Goal: Task Accomplishment & Management: Complete application form

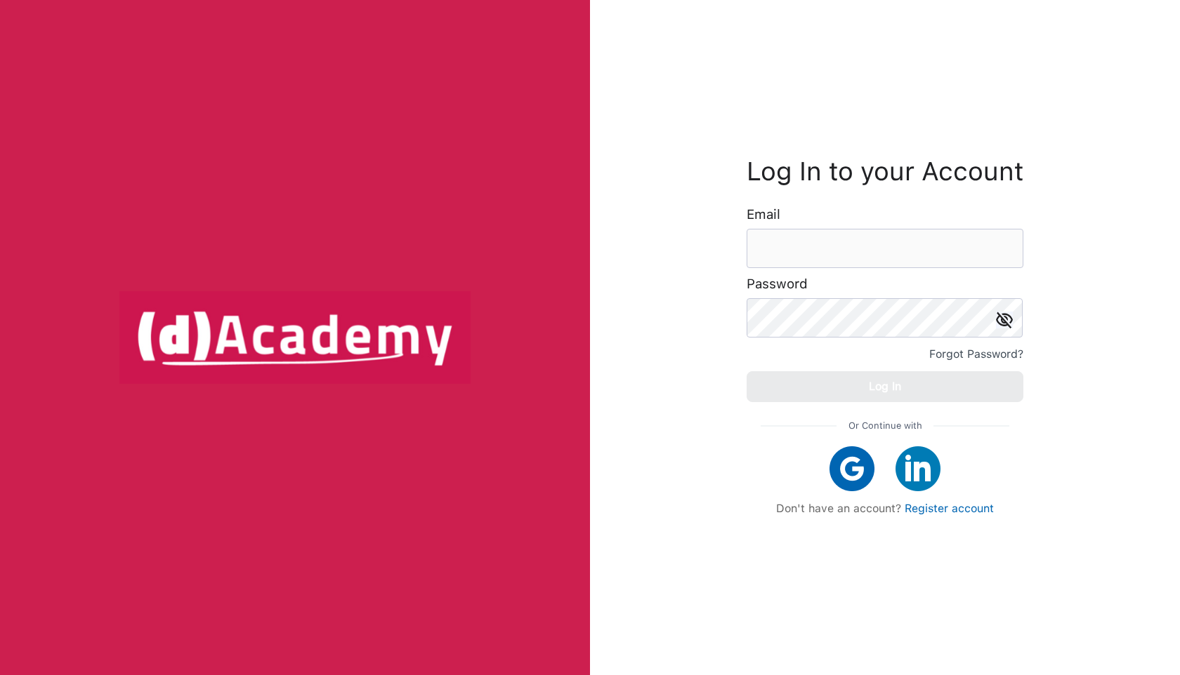
click at [815, 269] on form "Log In to your Account Email Password Forgot Password? Log In" at bounding box center [884, 281] width 277 height 242
click at [807, 246] on input "email" at bounding box center [884, 248] width 277 height 39
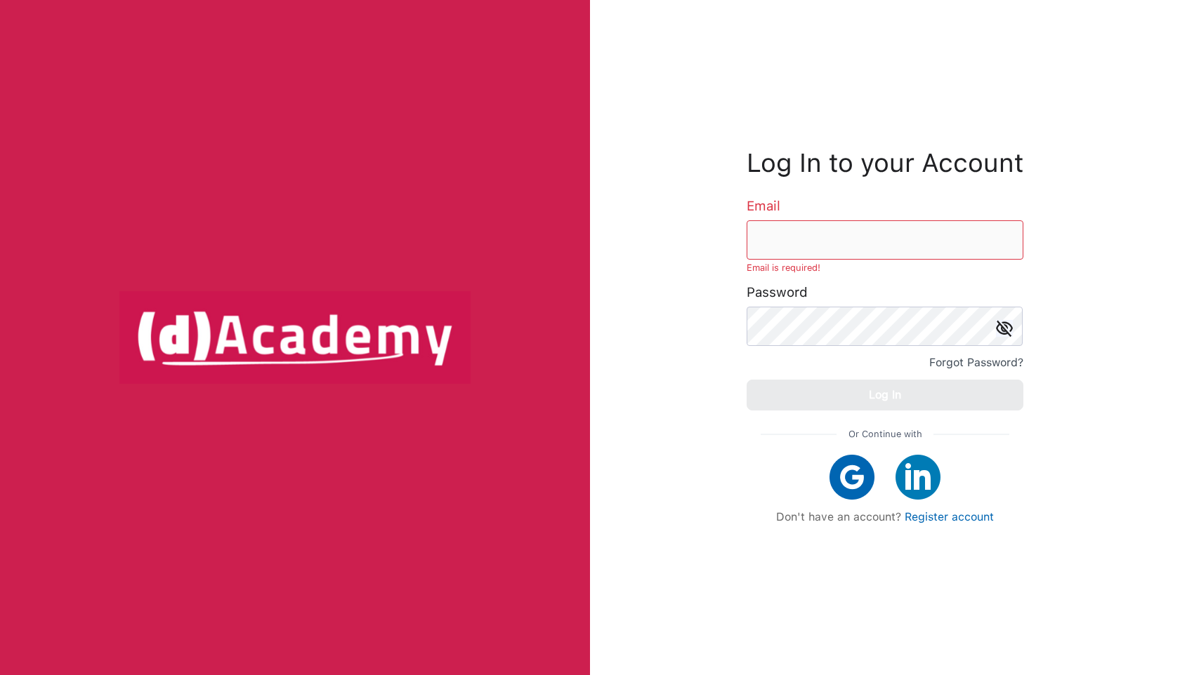
click at [964, 357] on div "Forgot Password?" at bounding box center [976, 363] width 94 height 20
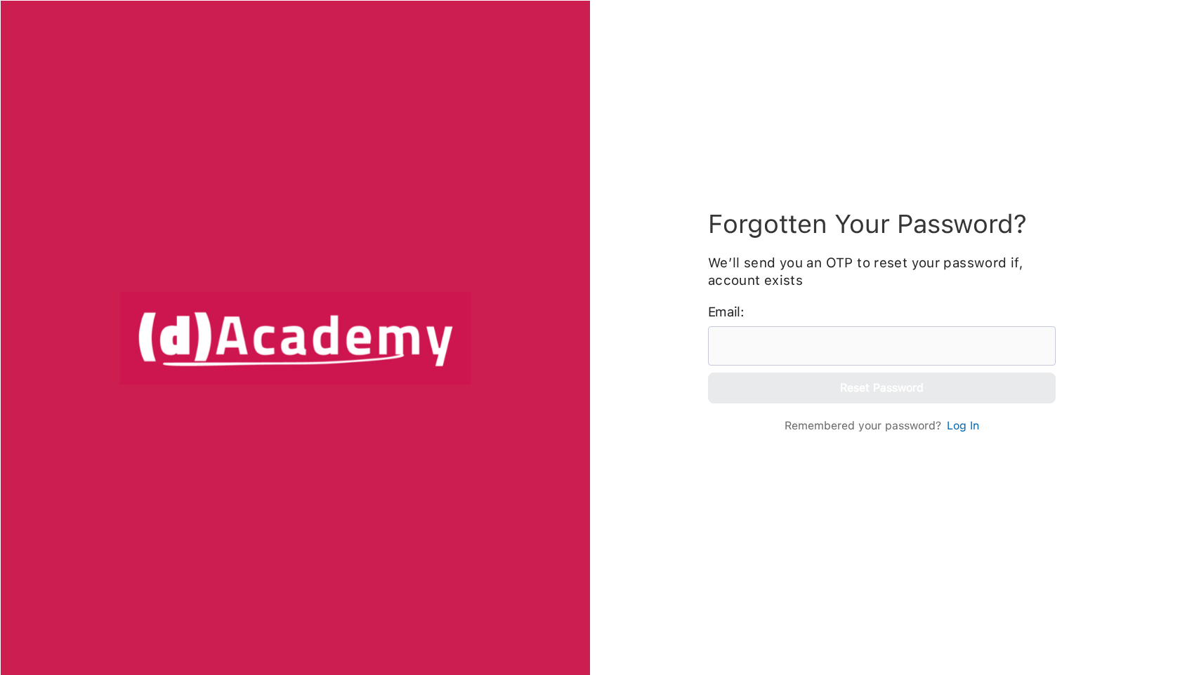
click at [753, 324] on div "Email:" at bounding box center [881, 334] width 364 height 62
click at [750, 347] on input "email" at bounding box center [882, 346] width 348 height 39
type input "**********"
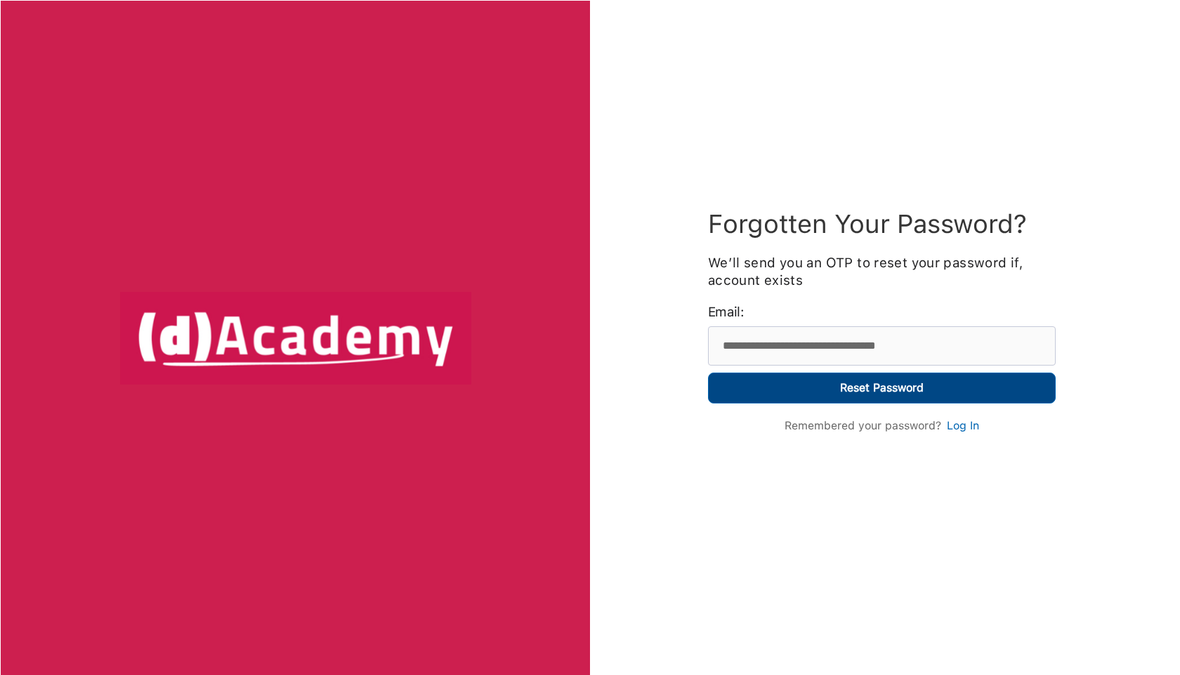
click at [794, 393] on button "Reset Password" at bounding box center [882, 388] width 348 height 31
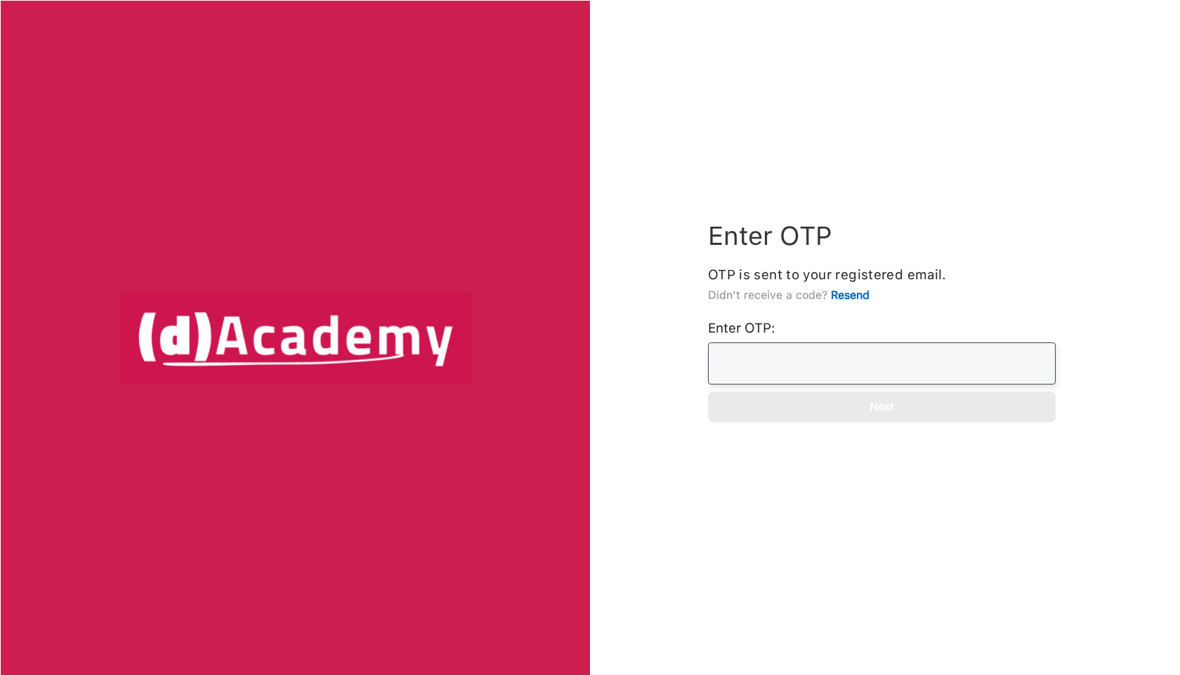
click at [794, 351] on input "Enter OTP:" at bounding box center [882, 364] width 348 height 42
paste input "****"
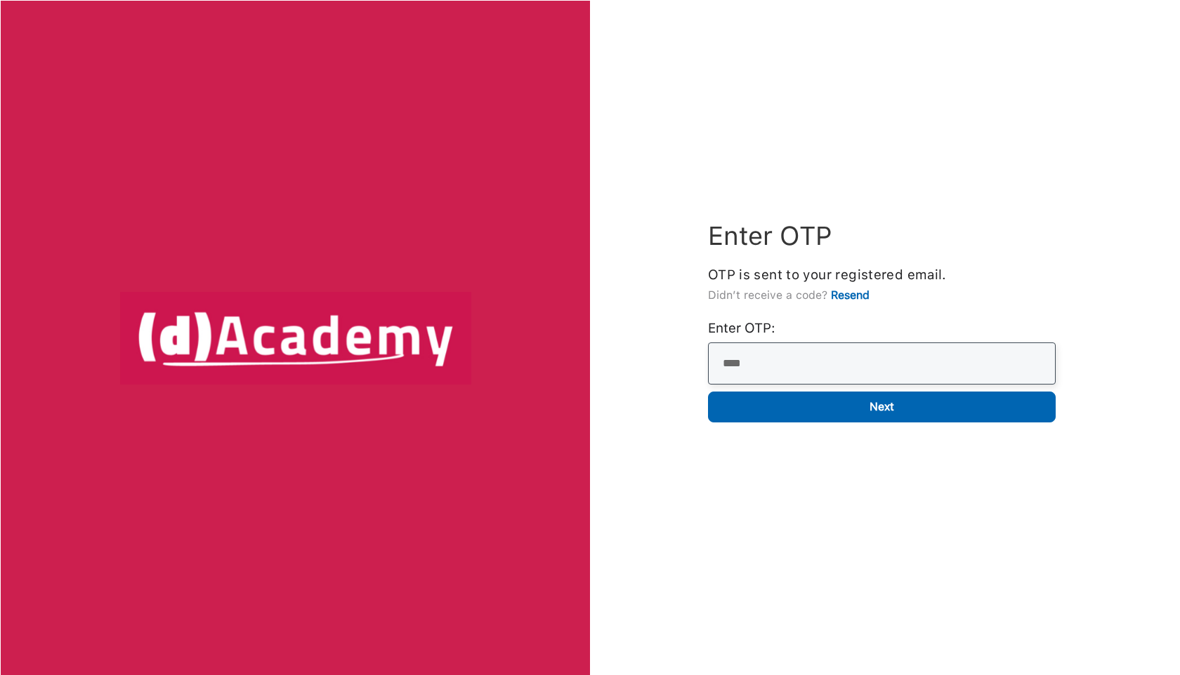
type input "****"
click at [708, 392] on button "Next" at bounding box center [882, 407] width 348 height 31
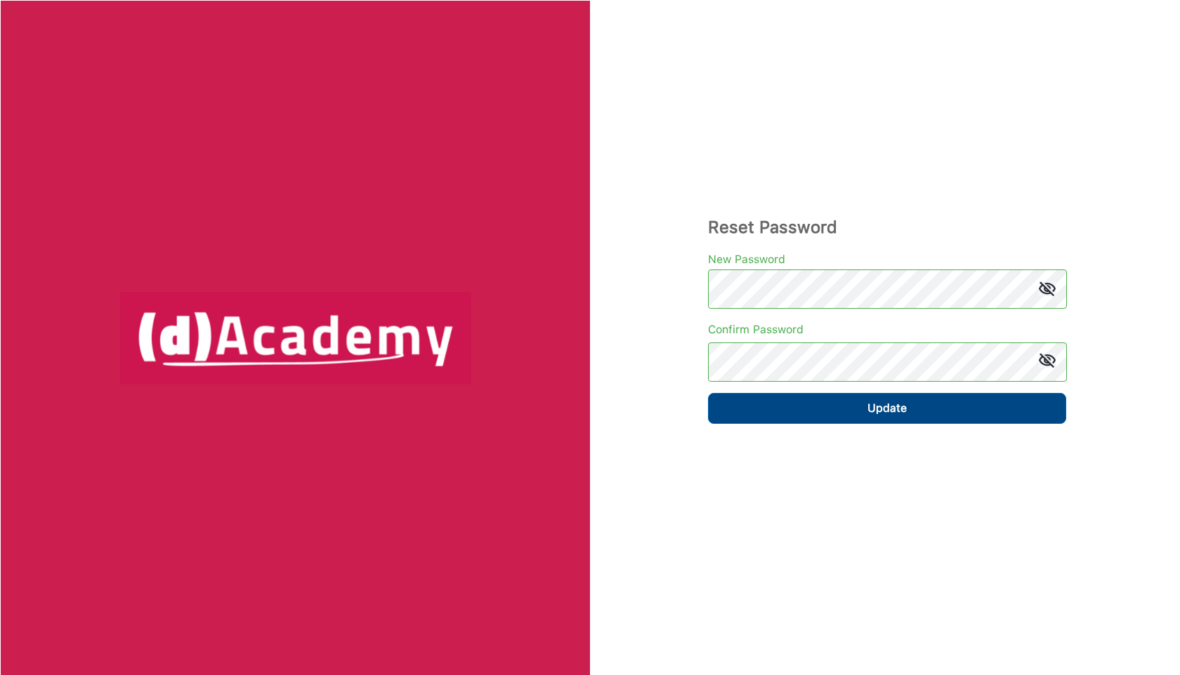
click at [795, 403] on button "Update" at bounding box center [887, 408] width 358 height 31
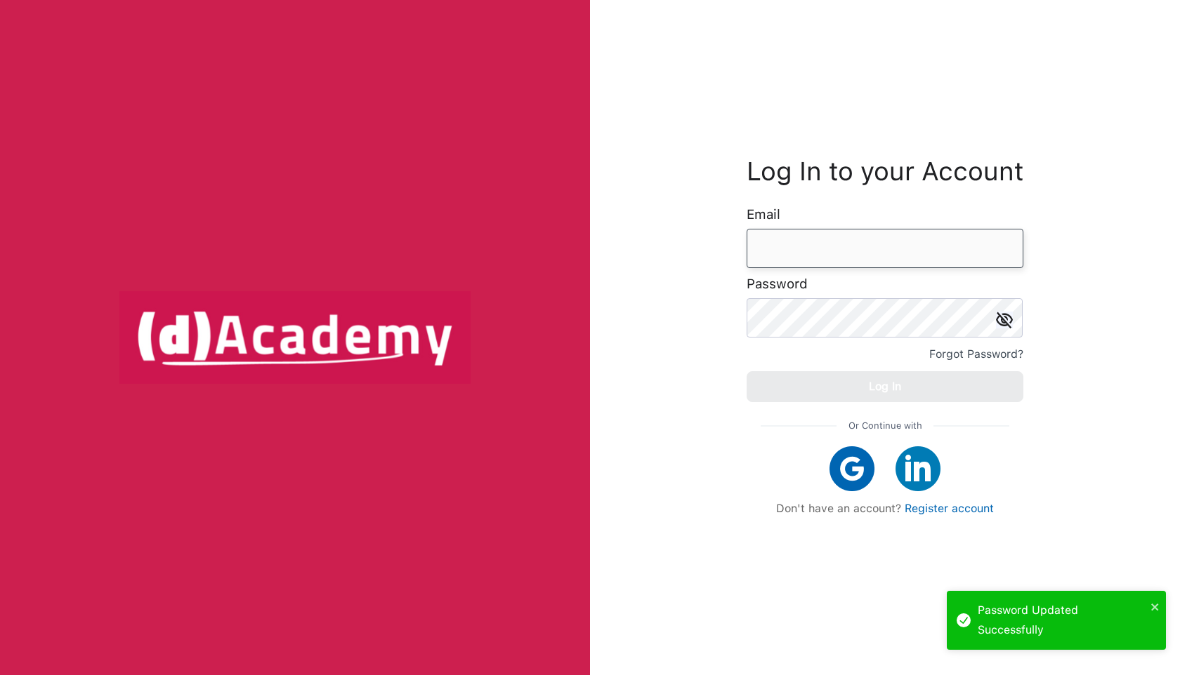
click at [798, 229] on input "email" at bounding box center [884, 248] width 277 height 39
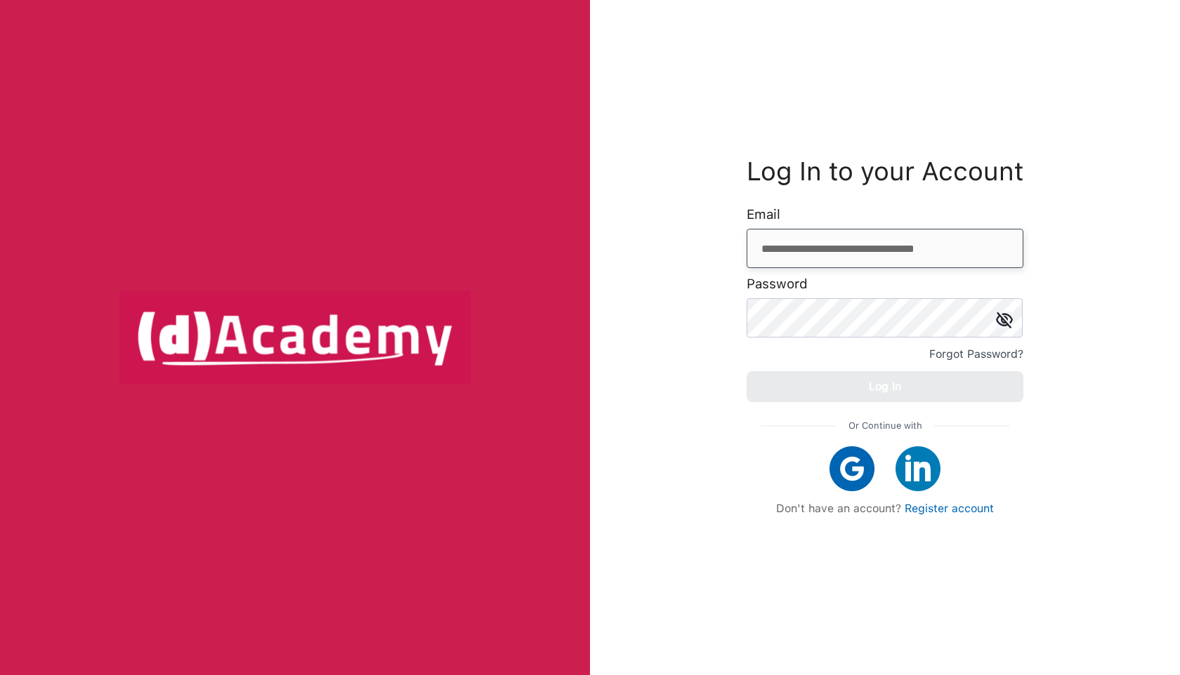
type input "**********"
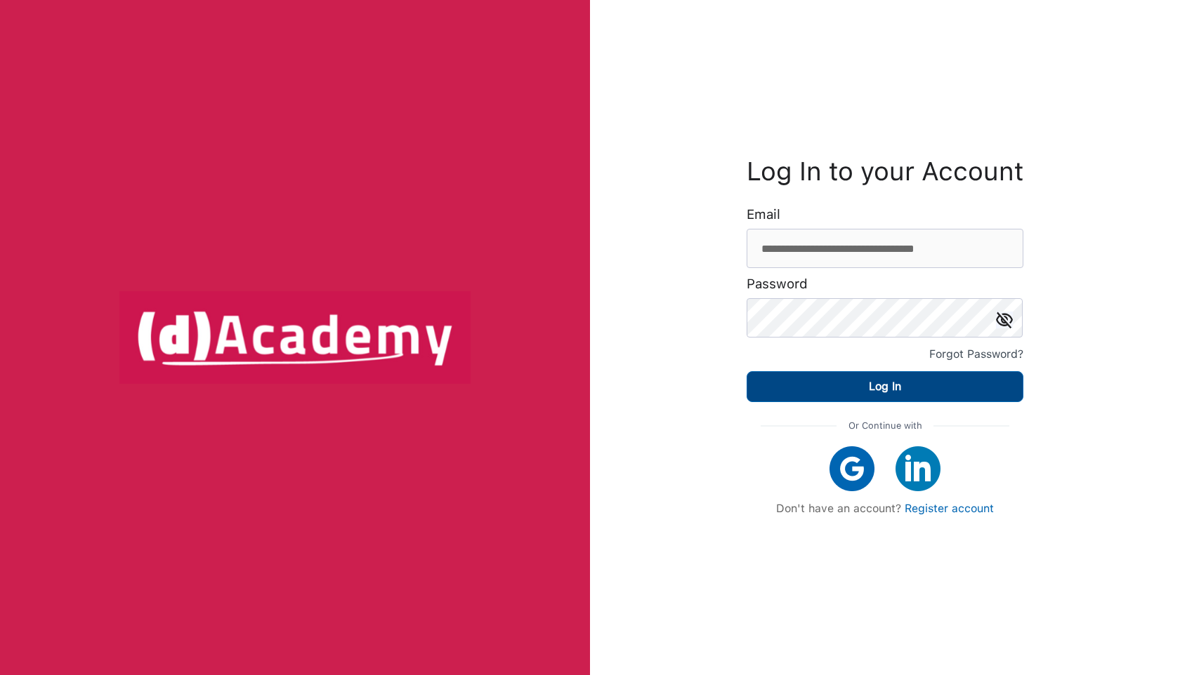
click at [843, 400] on button "Log In" at bounding box center [884, 386] width 277 height 31
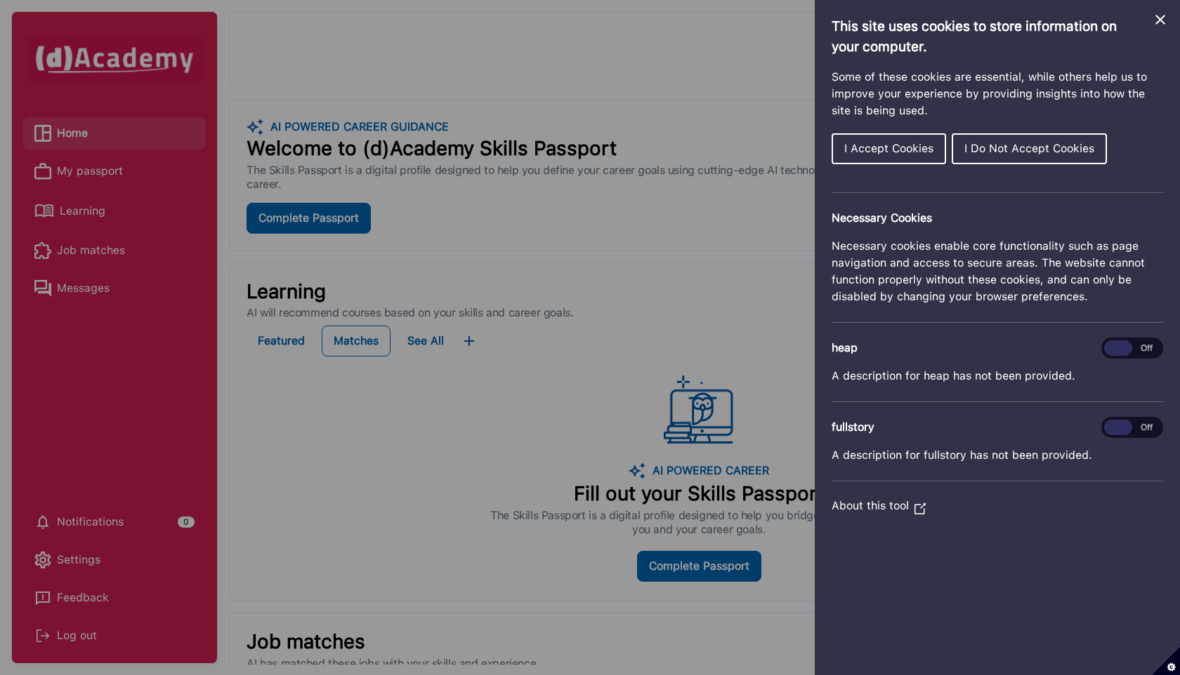
click at [892, 152] on span "I Accept Cookies" at bounding box center [888, 148] width 89 height 13
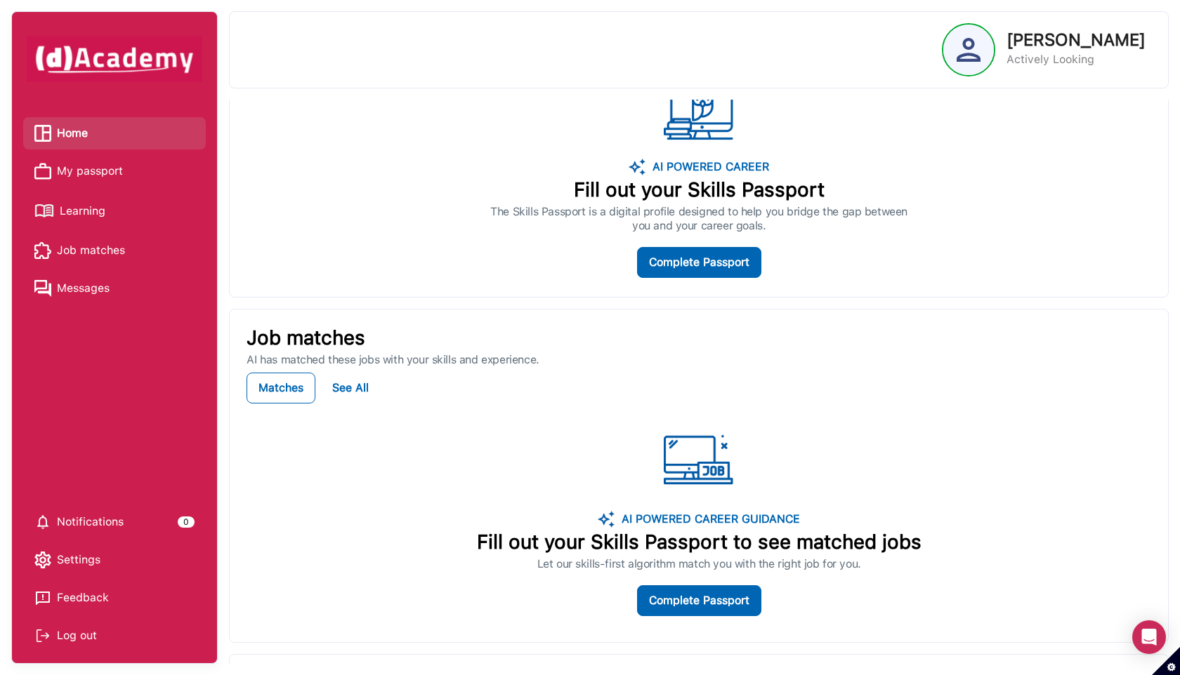
scroll to position [395, 0]
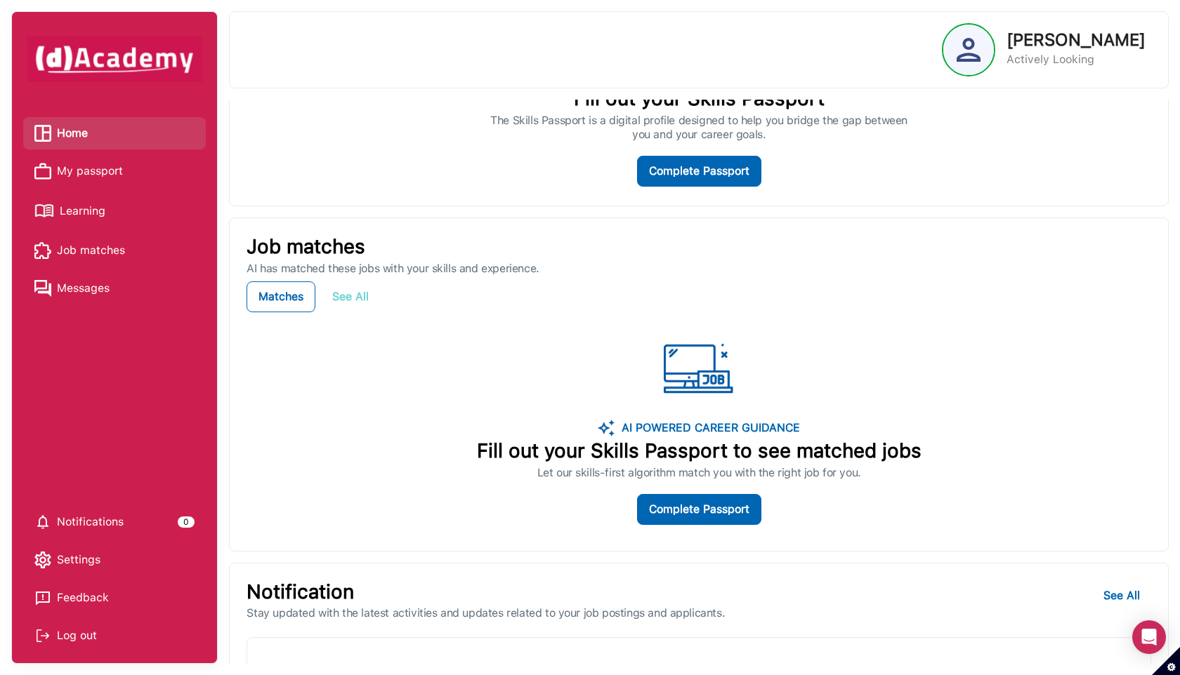
click at [352, 301] on div "See All" at bounding box center [350, 297] width 37 height 20
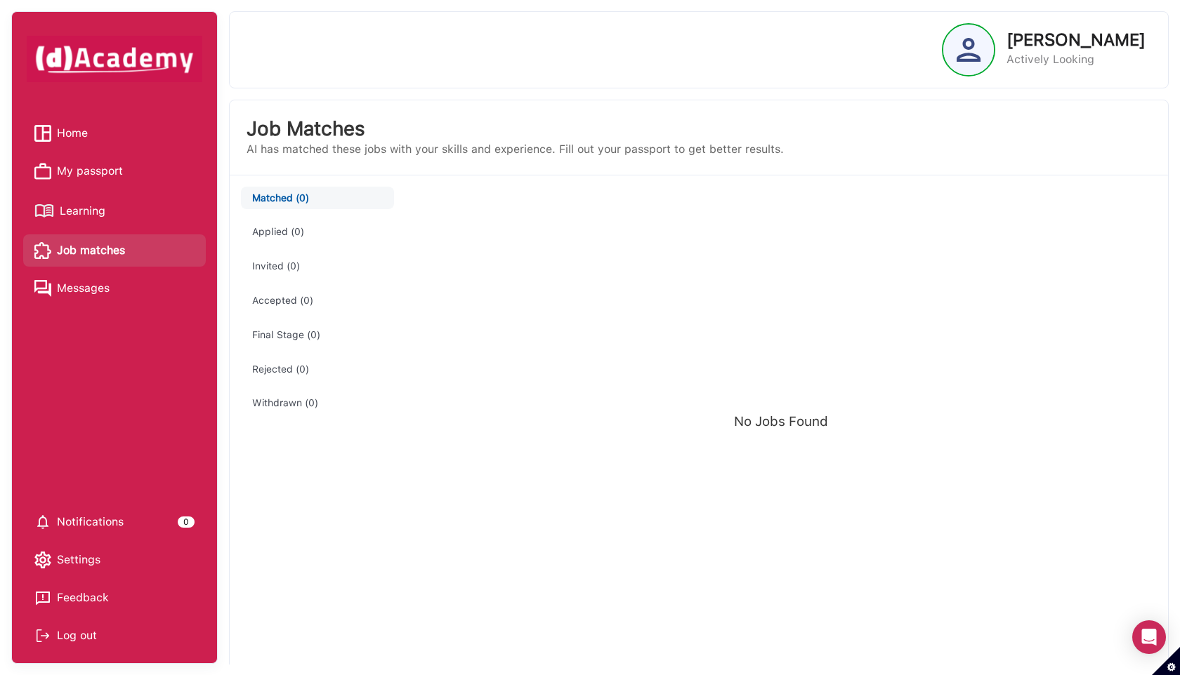
click at [117, 169] on span "My passport" at bounding box center [90, 171] width 66 height 21
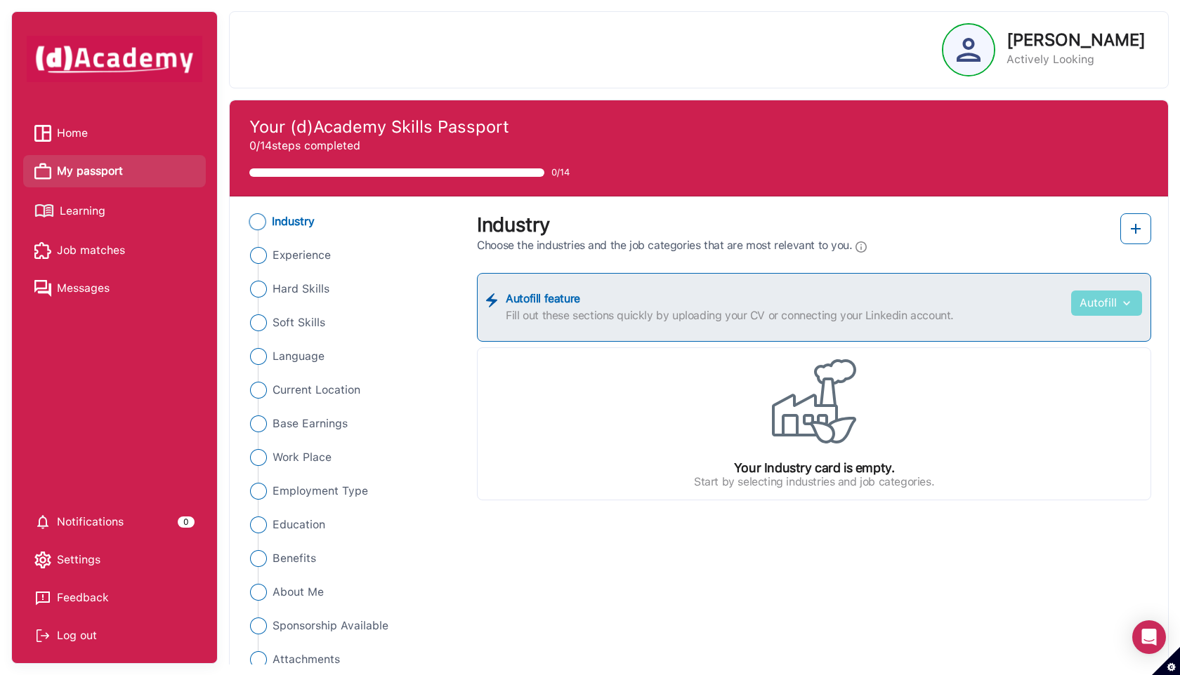
click at [1109, 303] on button "Autofill" at bounding box center [1106, 303] width 71 height 25
click at [1087, 331] on link "Upload from CV" at bounding box center [1084, 338] width 111 height 28
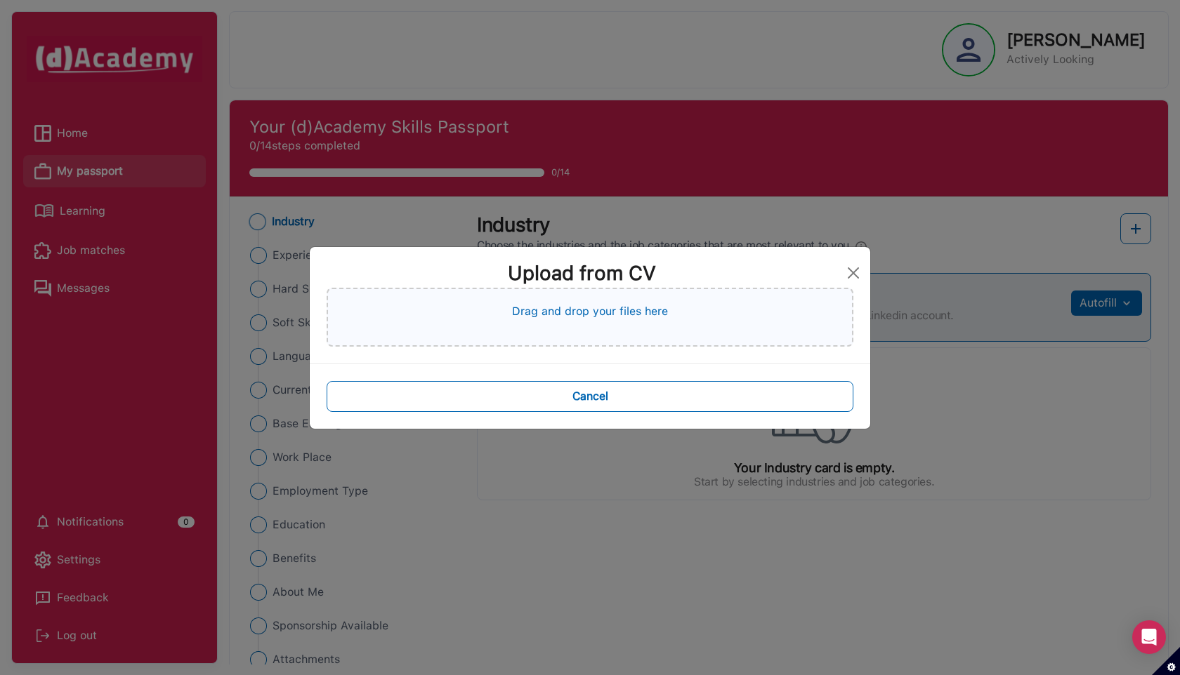
click at [643, 310] on p "Drag and drop your files here" at bounding box center [590, 311] width 156 height 17
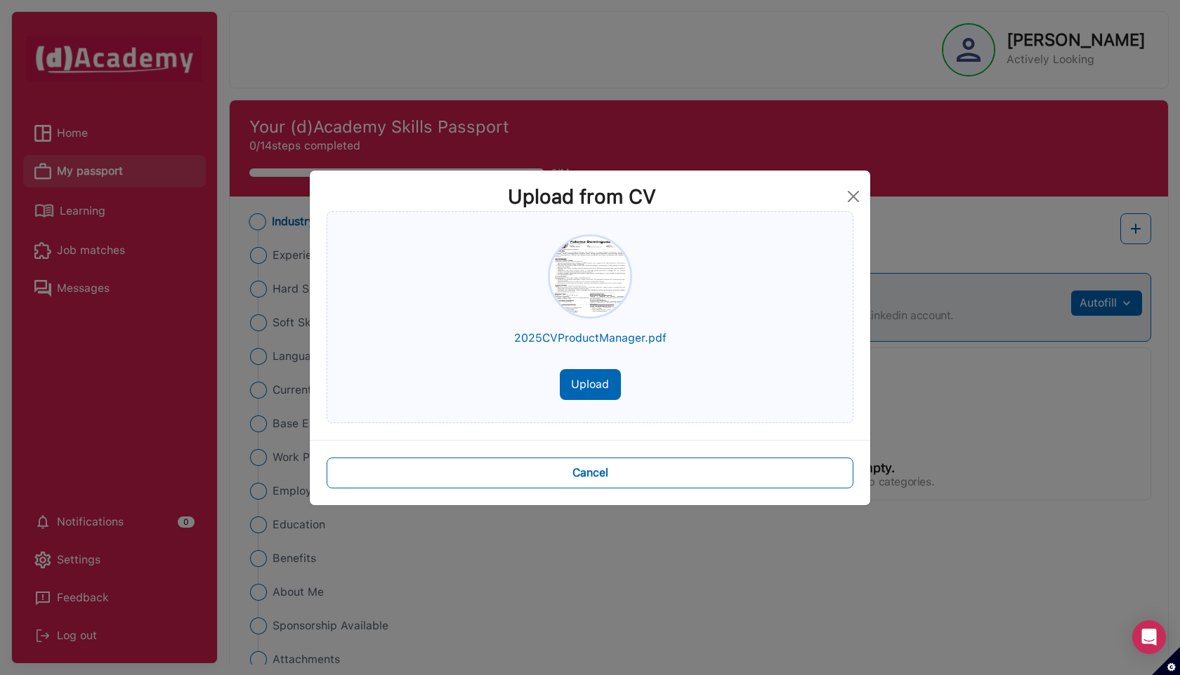
click at [597, 393] on button "Upload" at bounding box center [590, 384] width 61 height 31
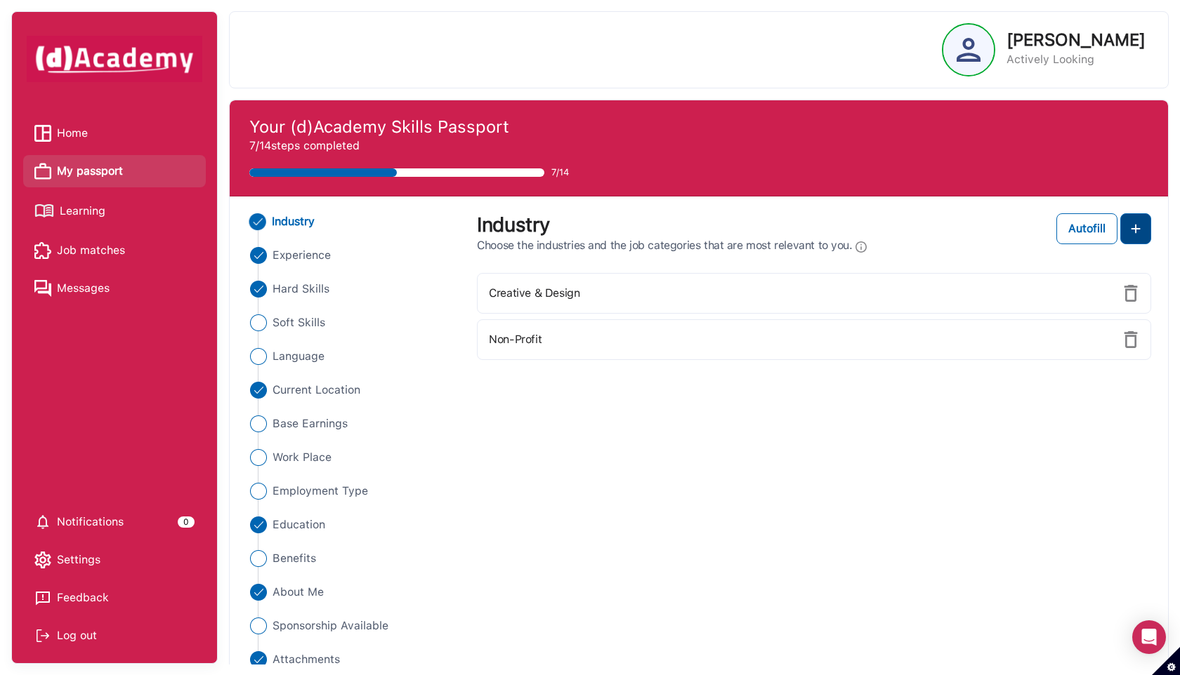
click at [1141, 233] on img at bounding box center [1135, 228] width 17 height 17
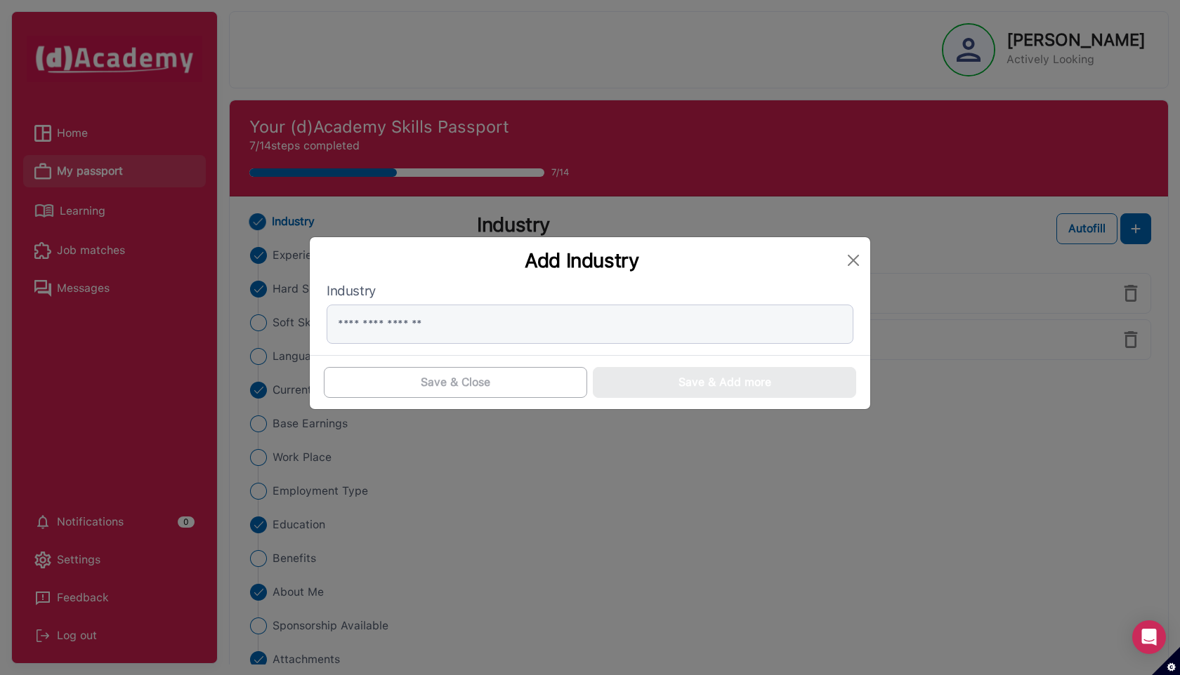
click at [565, 294] on label "Industry" at bounding box center [590, 291] width 527 height 15
click at [529, 298] on label "Industry" at bounding box center [590, 291] width 527 height 15
click at [475, 331] on input "text" at bounding box center [590, 324] width 527 height 39
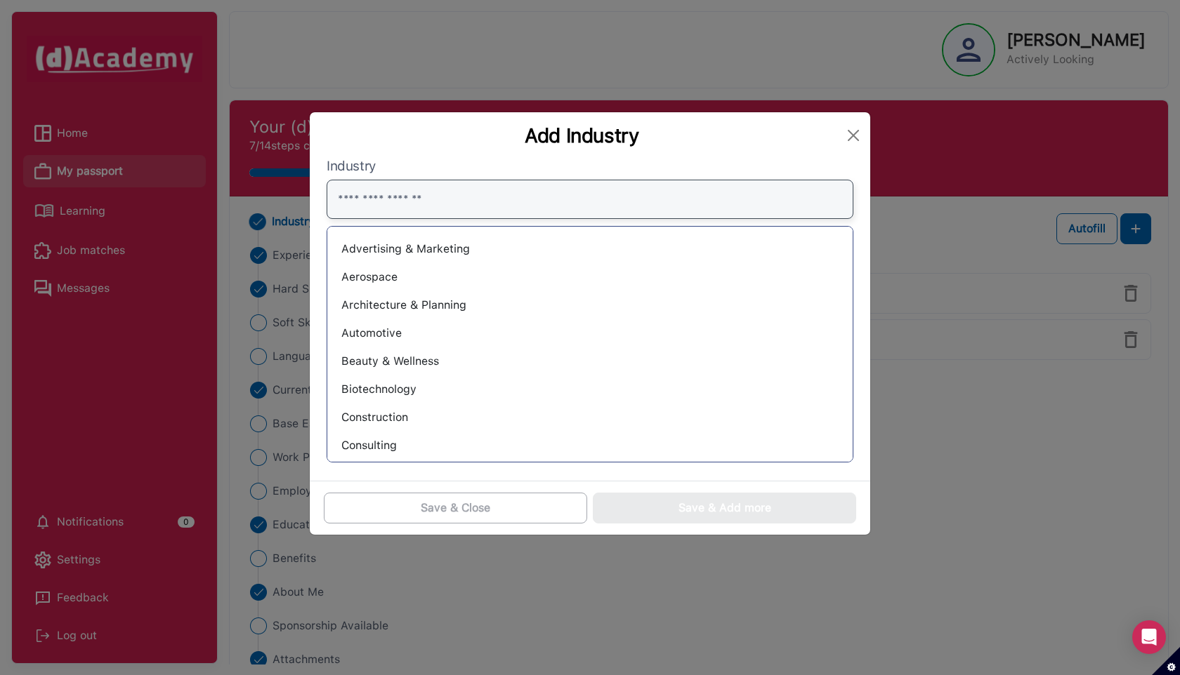
scroll to position [16, 0]
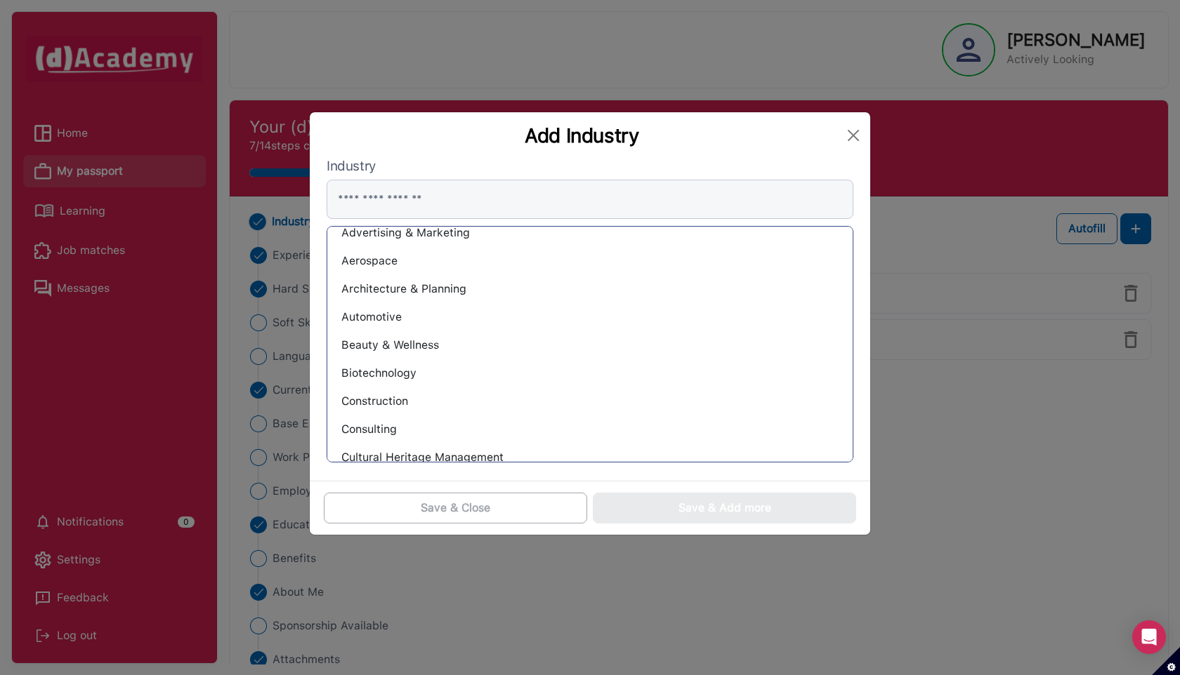
click at [426, 340] on div "Beauty & Wellness" at bounding box center [589, 345] width 503 height 22
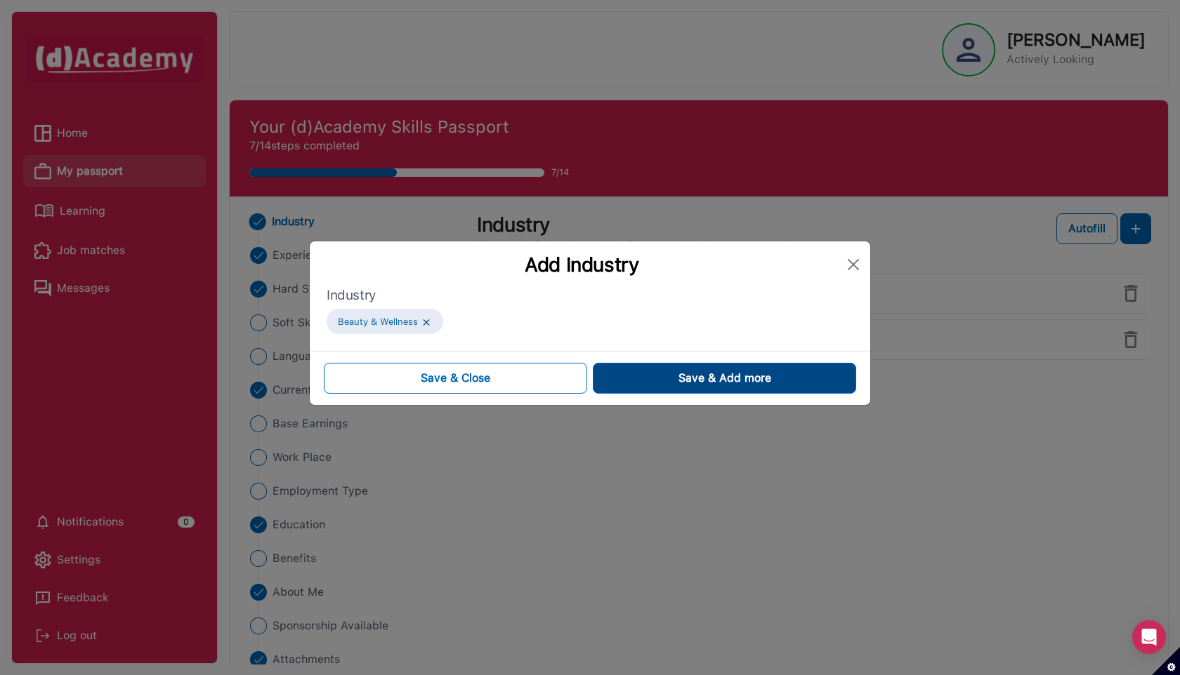
click at [662, 380] on button "Save & Add more" at bounding box center [724, 378] width 263 height 31
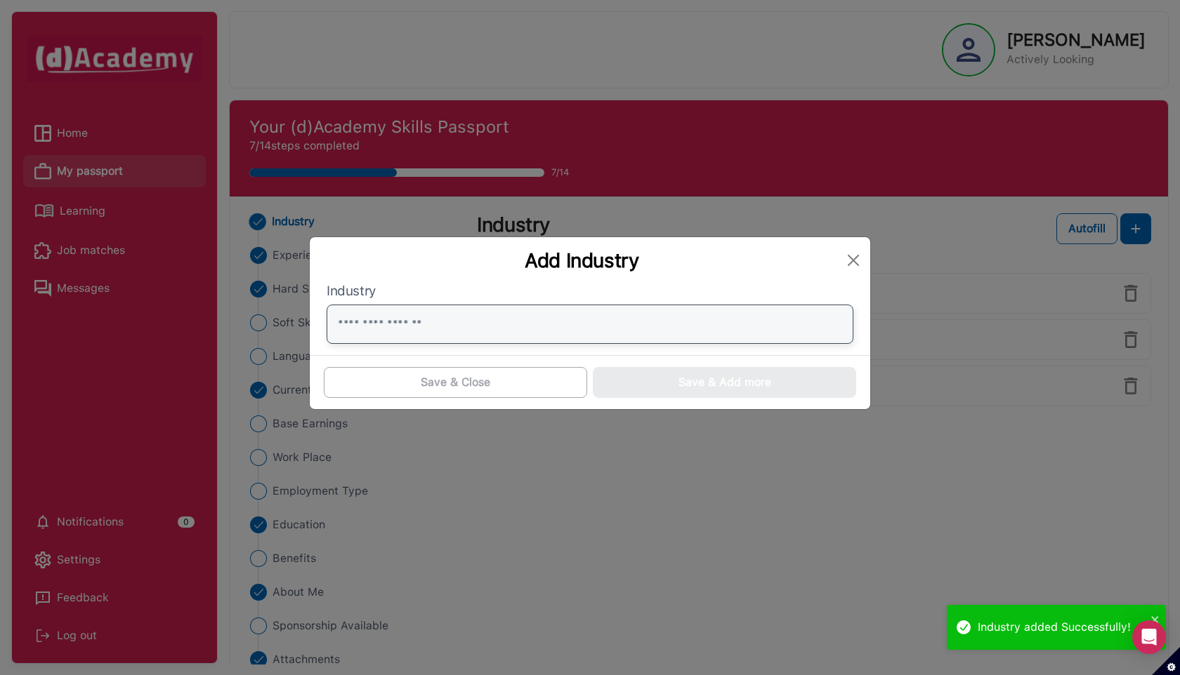
click at [463, 331] on input "text" at bounding box center [590, 324] width 527 height 39
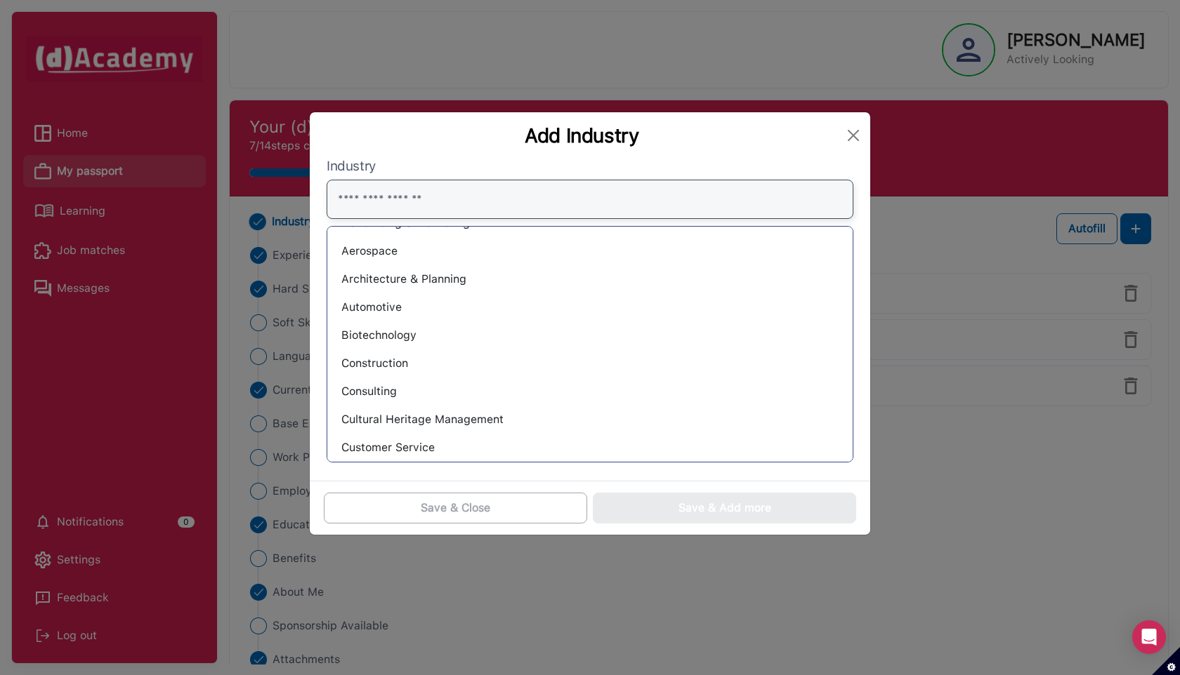
scroll to position [31, 0]
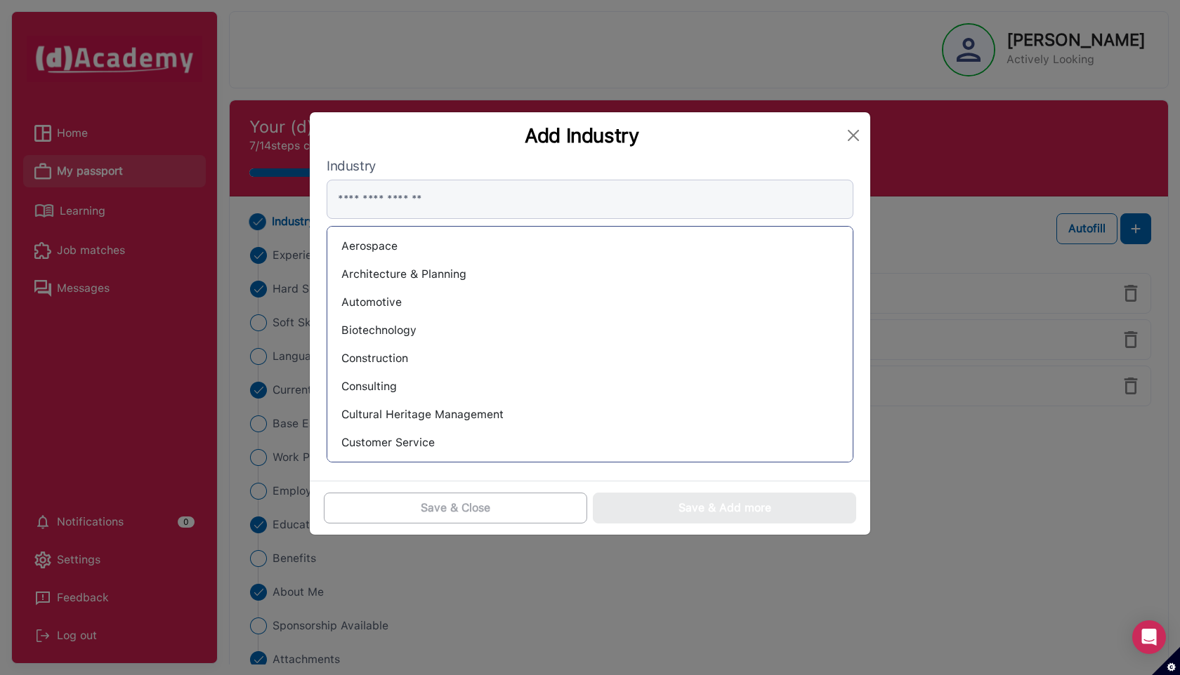
click at [379, 381] on div "Consulting" at bounding box center [589, 387] width 503 height 22
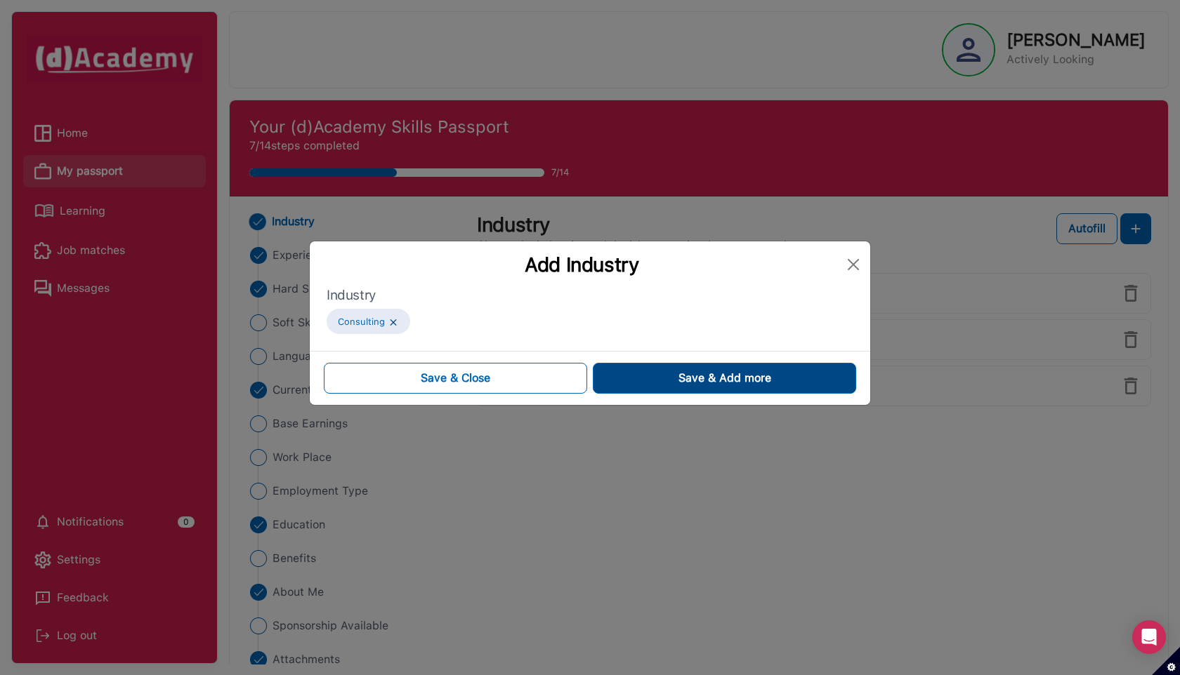
click at [659, 376] on button "Save & Add more" at bounding box center [724, 378] width 263 height 31
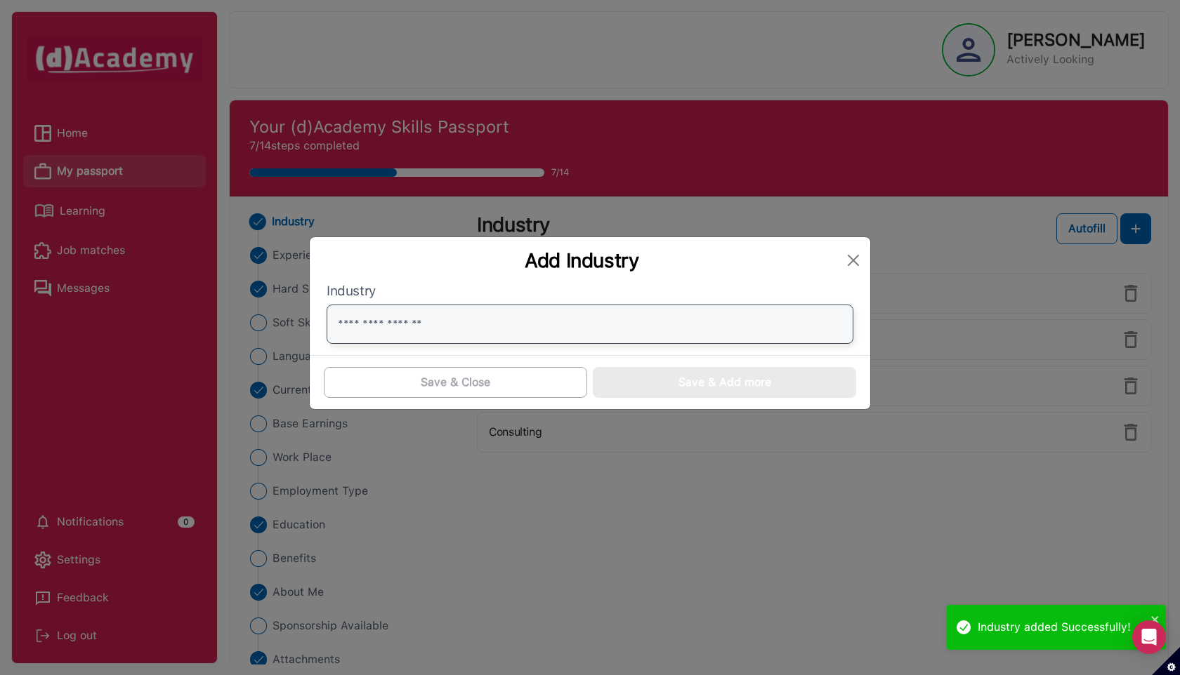
click at [473, 329] on input "text" at bounding box center [590, 324] width 527 height 39
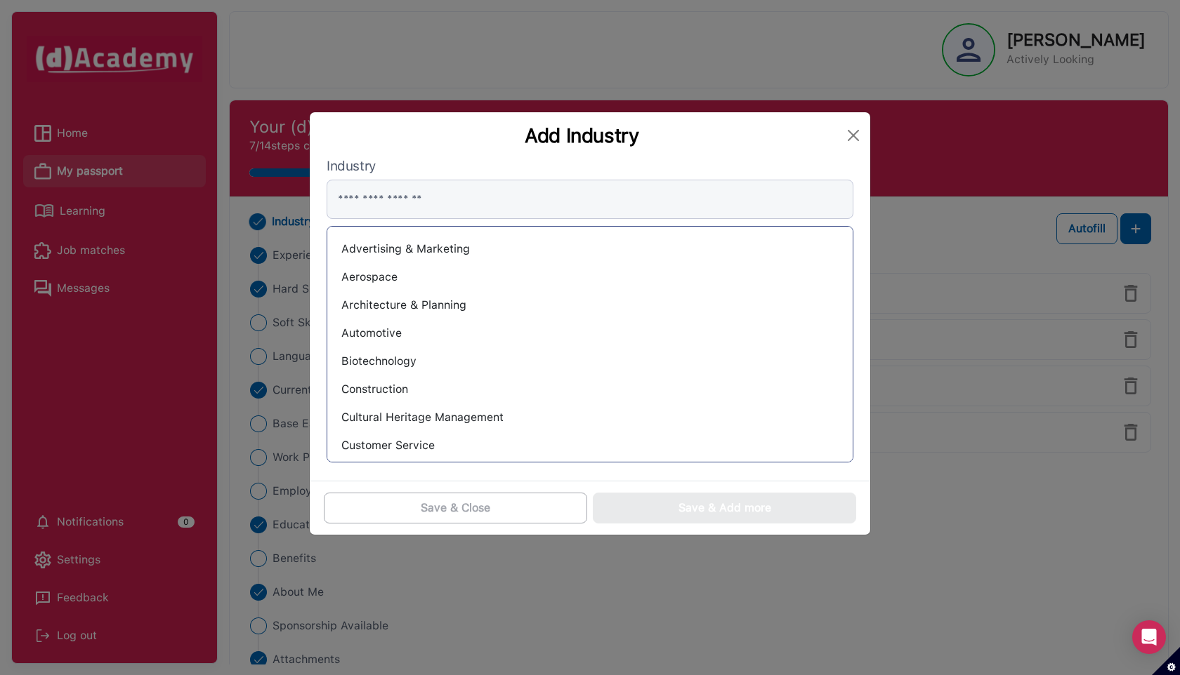
click at [456, 418] on div "Cultural Heritage Management" at bounding box center [589, 418] width 503 height 22
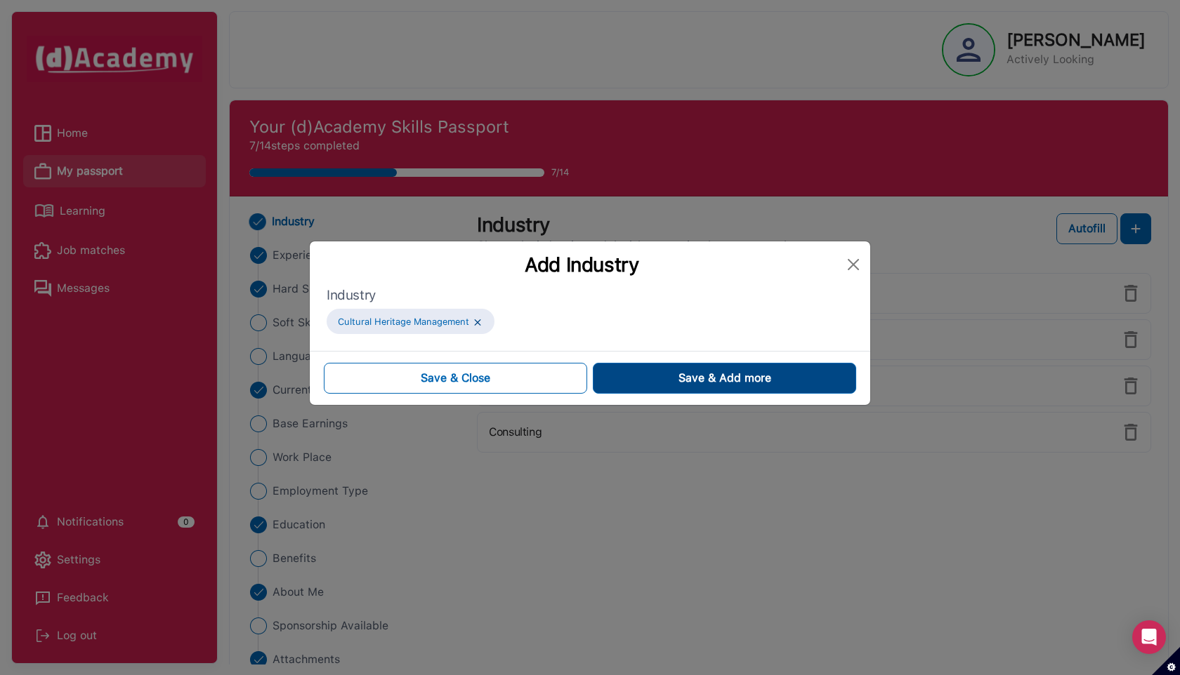
click at [660, 378] on button "Save & Add more" at bounding box center [724, 378] width 263 height 31
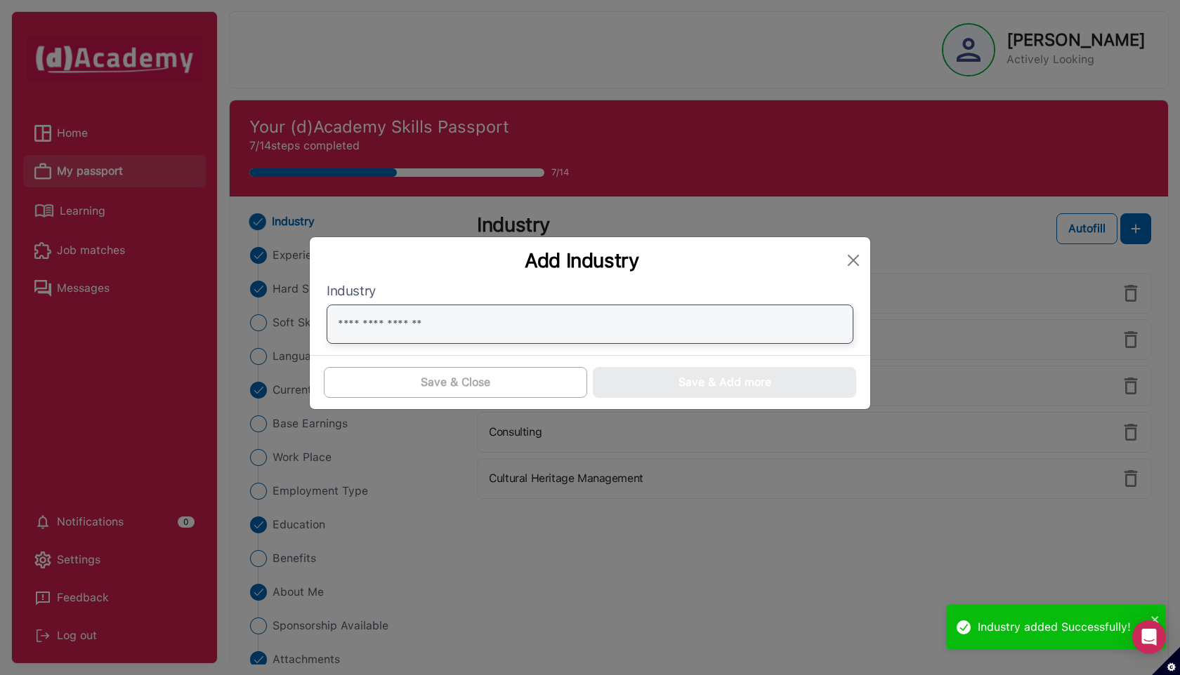
click at [428, 330] on input "text" at bounding box center [590, 324] width 527 height 39
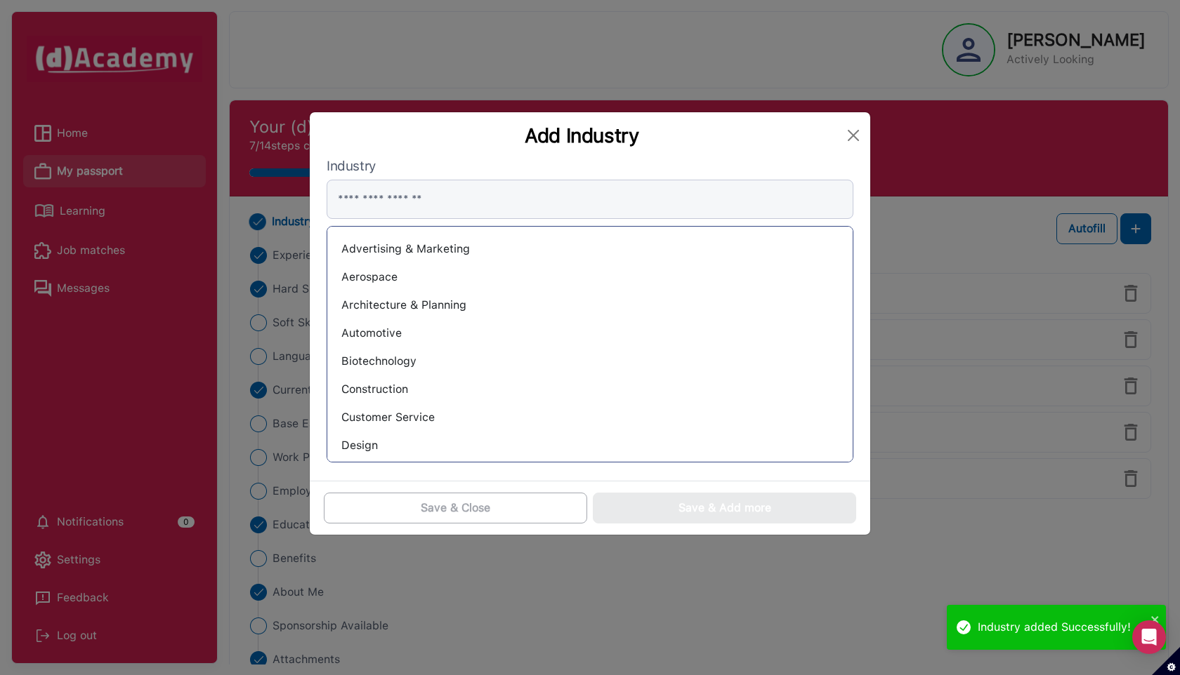
click at [427, 413] on div "Customer Service" at bounding box center [589, 418] width 503 height 22
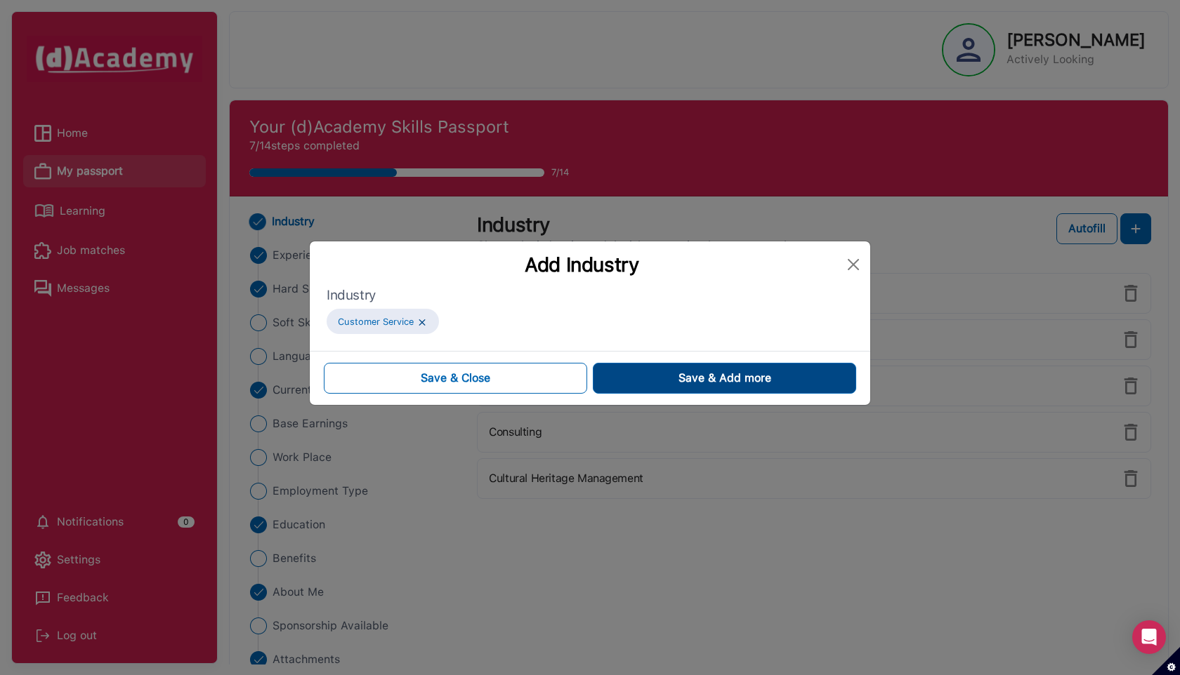
click at [639, 370] on button "Save & Add more" at bounding box center [724, 378] width 263 height 31
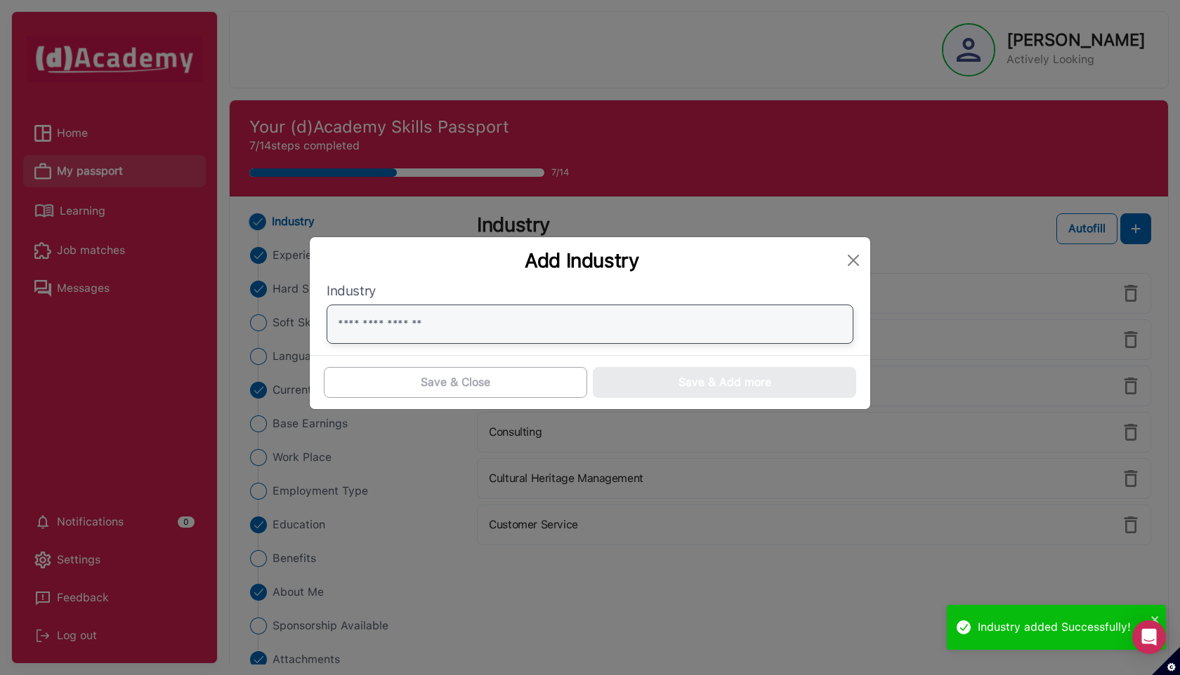
click at [439, 325] on input "text" at bounding box center [590, 324] width 527 height 39
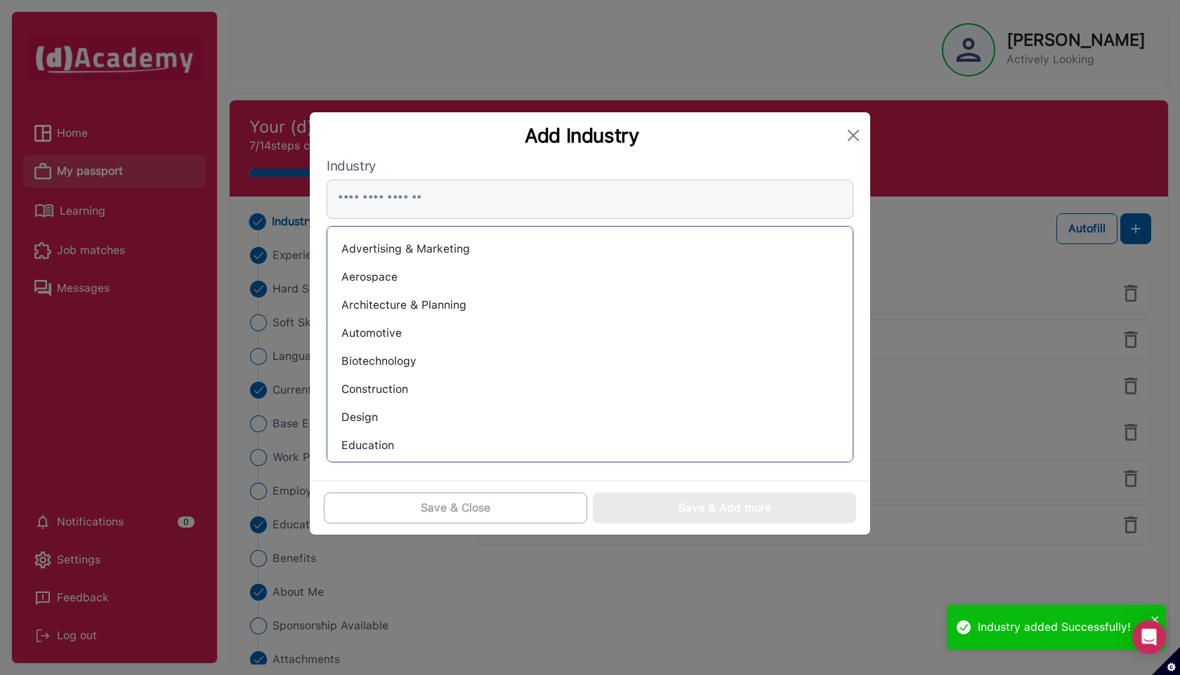
click at [375, 425] on div "Design" at bounding box center [589, 418] width 503 height 22
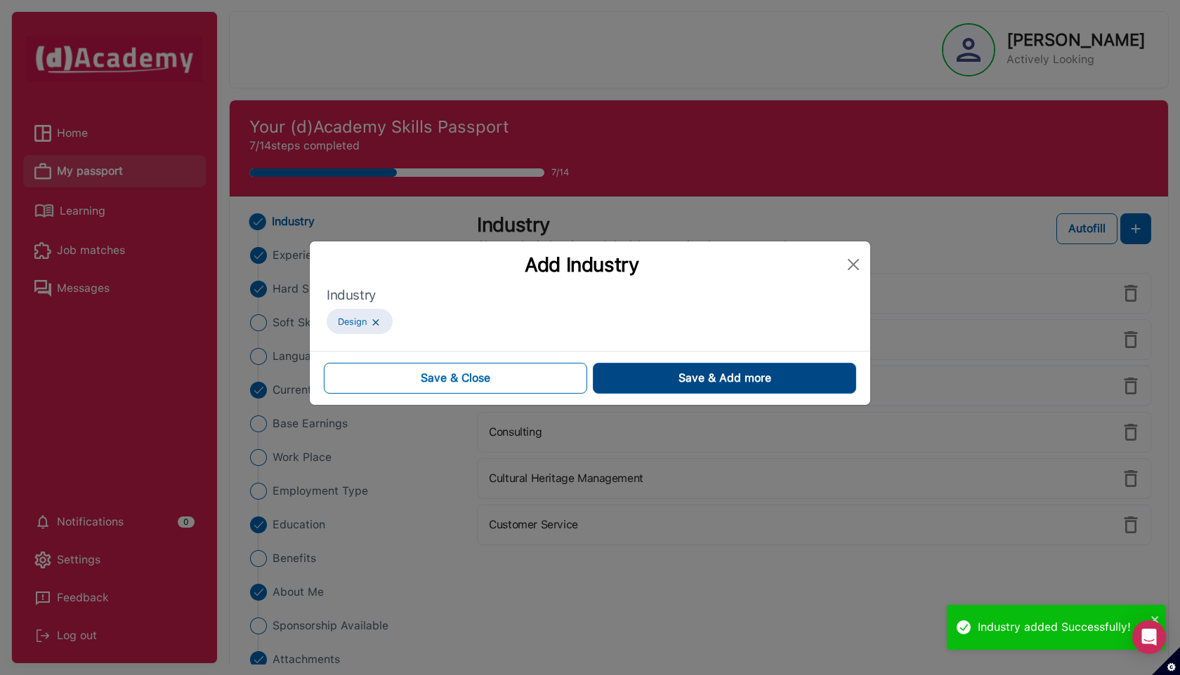
click at [642, 385] on button "Save & Add more" at bounding box center [724, 378] width 263 height 31
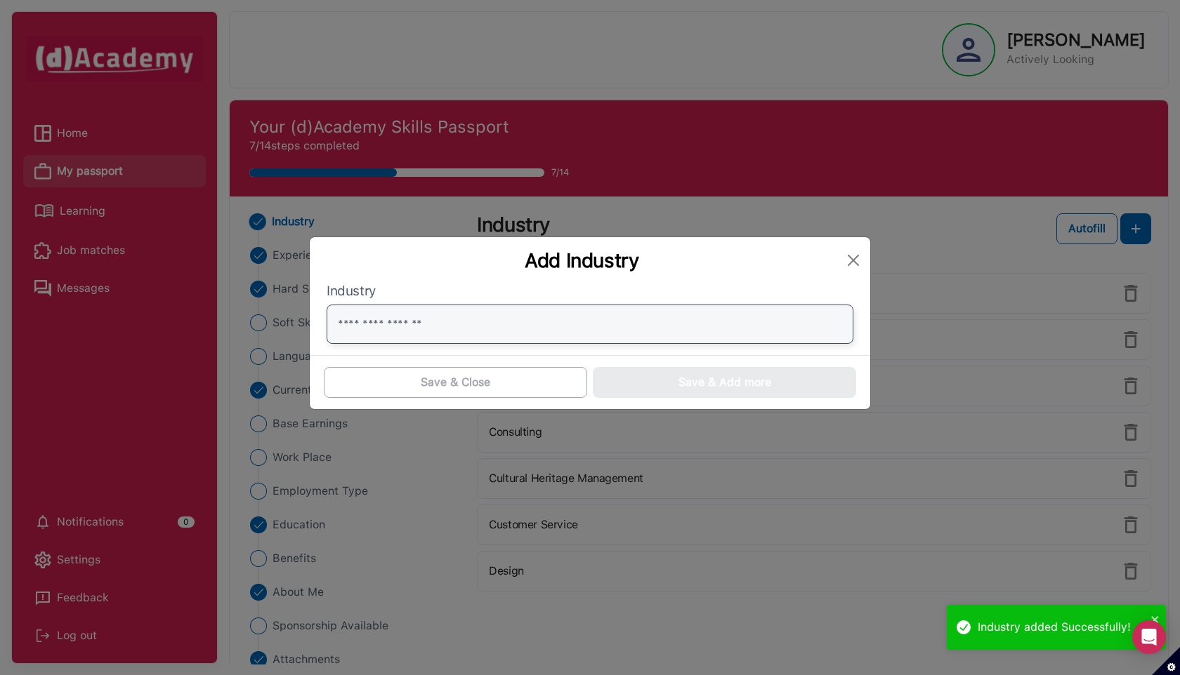
click at [439, 325] on input "text" at bounding box center [590, 324] width 527 height 39
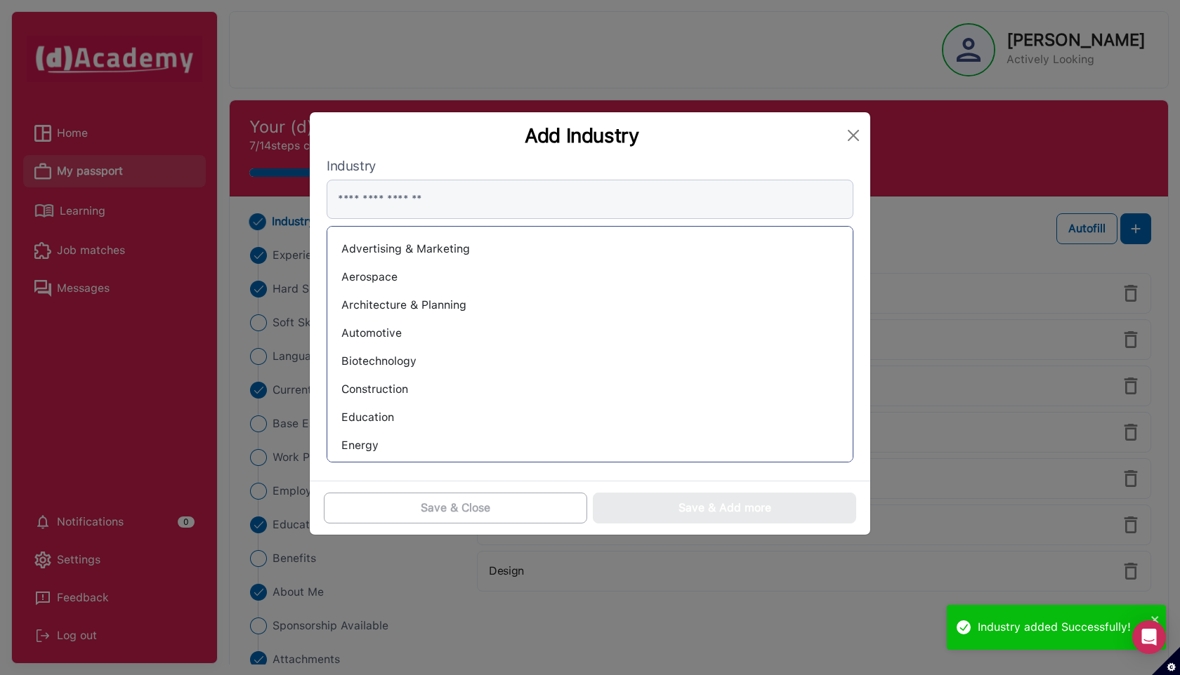
click at [405, 421] on div "Education" at bounding box center [589, 418] width 503 height 22
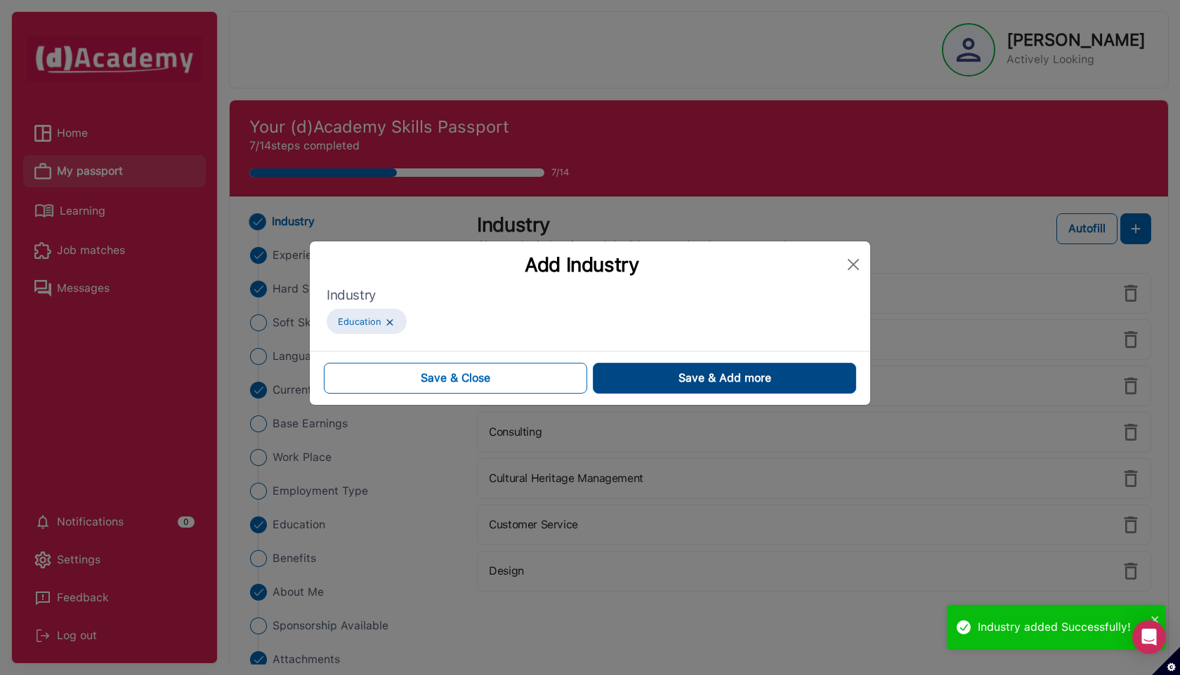
click at [640, 378] on button "Save & Add more" at bounding box center [724, 378] width 263 height 31
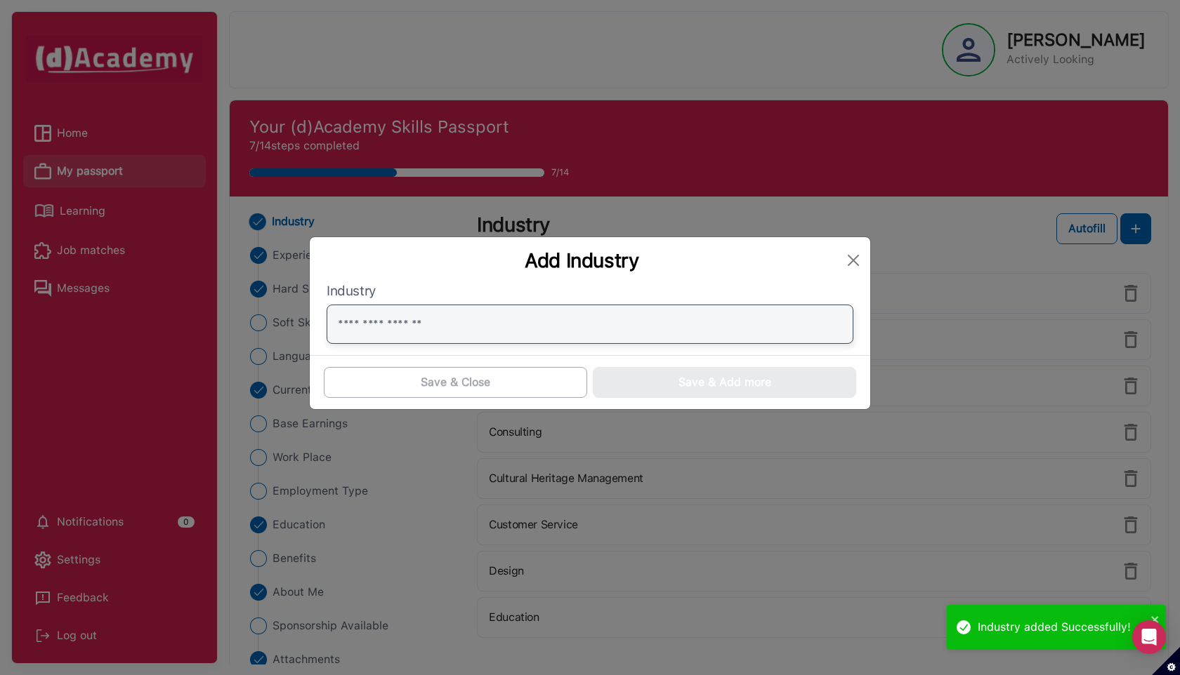
click at [468, 313] on input "text" at bounding box center [590, 324] width 527 height 39
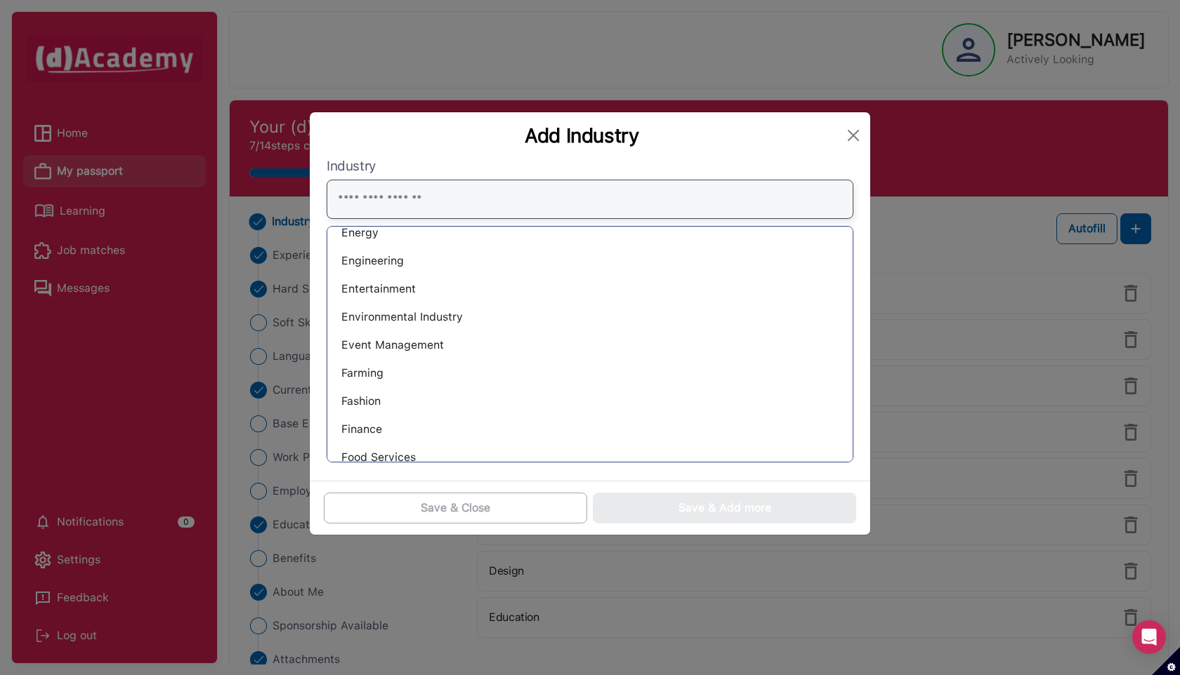
scroll to position [187, 0]
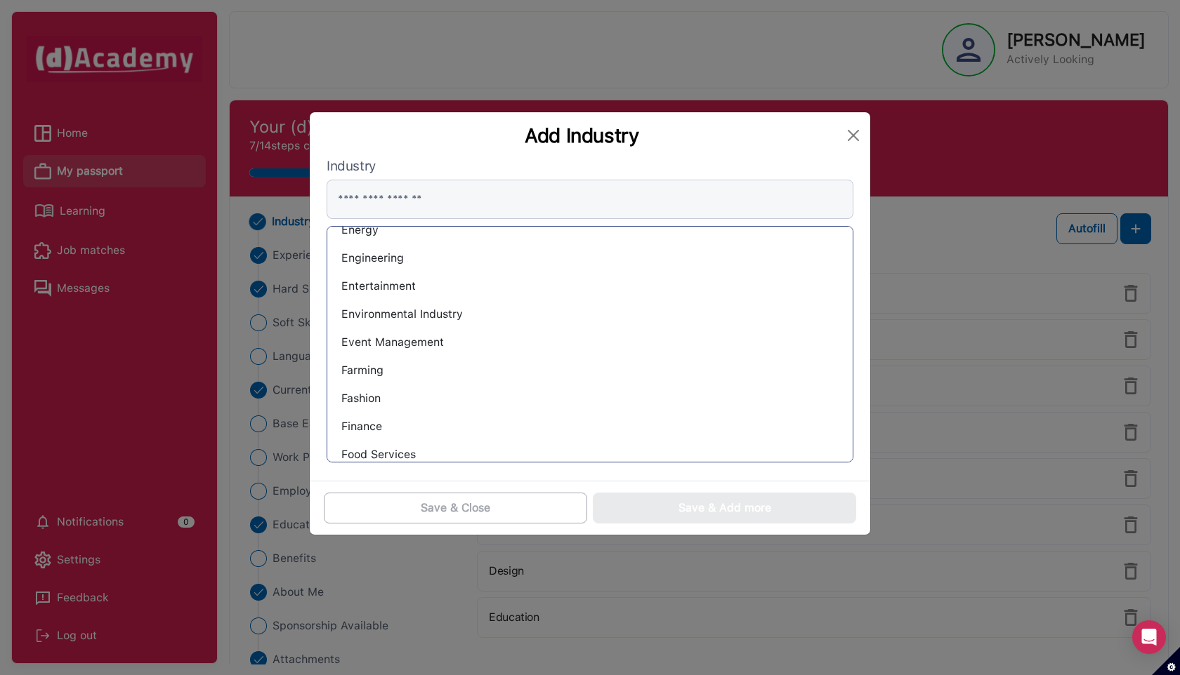
click at [411, 340] on div "Event Management" at bounding box center [589, 342] width 503 height 22
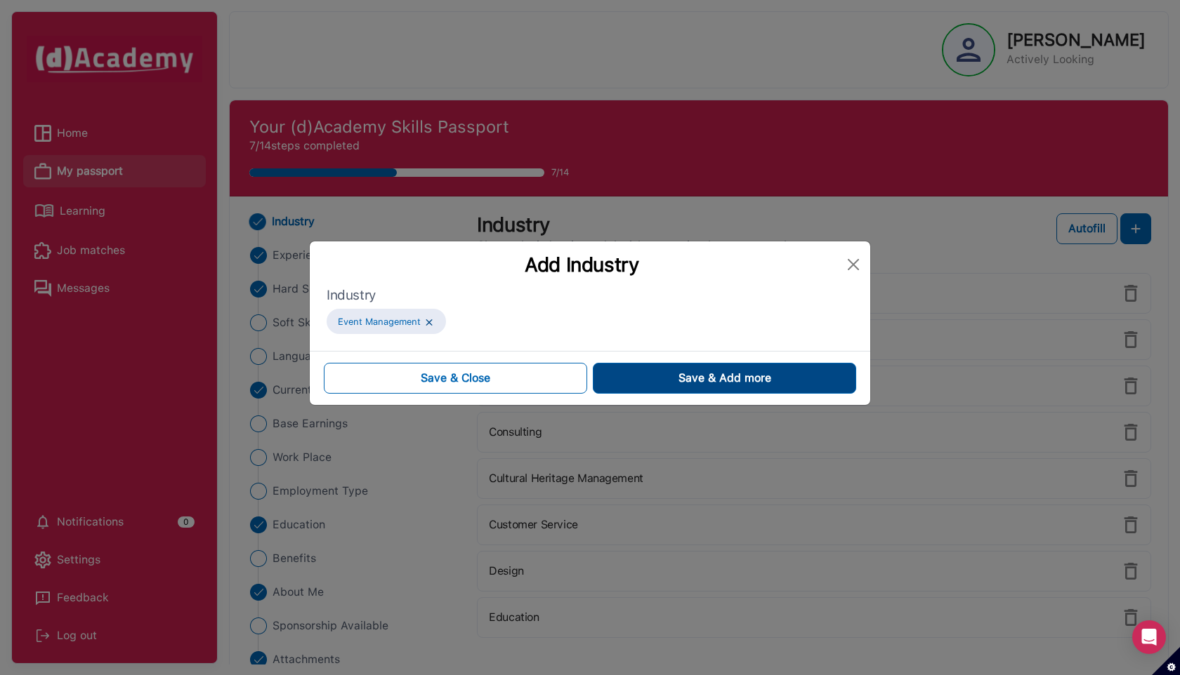
click at [624, 382] on button "Save & Add more" at bounding box center [724, 378] width 263 height 31
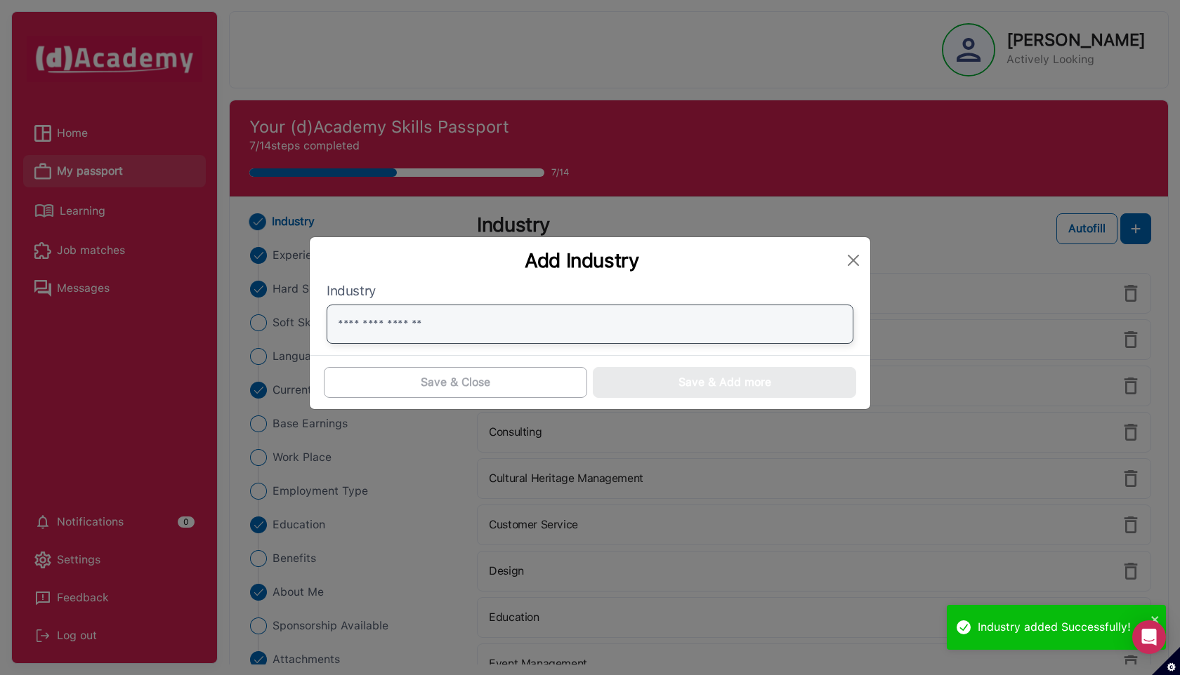
click at [416, 335] on input "text" at bounding box center [590, 324] width 527 height 39
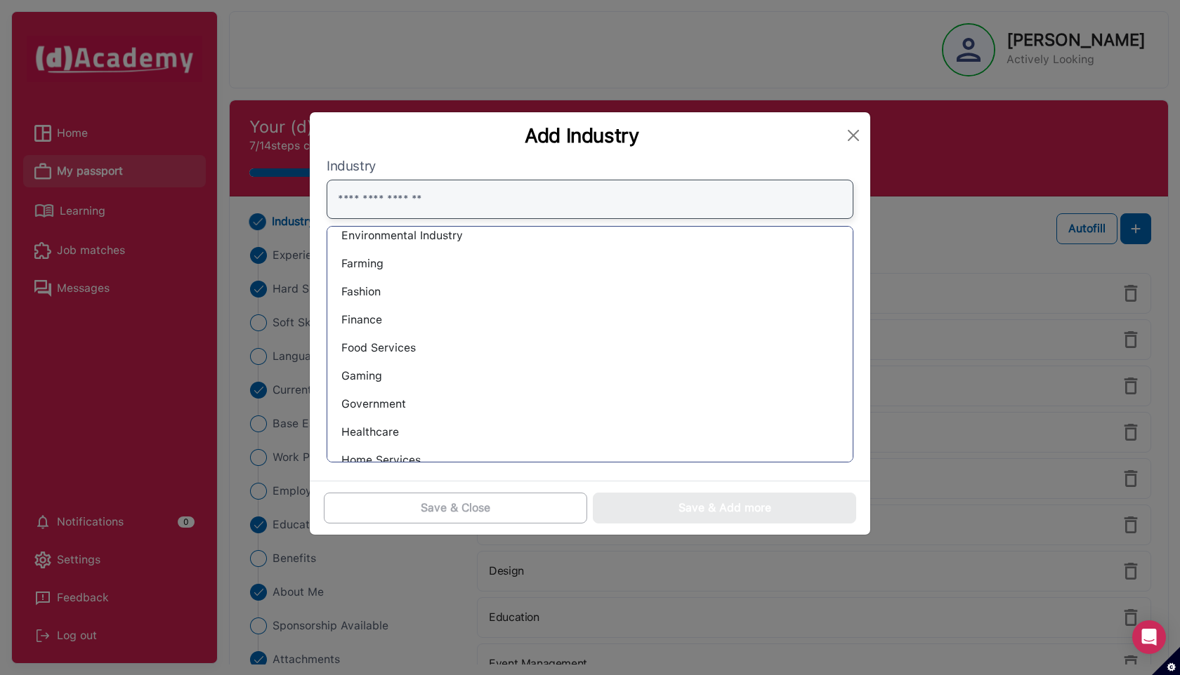
scroll to position [273, 0]
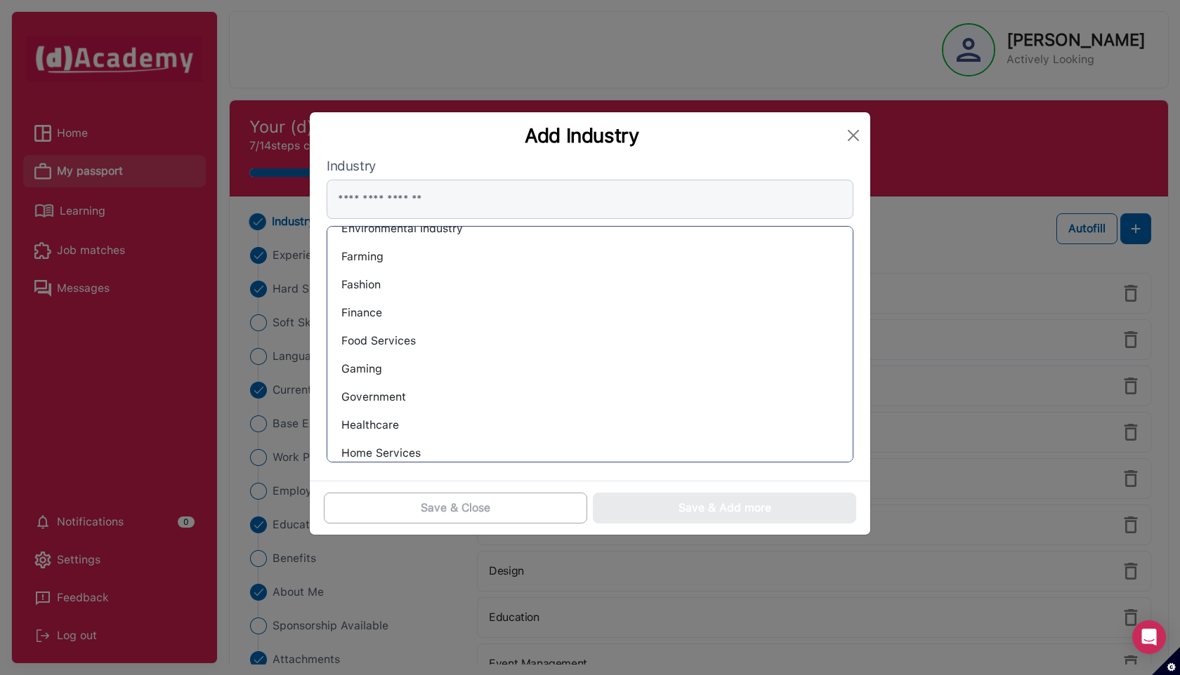
click at [390, 342] on div "Food Services" at bounding box center [589, 341] width 503 height 22
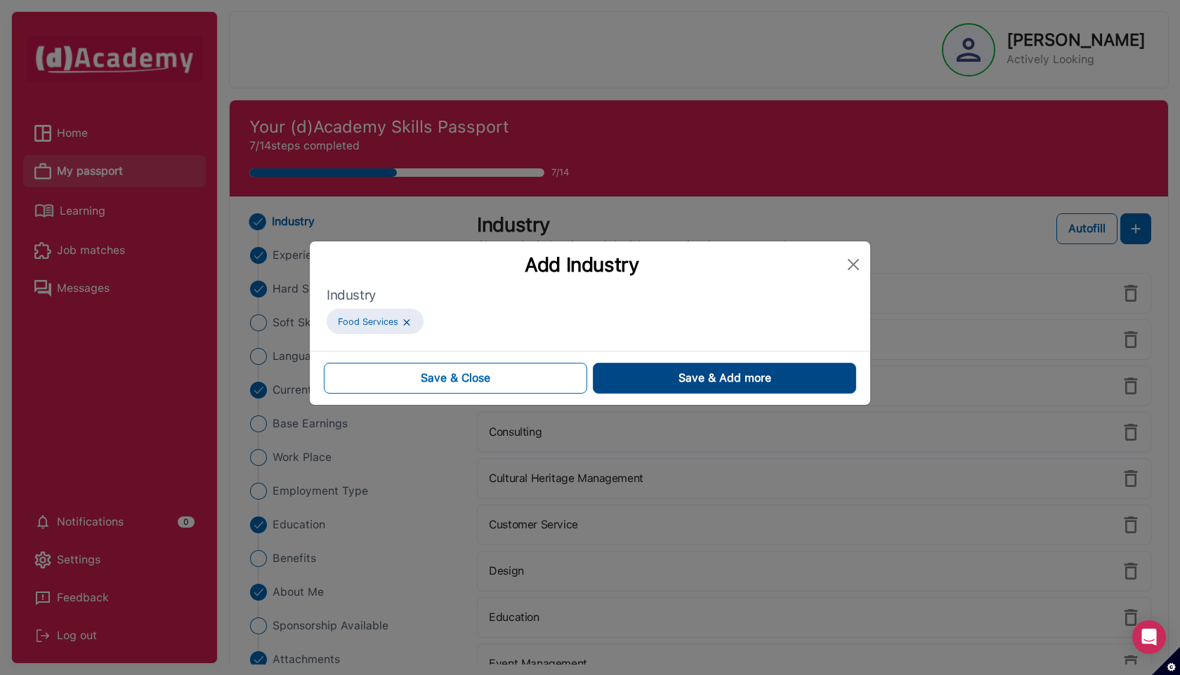
click at [626, 370] on button "Save & Add more" at bounding box center [724, 378] width 263 height 31
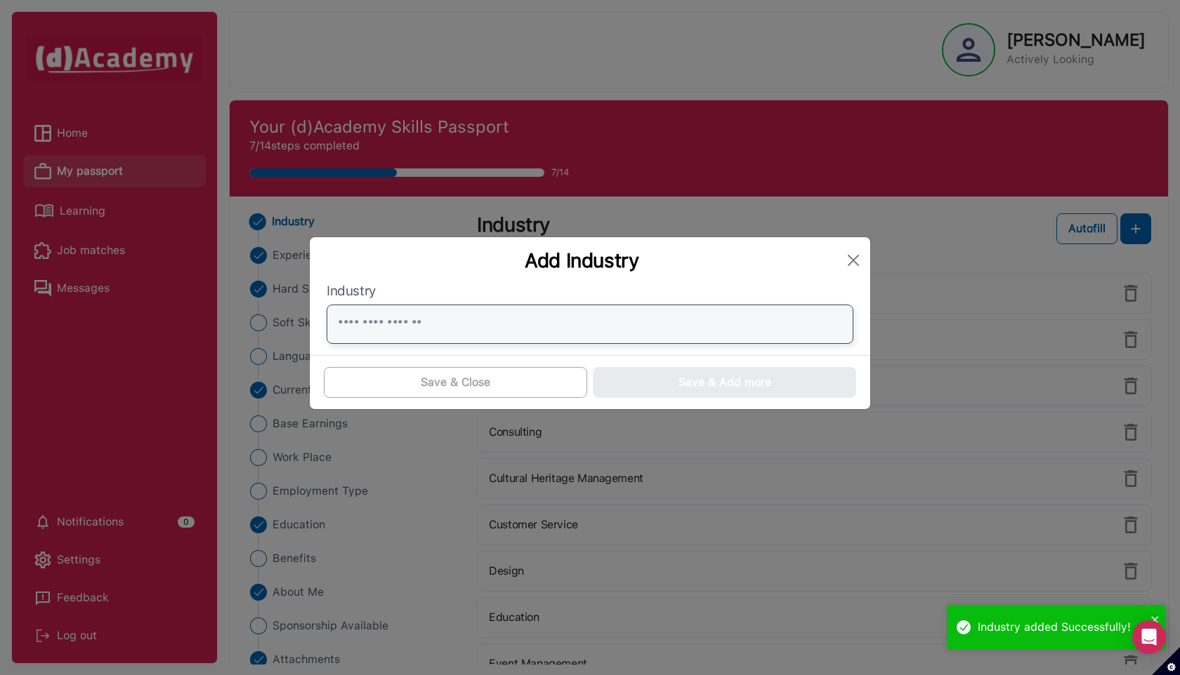
click at [418, 324] on input "text" at bounding box center [590, 324] width 527 height 39
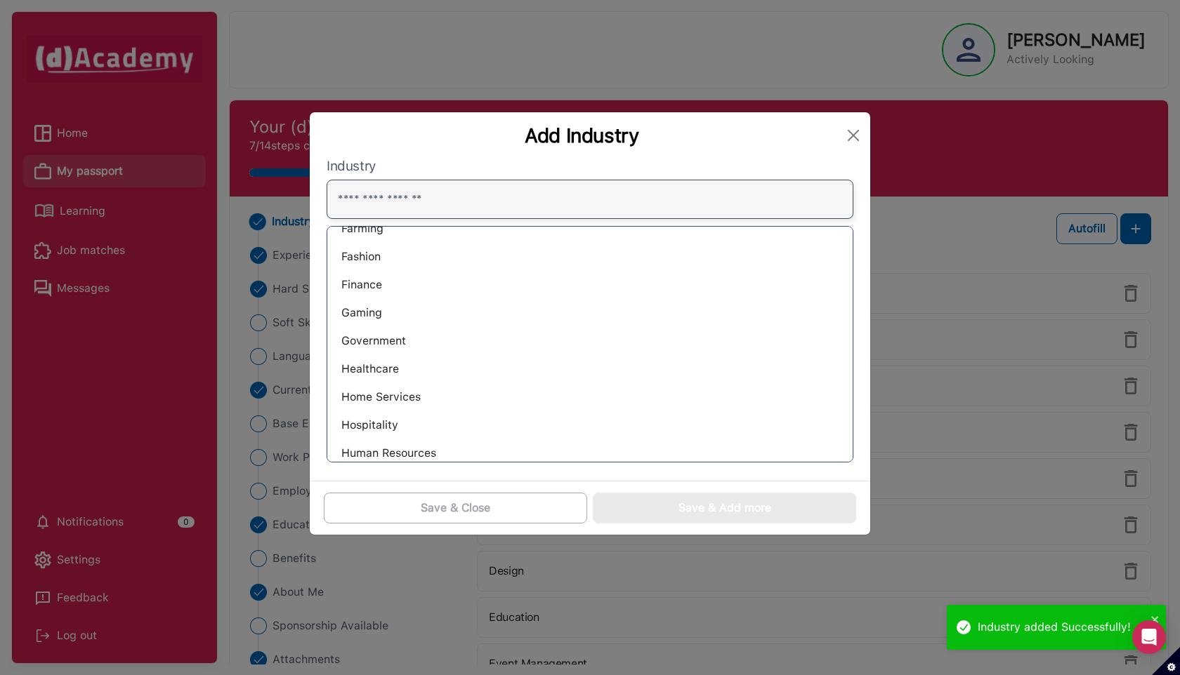
scroll to position [310, 0]
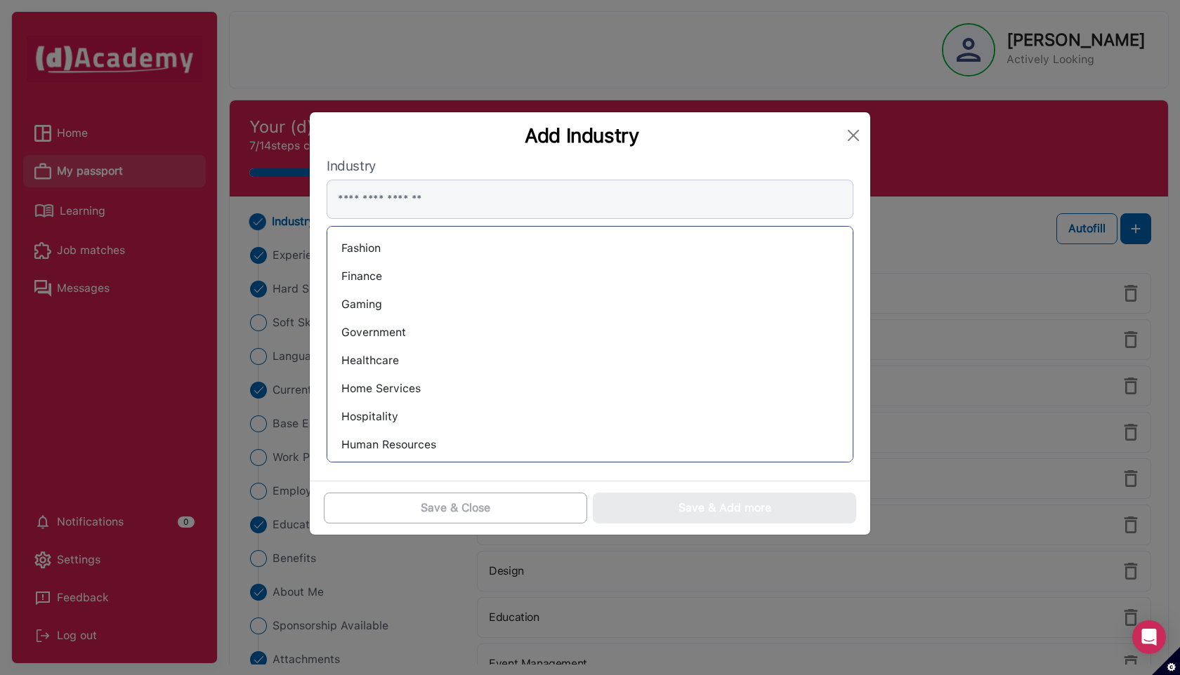
click at [385, 335] on div "Government" at bounding box center [589, 333] width 503 height 22
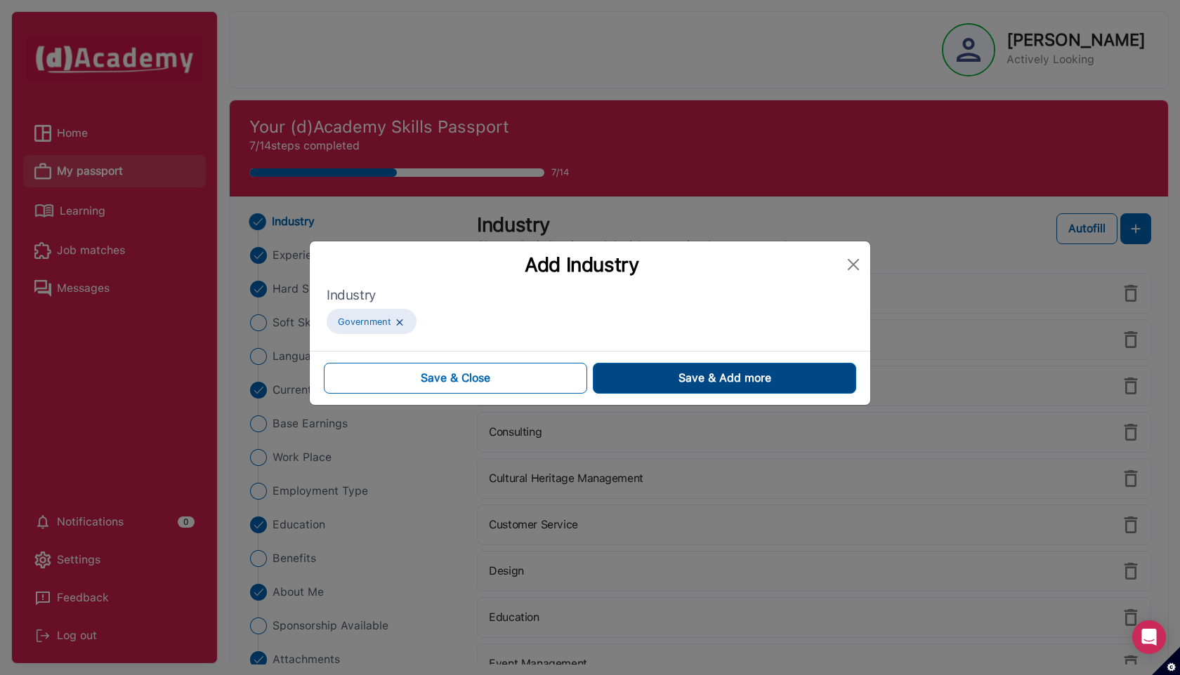
click at [647, 379] on button "Save & Add more" at bounding box center [724, 378] width 263 height 31
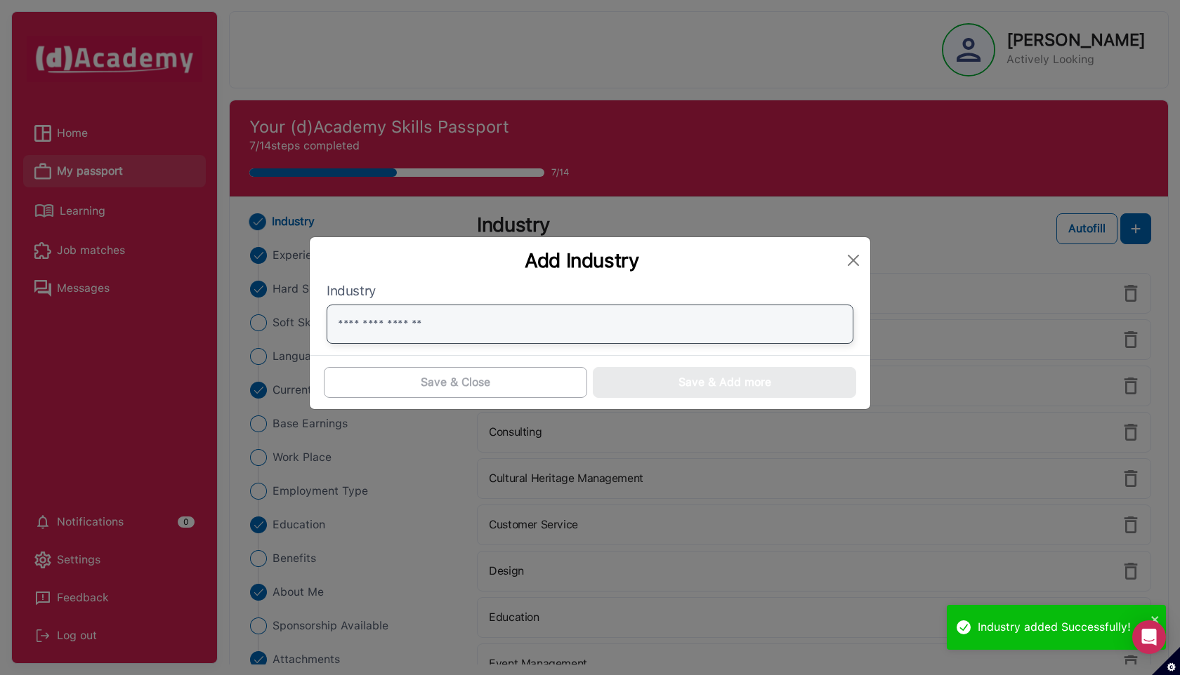
click at [404, 333] on input "text" at bounding box center [590, 324] width 527 height 39
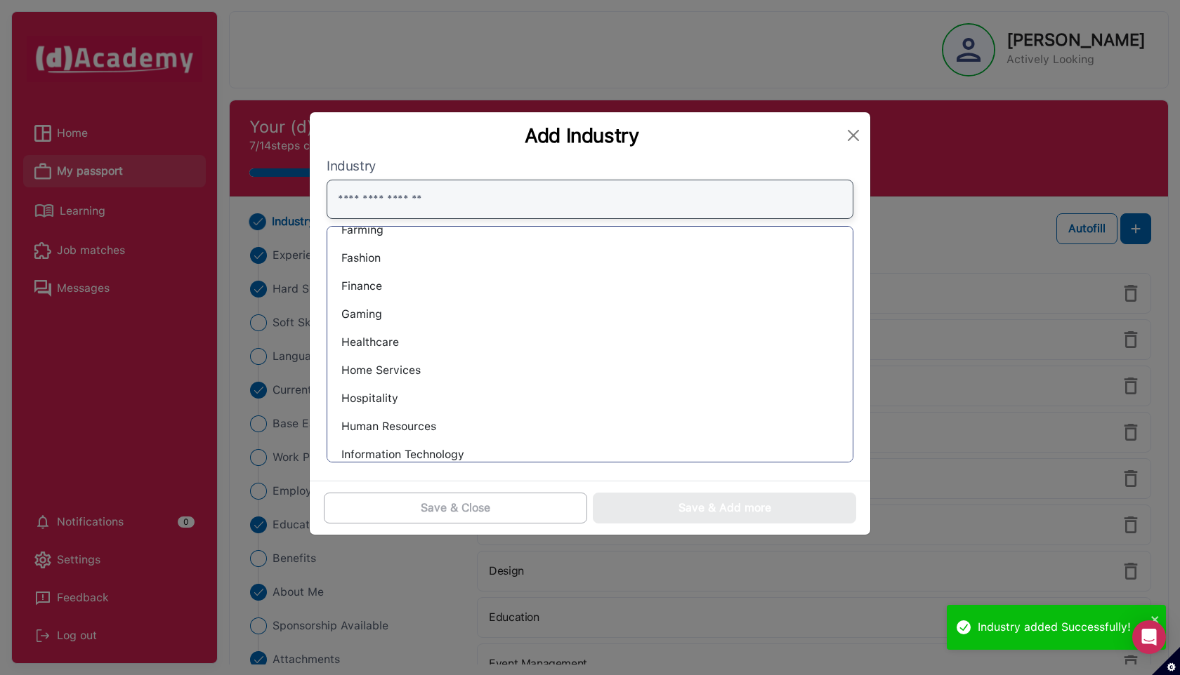
scroll to position [310, 0]
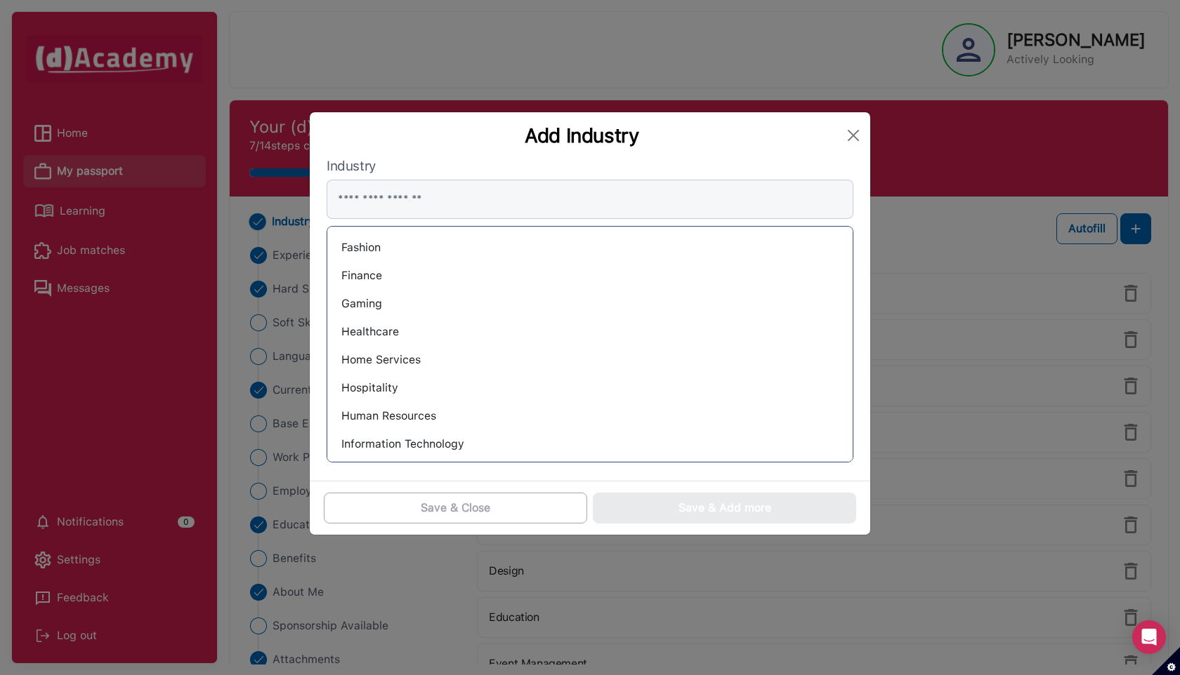
click at [382, 329] on div "Healthcare" at bounding box center [589, 332] width 503 height 22
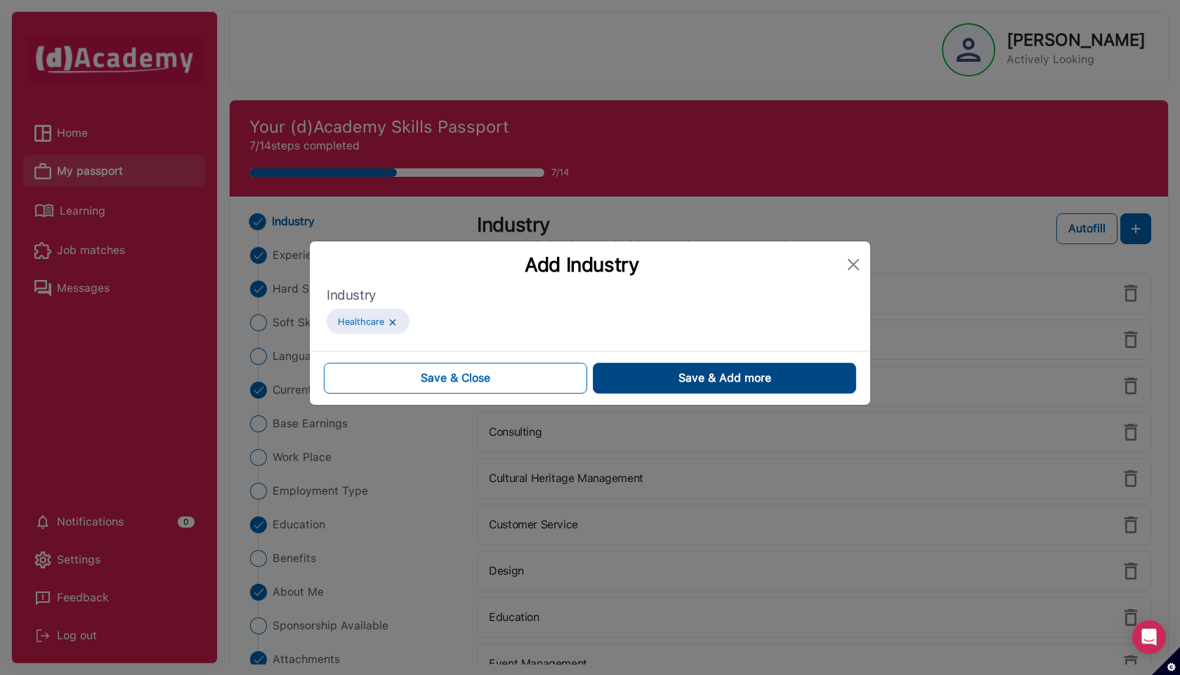
click at [619, 374] on button "Save & Add more" at bounding box center [724, 378] width 263 height 31
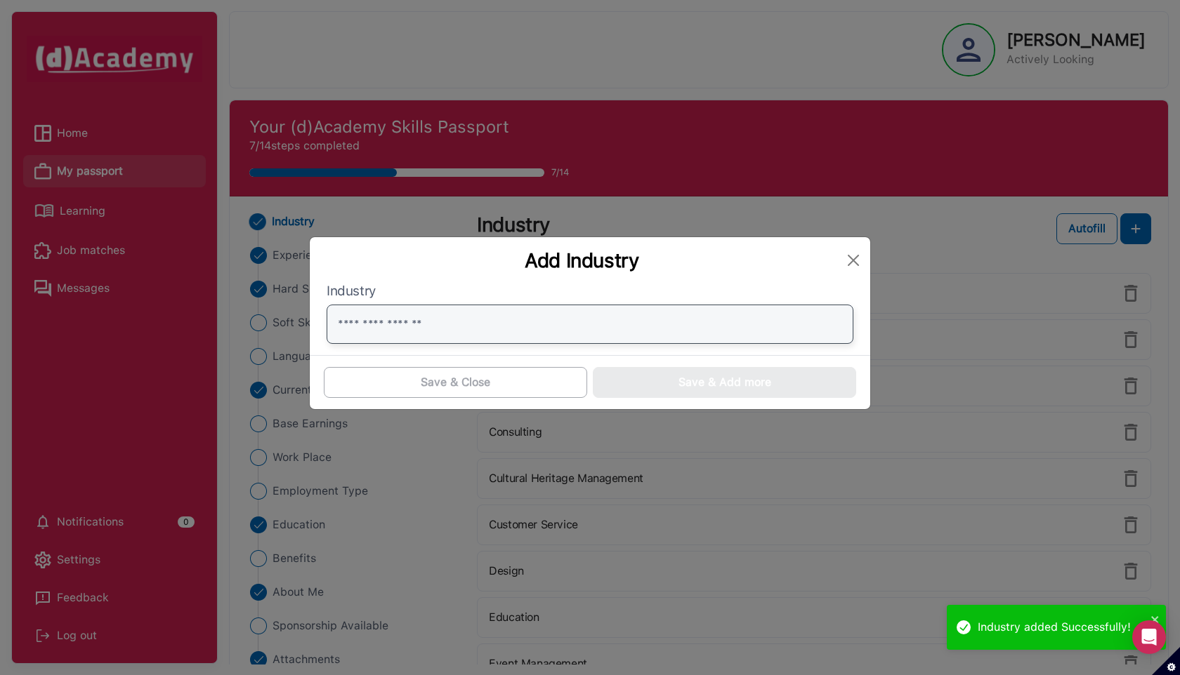
click at [424, 322] on input "text" at bounding box center [590, 324] width 527 height 39
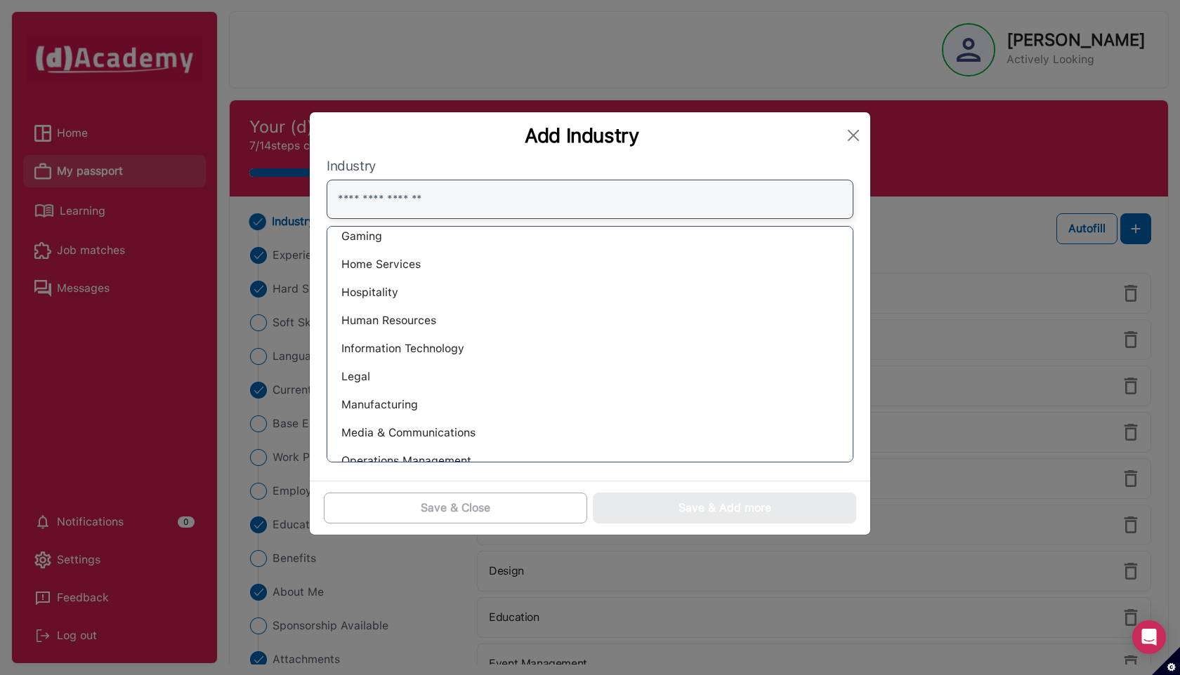
scroll to position [383, 0]
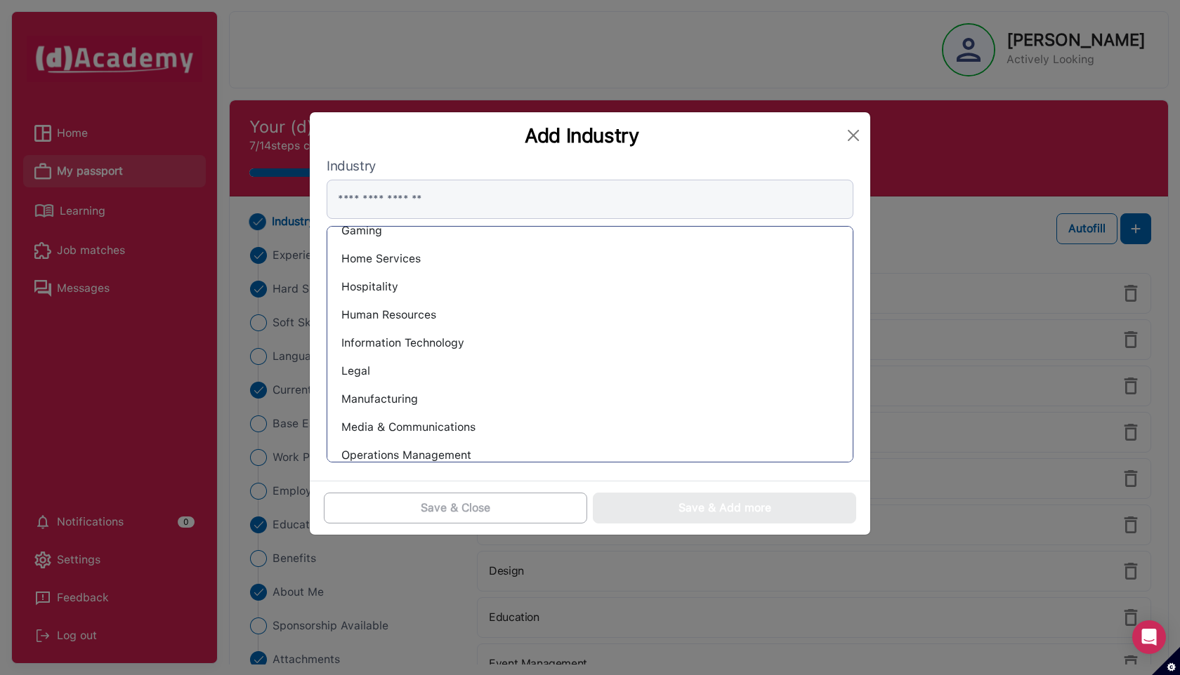
click at [437, 343] on div "Information Technology" at bounding box center [589, 343] width 503 height 22
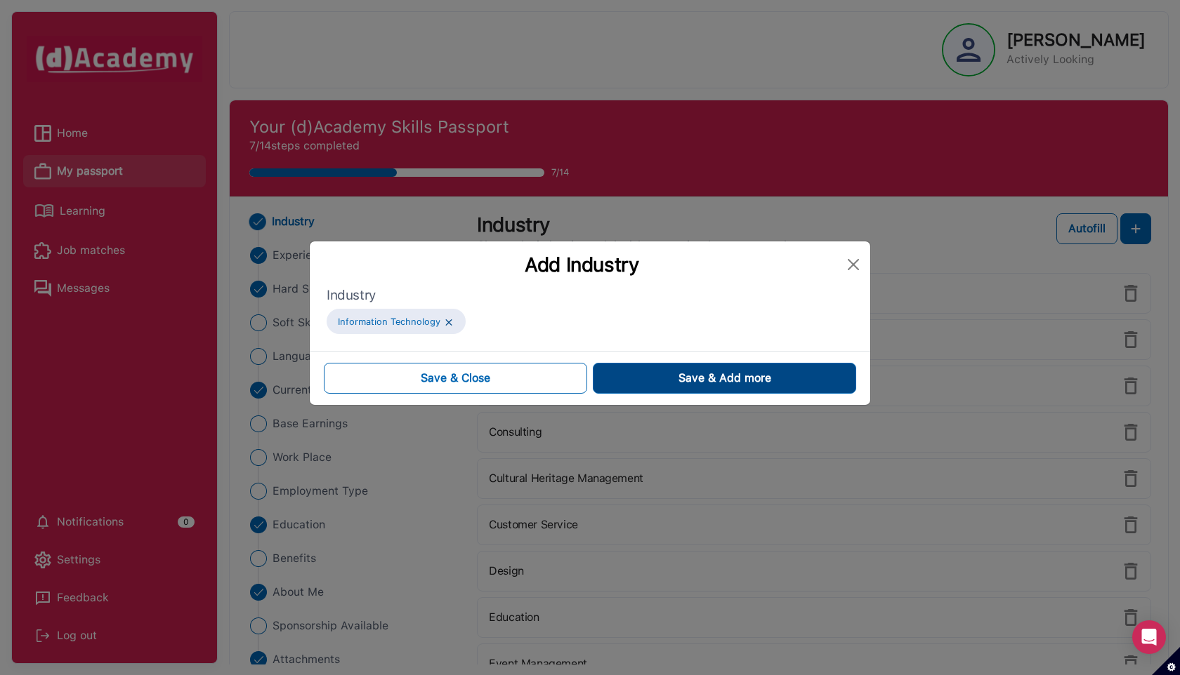
click at [605, 382] on button "Save & Add more" at bounding box center [724, 378] width 263 height 31
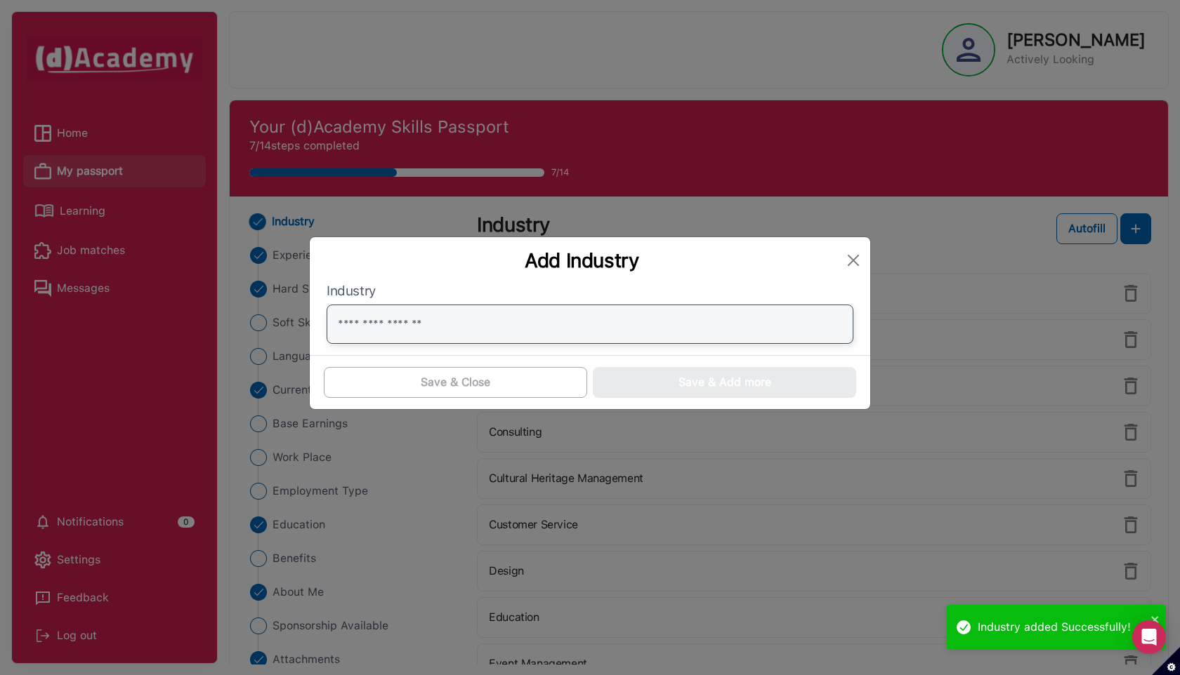
click at [425, 324] on input "text" at bounding box center [590, 324] width 527 height 39
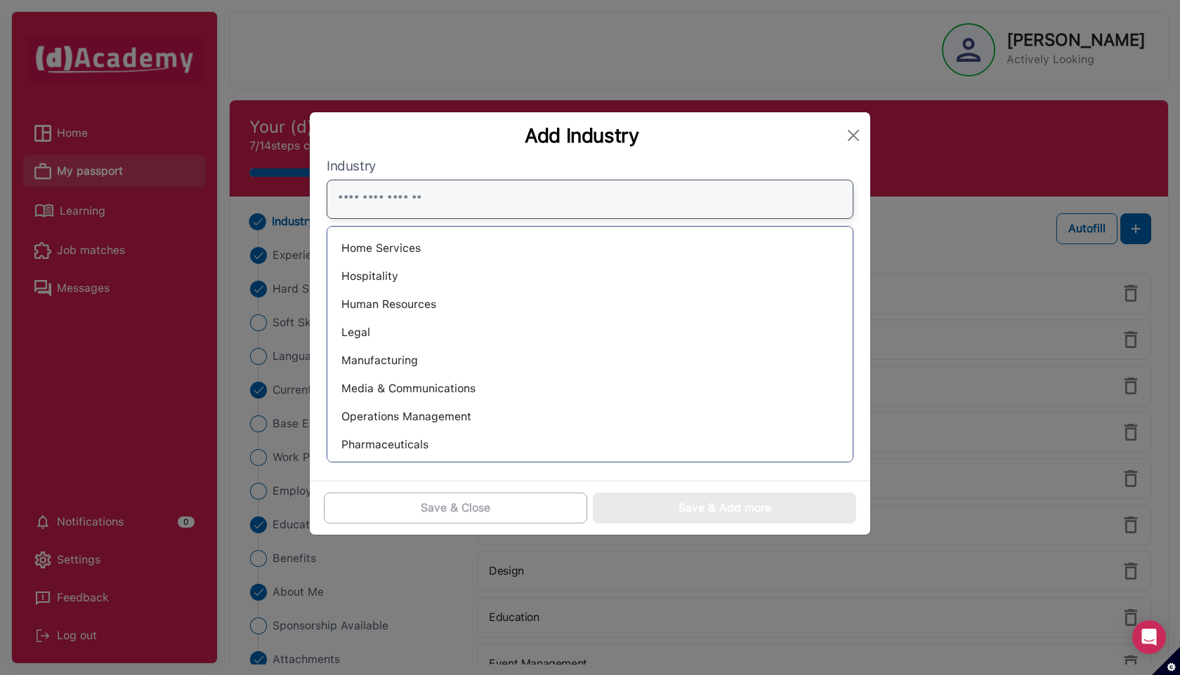
scroll to position [428, 0]
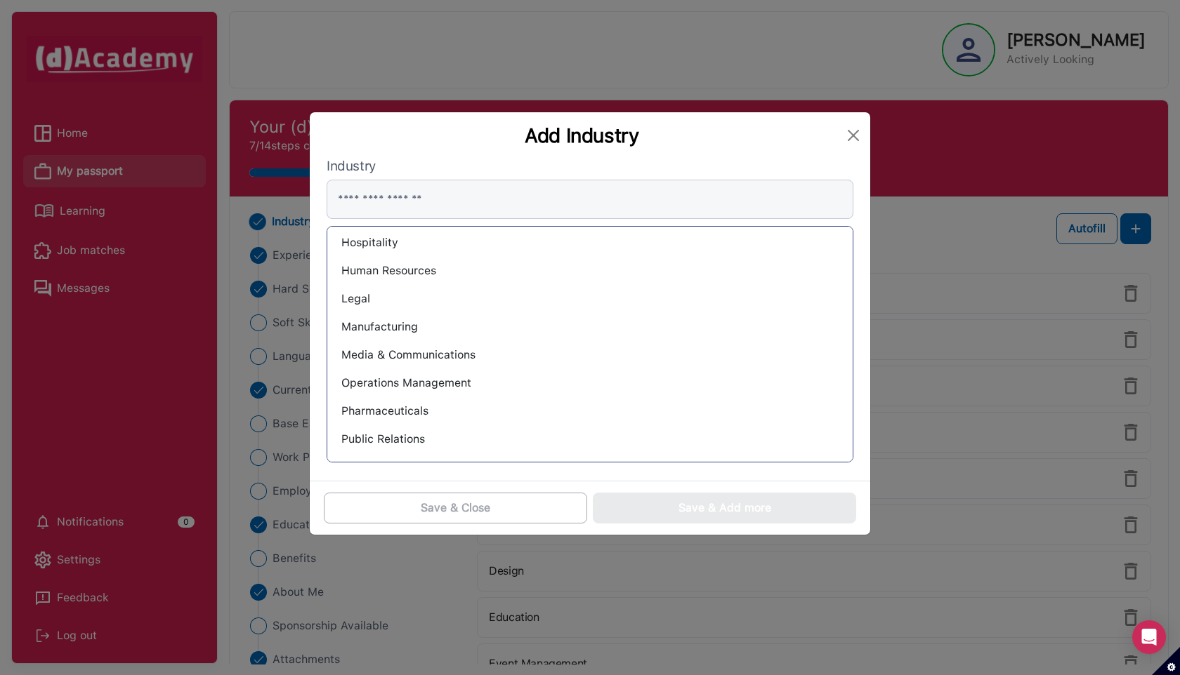
click at [449, 383] on div "Operations Management" at bounding box center [589, 383] width 503 height 22
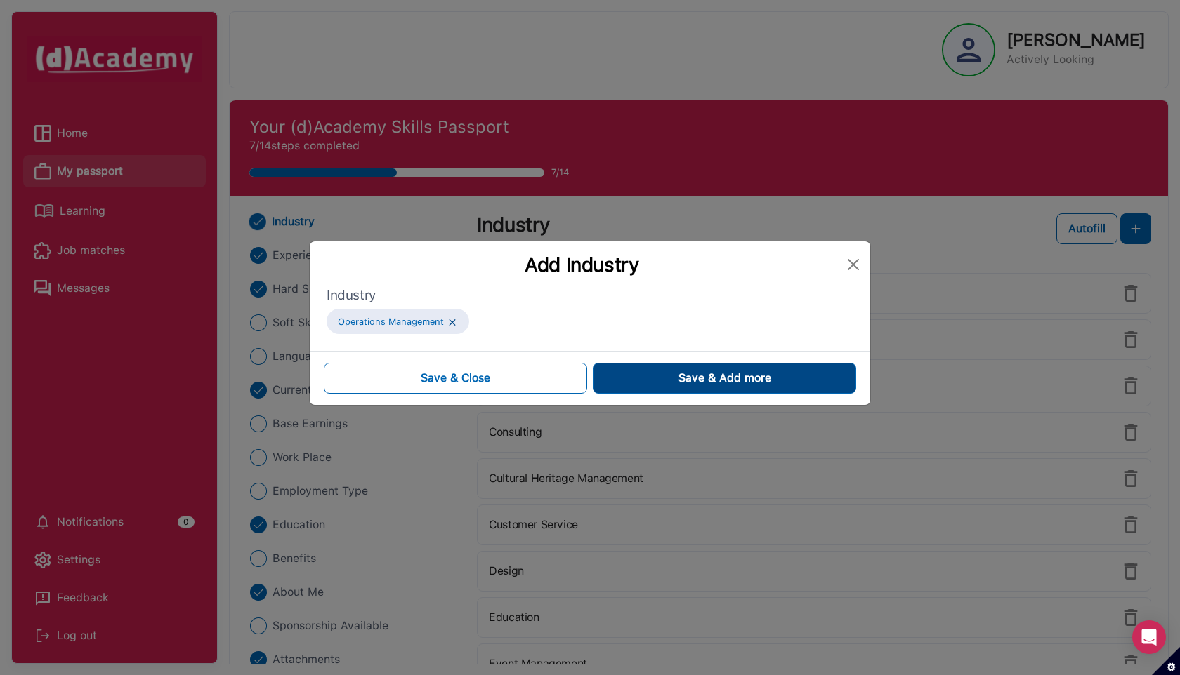
click at [627, 375] on button "Save & Add more" at bounding box center [724, 378] width 263 height 31
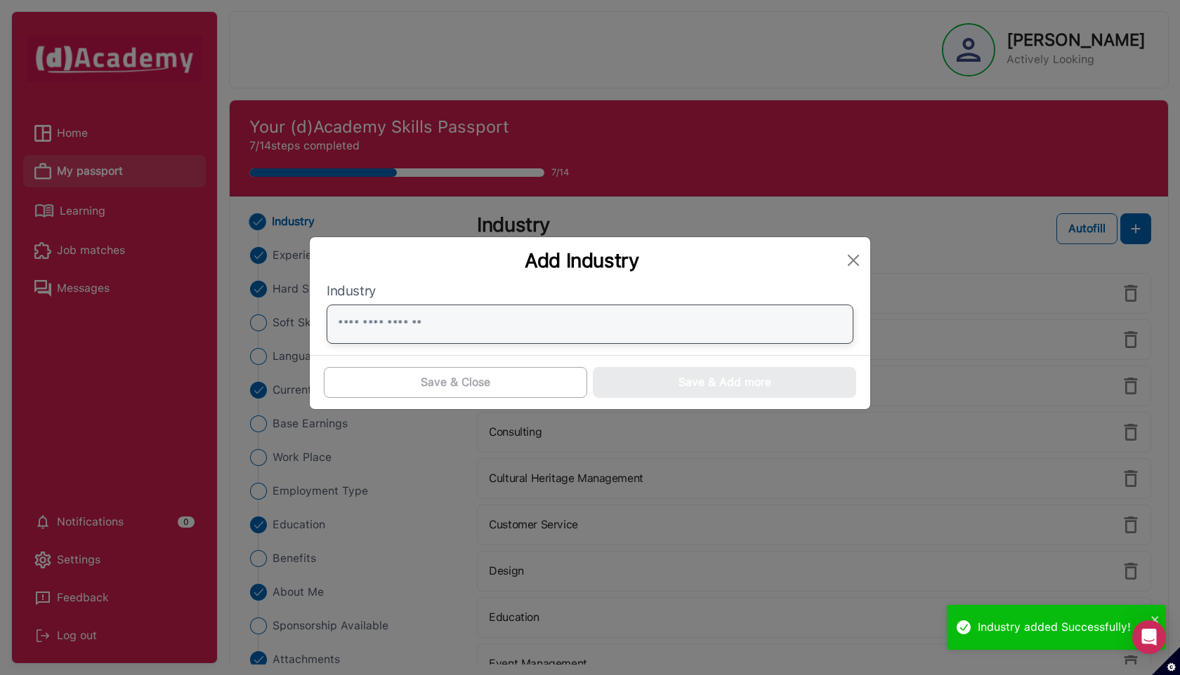
click at [415, 323] on input "text" at bounding box center [590, 324] width 527 height 39
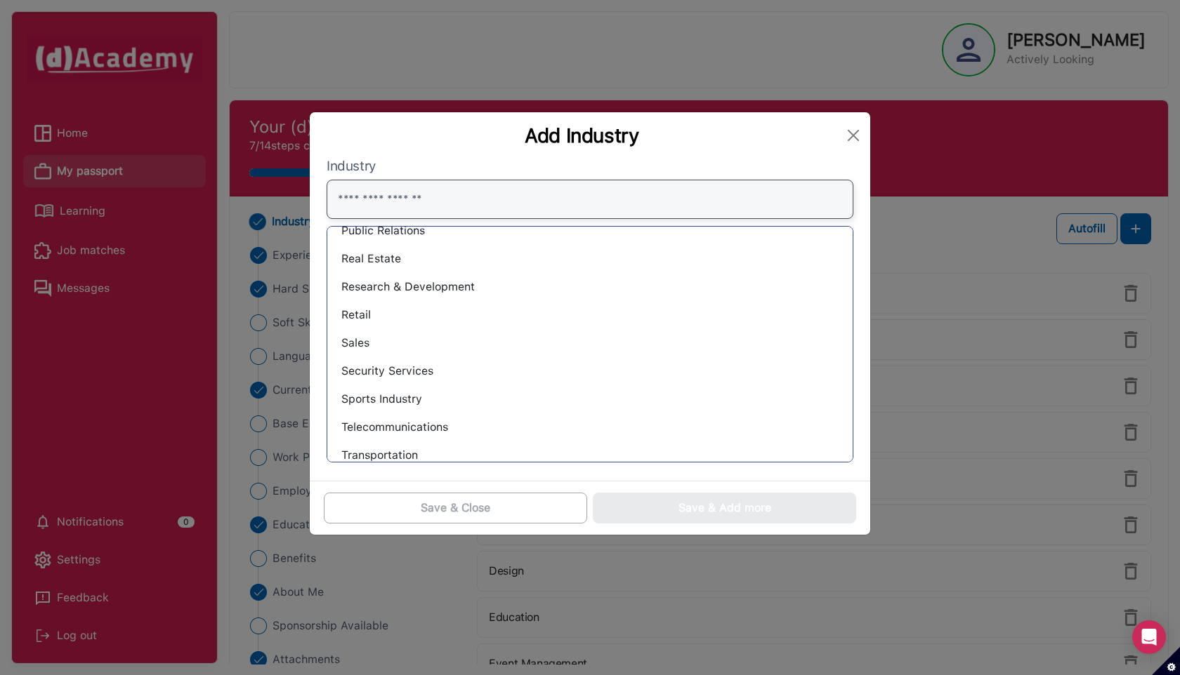
scroll to position [619, 0]
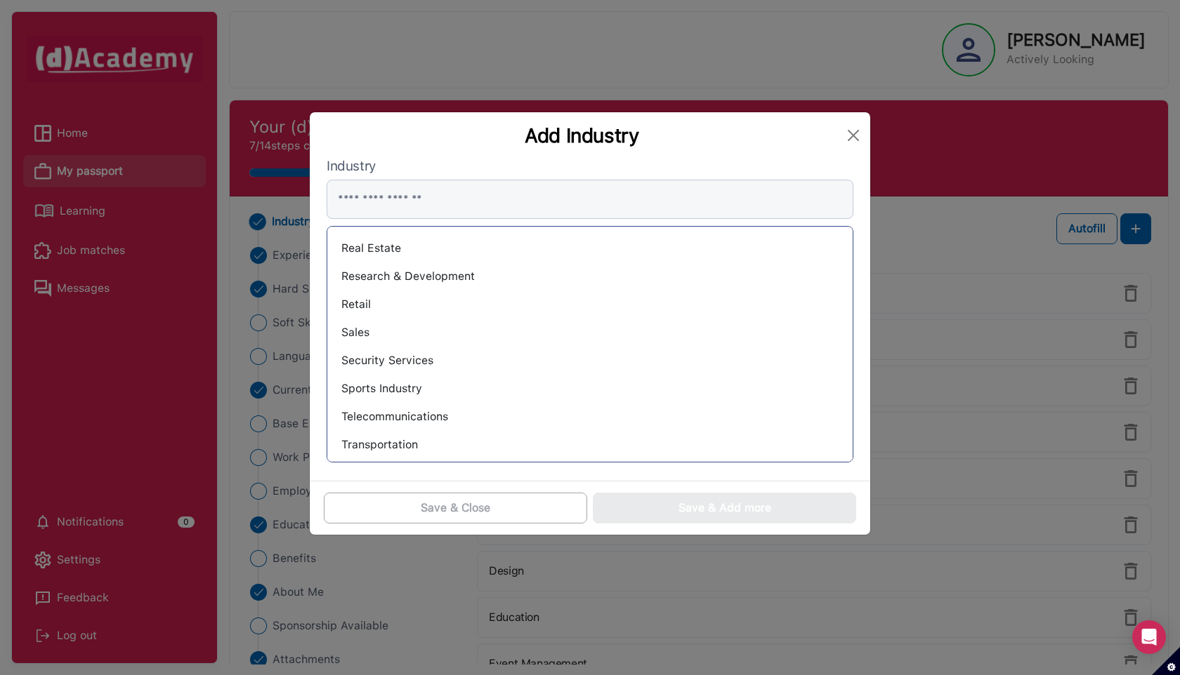
click at [390, 279] on div "Research & Development" at bounding box center [589, 276] width 503 height 22
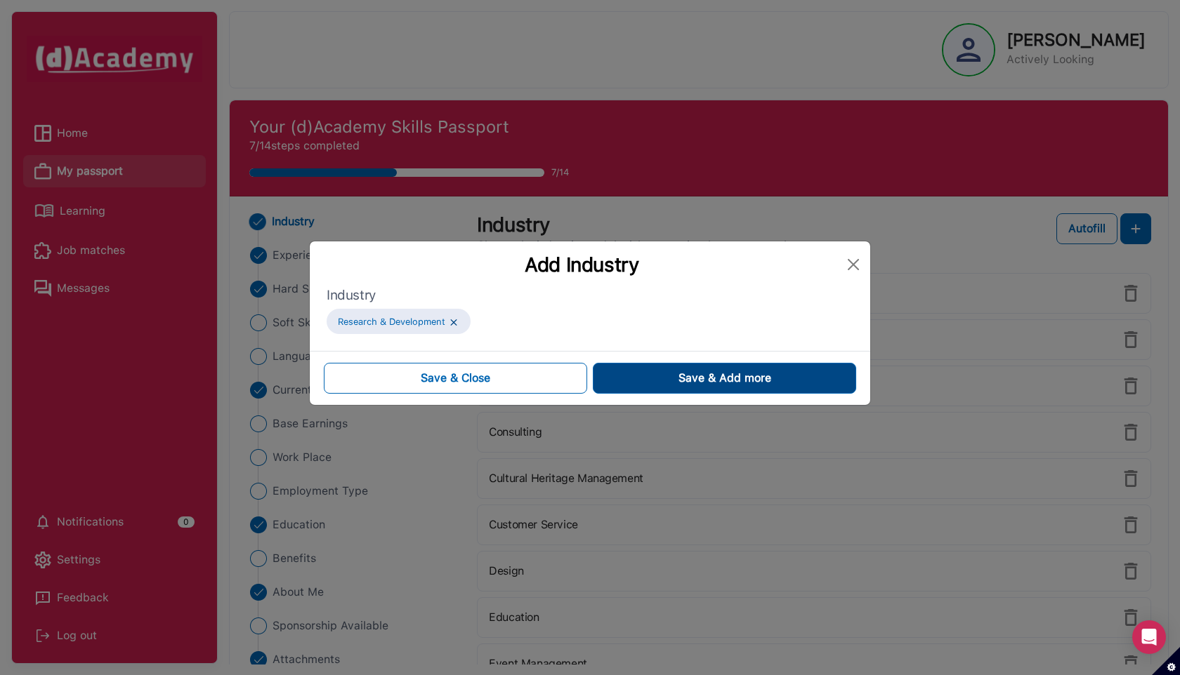
click at [634, 371] on button "Save & Add more" at bounding box center [724, 378] width 263 height 31
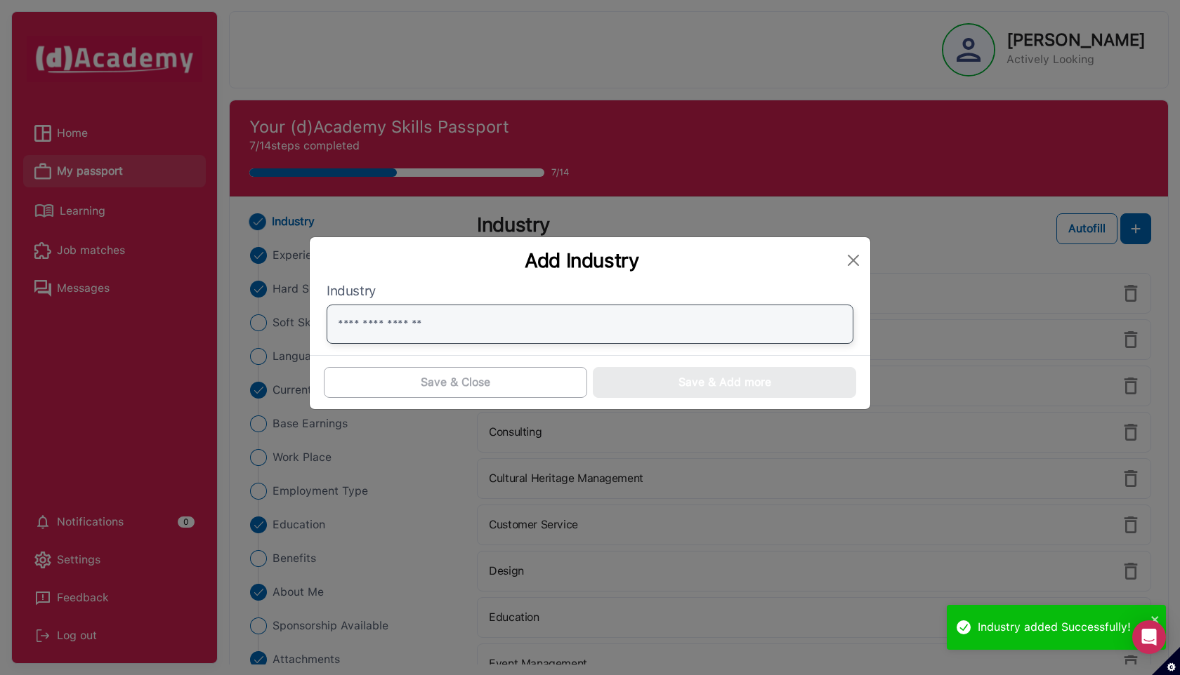
click at [430, 323] on input "text" at bounding box center [590, 324] width 527 height 39
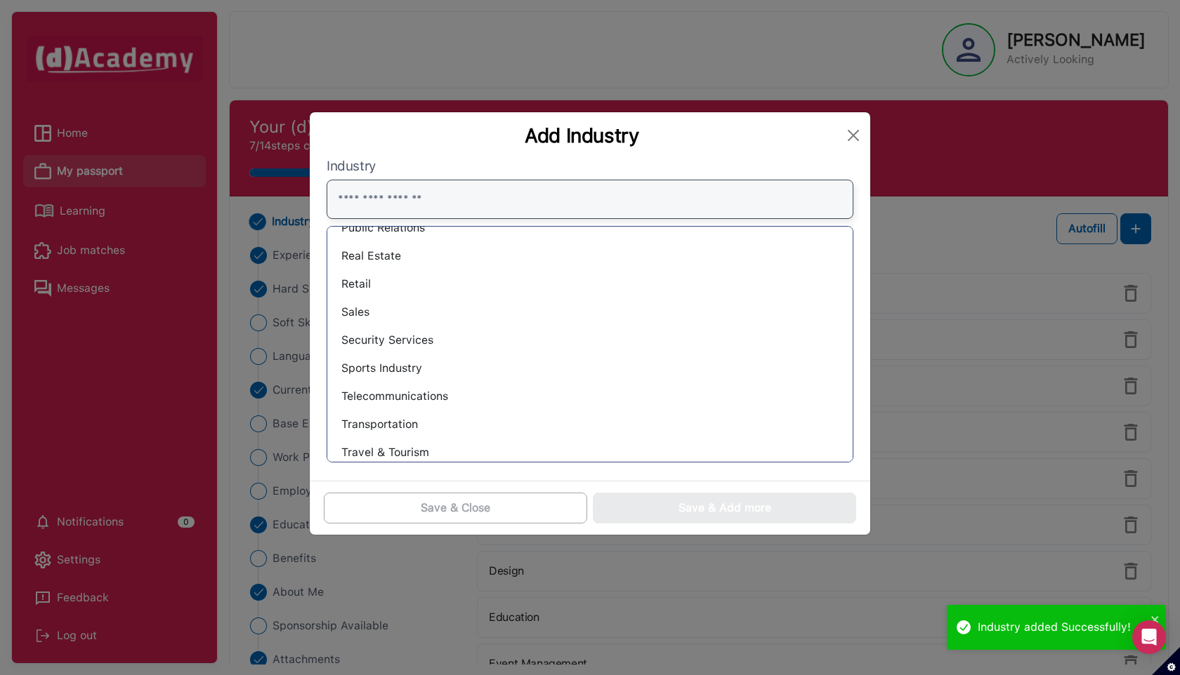
scroll to position [652, 0]
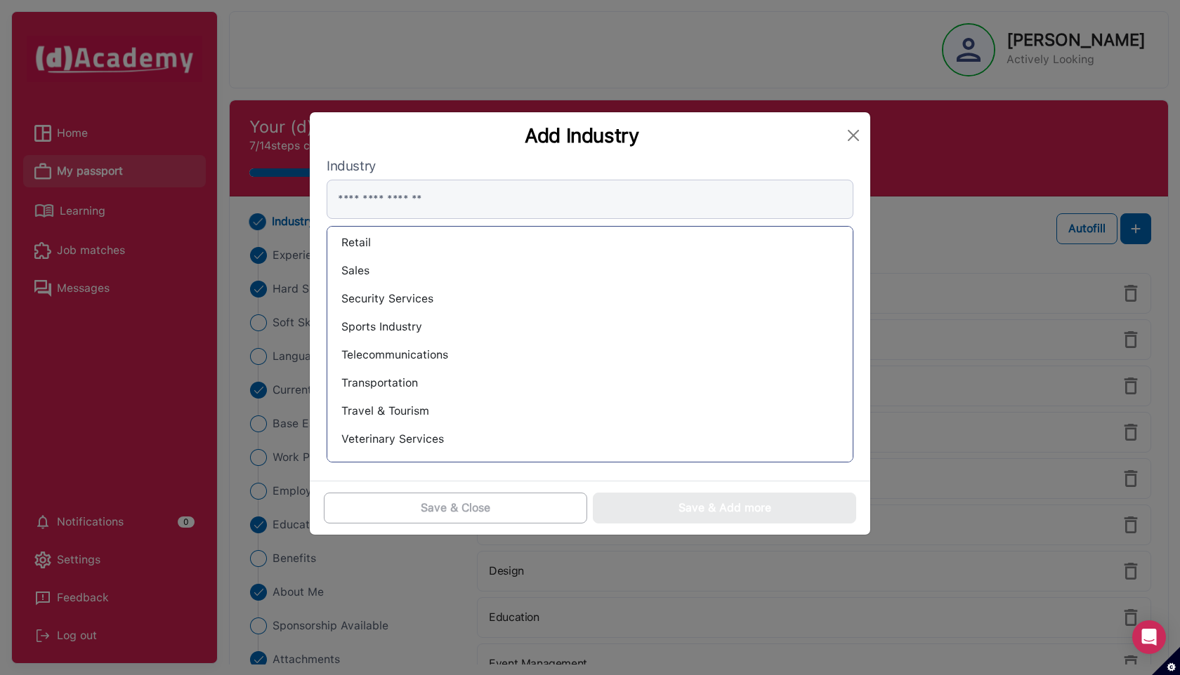
click at [415, 410] on div "Travel & Tourism" at bounding box center [589, 411] width 503 height 22
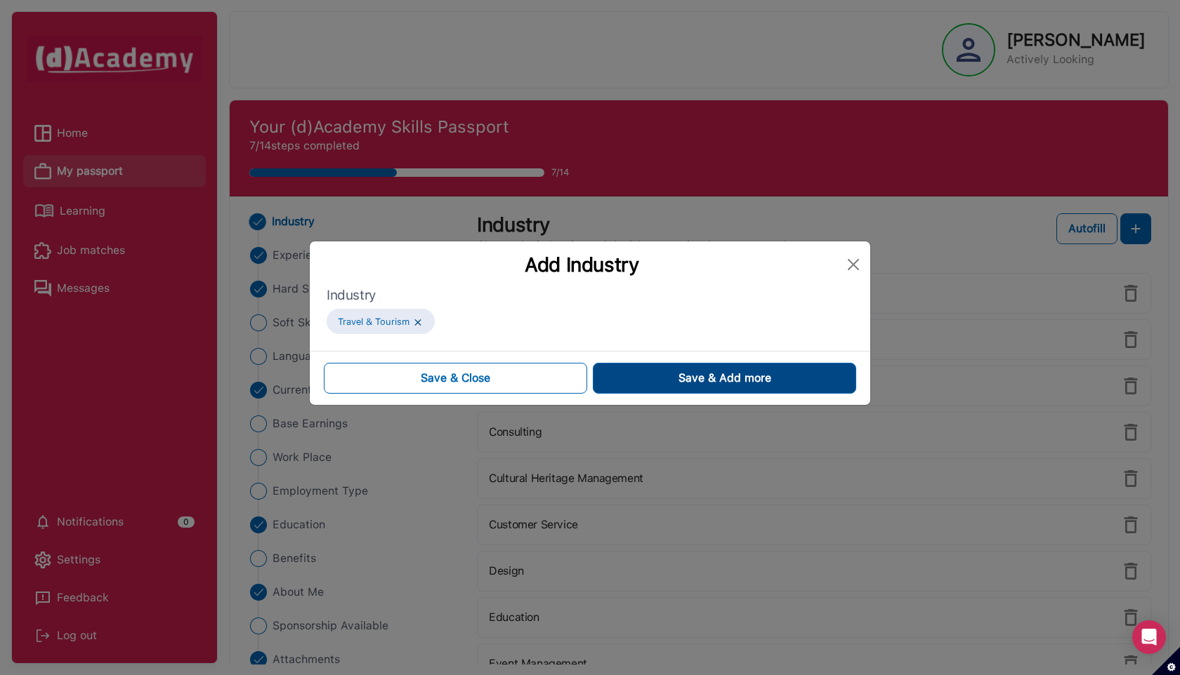
click at [698, 381] on span "Save & Add more" at bounding box center [724, 378] width 93 height 17
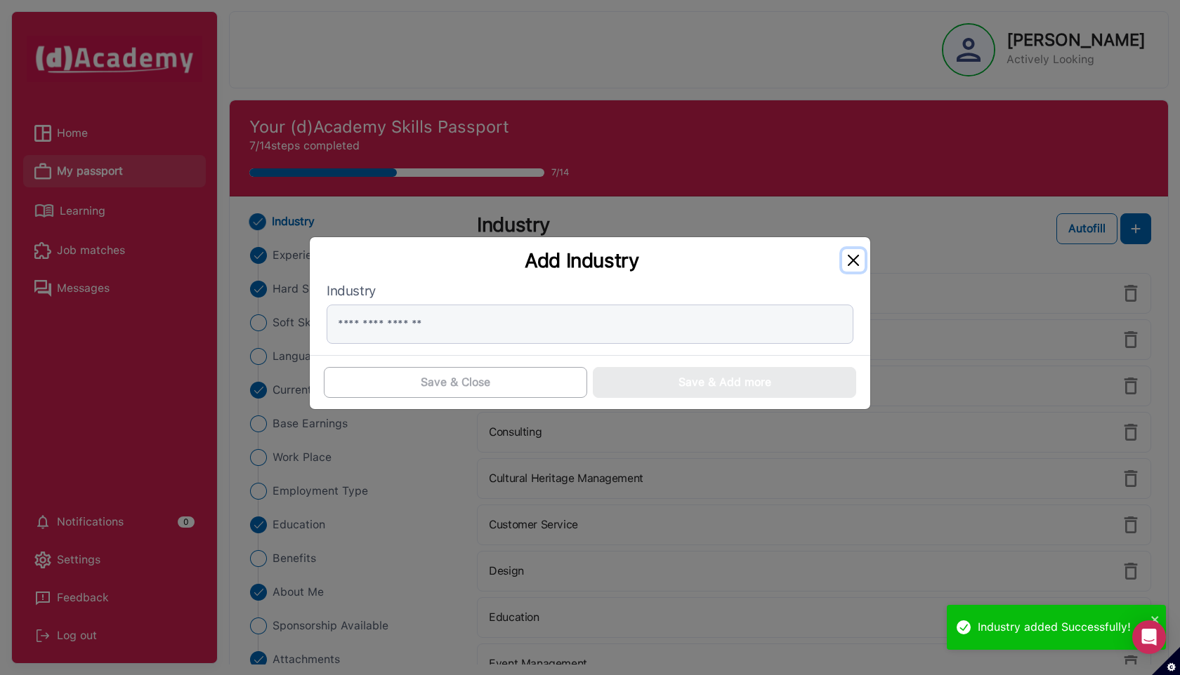
click at [855, 263] on button "Close" at bounding box center [853, 260] width 22 height 22
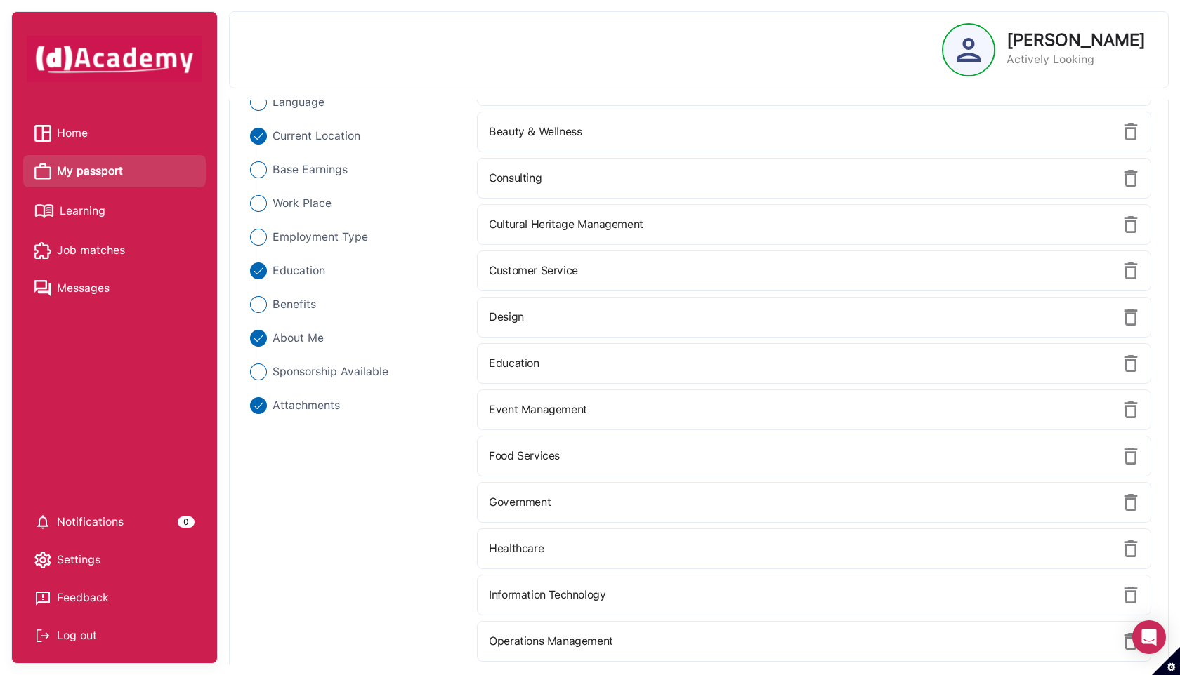
scroll to position [0, 0]
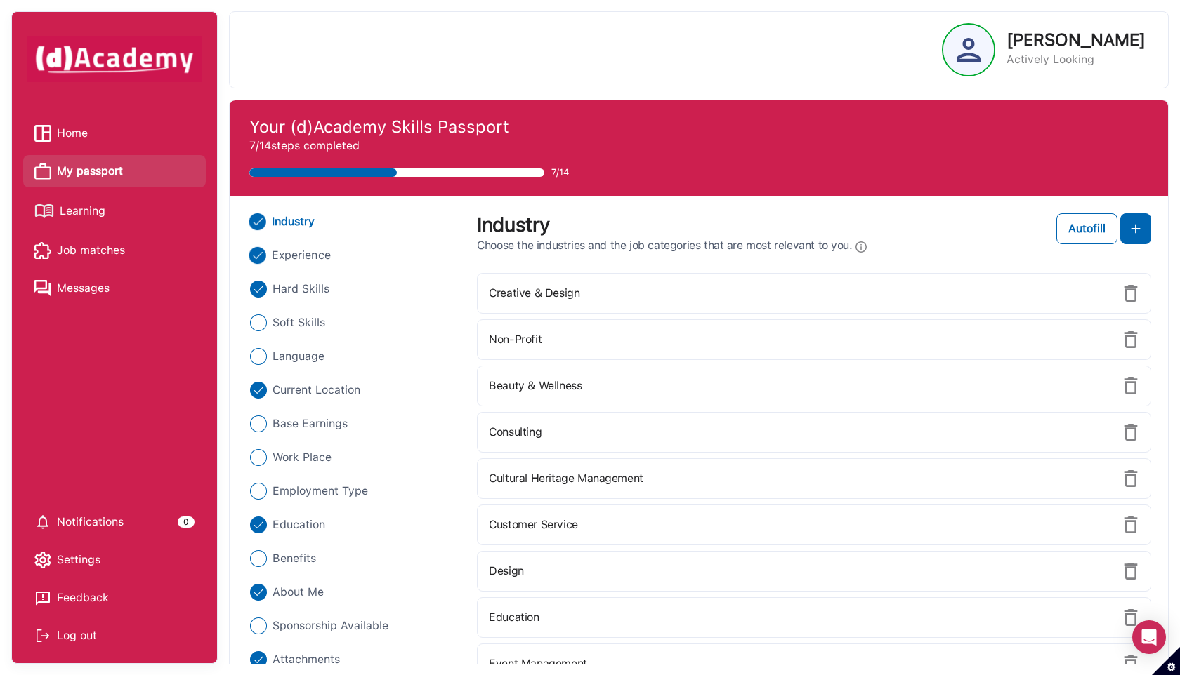
click at [300, 256] on span "Experience" at bounding box center [301, 255] width 59 height 17
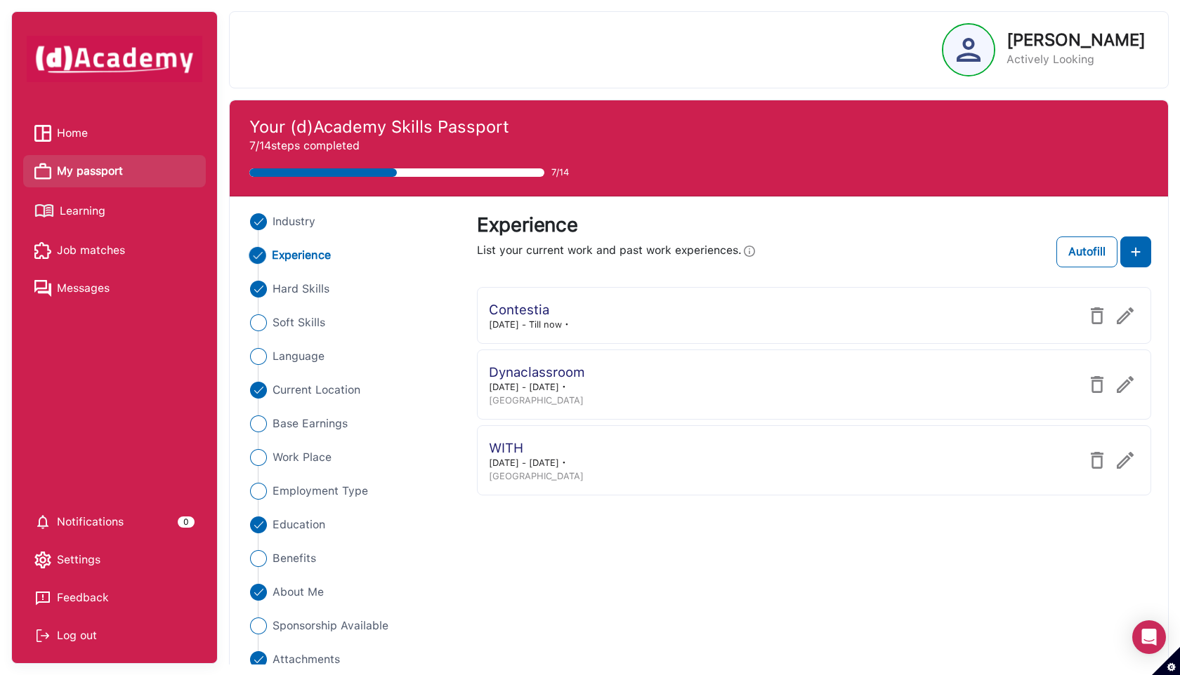
click at [533, 306] on div "Contestia" at bounding box center [530, 310] width 82 height 16
click at [1127, 313] on img at bounding box center [1124, 316] width 17 height 17
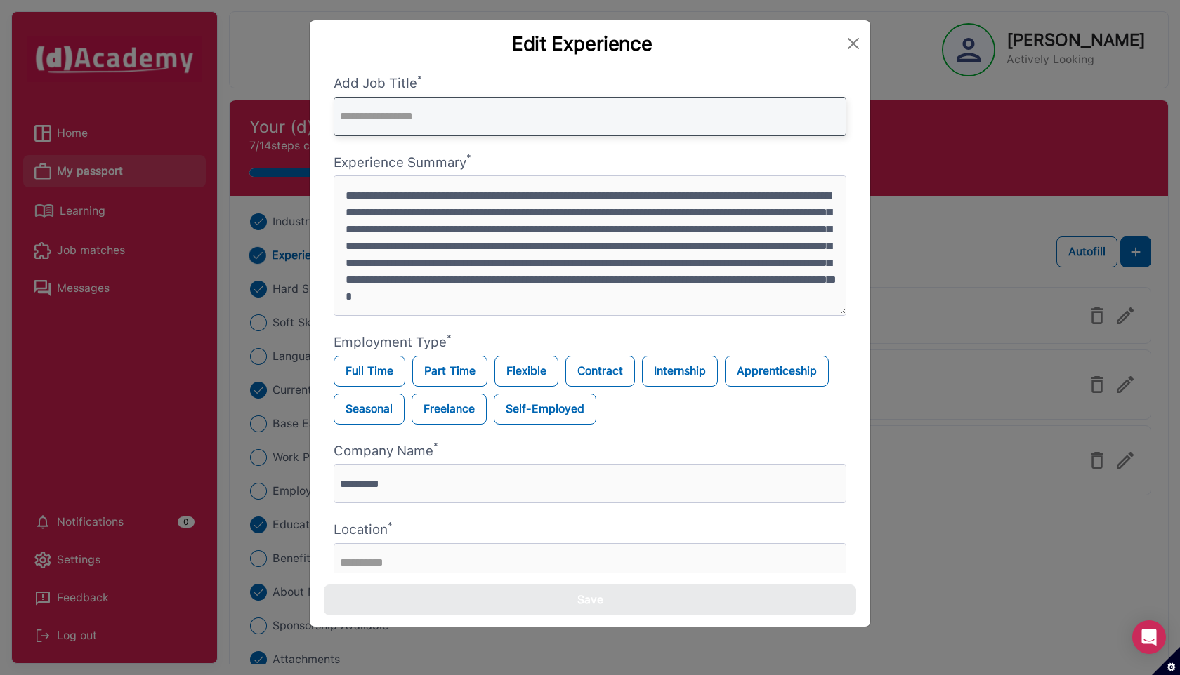
click at [475, 113] on input "text" at bounding box center [590, 116] width 513 height 39
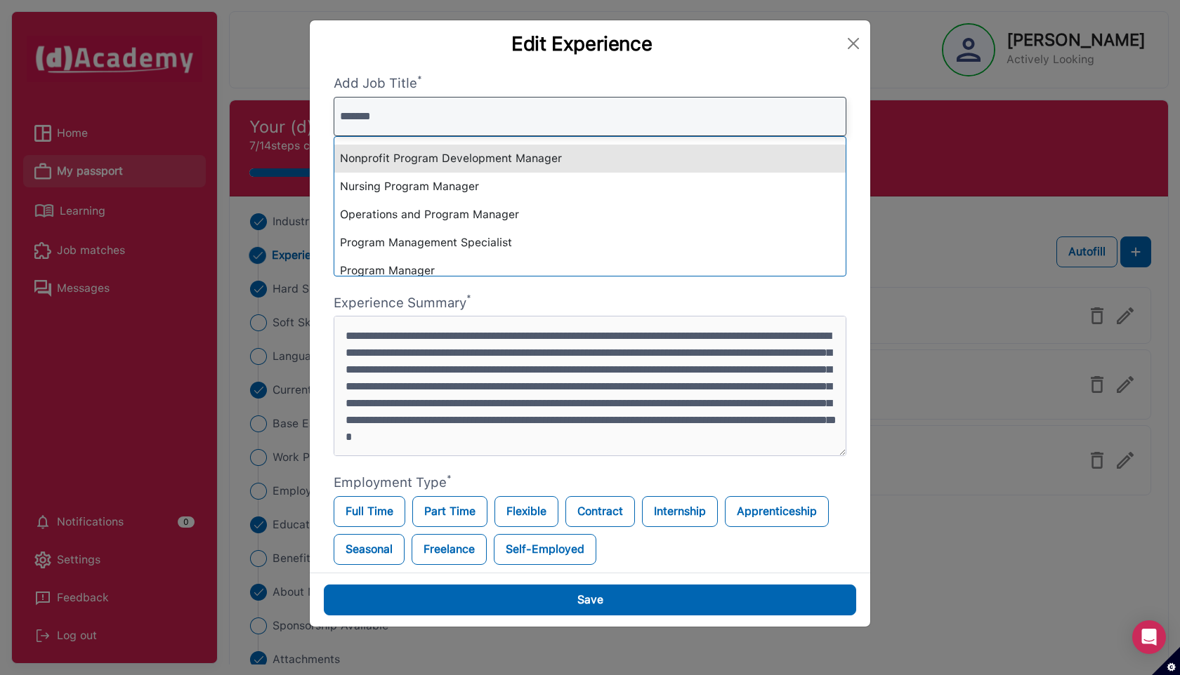
scroll to position [77, 0]
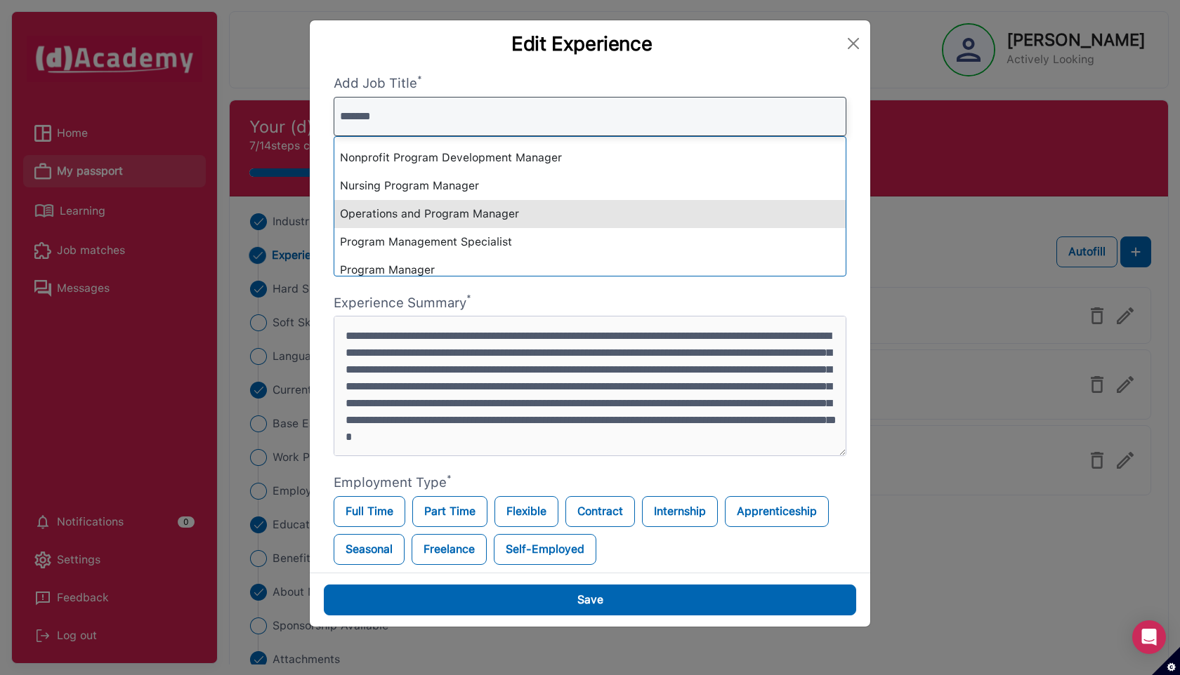
type input "*******"
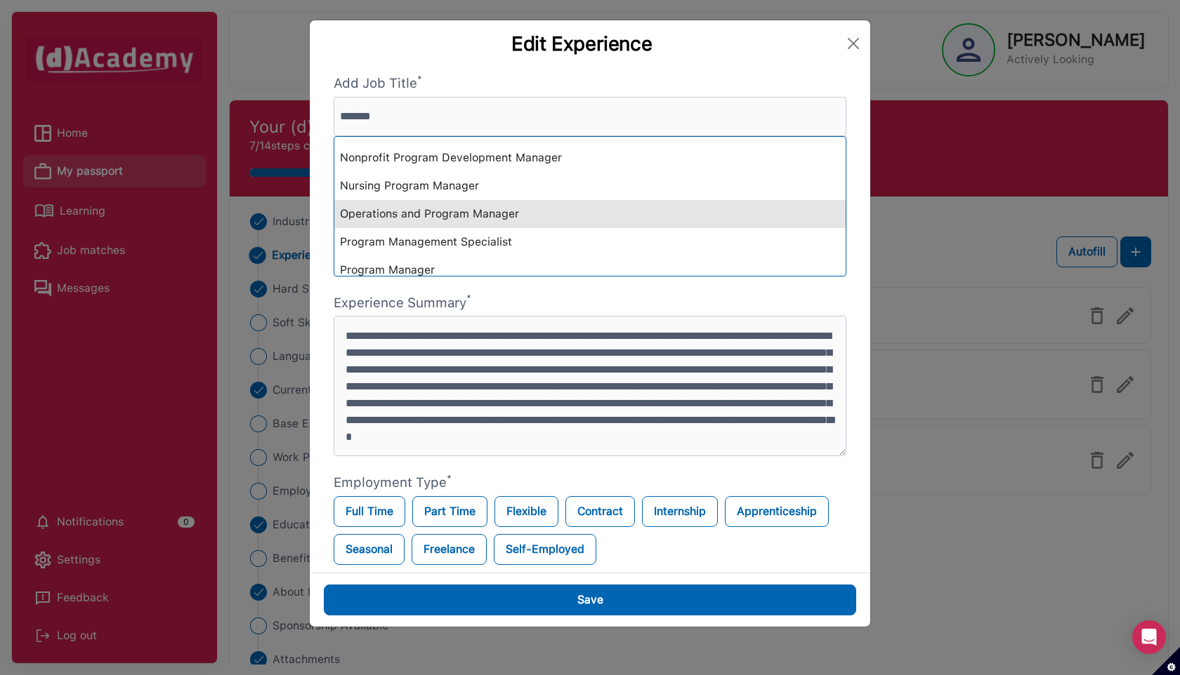
click at [510, 216] on div "Operations and Program Manager" at bounding box center [589, 214] width 511 height 28
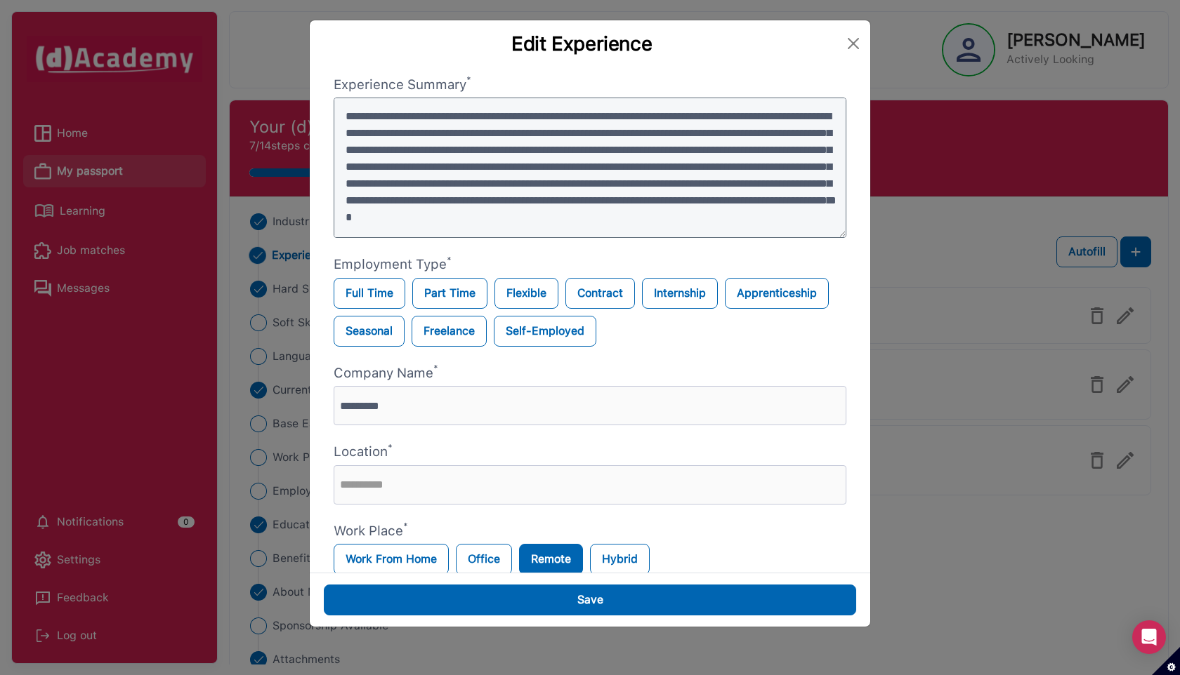
scroll to position [69, 0]
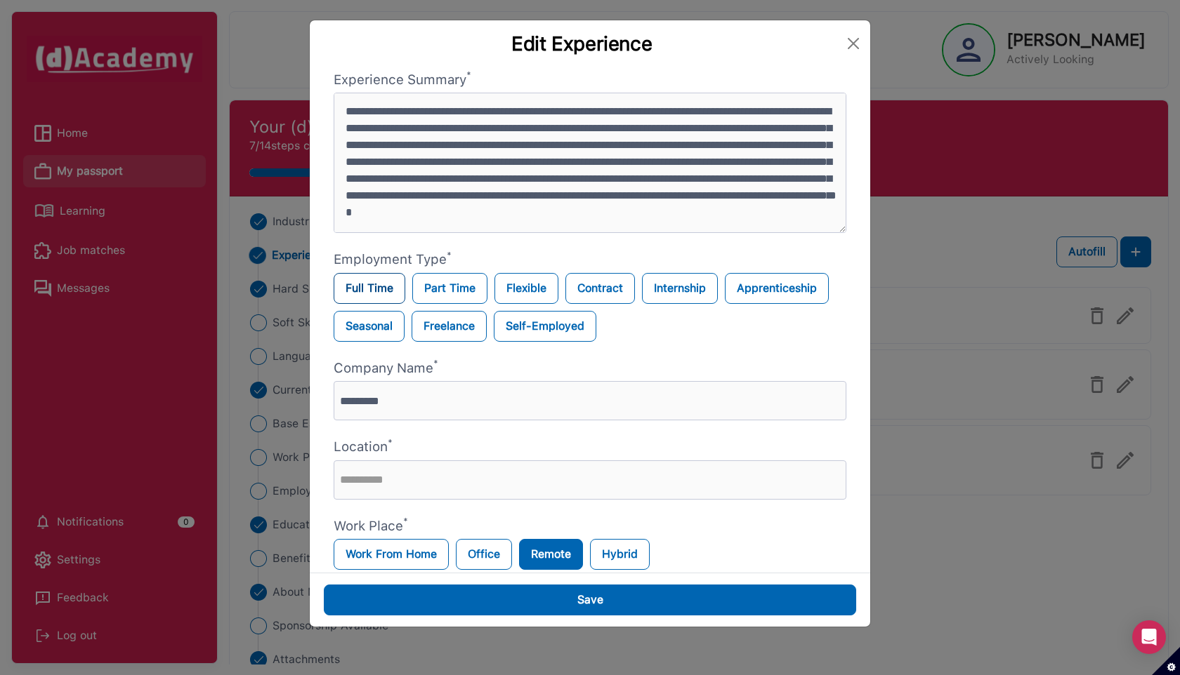
click at [353, 279] on label "Full Time" at bounding box center [370, 288] width 72 height 31
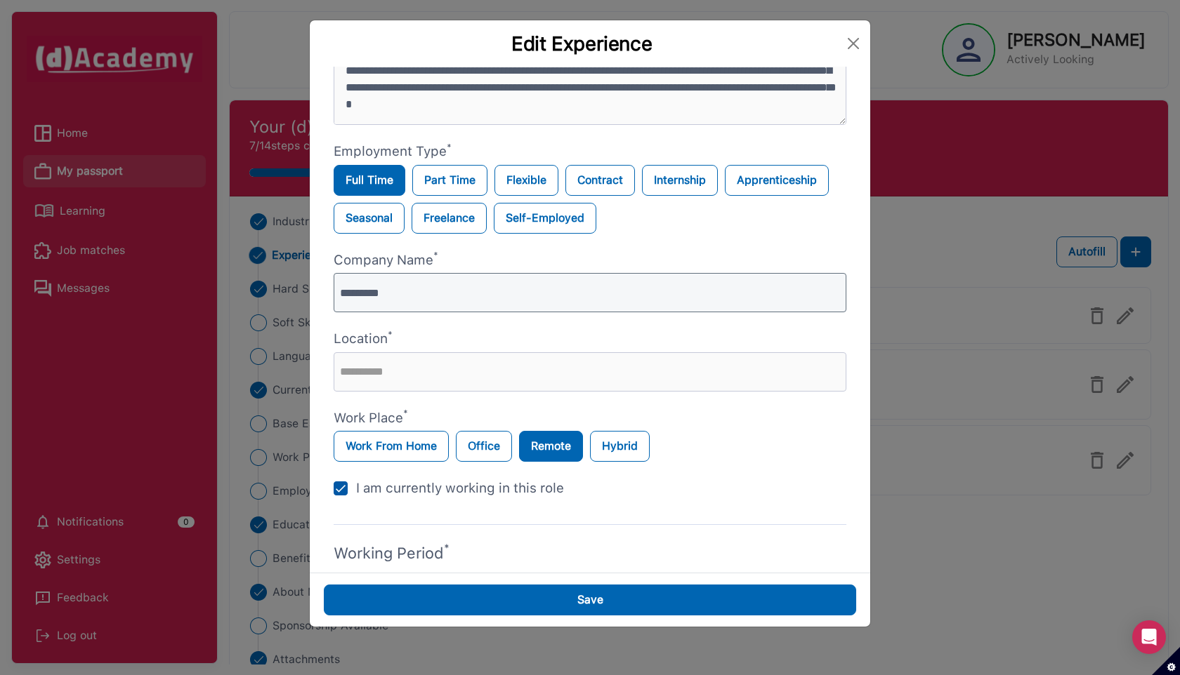
scroll to position [183, 0]
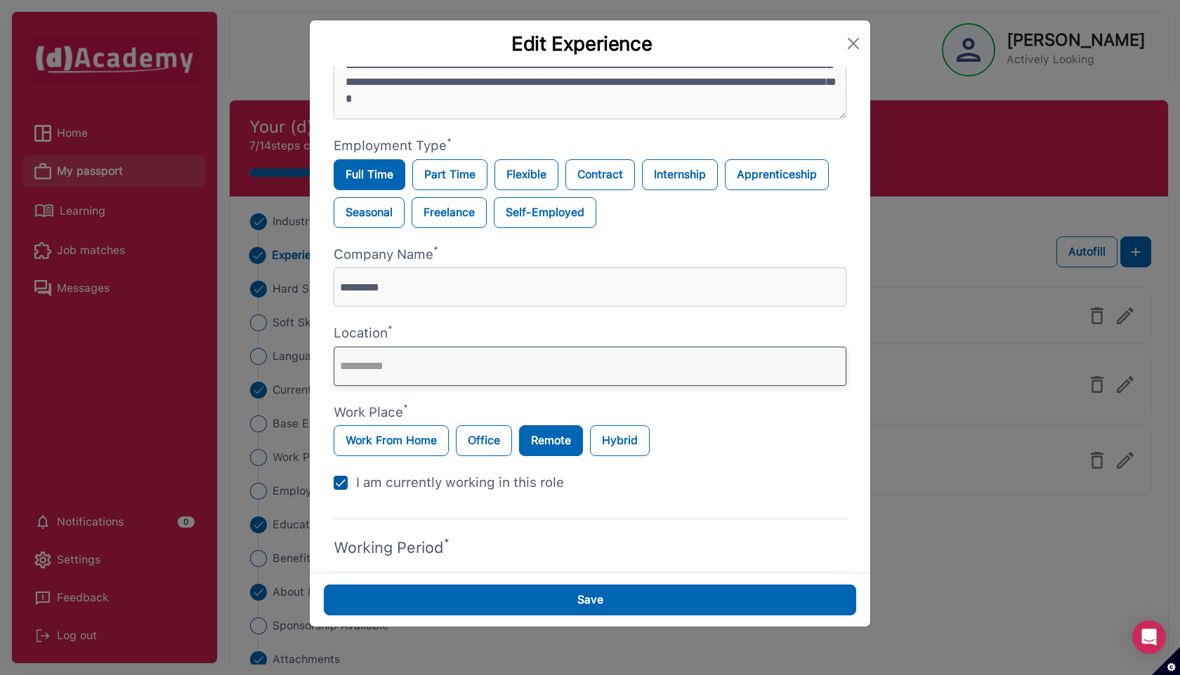
click at [440, 370] on input "text" at bounding box center [590, 366] width 513 height 39
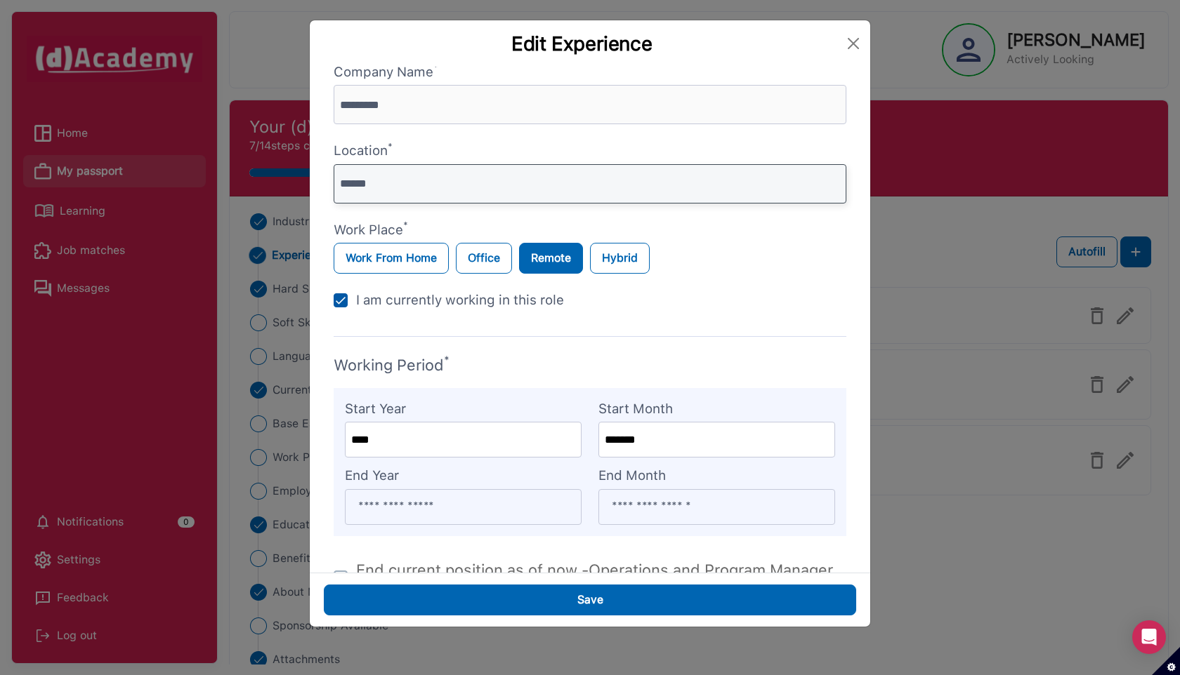
scroll to position [368, 0]
type input "******"
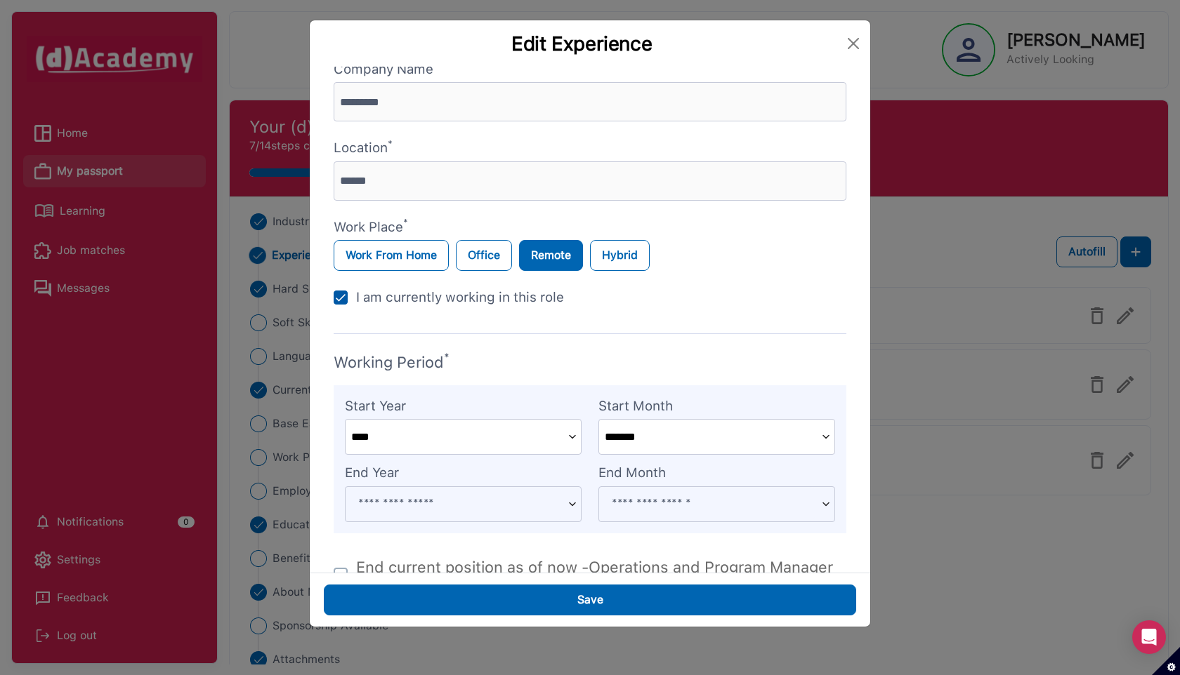
click at [338, 294] on img at bounding box center [341, 298] width 14 height 14
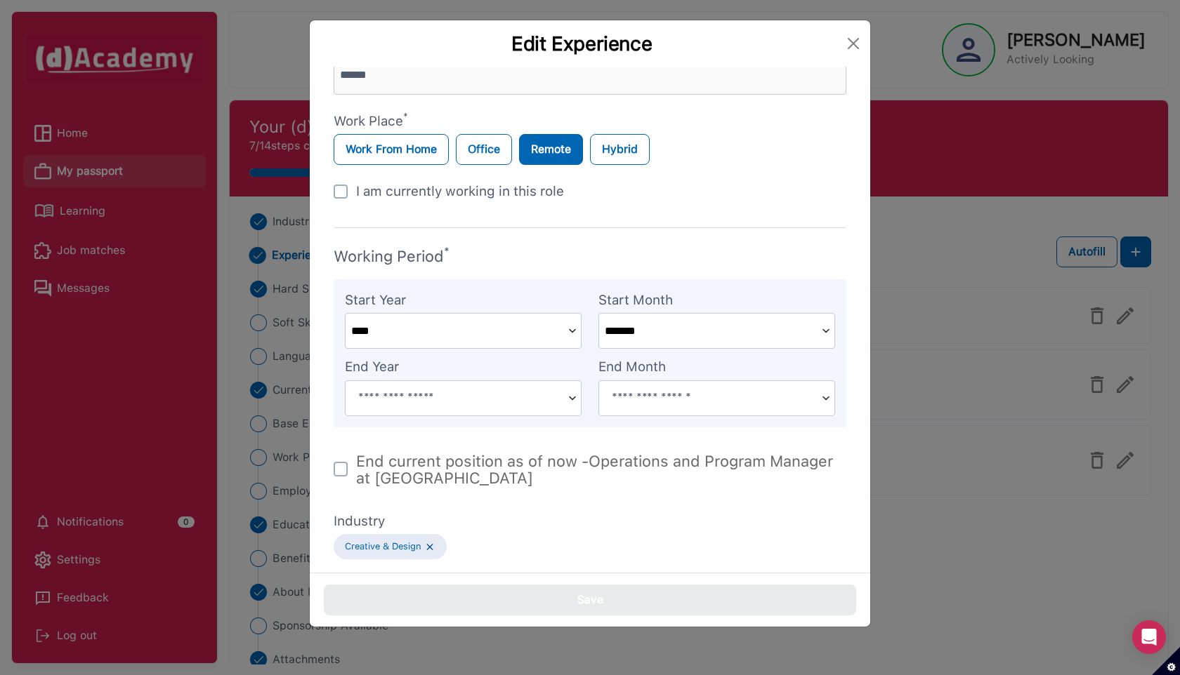
scroll to position [478, 0]
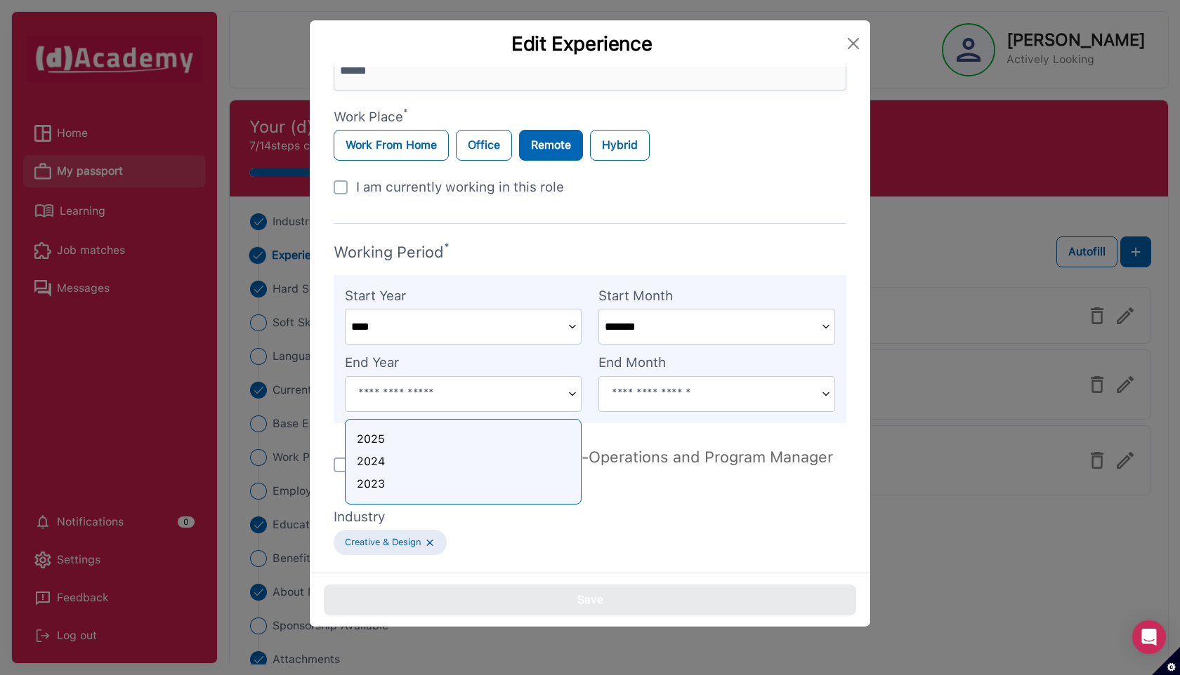
click at [532, 391] on input at bounding box center [453, 394] width 216 height 34
click at [449, 437] on div "2025" at bounding box center [463, 439] width 213 height 17
type input "****"
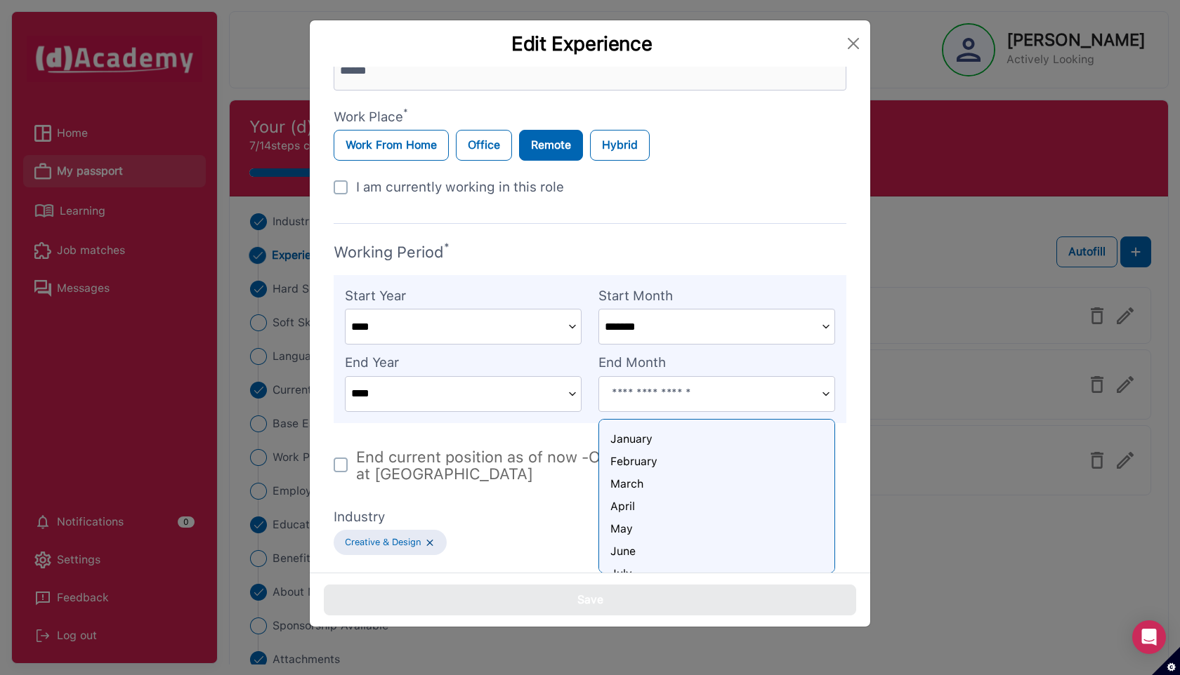
click at [639, 397] on input at bounding box center [707, 394] width 216 height 34
click at [633, 539] on div "July" at bounding box center [716, 542] width 213 height 17
type input "****"
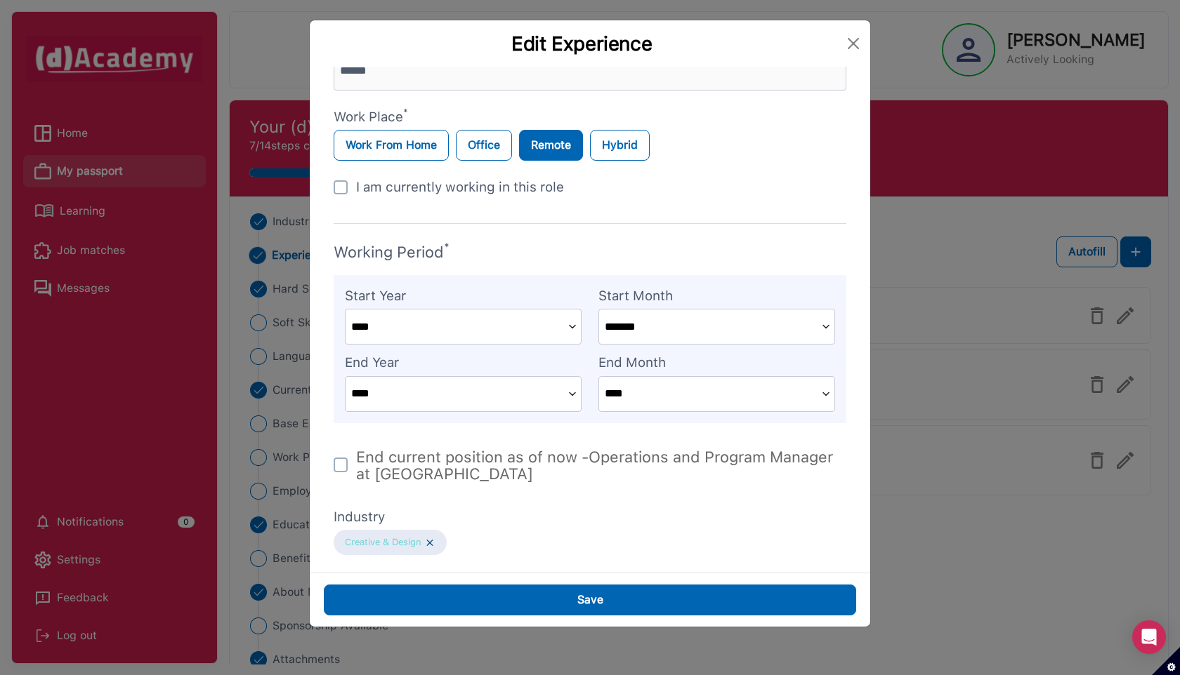
click at [430, 541] on img at bounding box center [429, 543] width 11 height 12
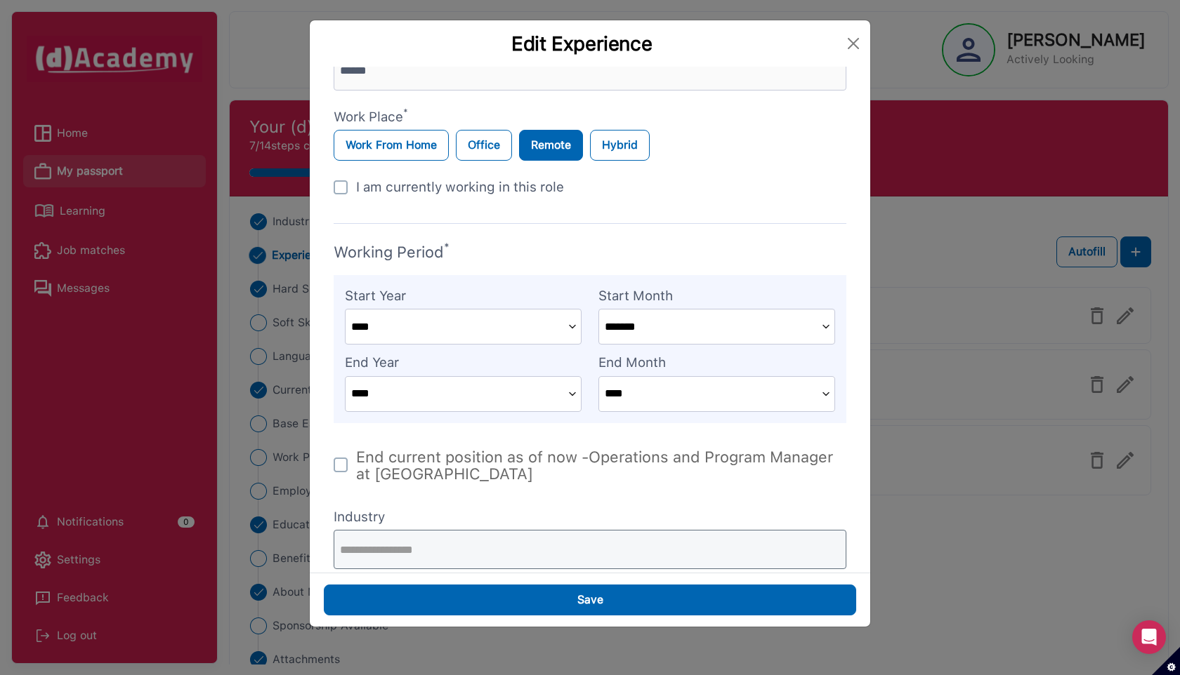
scroll to position [492, 0]
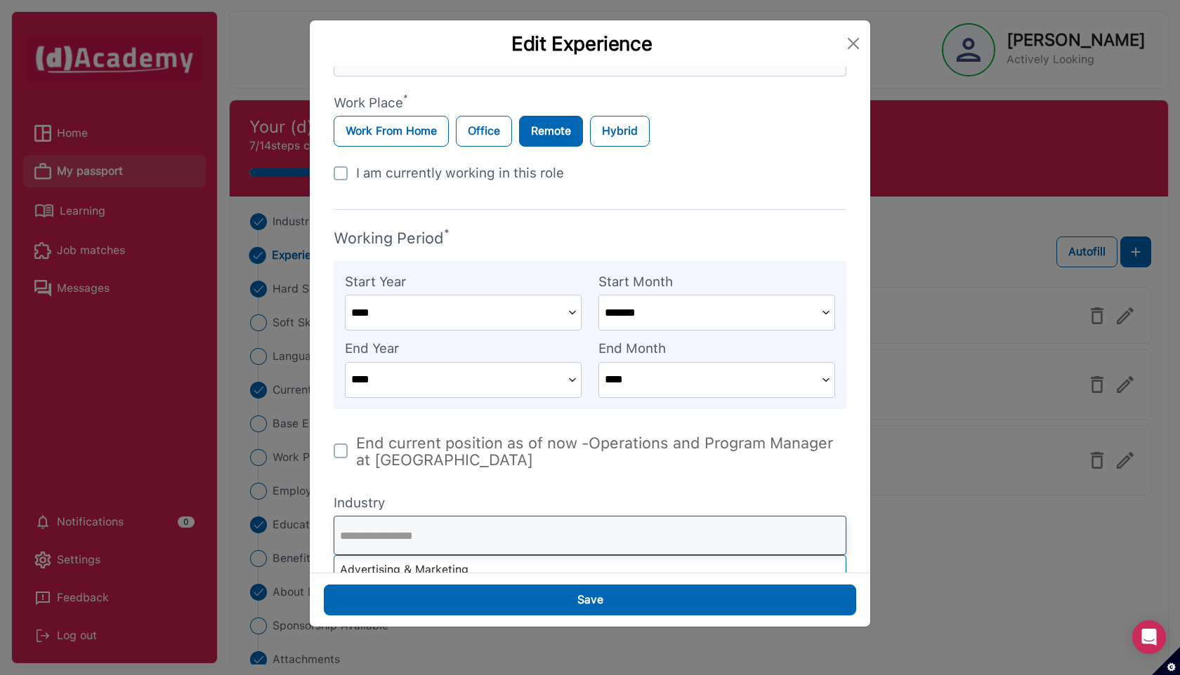
click at [429, 528] on input "text" at bounding box center [590, 535] width 513 height 39
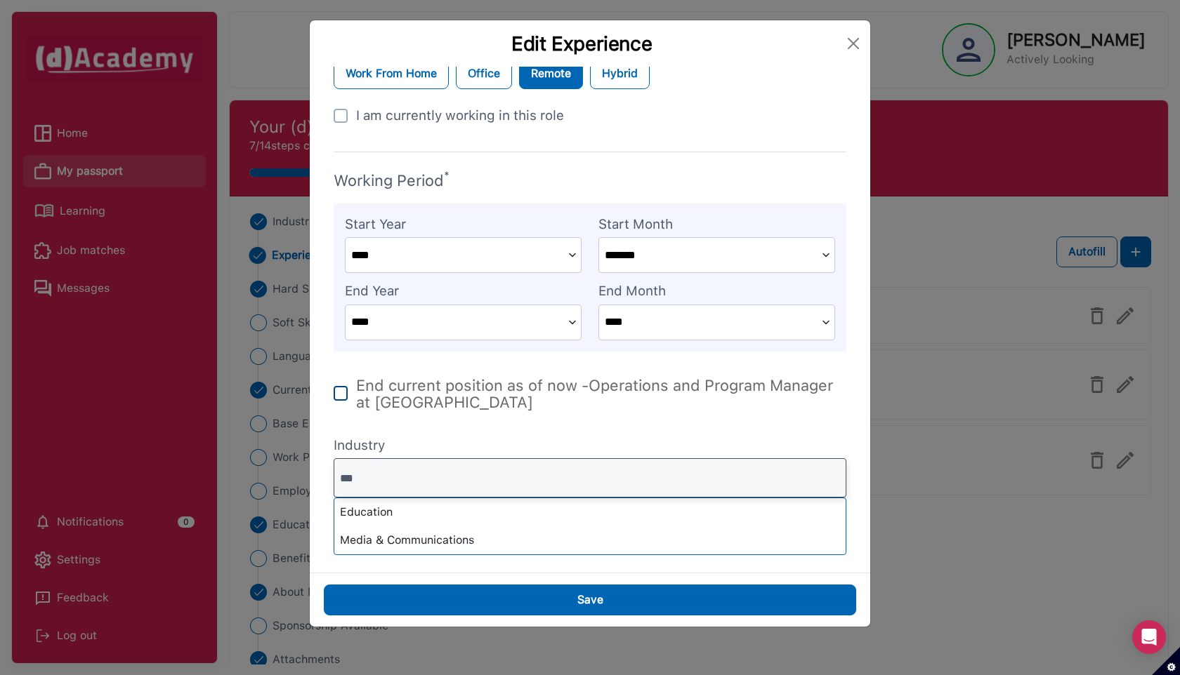
scroll to position [522, 0]
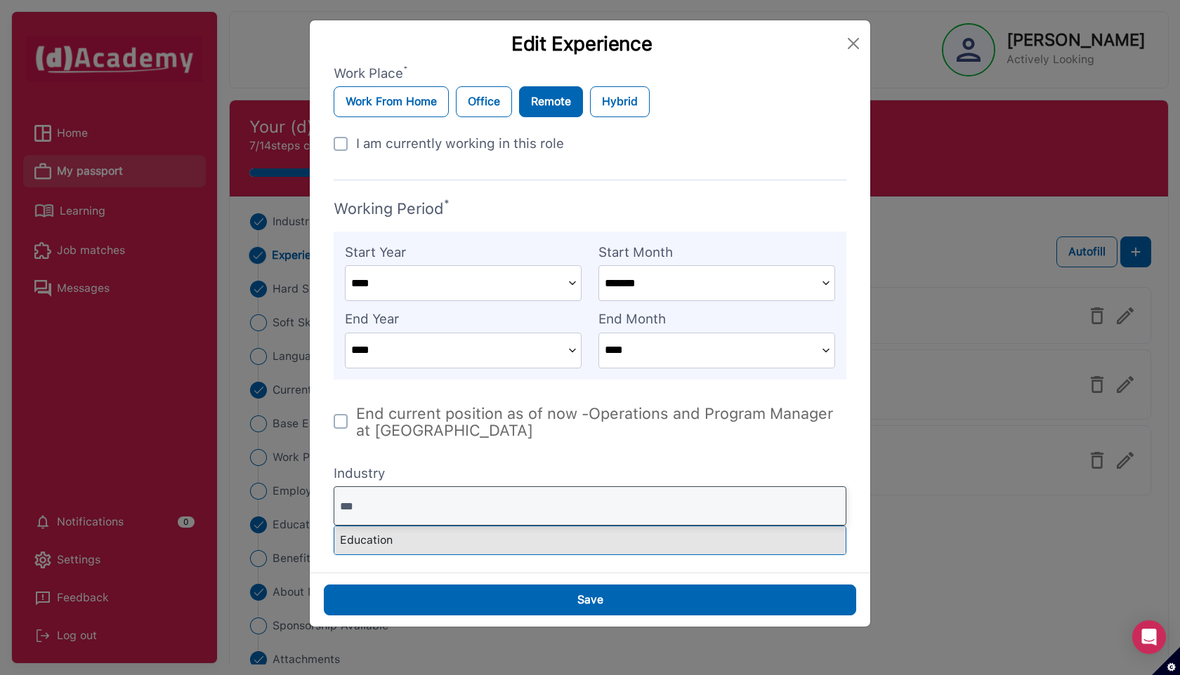
type input "***"
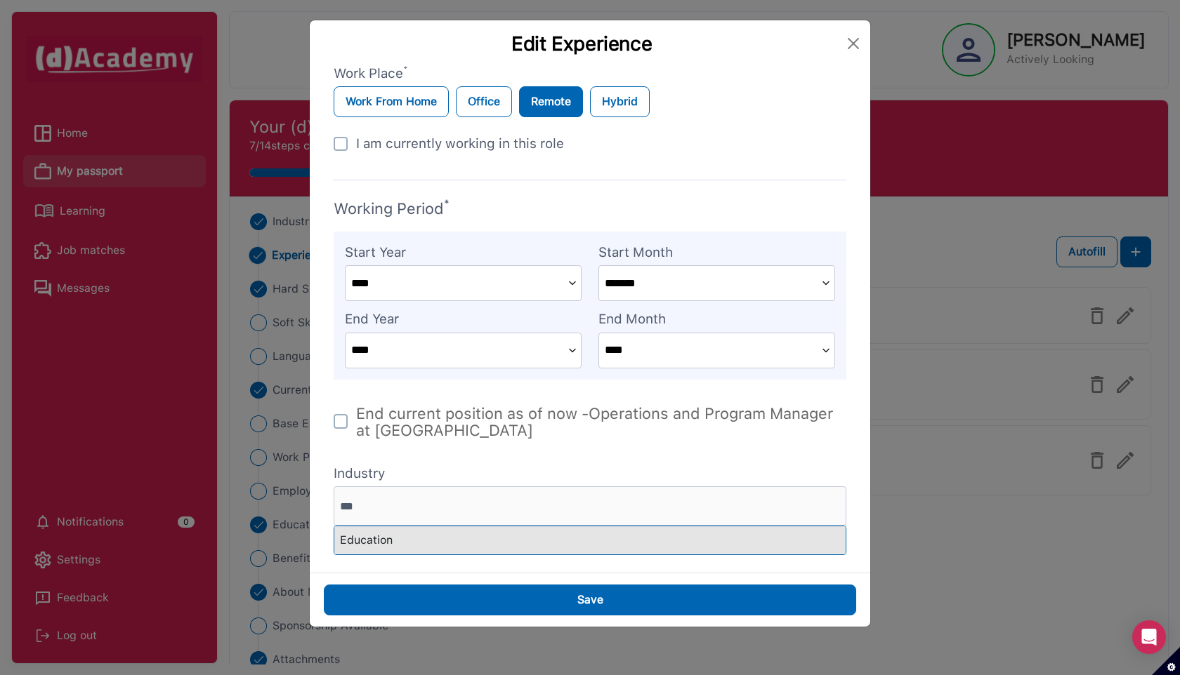
click at [378, 543] on div "Education" at bounding box center [589, 541] width 511 height 28
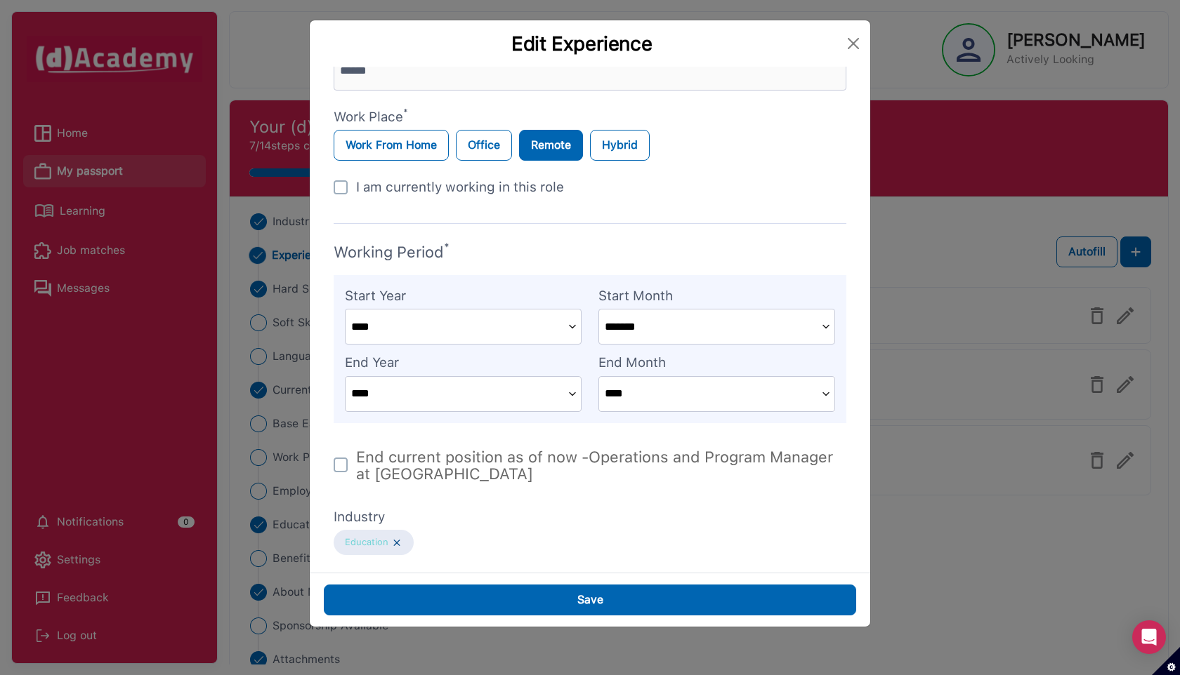
click at [394, 543] on img at bounding box center [396, 543] width 11 height 12
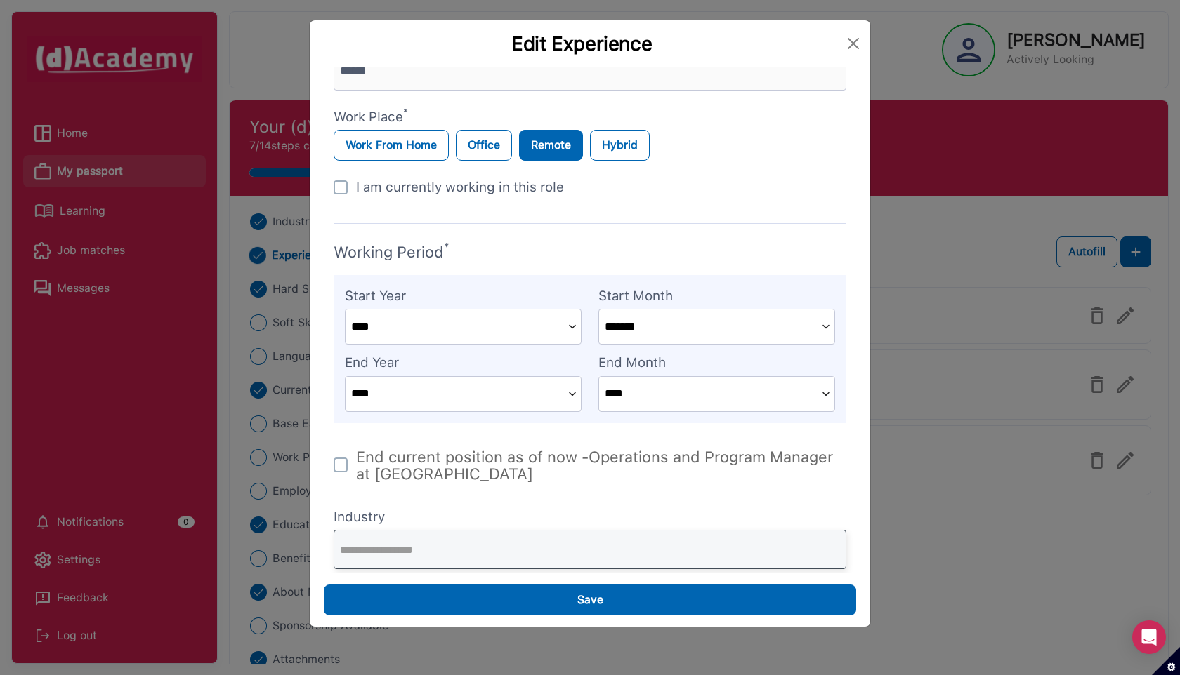
click at [431, 546] on input "text" at bounding box center [590, 549] width 513 height 39
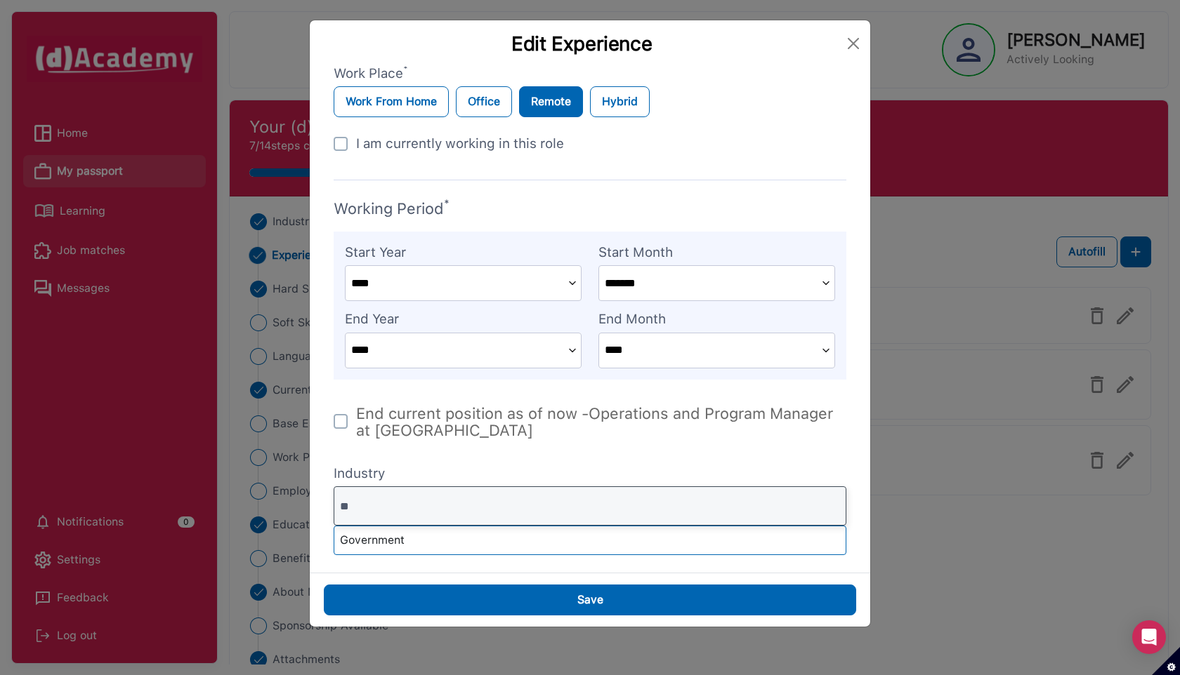
type input "*"
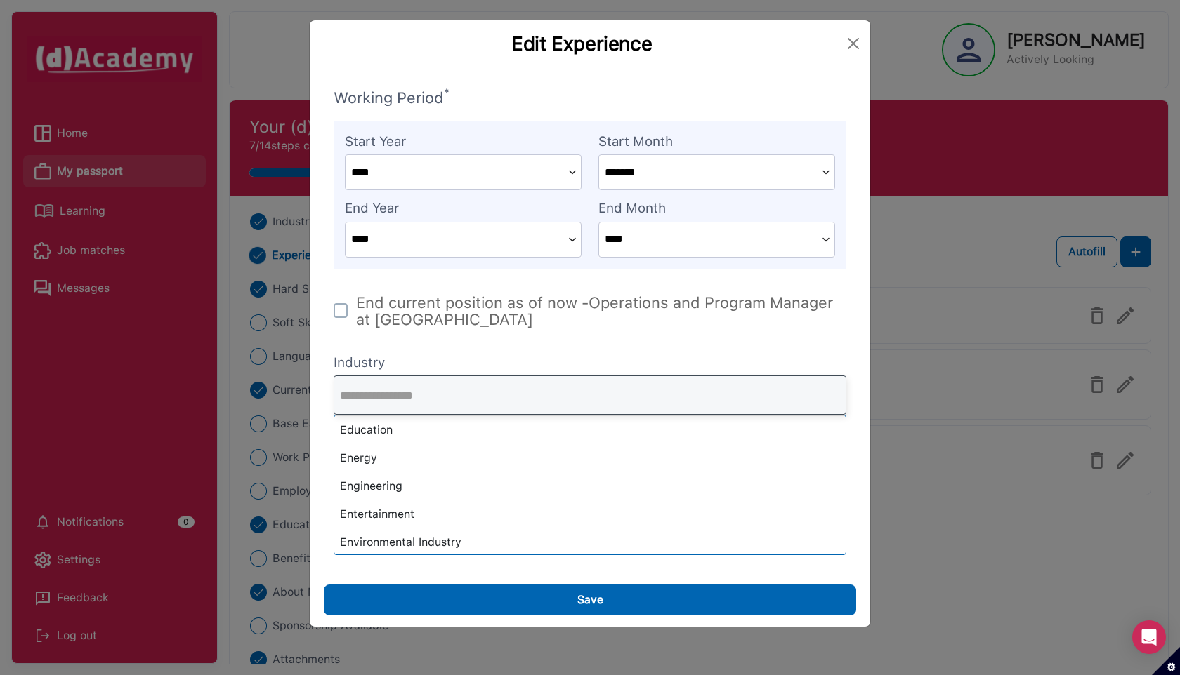
scroll to position [350, 0]
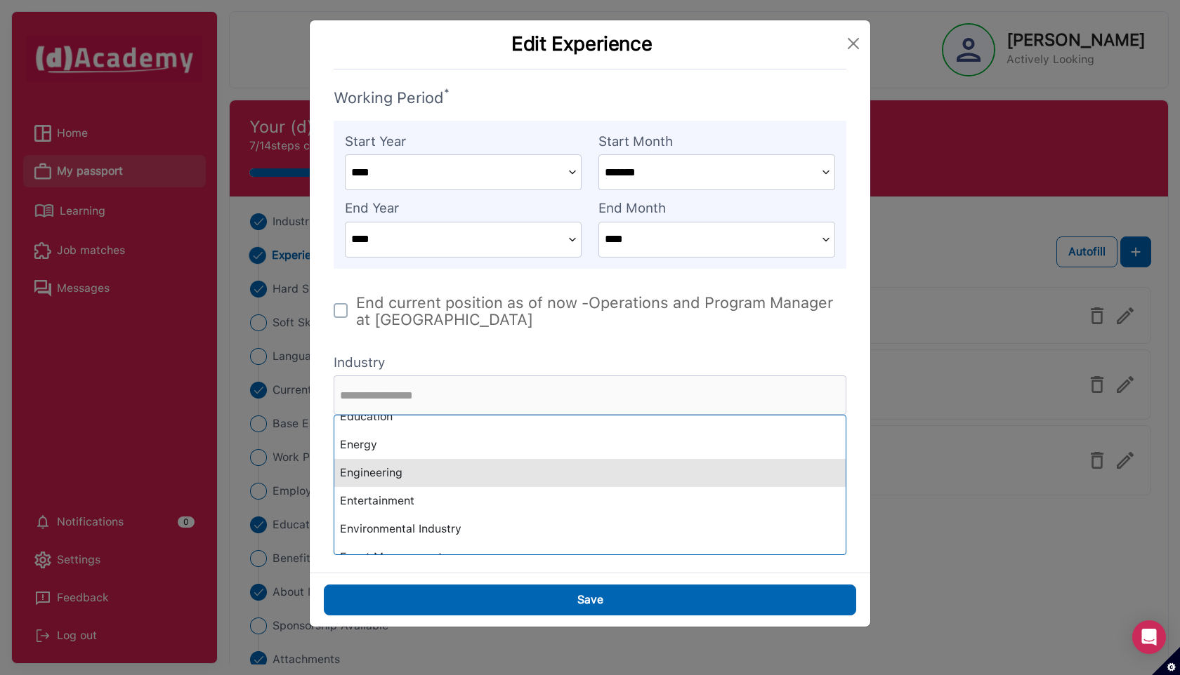
click at [433, 477] on div "Engineering" at bounding box center [589, 473] width 511 height 28
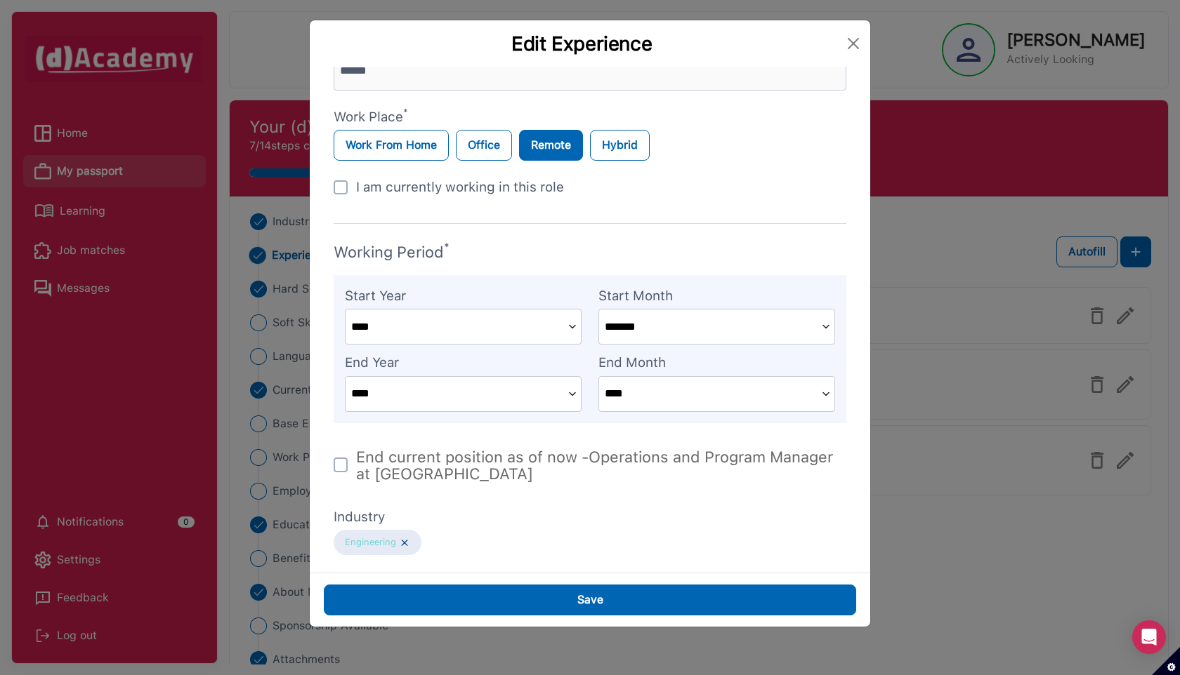
click at [403, 540] on img at bounding box center [404, 543] width 11 height 12
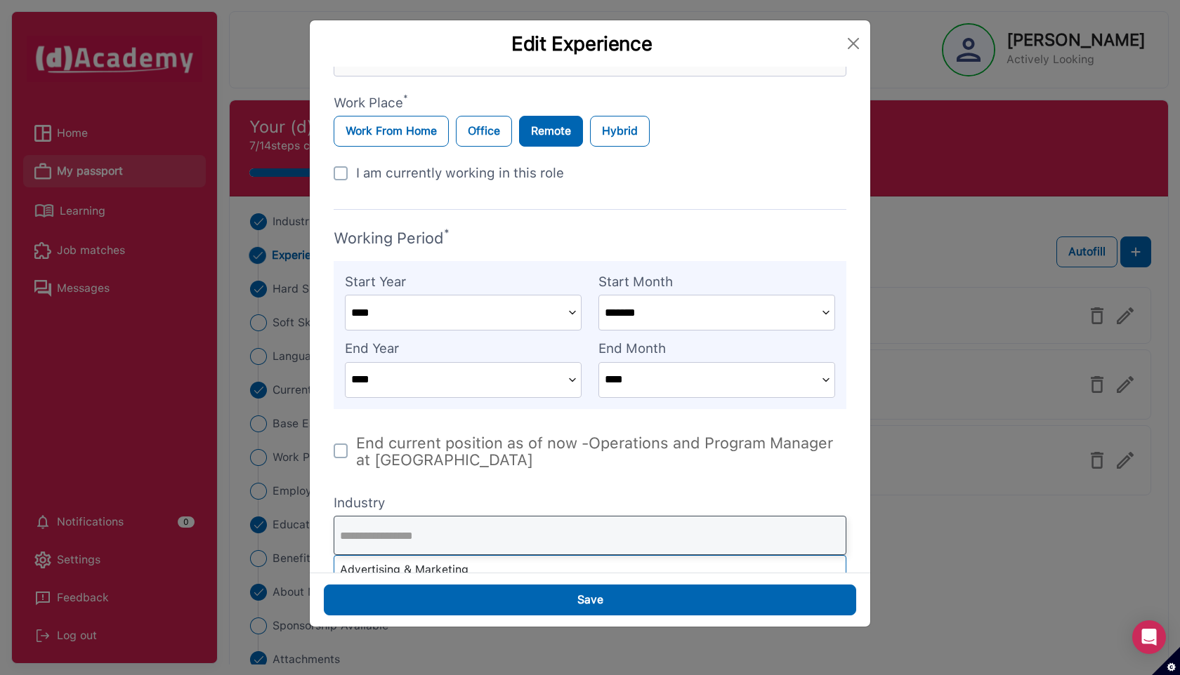
click at [422, 524] on input "text" at bounding box center [590, 535] width 513 height 39
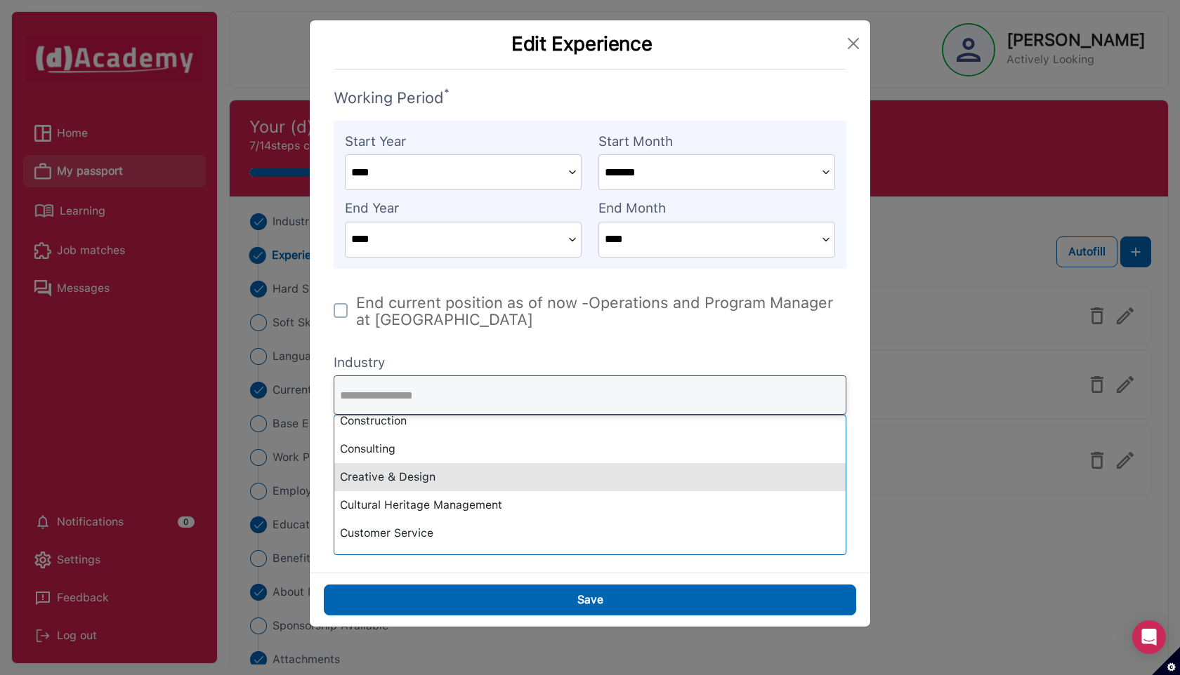
scroll to position [141, 0]
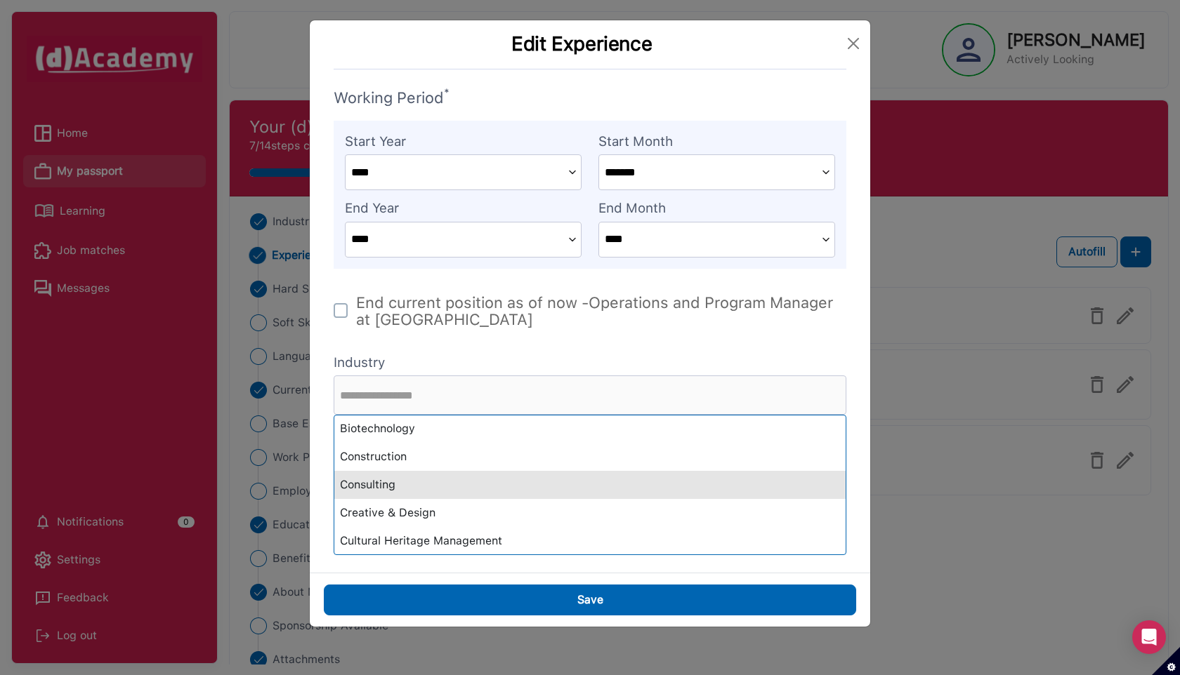
click at [402, 489] on div "Consulting" at bounding box center [589, 485] width 511 height 28
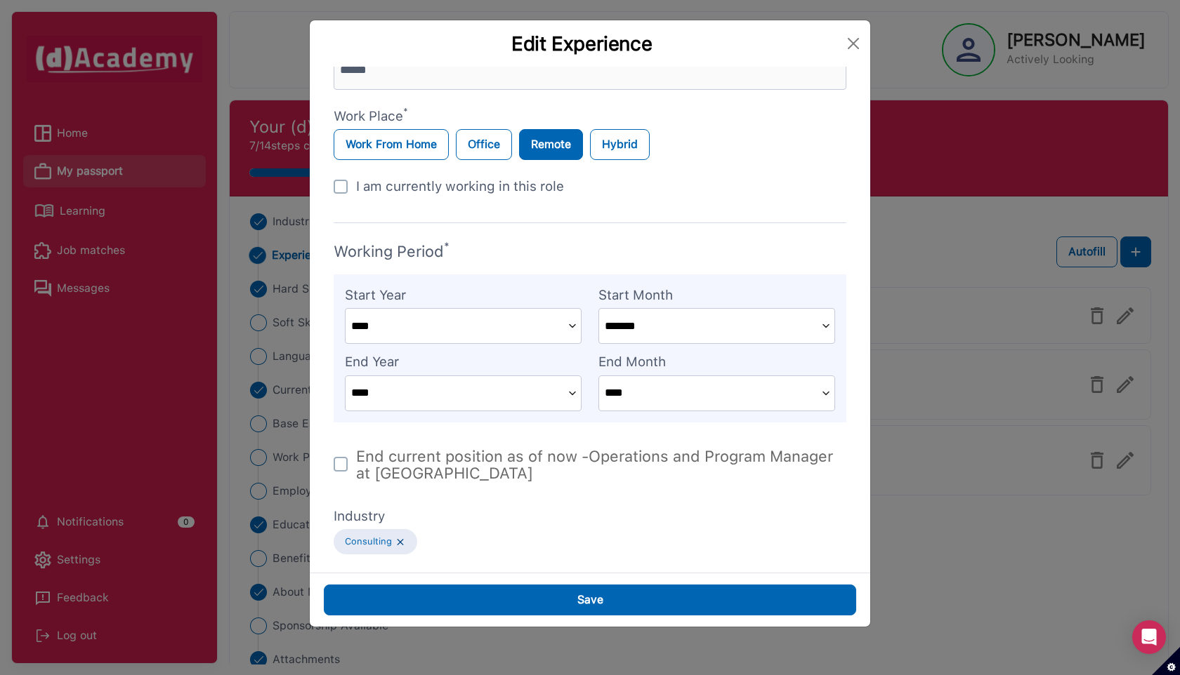
scroll to position [478, 0]
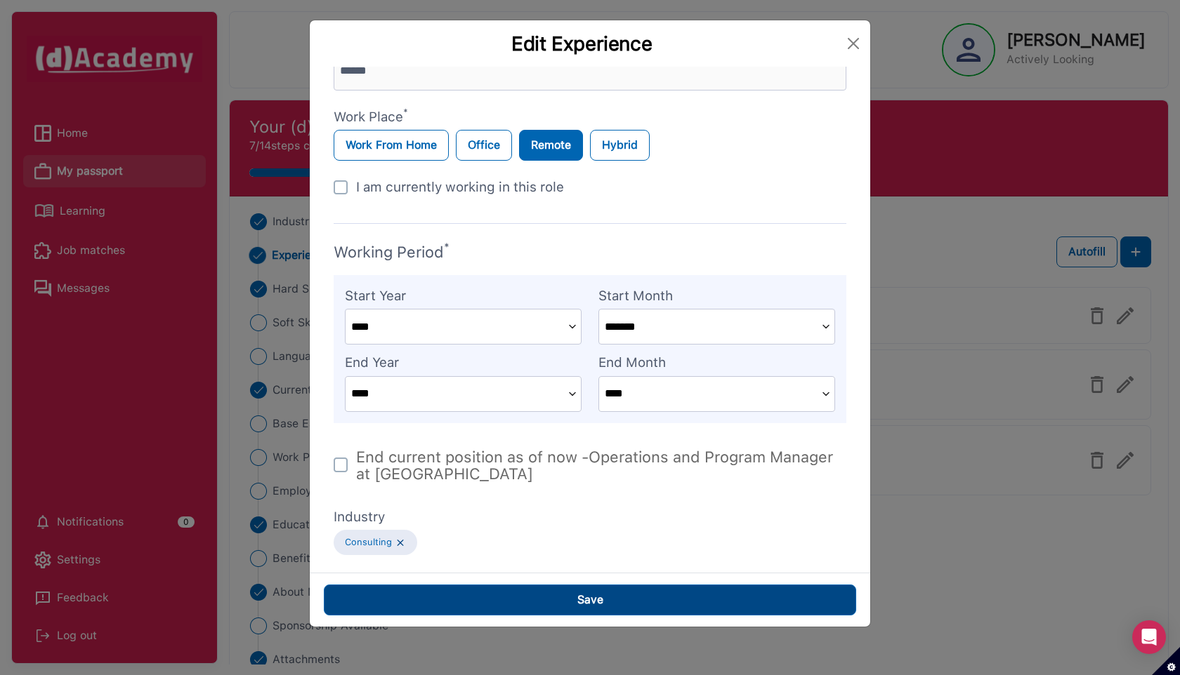
click at [495, 595] on button "Save" at bounding box center [590, 600] width 532 height 31
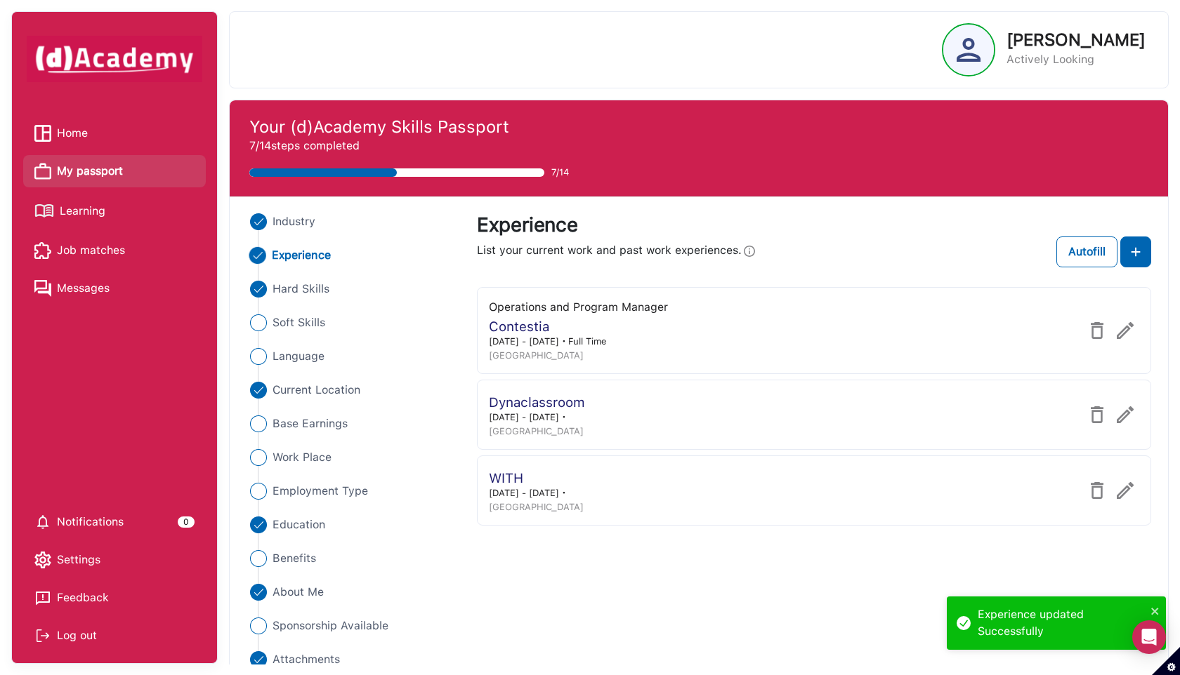
click at [1123, 414] on img at bounding box center [1124, 415] width 17 height 17
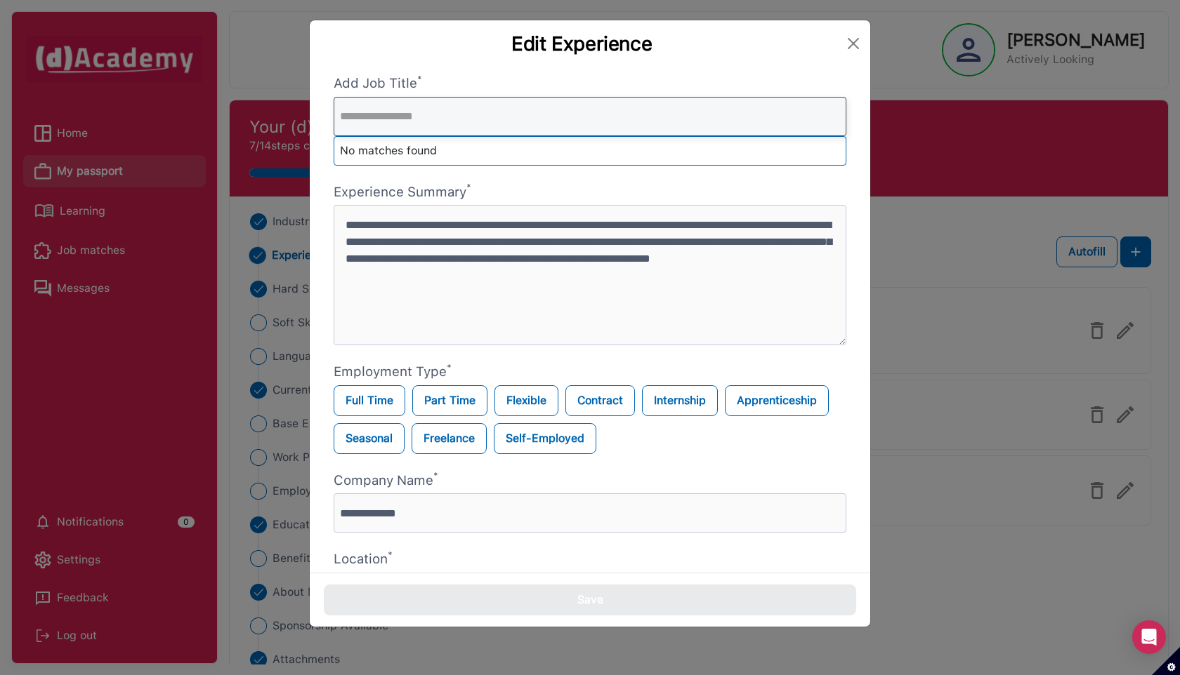
click at [418, 113] on input "text" at bounding box center [590, 116] width 513 height 39
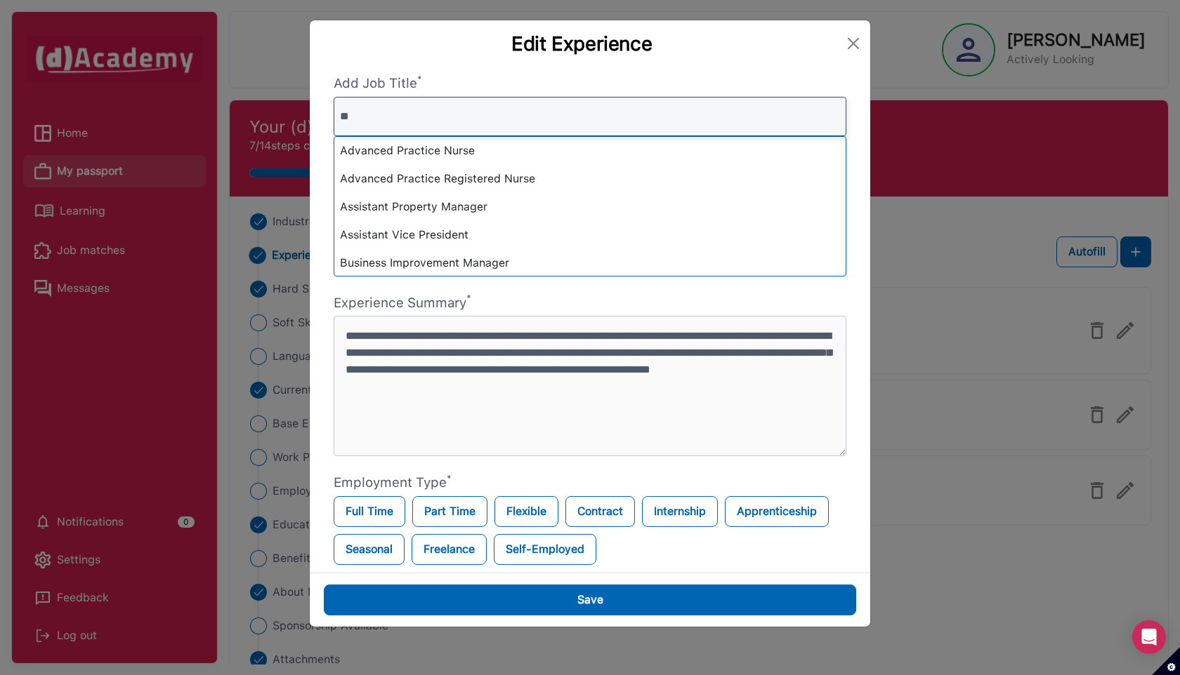
type input "*"
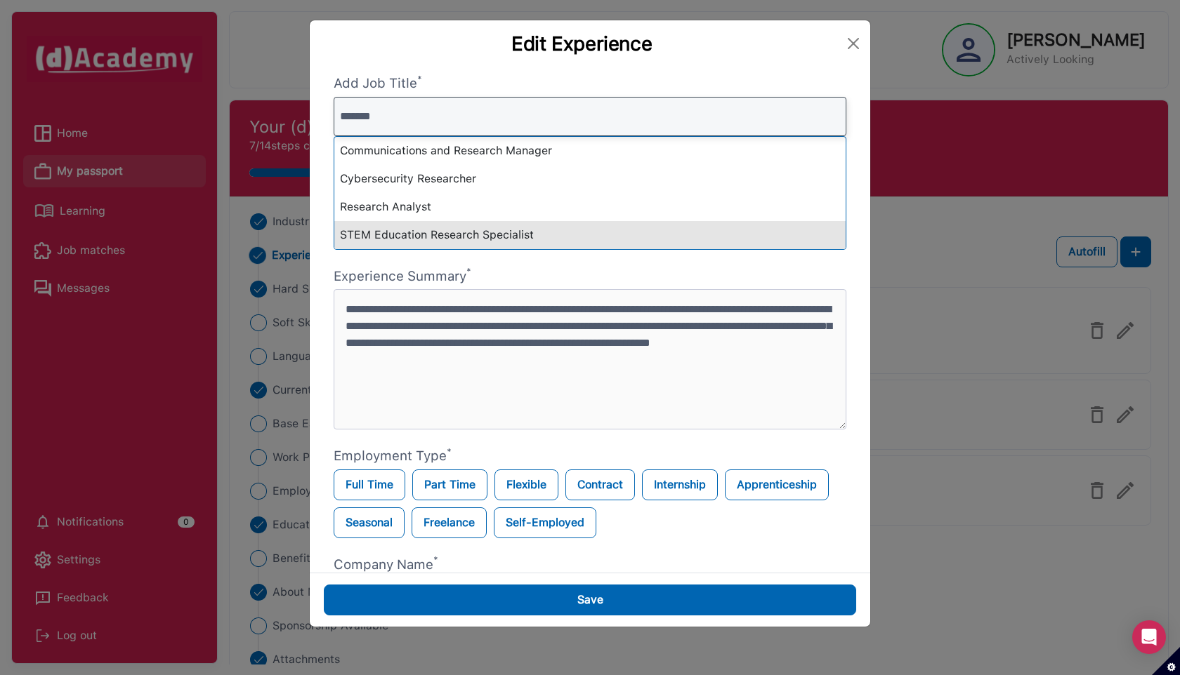
type input "*******"
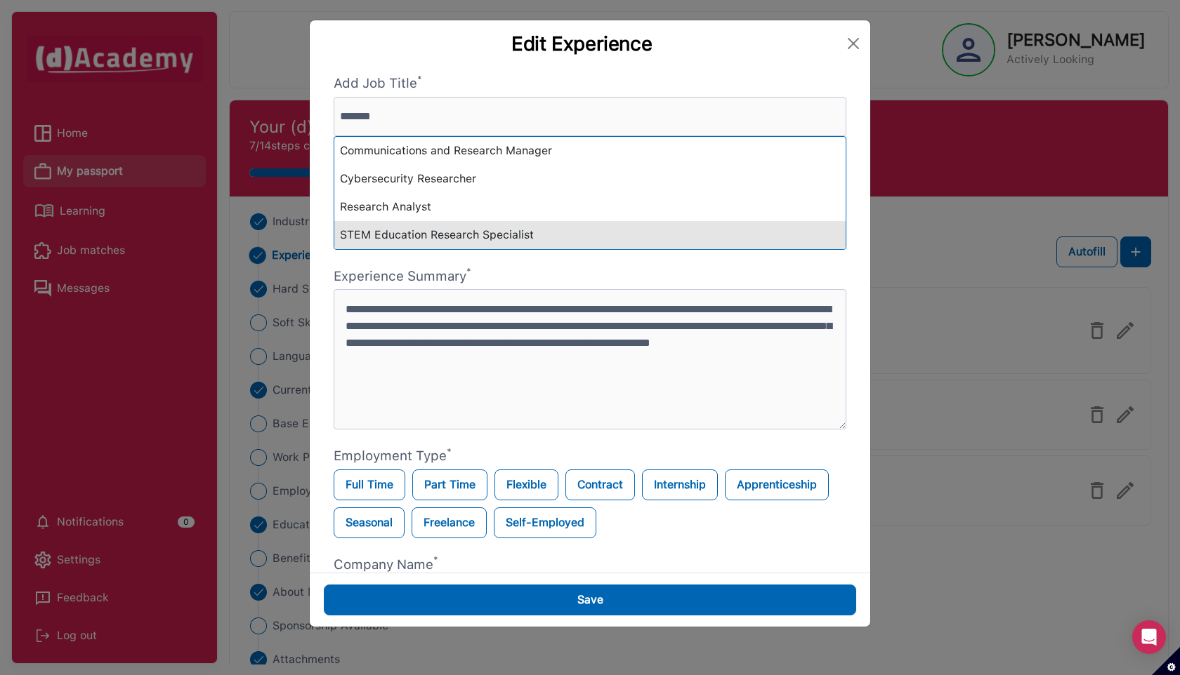
click at [440, 232] on div "STEM Education Research Specialist" at bounding box center [589, 235] width 511 height 28
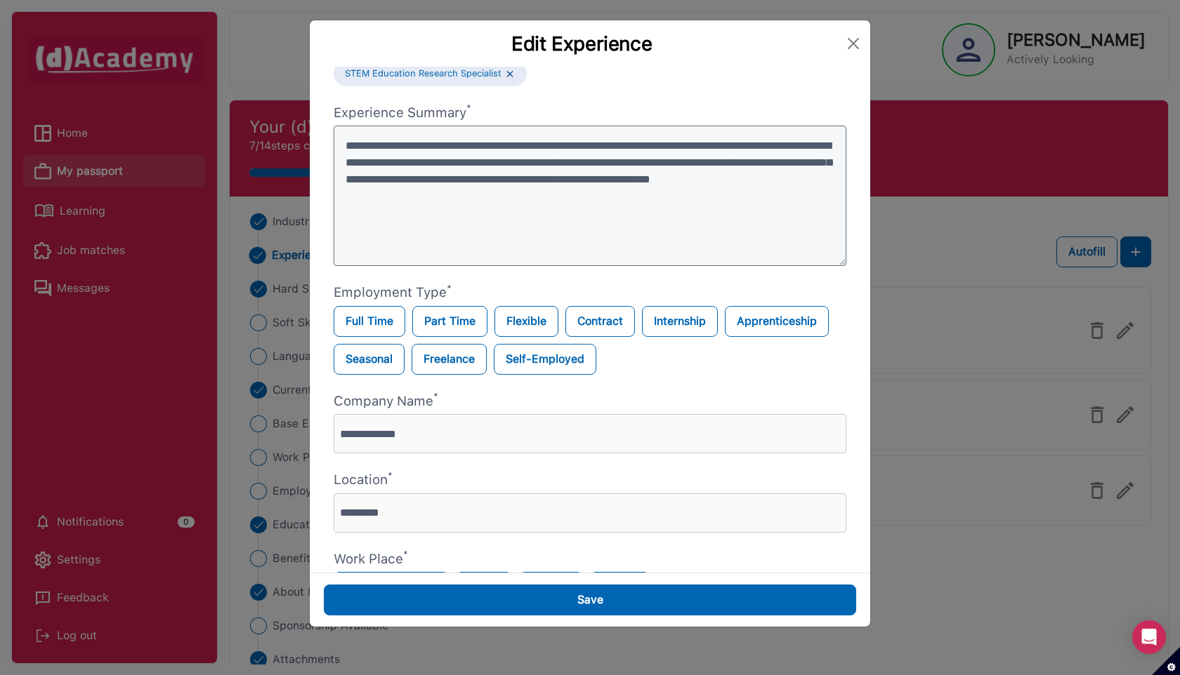
scroll to position [55, 0]
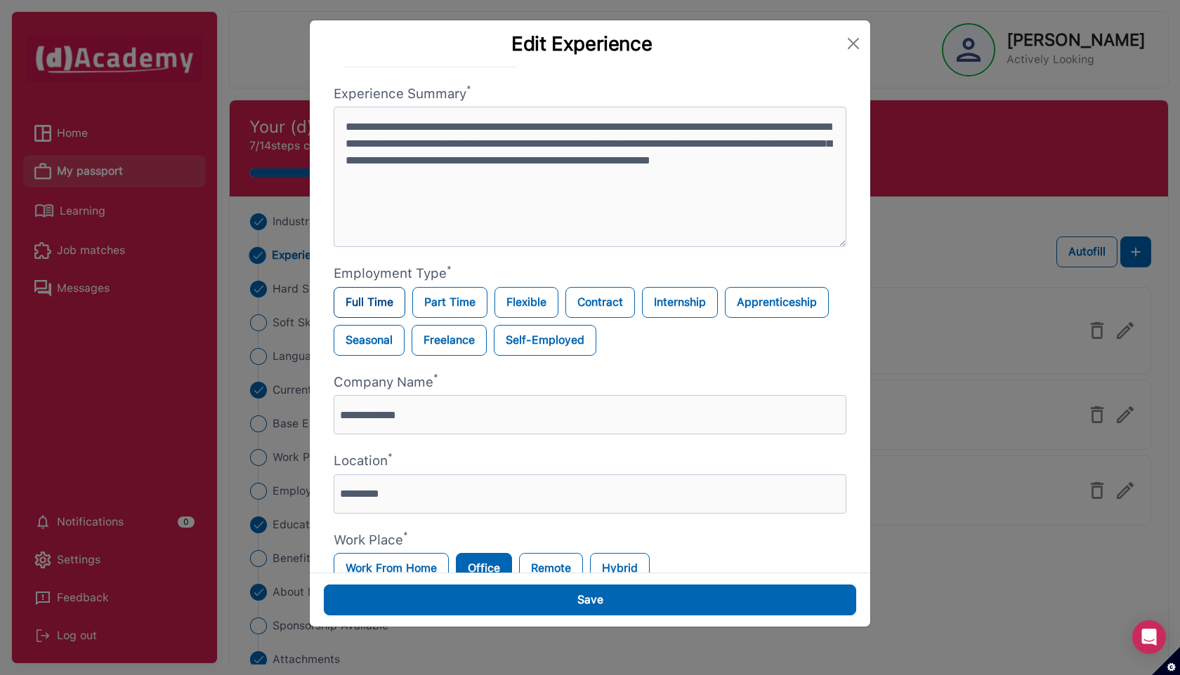
click at [379, 289] on label "Full Time" at bounding box center [370, 302] width 72 height 31
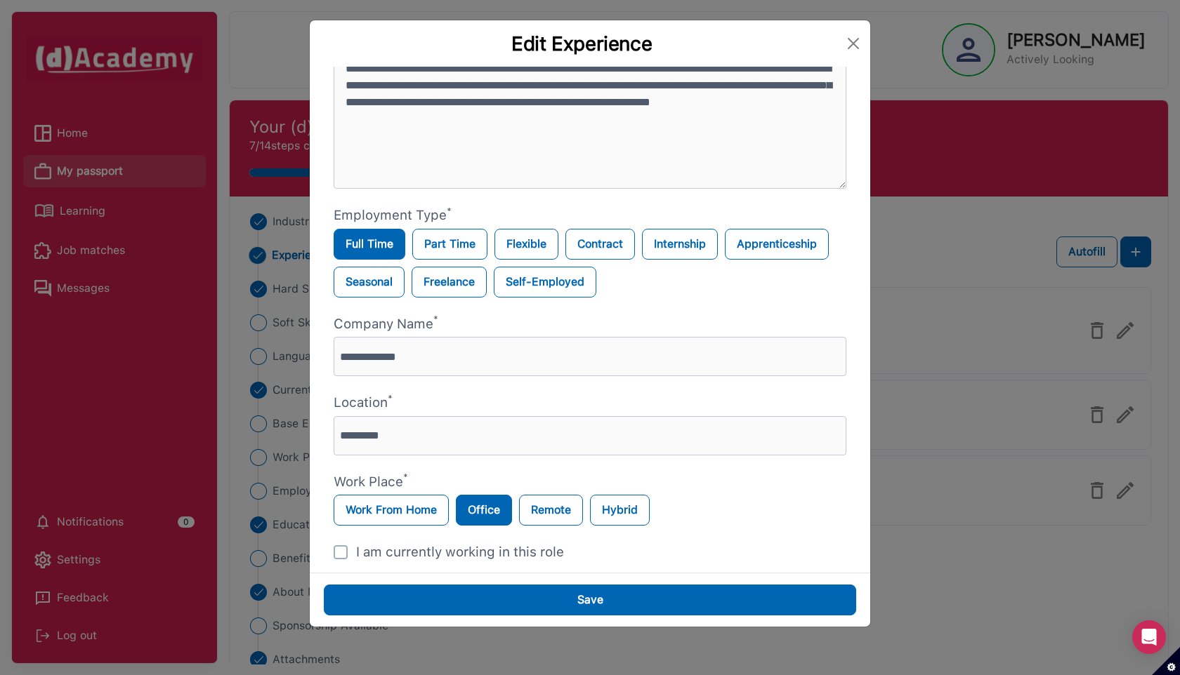
scroll to position [135, 0]
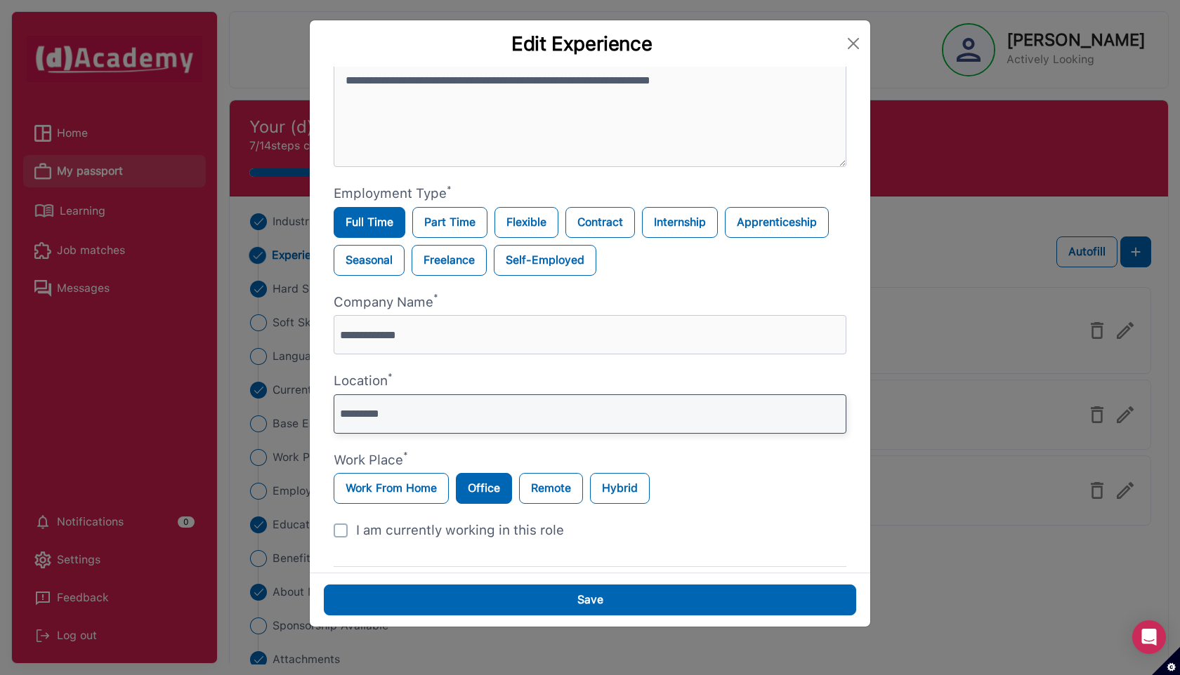
click at [418, 417] on input "*********" at bounding box center [590, 414] width 513 height 39
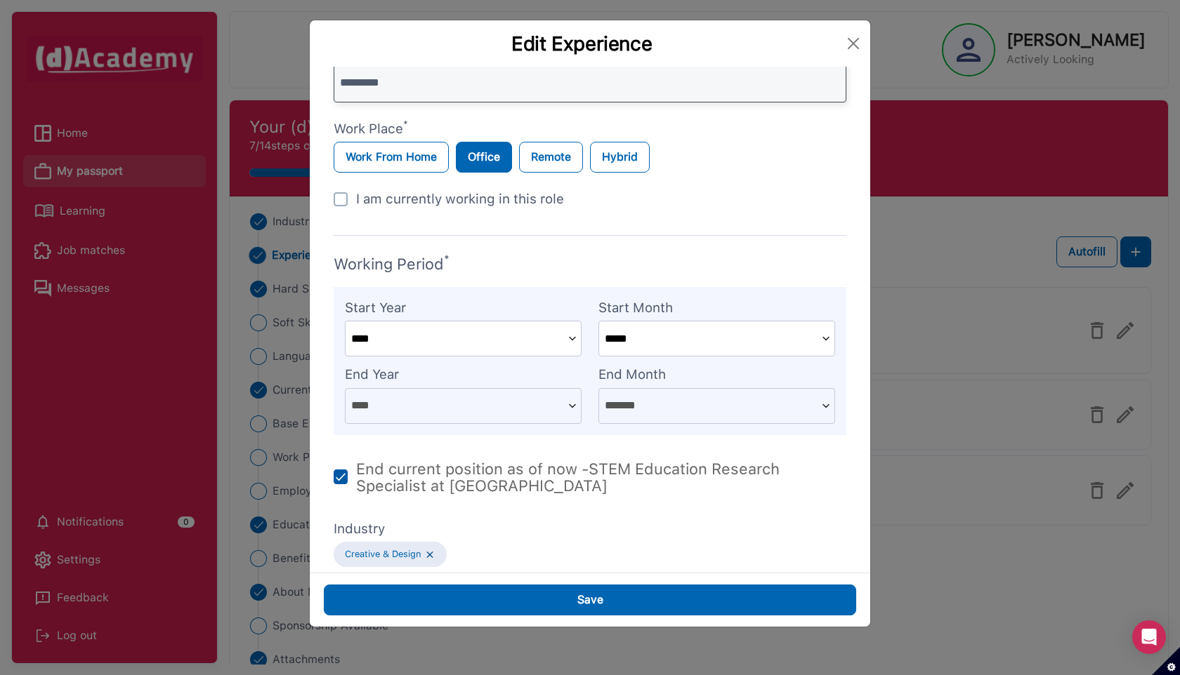
scroll to position [478, 0]
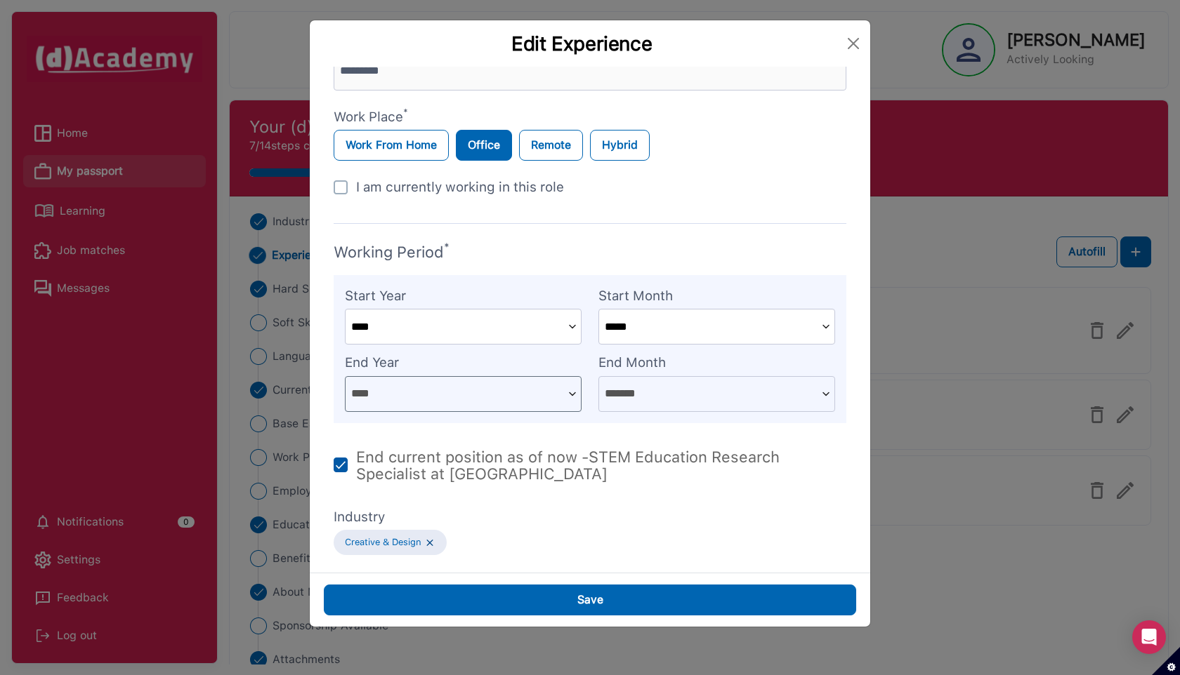
click at [575, 392] on img at bounding box center [572, 394] width 17 height 34
click at [428, 542] on img at bounding box center [429, 543] width 11 height 12
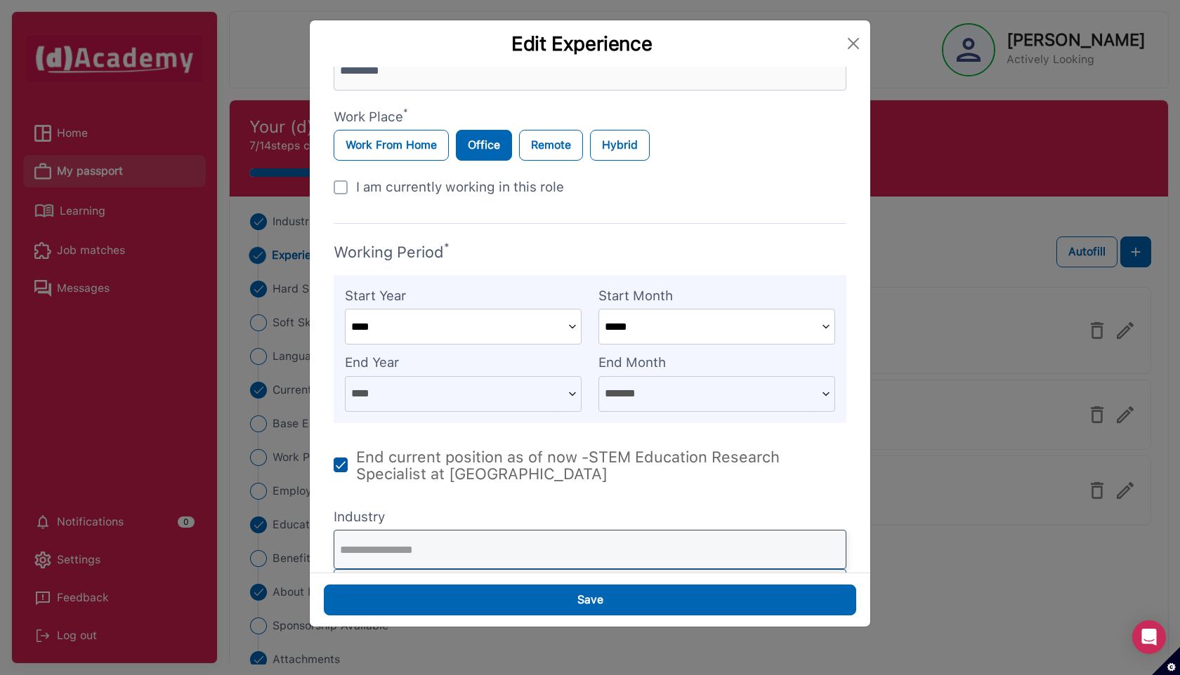
click at [428, 545] on input "text" at bounding box center [590, 549] width 513 height 39
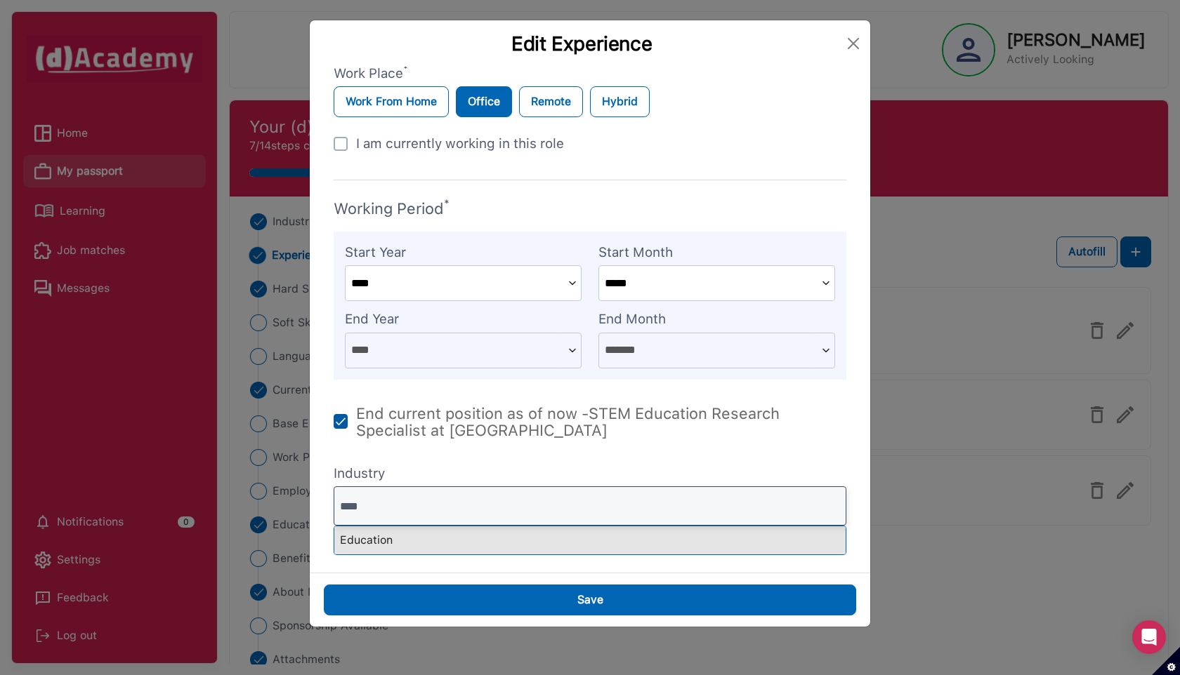
type input "****"
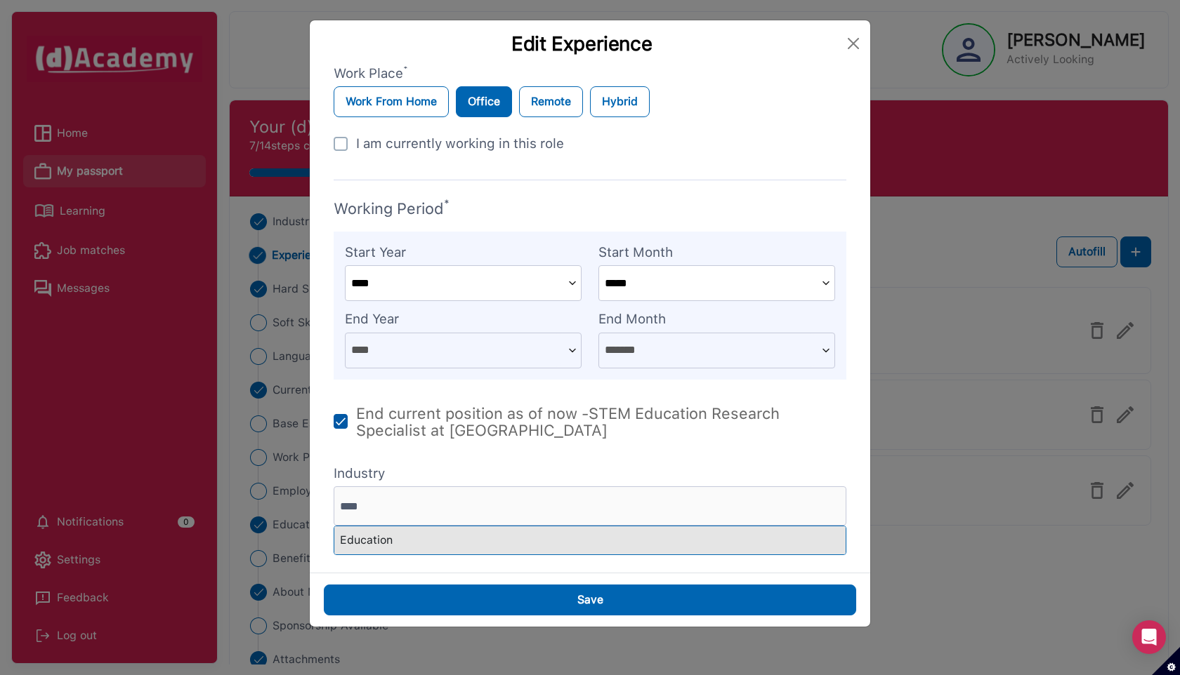
click at [382, 547] on div "Education" at bounding box center [589, 541] width 511 height 28
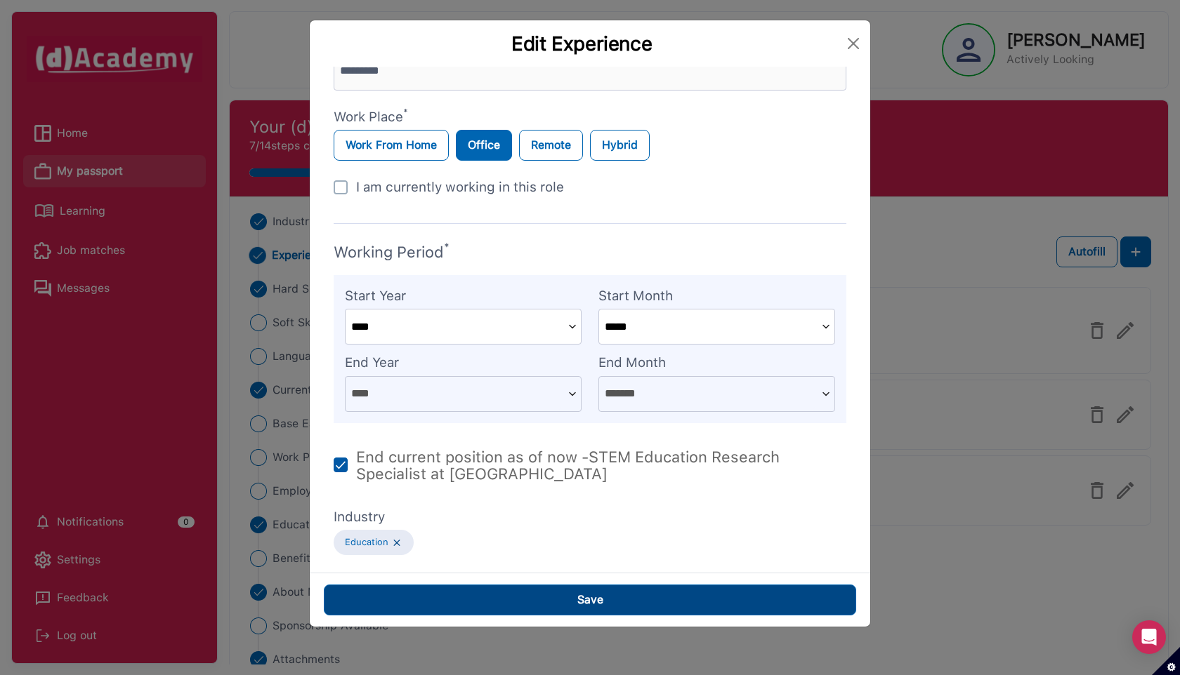
click at [419, 598] on button "Save" at bounding box center [590, 600] width 532 height 31
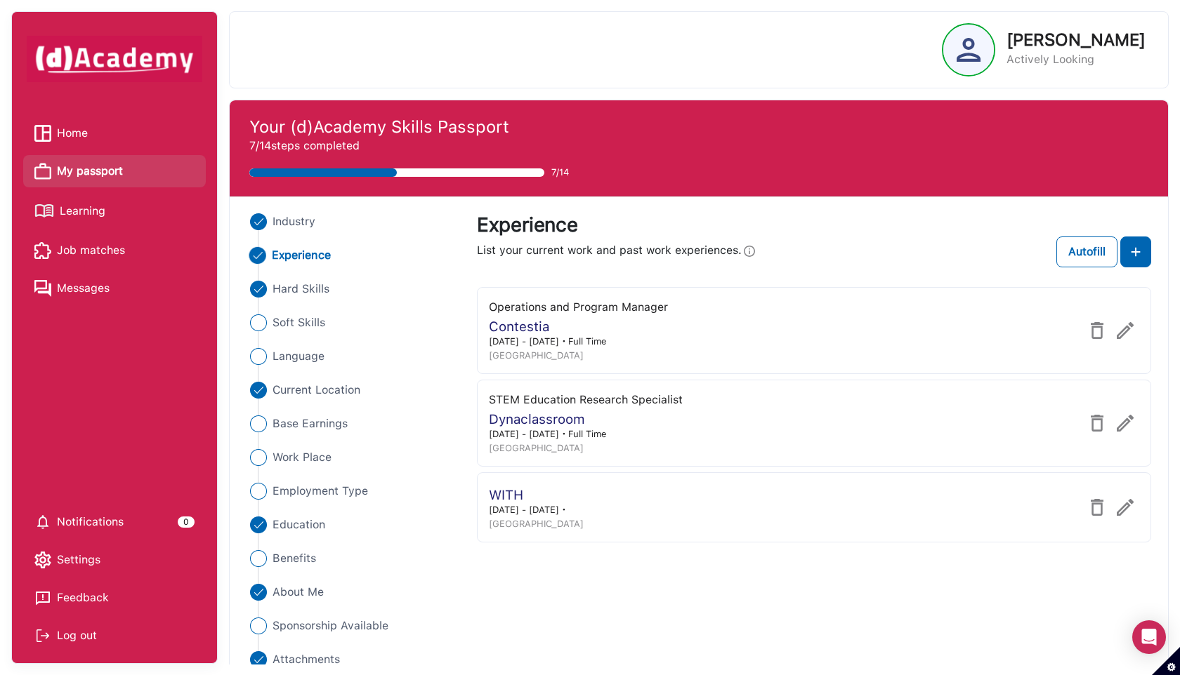
scroll to position [489, 0]
click at [1126, 507] on img at bounding box center [1124, 507] width 17 height 17
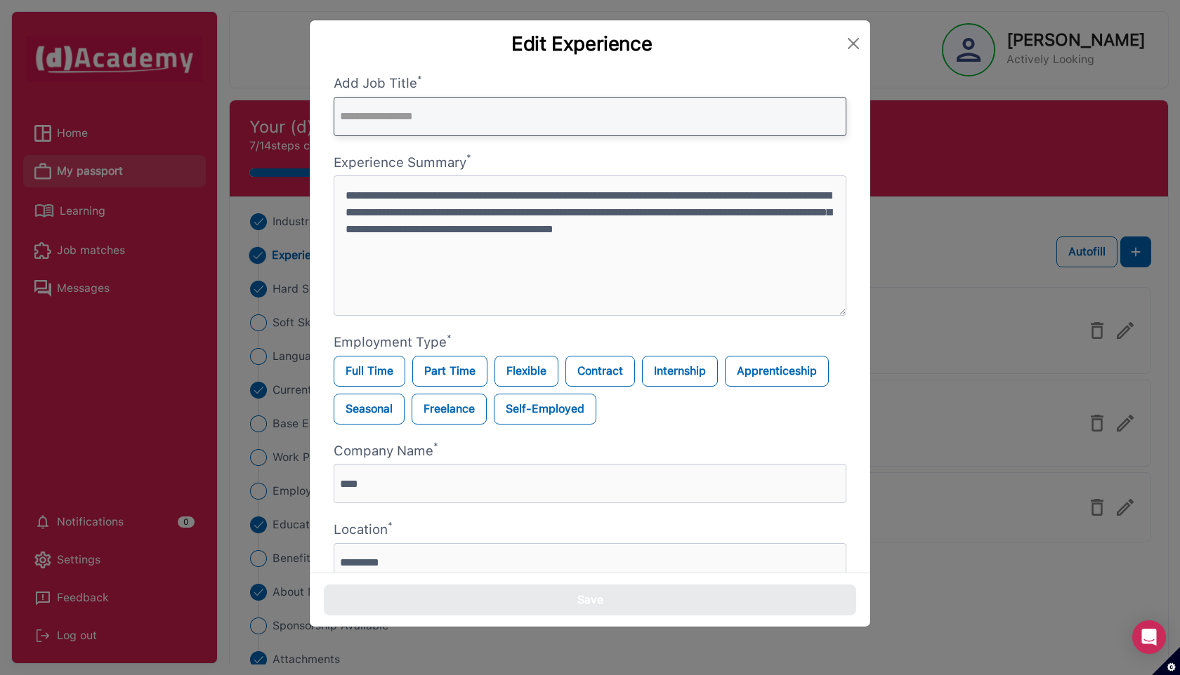
click at [494, 112] on input "text" at bounding box center [590, 116] width 513 height 39
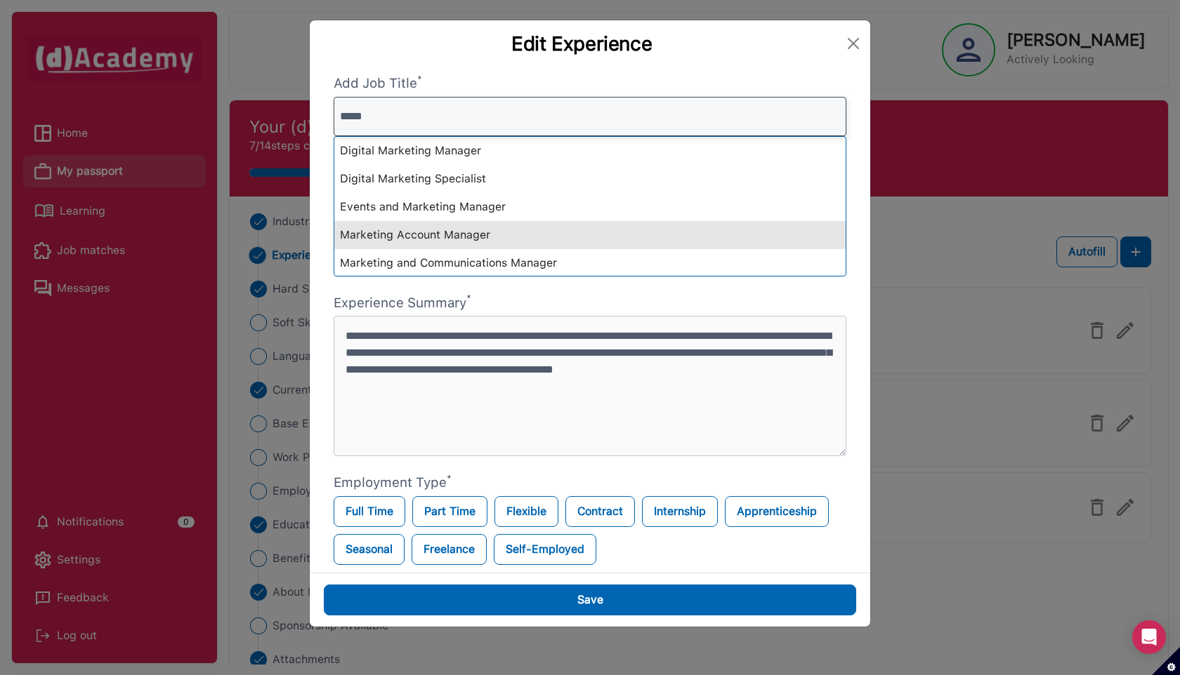
type input "*****"
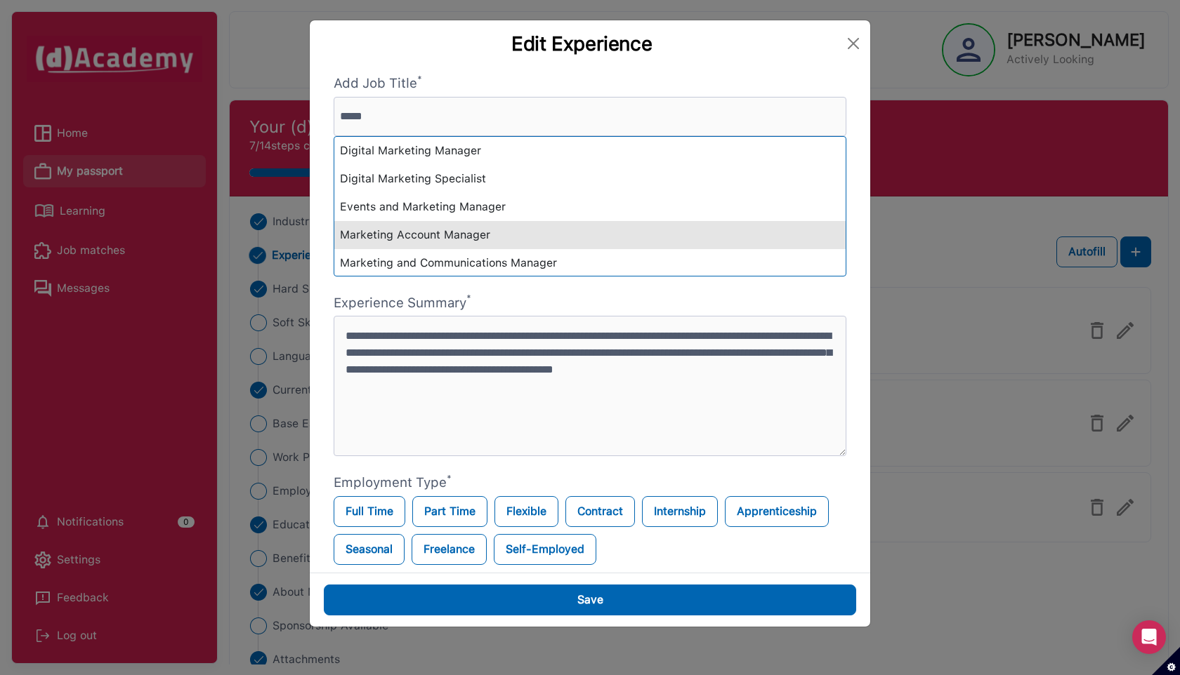
click at [469, 231] on div "Marketing Account Manager" at bounding box center [589, 235] width 511 height 28
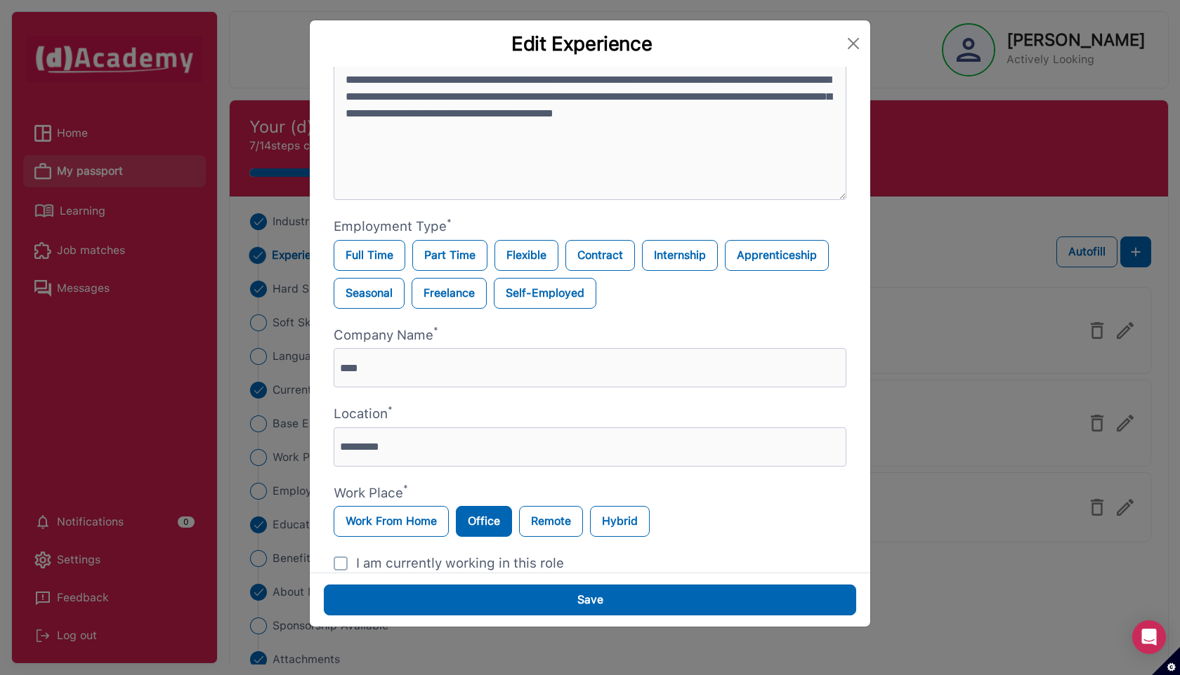
scroll to position [114, 0]
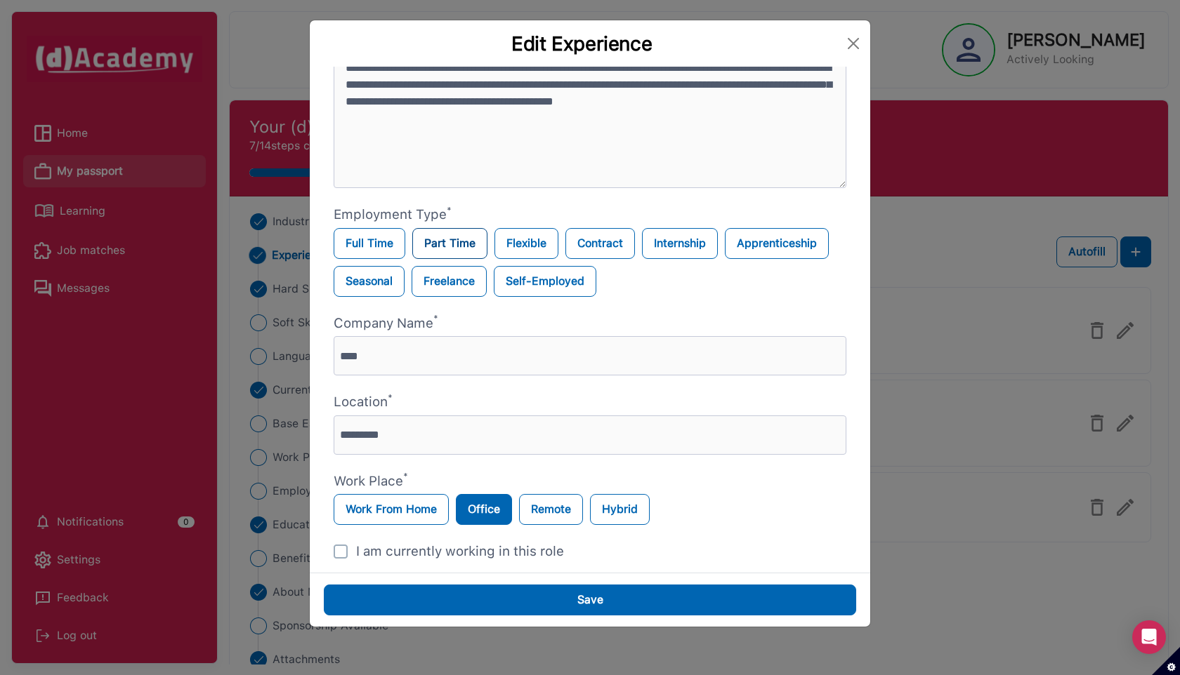
click at [444, 246] on label "Part Time" at bounding box center [449, 243] width 75 height 31
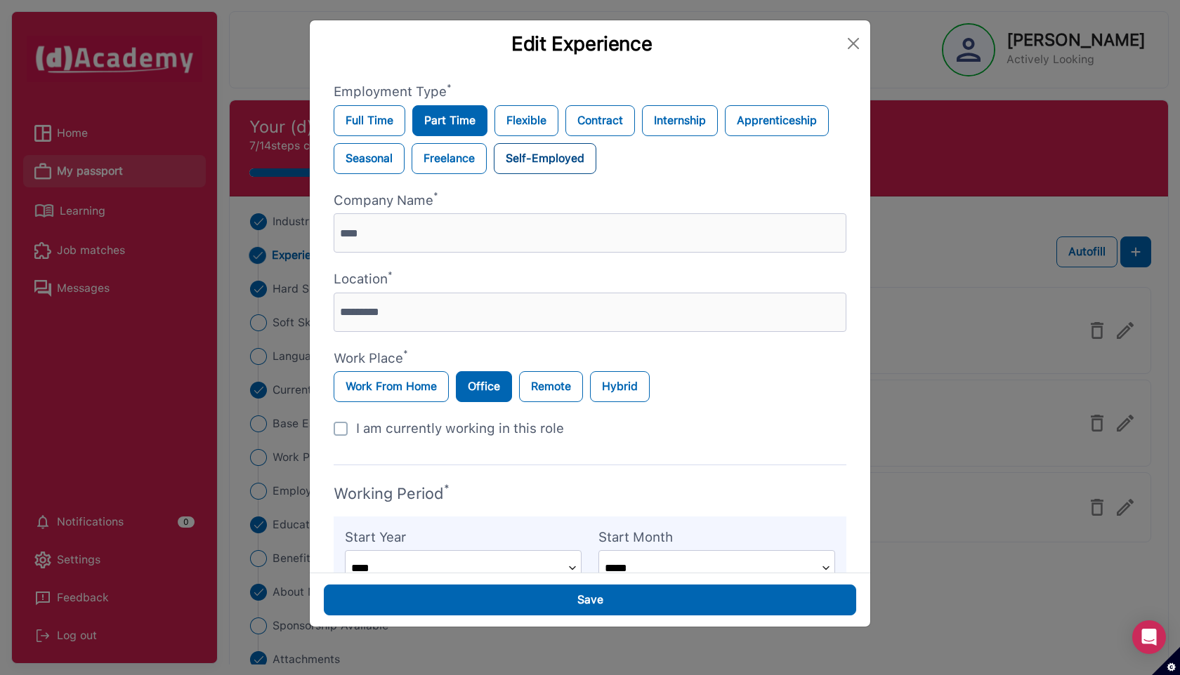
scroll to position [263, 0]
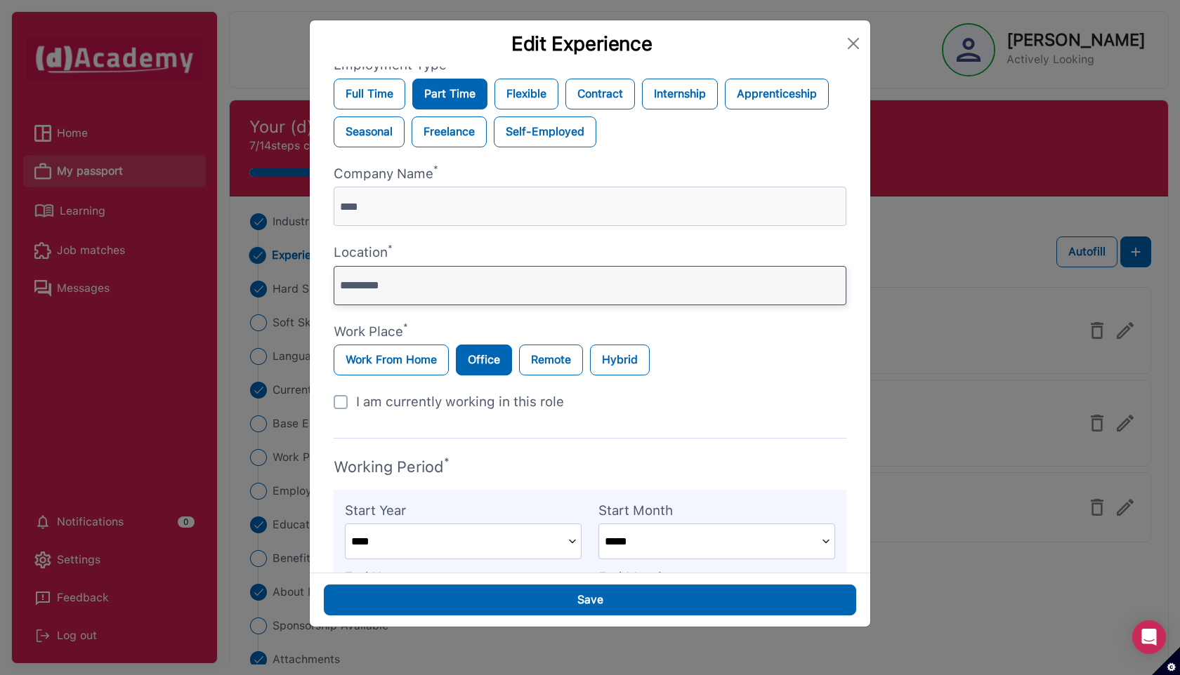
click at [477, 289] on input "*********" at bounding box center [590, 285] width 513 height 39
type input "******"
click at [431, 348] on label "Work From Home" at bounding box center [391, 360] width 115 height 31
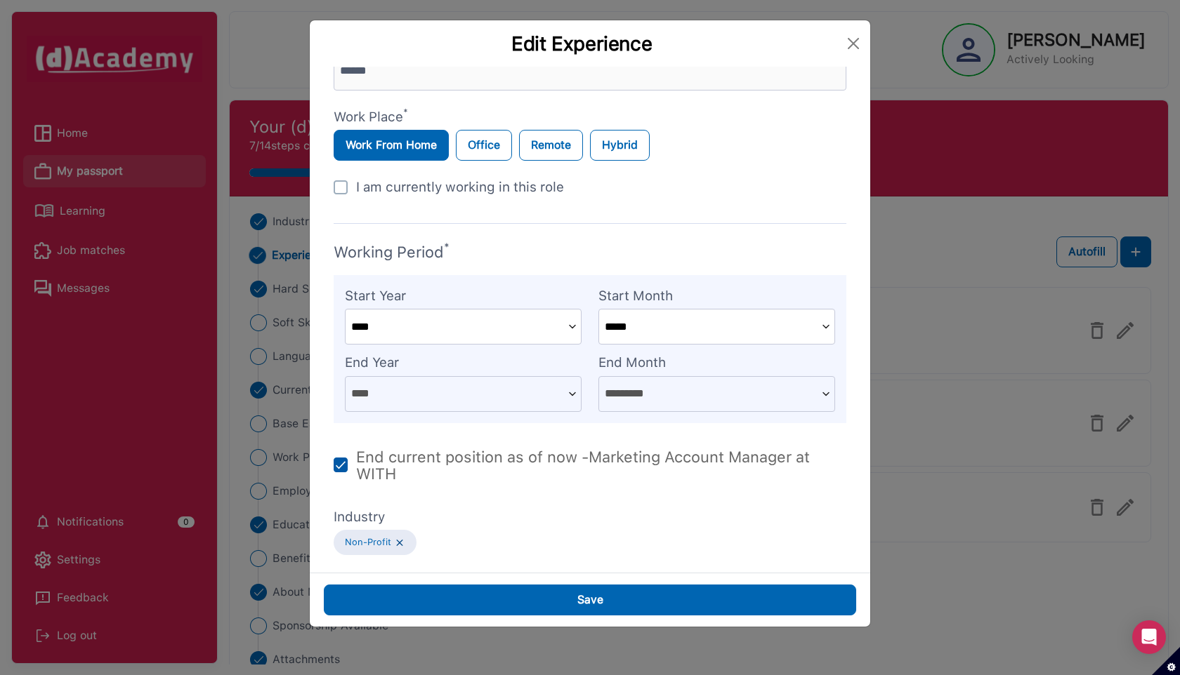
scroll to position [478, 0]
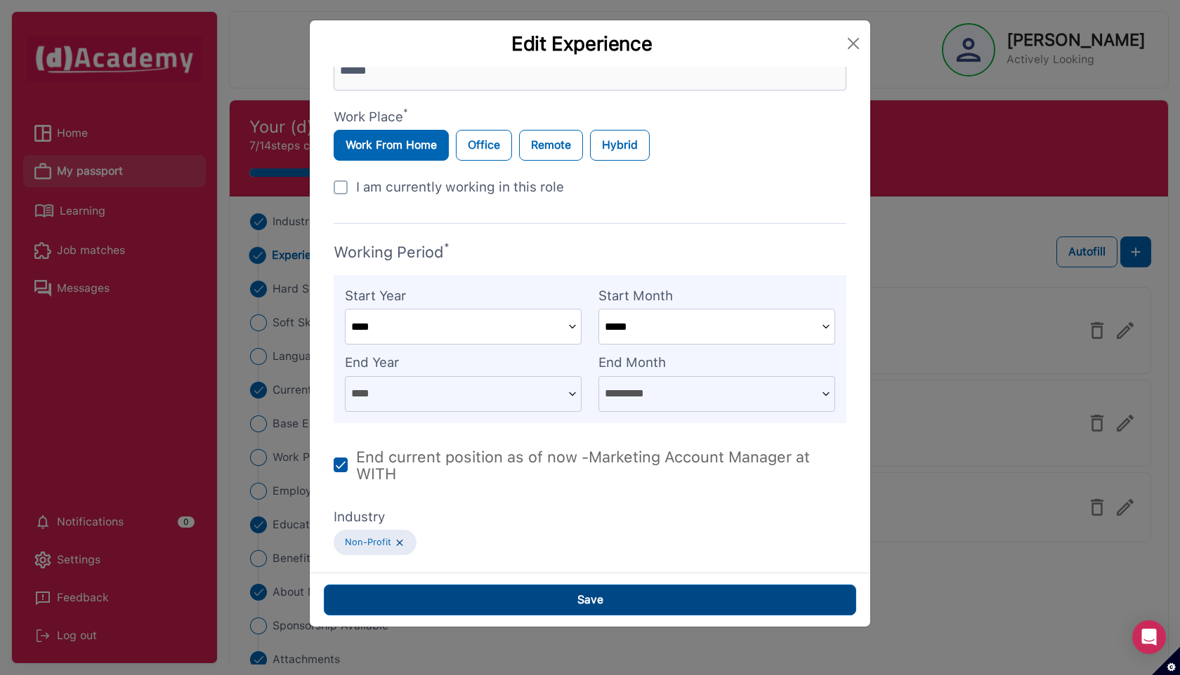
click at [454, 598] on button "Save" at bounding box center [590, 600] width 532 height 31
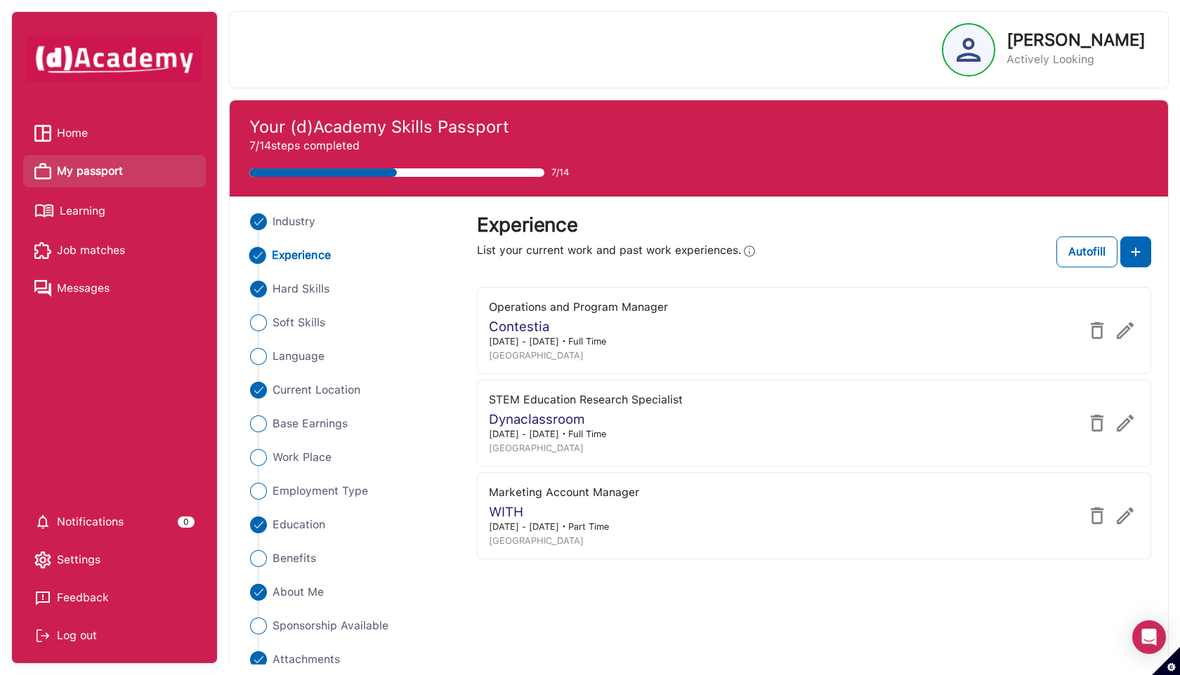
scroll to position [489, 0]
click at [1145, 249] on button at bounding box center [1135, 252] width 31 height 31
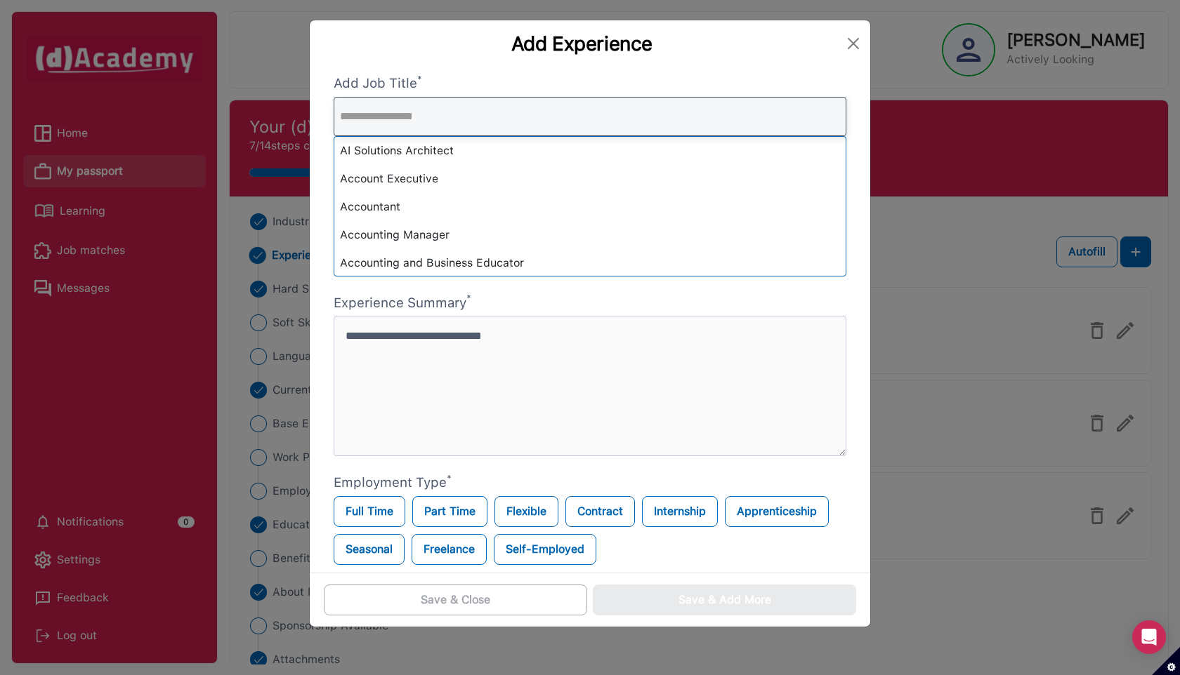
click at [559, 114] on input "text" at bounding box center [590, 116] width 513 height 39
type input "*"
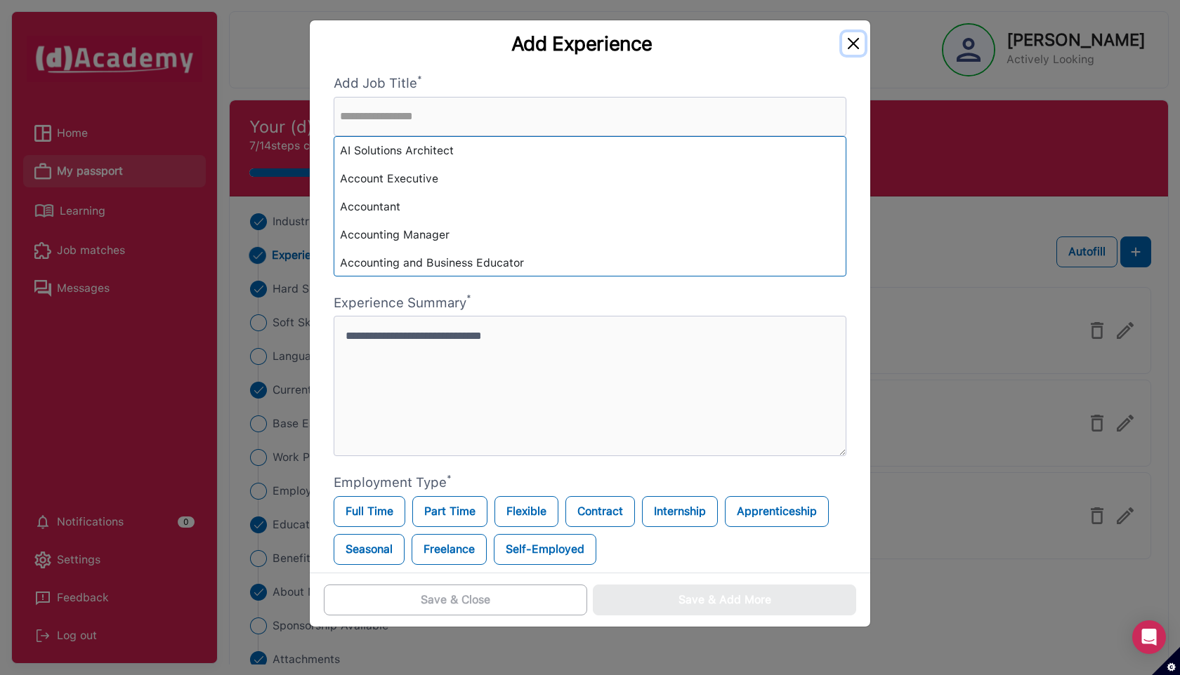
click at [857, 44] on button "Close" at bounding box center [853, 43] width 22 height 22
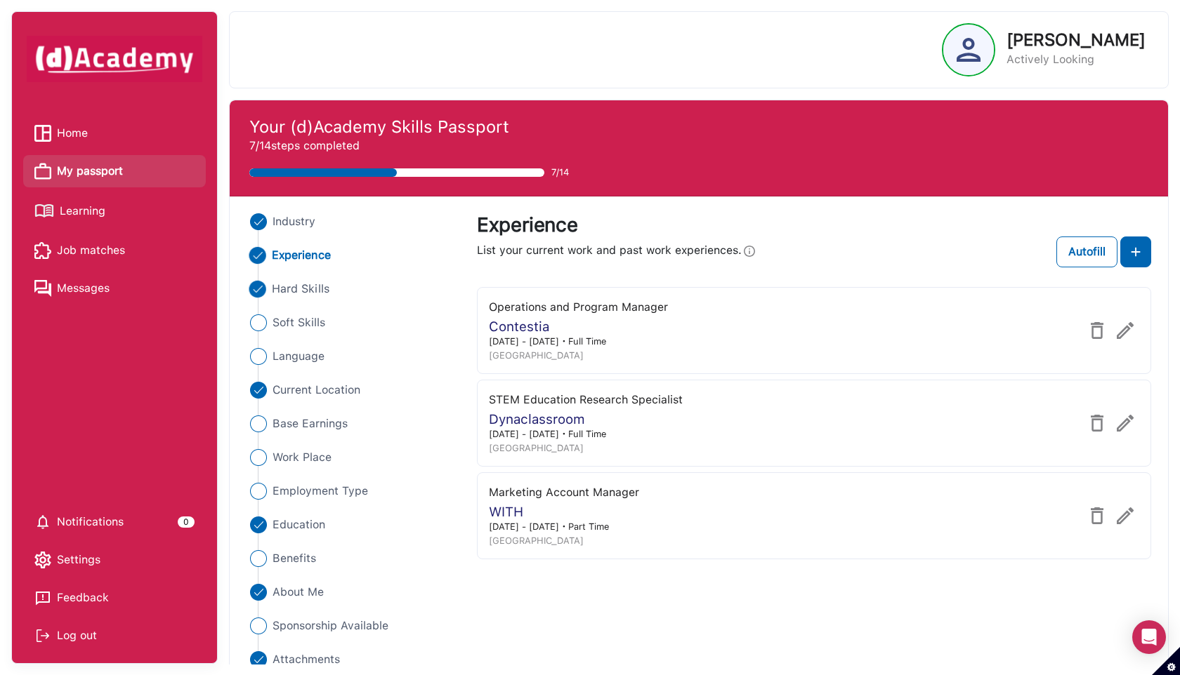
click at [315, 291] on span "Hard Skills" at bounding box center [301, 289] width 58 height 17
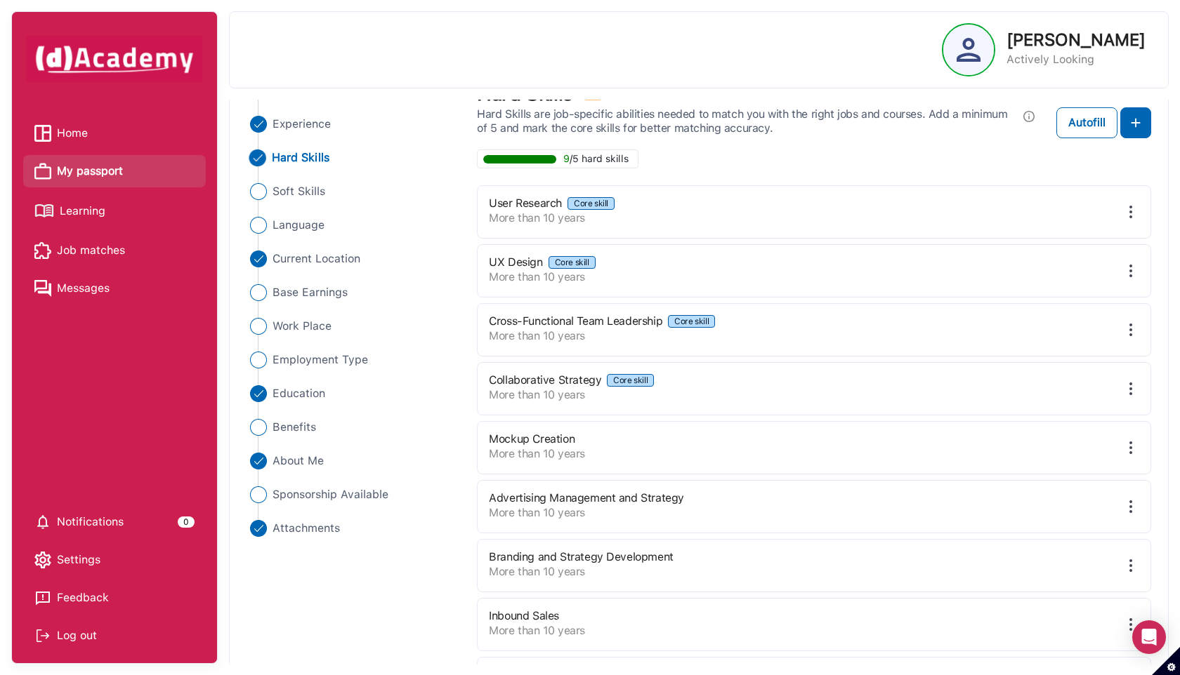
scroll to position [0, 0]
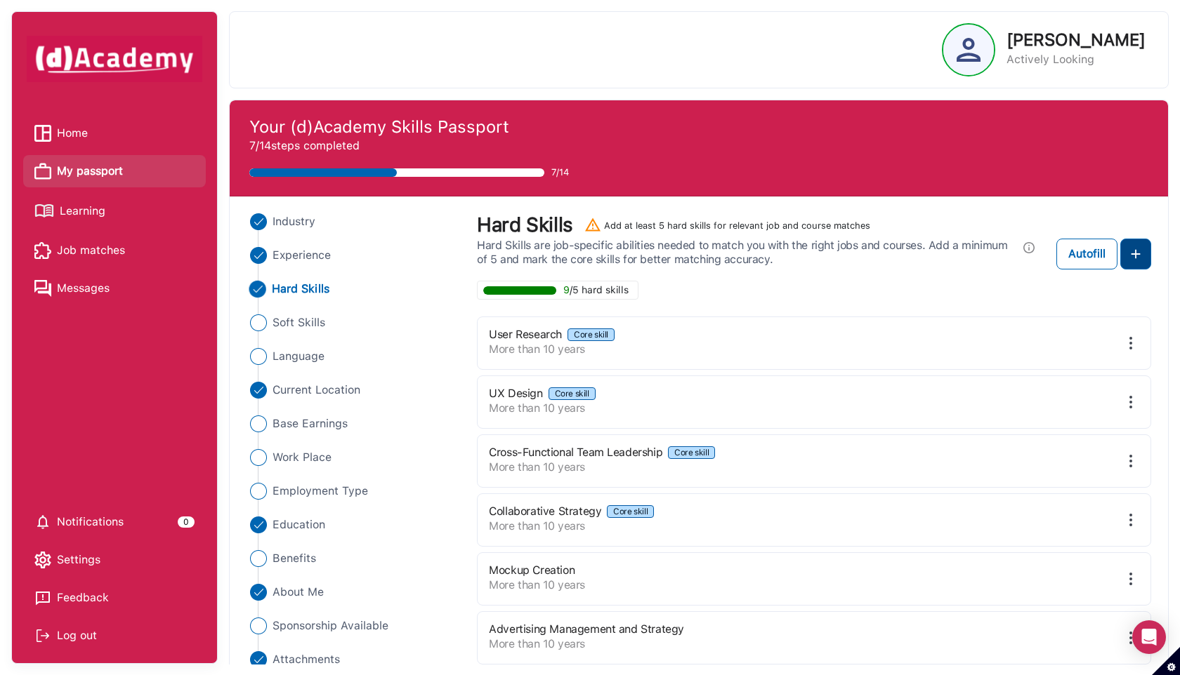
click at [1130, 247] on img at bounding box center [1135, 254] width 17 height 17
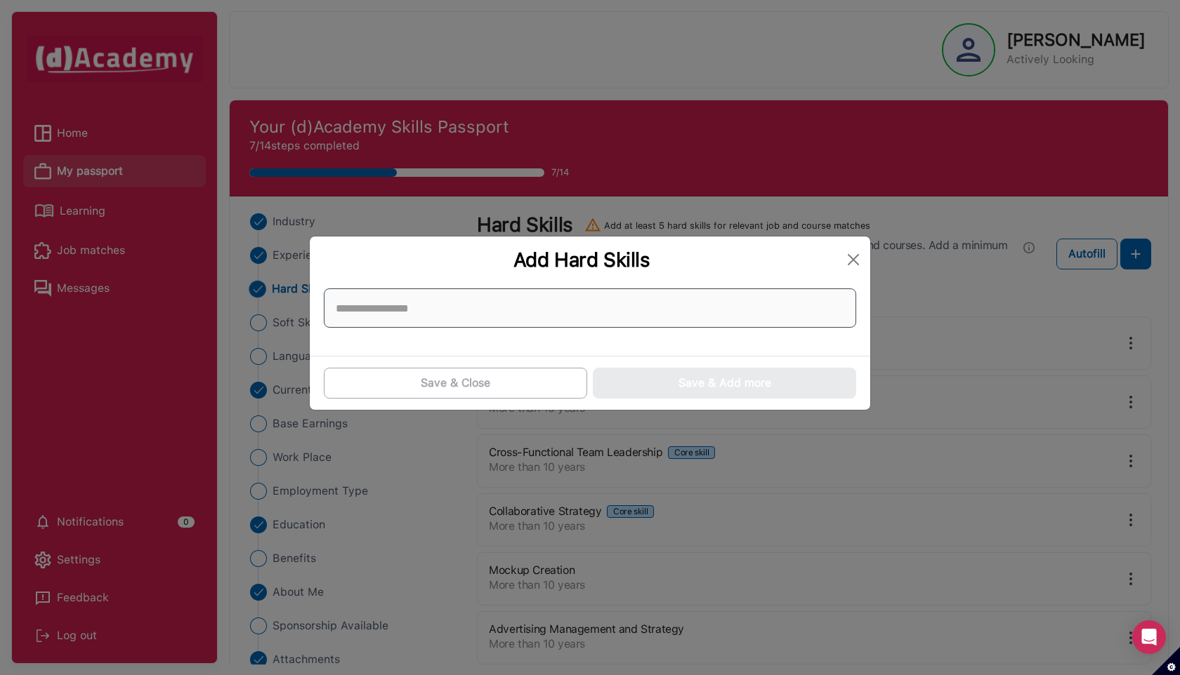
click at [605, 302] on input at bounding box center [590, 308] width 532 height 39
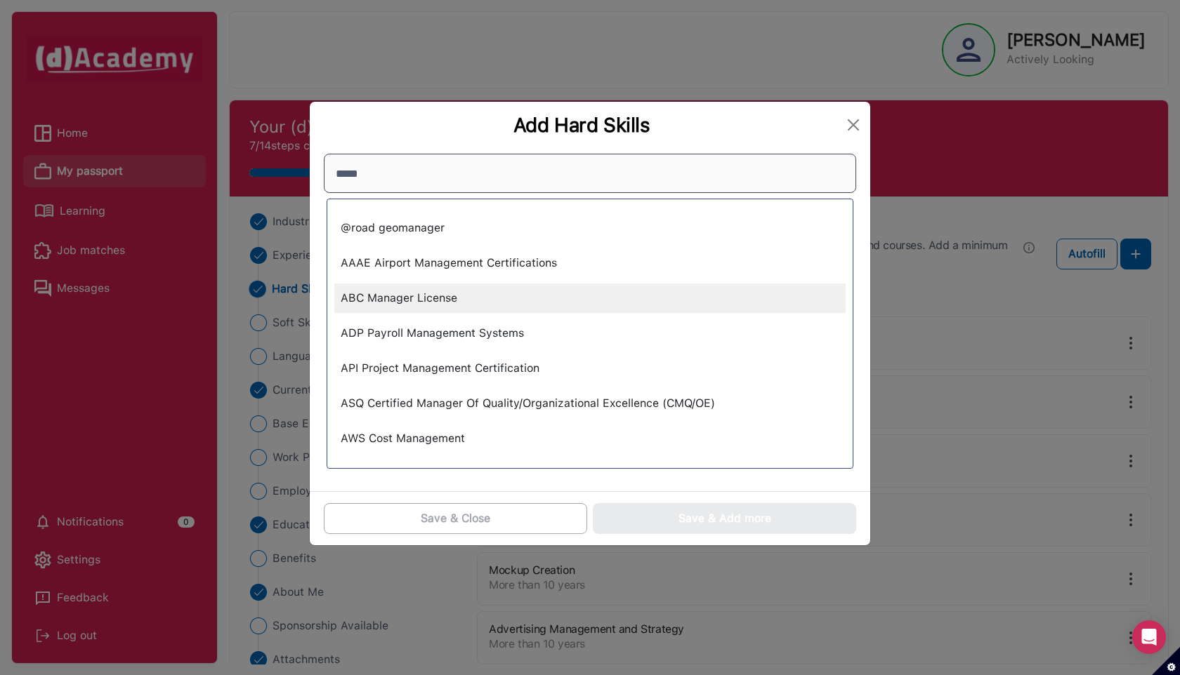
type input "******"
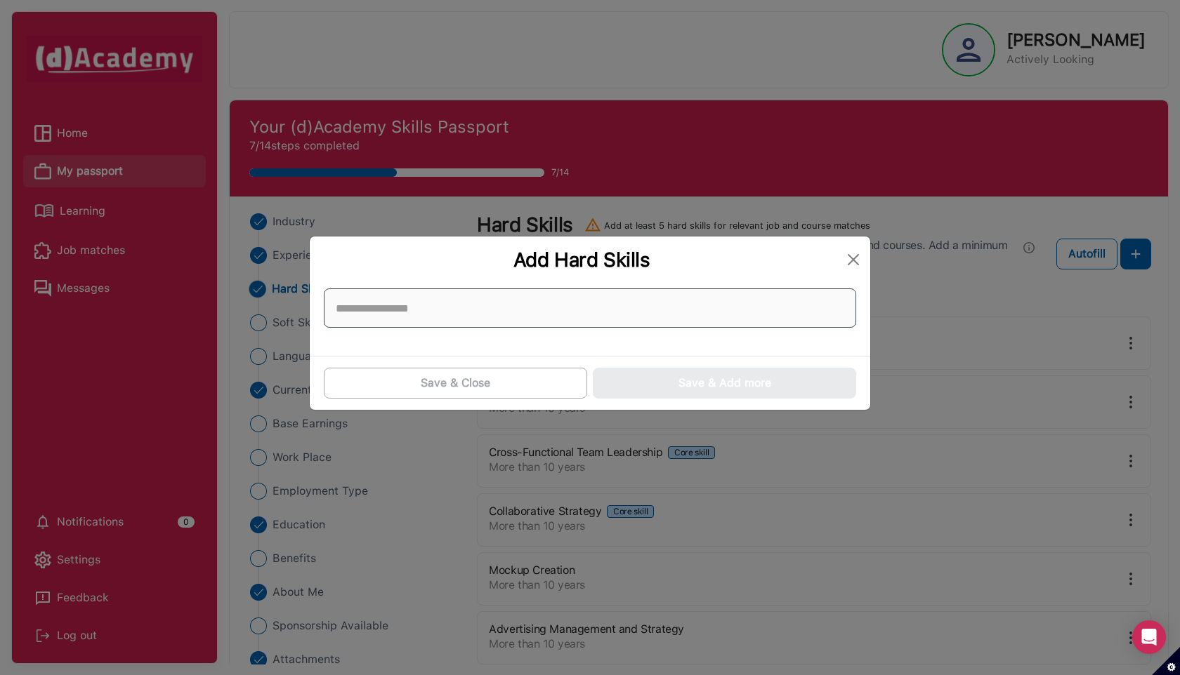
click at [510, 310] on input at bounding box center [590, 308] width 532 height 39
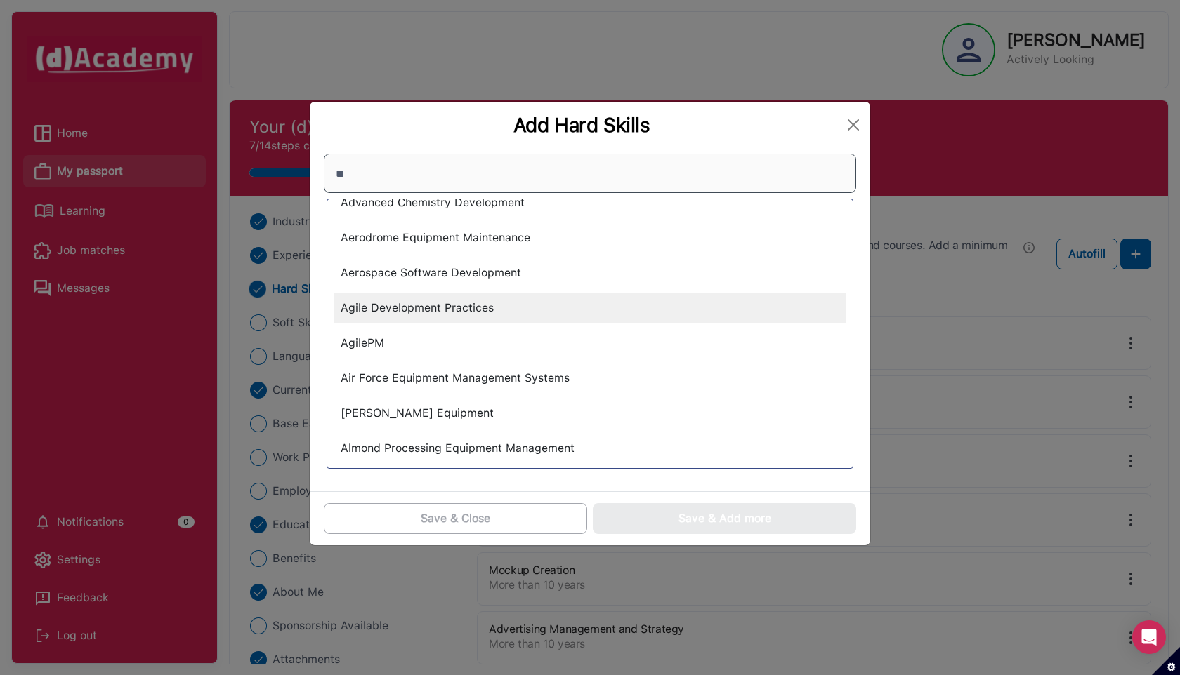
scroll to position [494, 0]
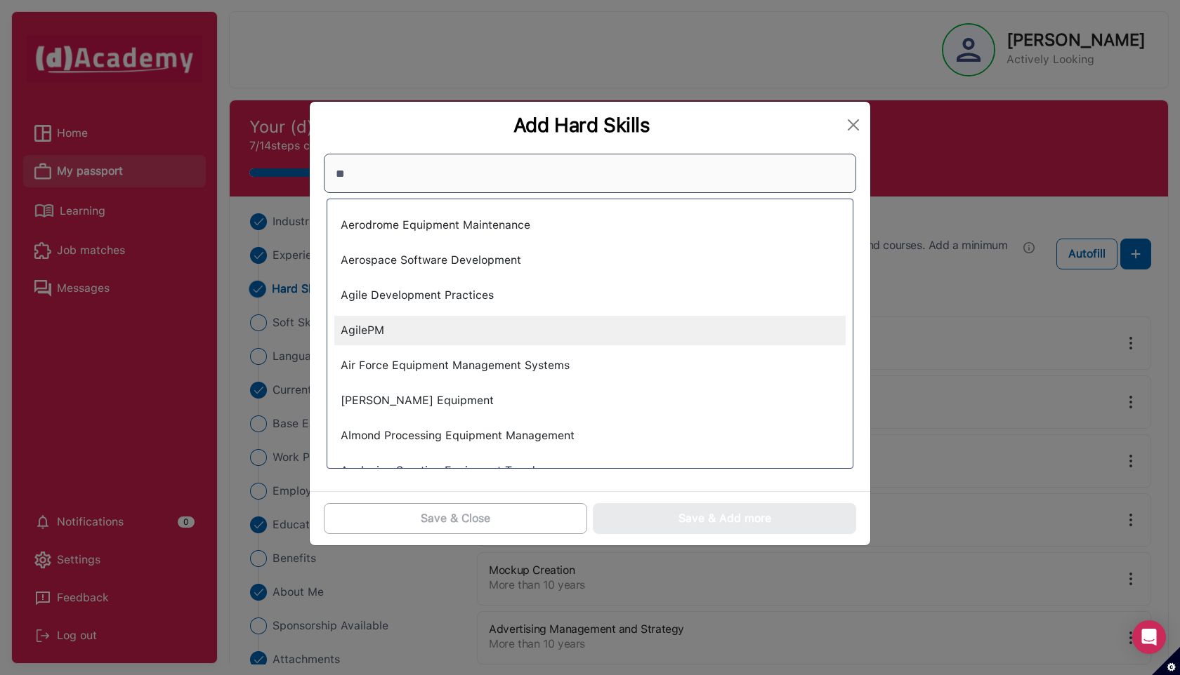
type input "**"
click at [548, 334] on div "AgilePM" at bounding box center [589, 330] width 511 height 29
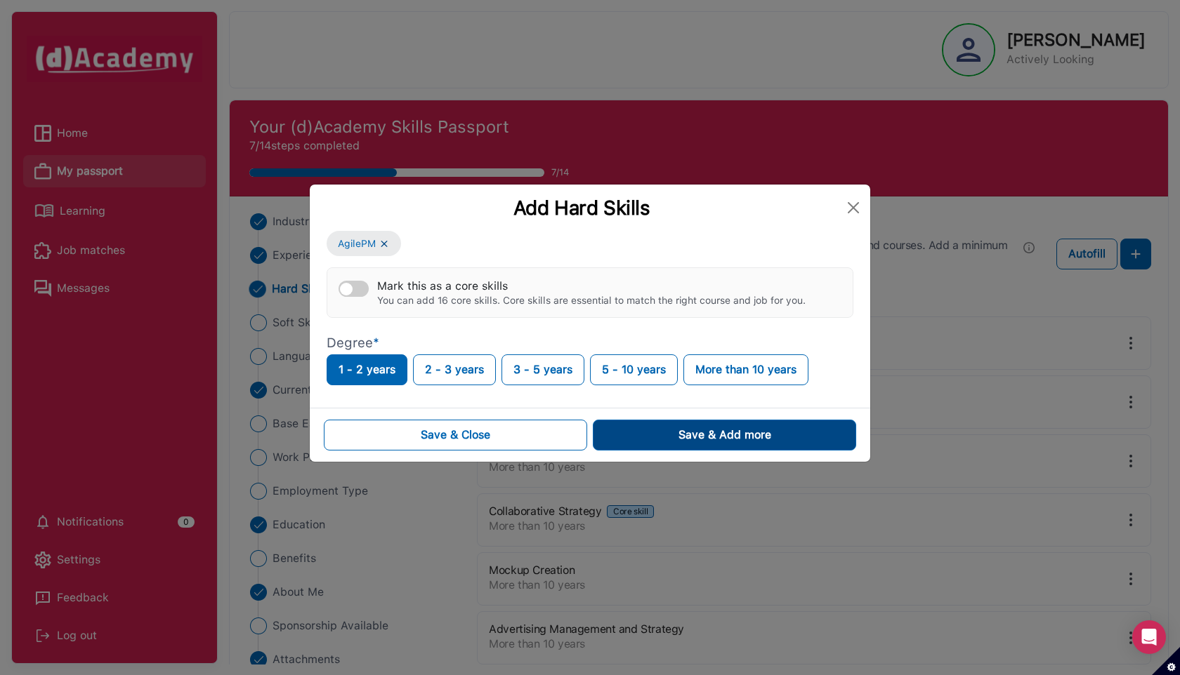
click at [618, 436] on button "Save & Add more" at bounding box center [724, 435] width 263 height 31
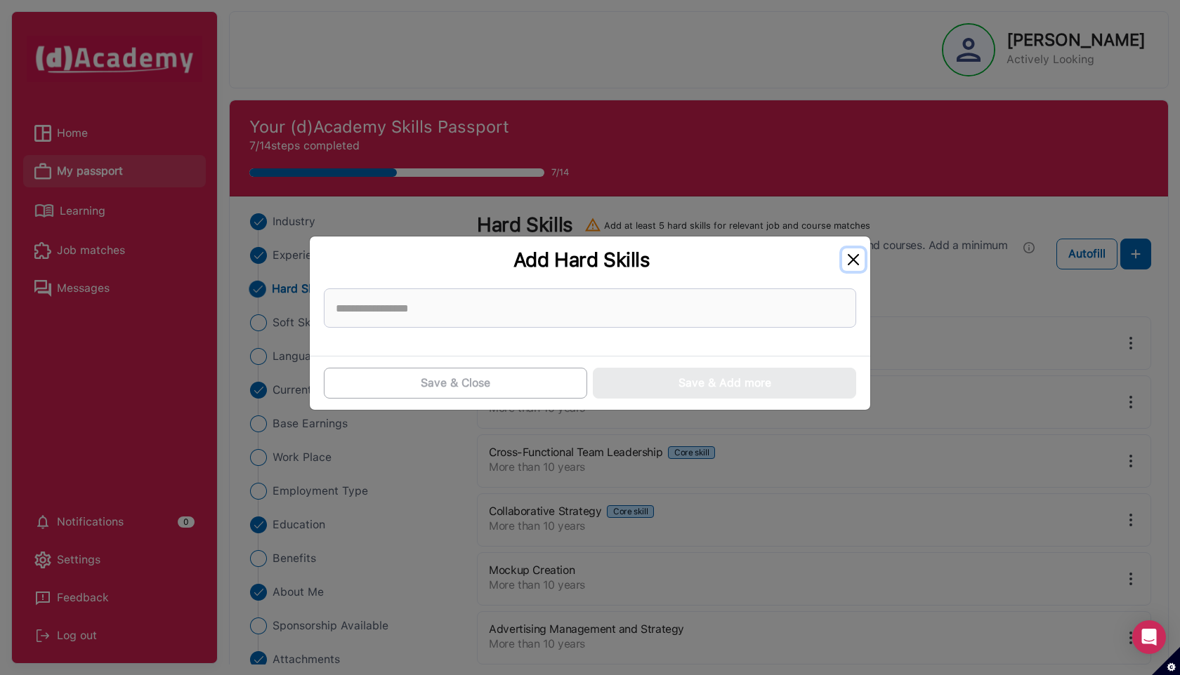
click at [852, 263] on button "Close" at bounding box center [853, 260] width 22 height 22
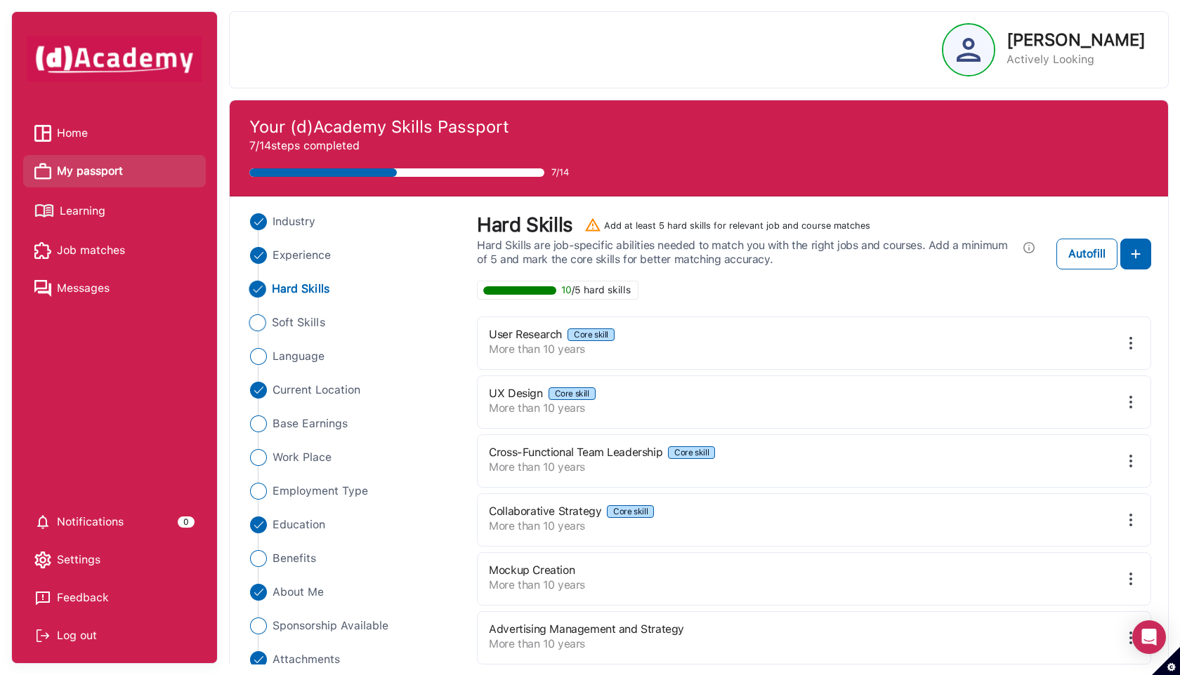
click at [308, 322] on span "Soft Skills" at bounding box center [298, 323] width 53 height 17
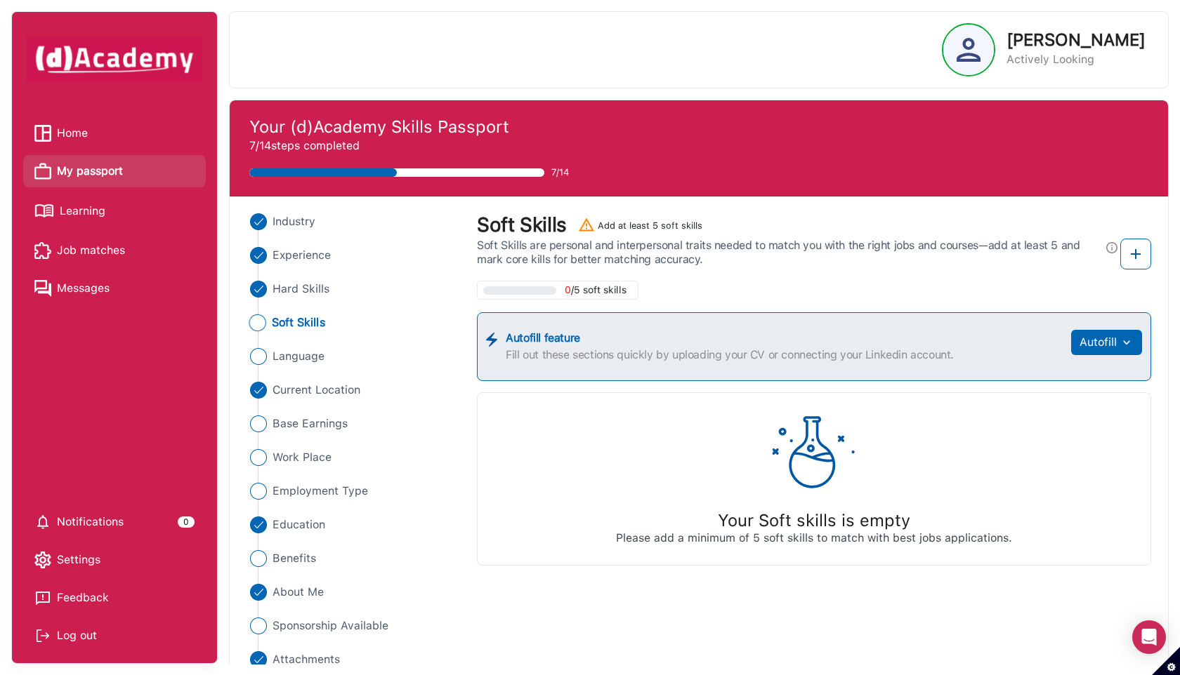
scroll to position [21, 0]
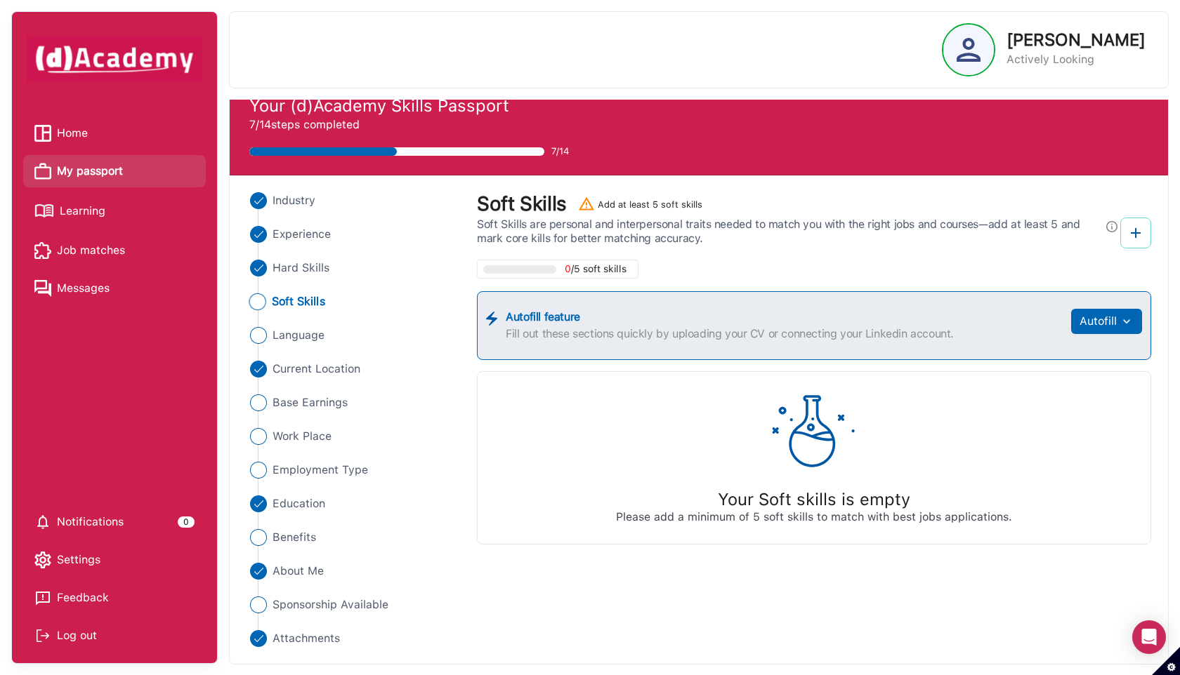
click at [1125, 225] on button at bounding box center [1135, 233] width 31 height 31
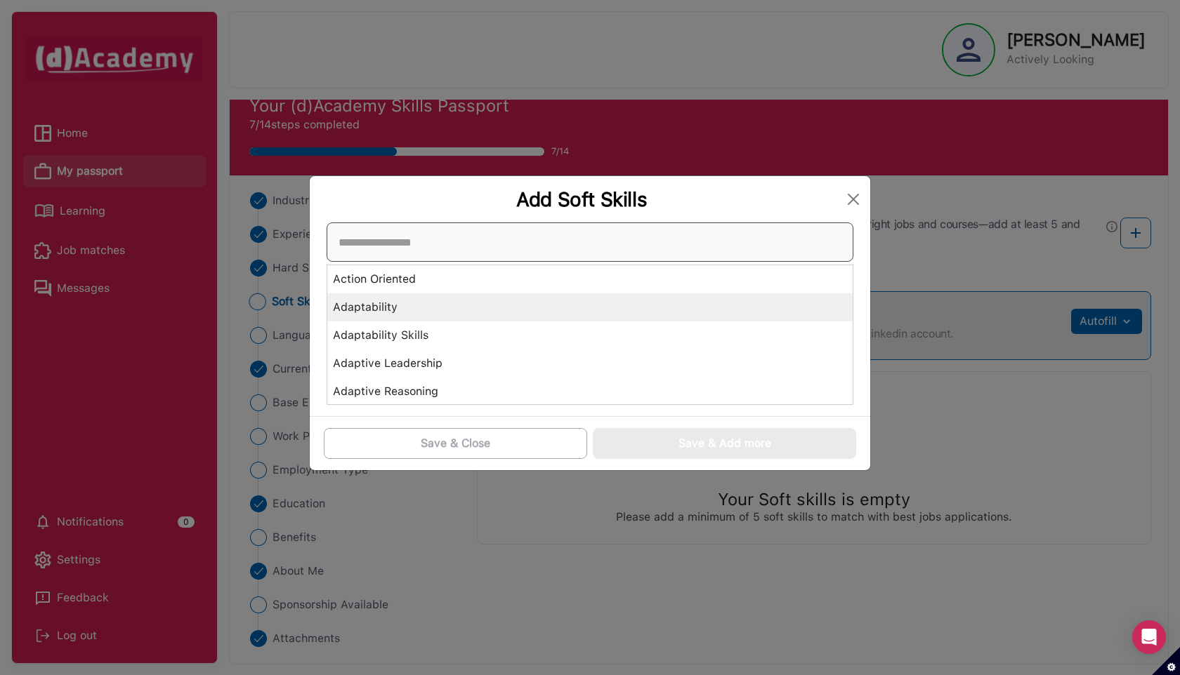
click at [662, 308] on div "Action Oriented Adaptability Adaptability Skills Adaptive Leadership Adaptive R…" at bounding box center [590, 314] width 527 height 183
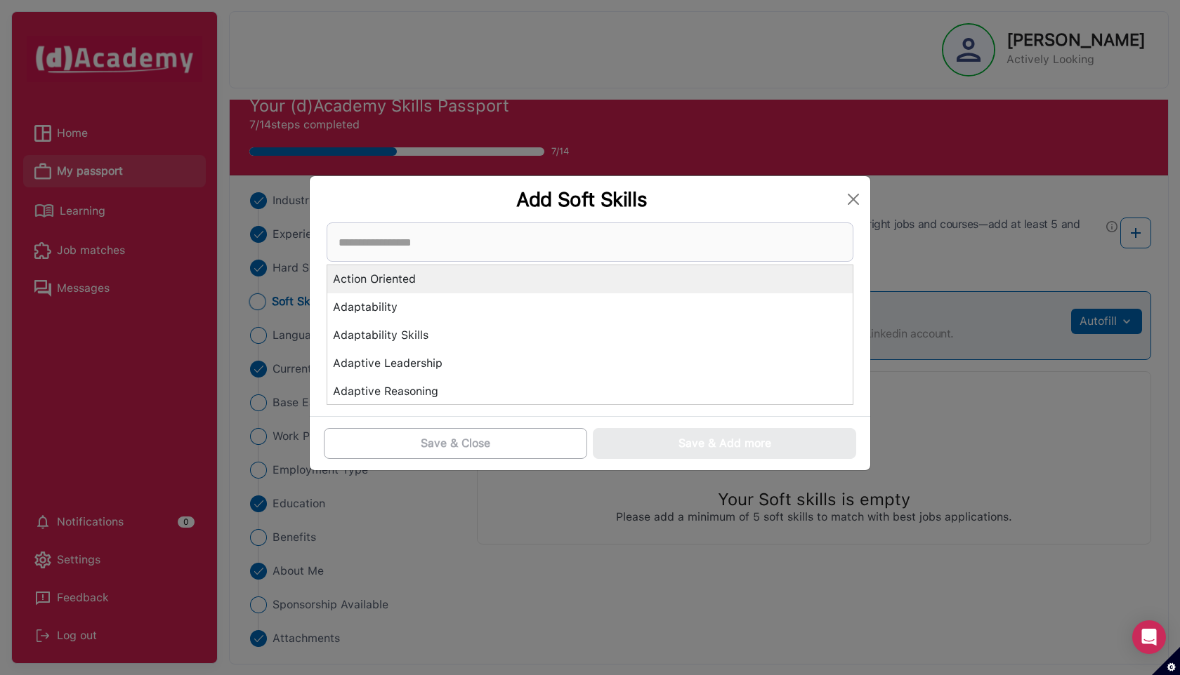
click at [480, 270] on div "Action Oriented" at bounding box center [589, 279] width 525 height 28
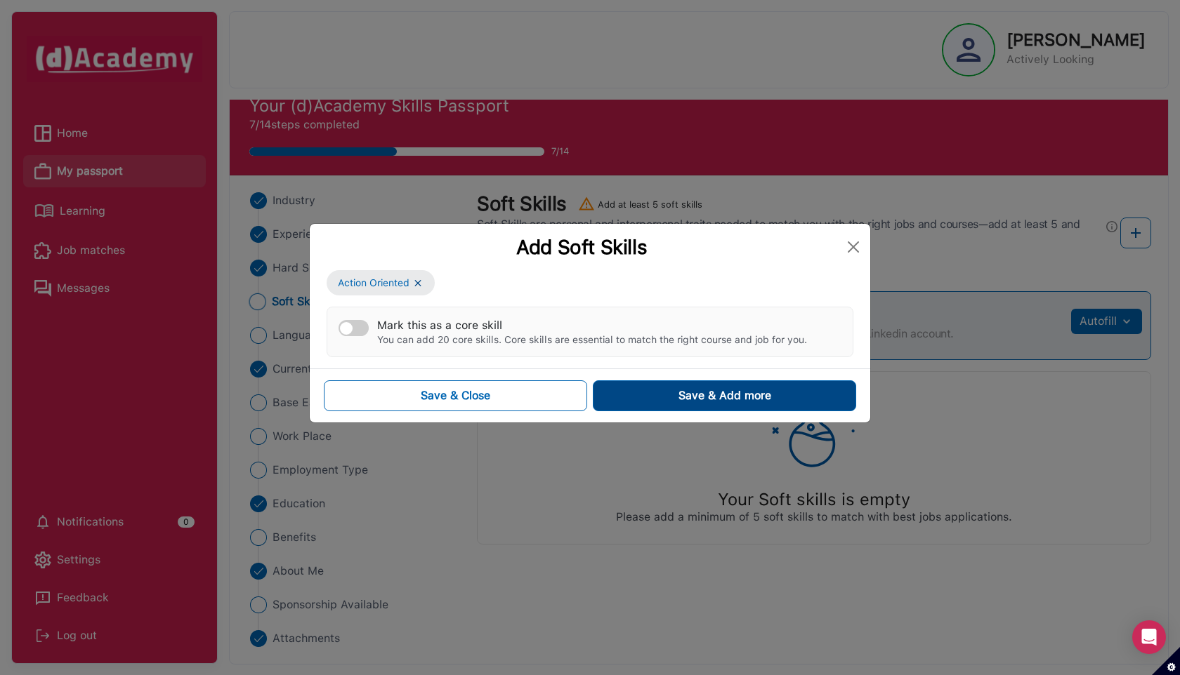
click at [624, 400] on button "Save & Add more" at bounding box center [724, 396] width 263 height 31
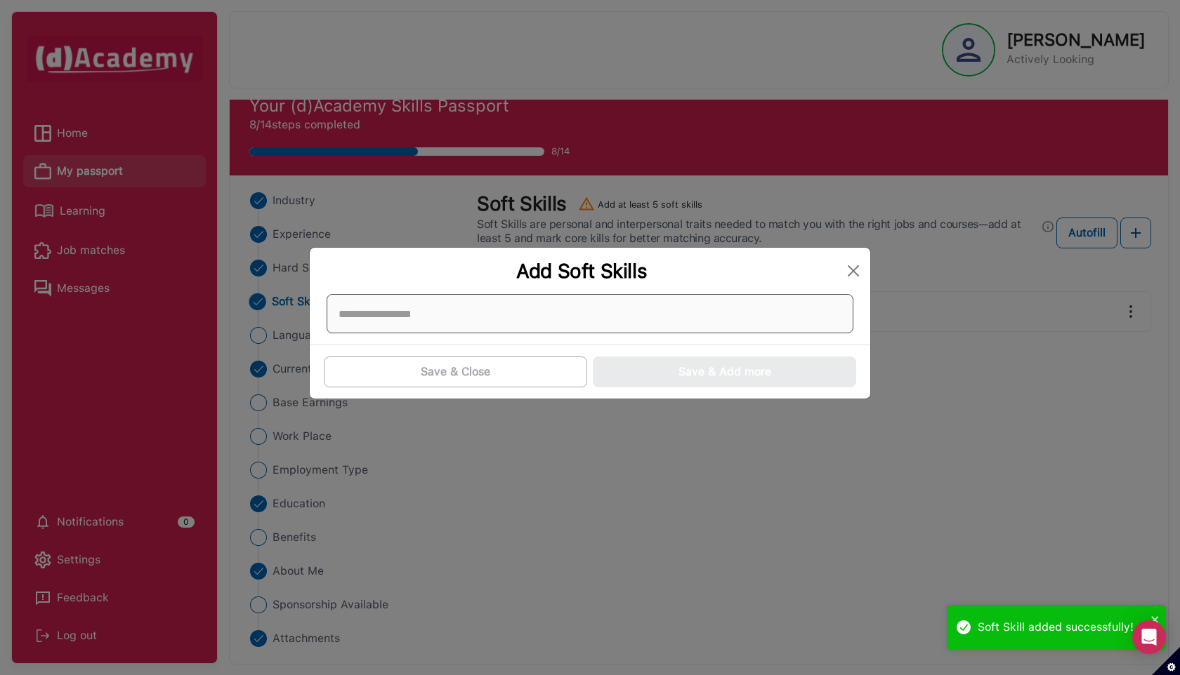
click at [481, 308] on div at bounding box center [590, 313] width 527 height 39
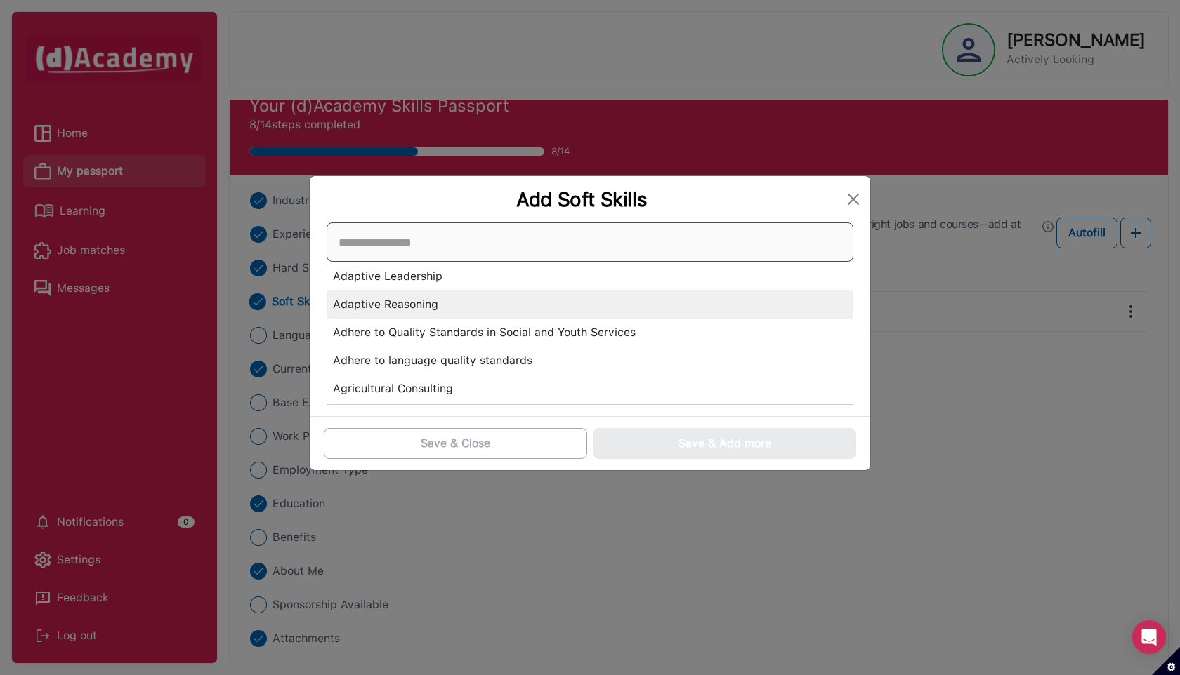
scroll to position [66, 0]
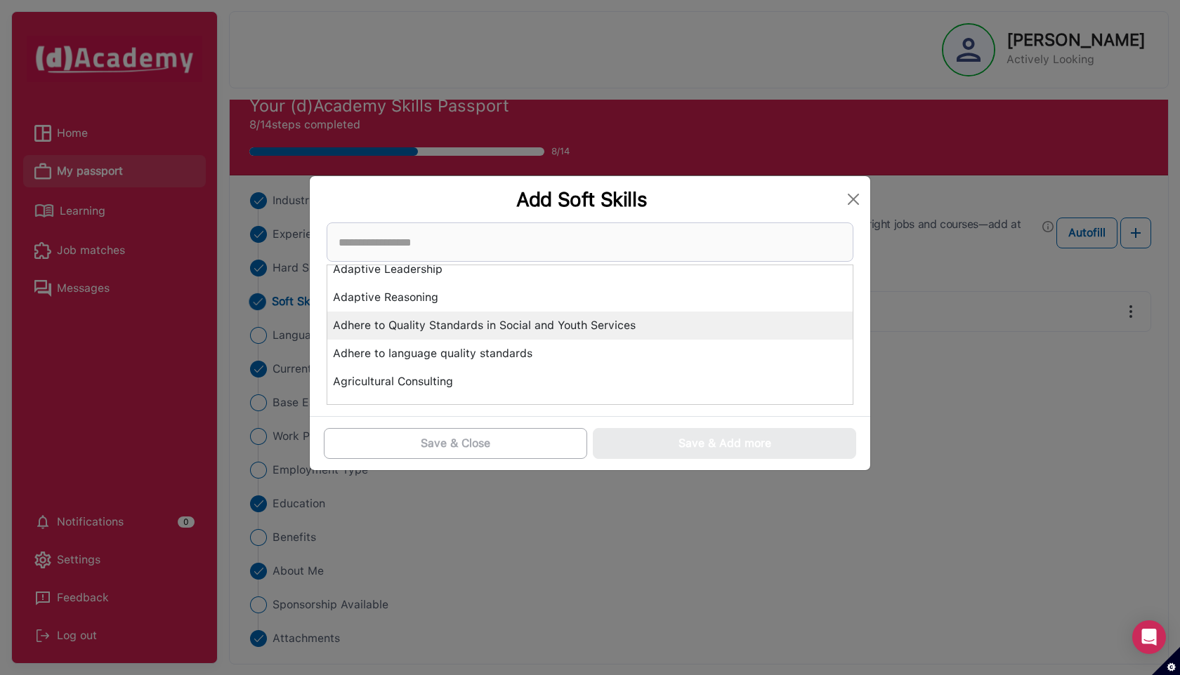
click at [519, 329] on div "Adhere to Quality Standards in Social and Youth Services" at bounding box center [589, 326] width 525 height 28
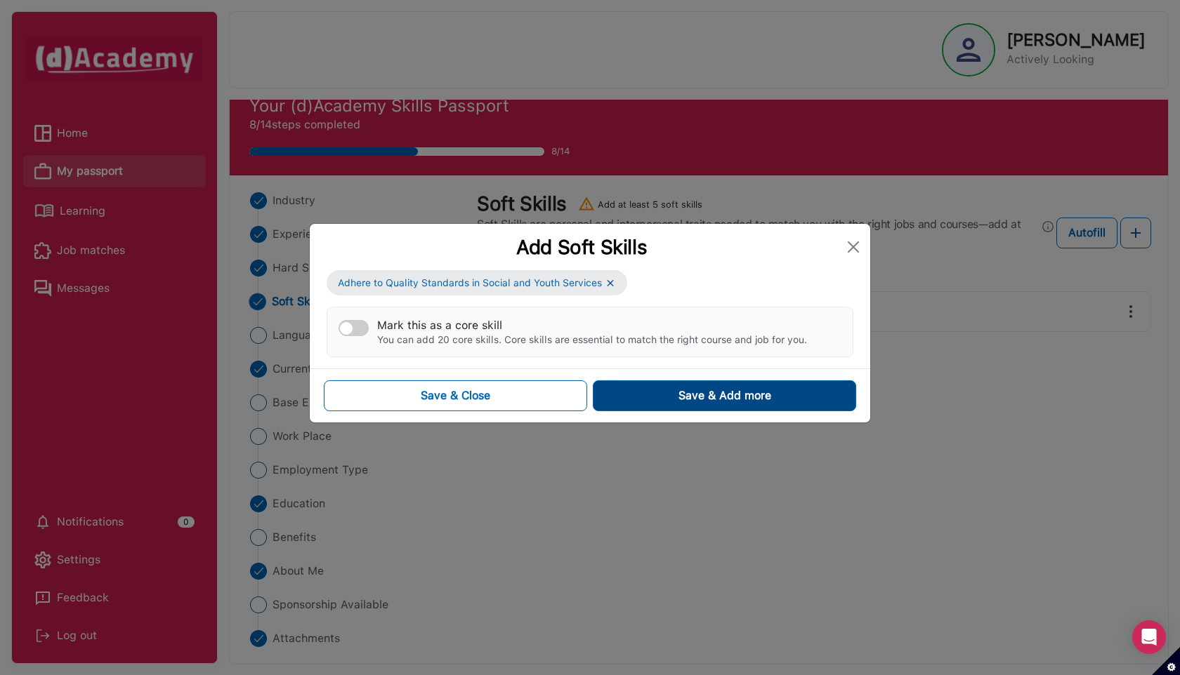
click at [673, 390] on button "Save & Add more" at bounding box center [724, 396] width 263 height 31
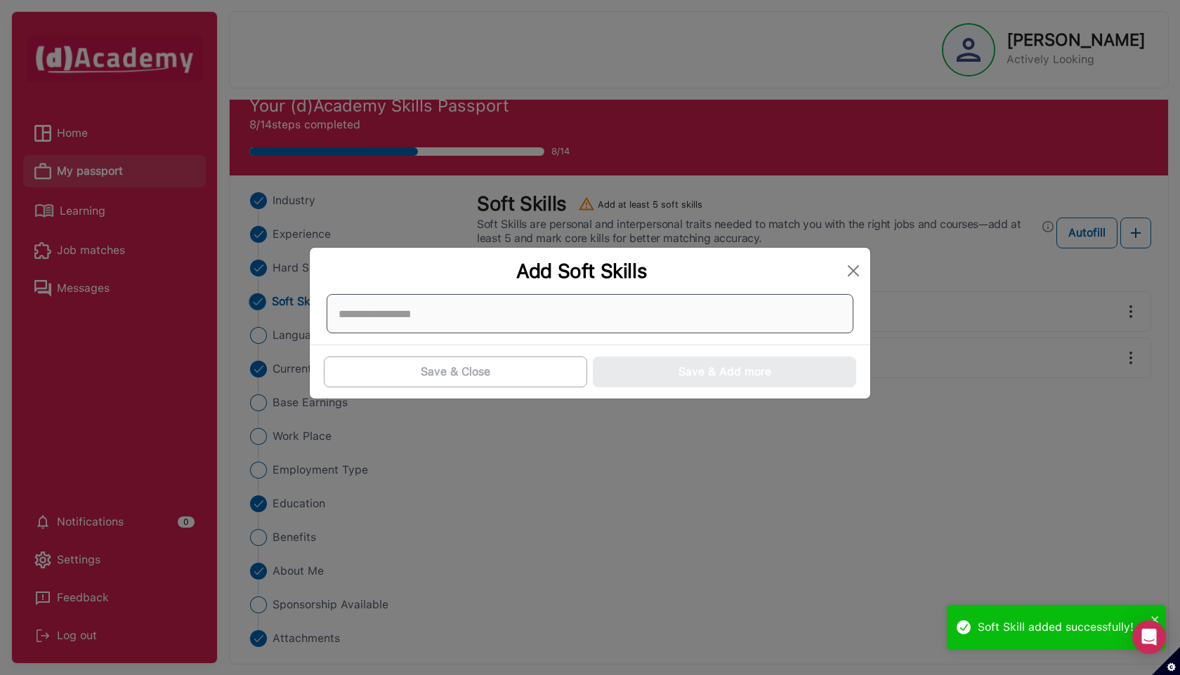
click at [515, 319] on div at bounding box center [590, 313] width 527 height 39
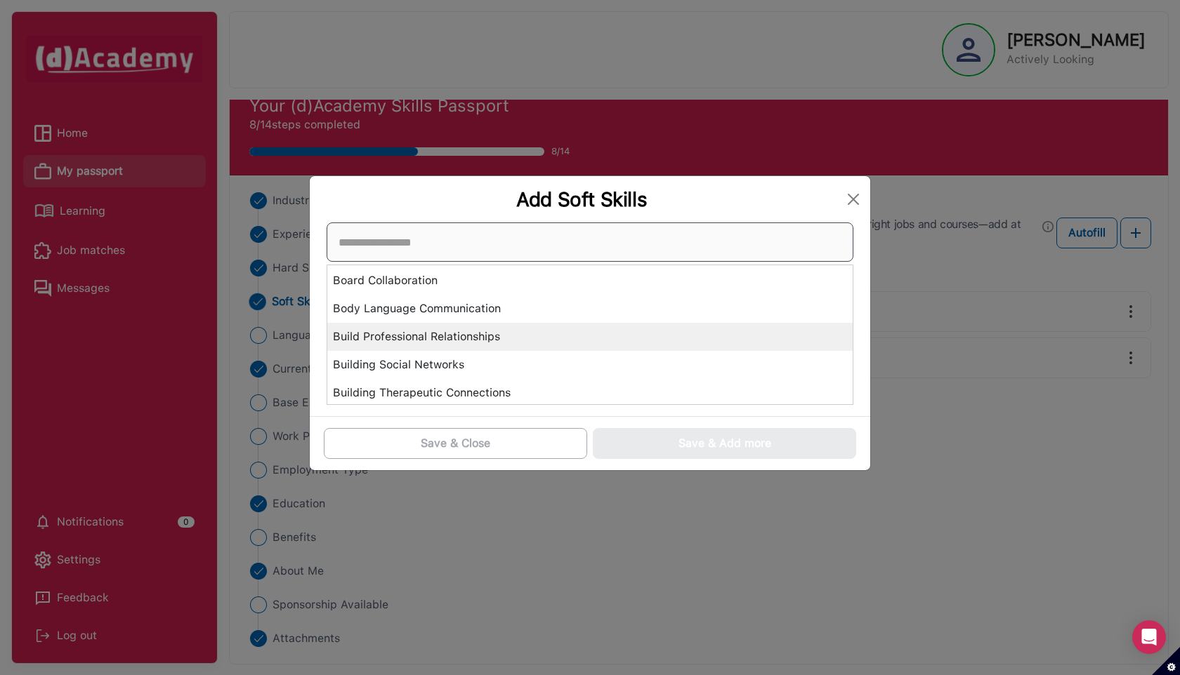
scroll to position [338, 0]
click at [499, 333] on div "Build Professional Relationships" at bounding box center [589, 335] width 525 height 28
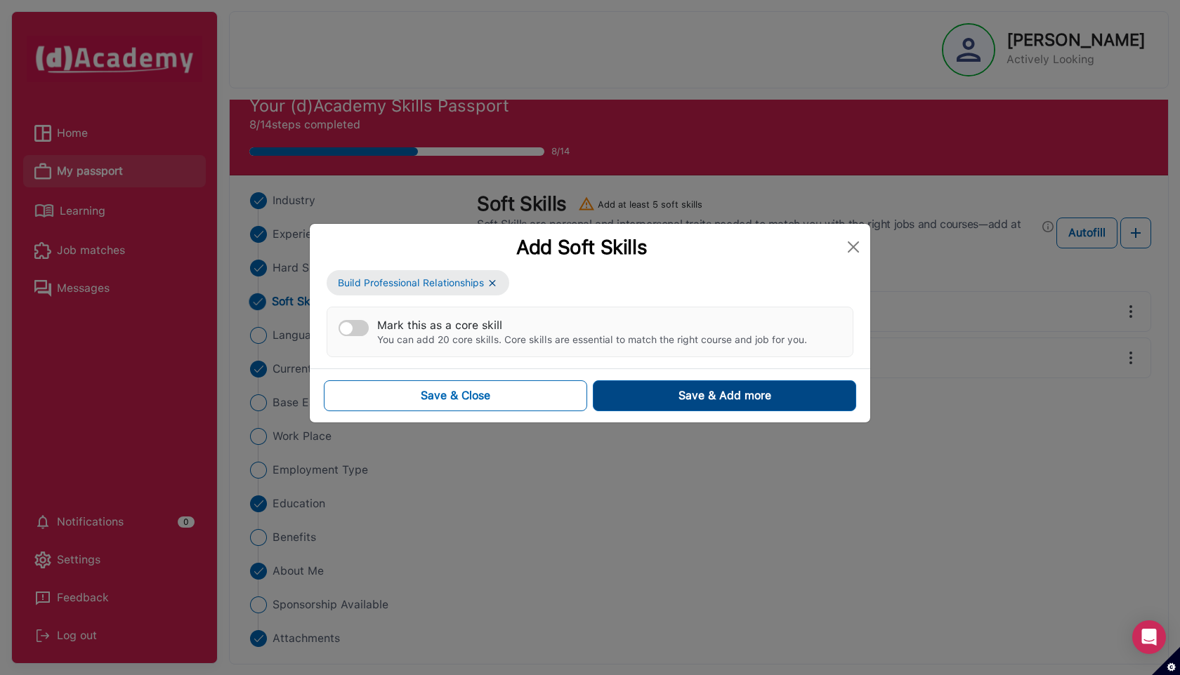
click at [655, 396] on button "Save & Add more" at bounding box center [724, 396] width 263 height 31
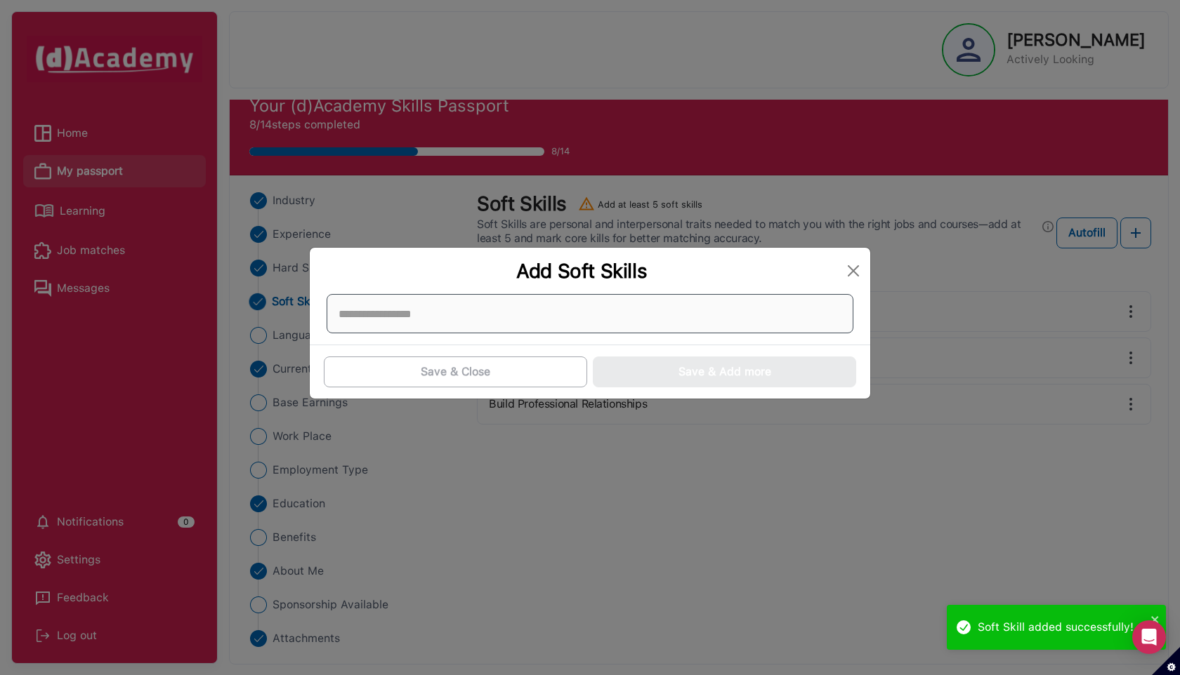
click at [466, 319] on div at bounding box center [590, 313] width 527 height 39
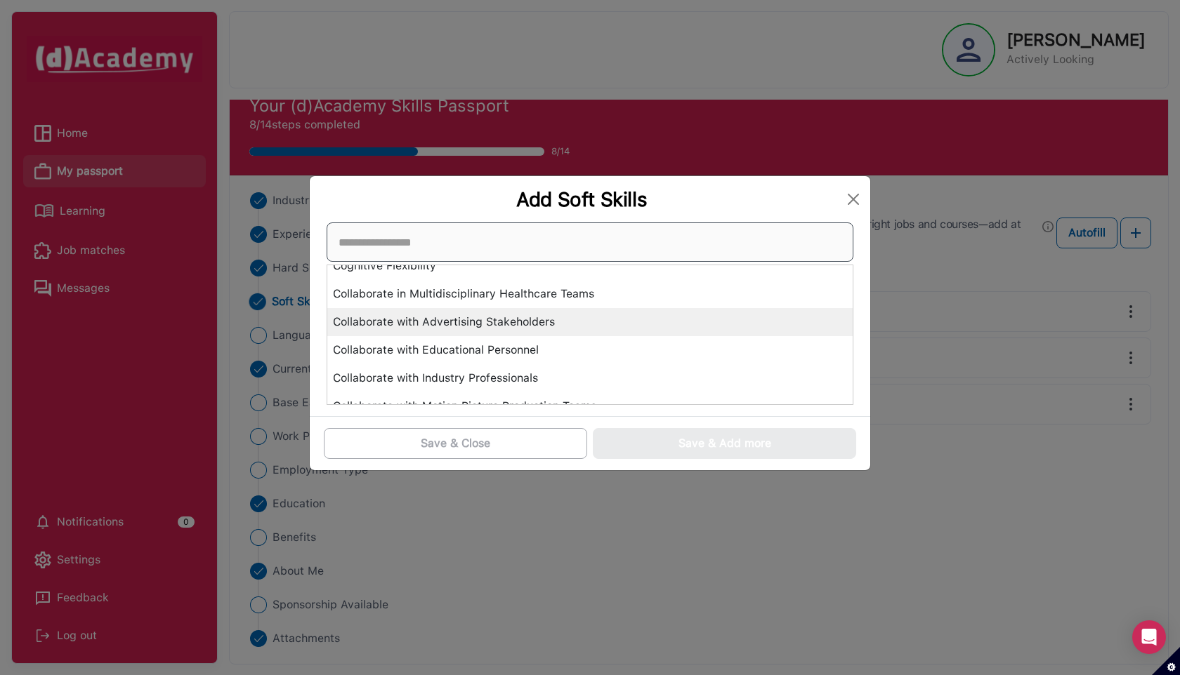
scroll to position [604, 0]
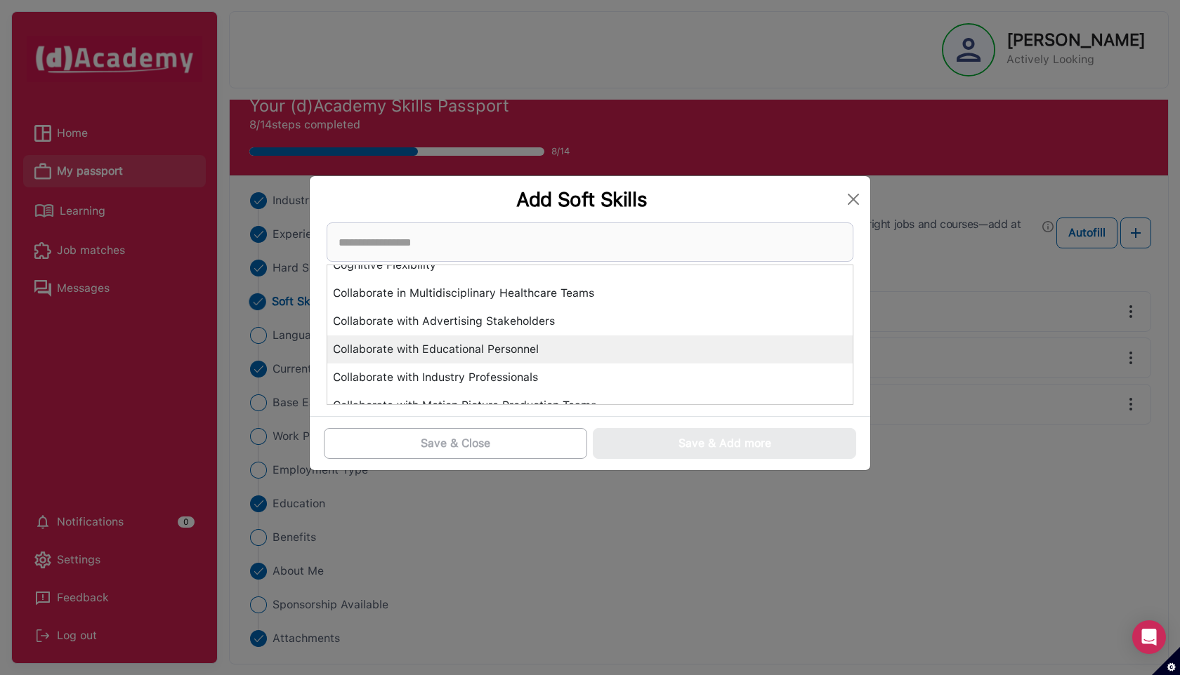
click at [497, 354] on div "Collaborate with Educational Personnel" at bounding box center [589, 350] width 525 height 28
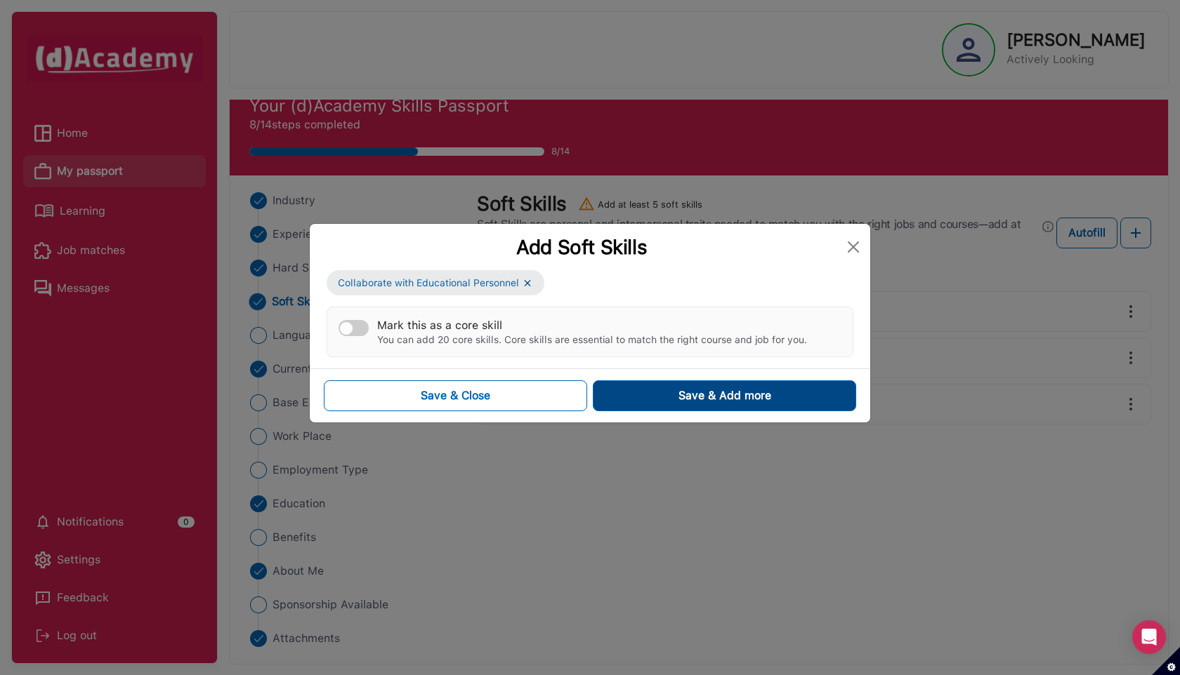
click at [609, 393] on button "Save & Add more" at bounding box center [724, 396] width 263 height 31
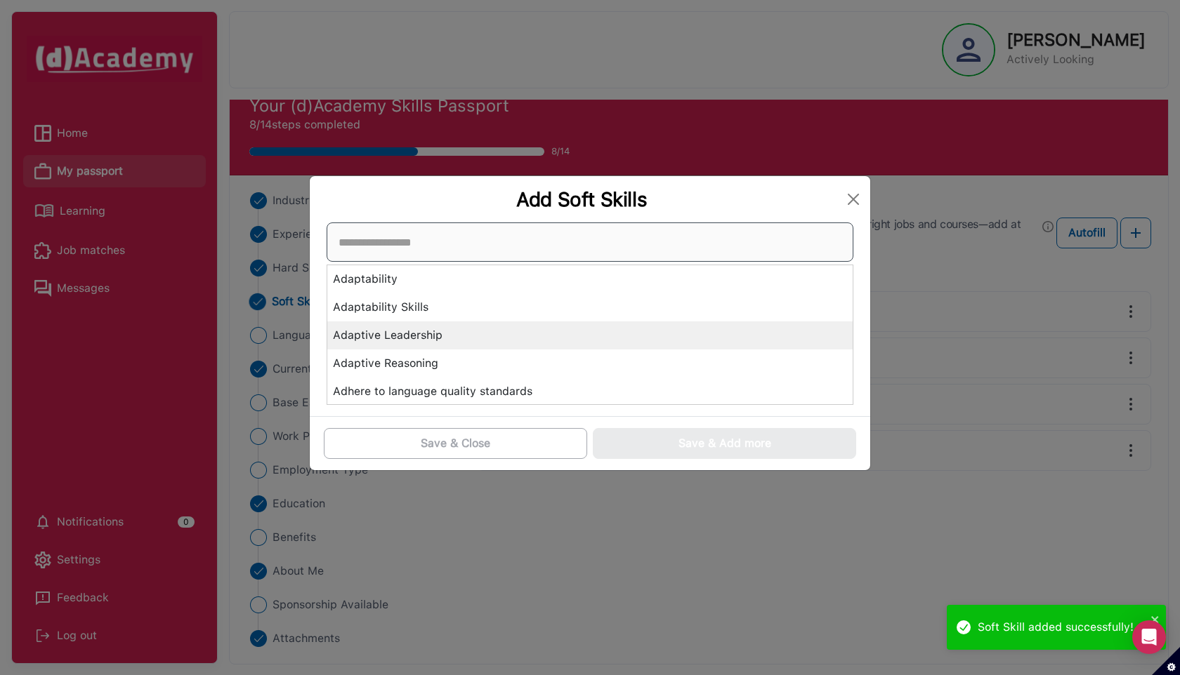
click at [480, 322] on div "Adaptability Adaptability Skills Adaptive Leadership Adaptive Reasoning Adhere …" at bounding box center [590, 314] width 527 height 183
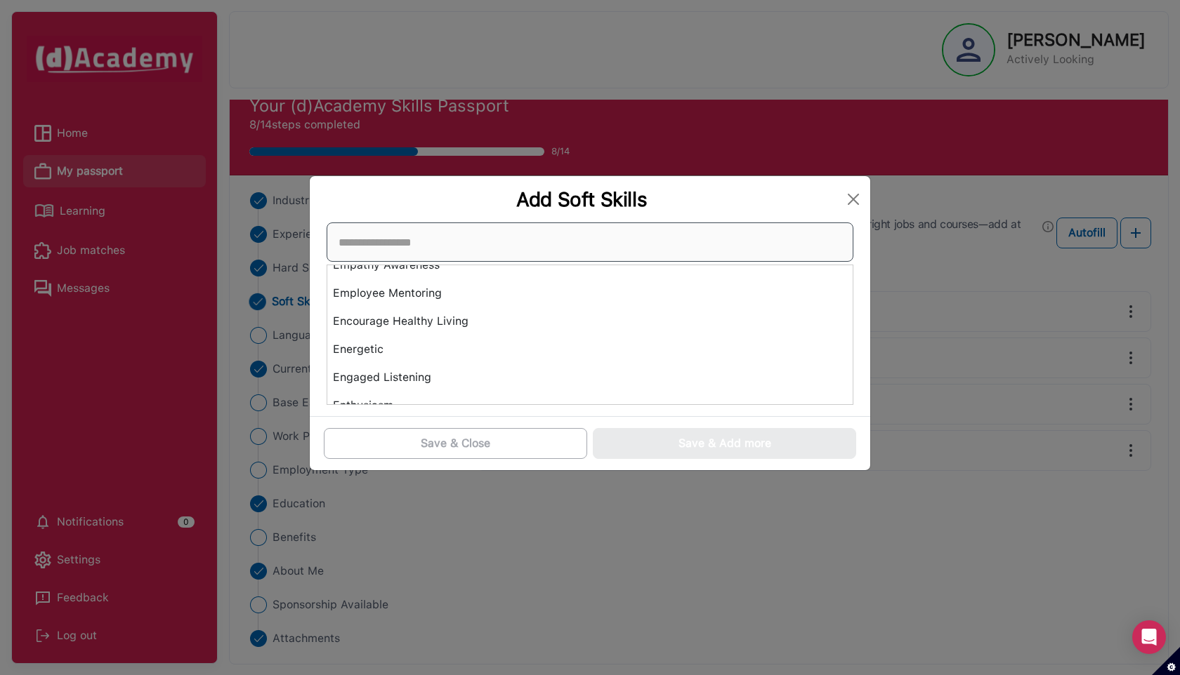
scroll to position [2094, 0]
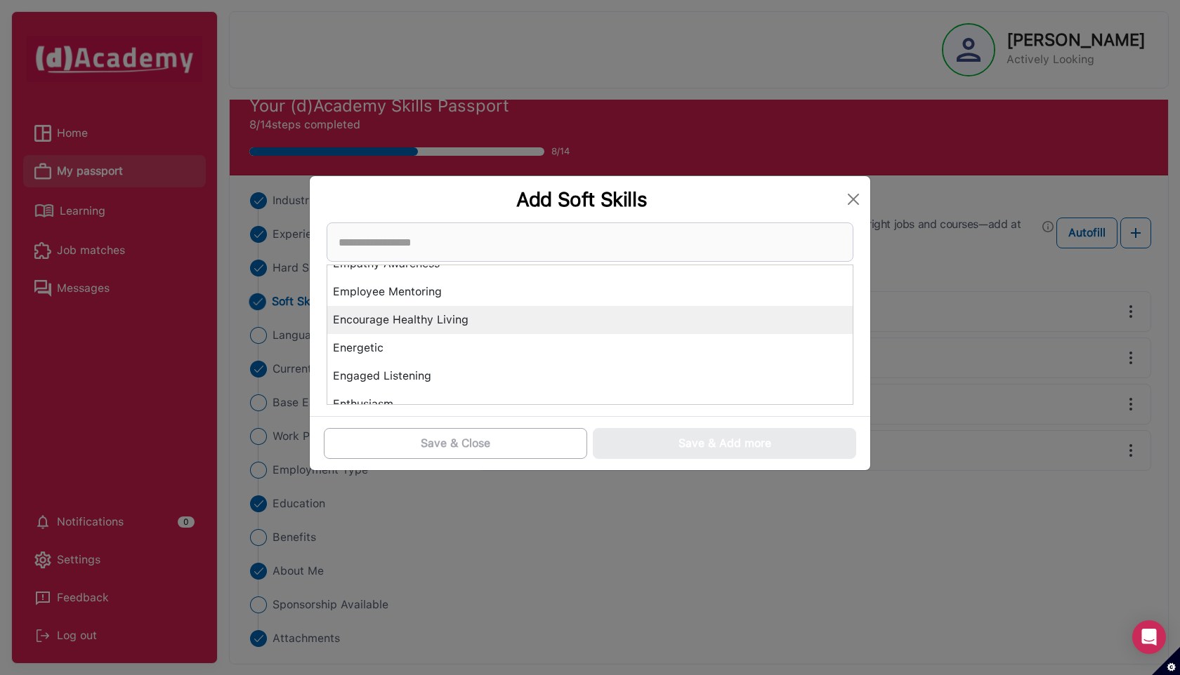
click at [459, 323] on div "Encourage Healthy Living" at bounding box center [589, 320] width 525 height 28
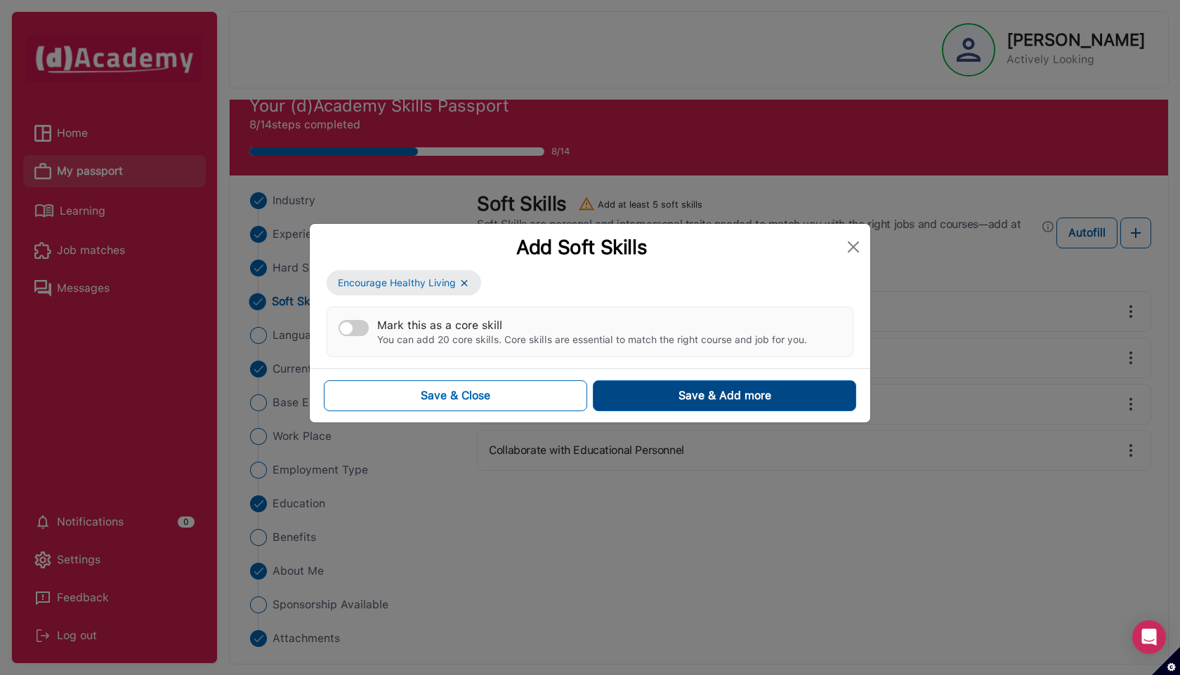
click at [630, 395] on button "Save & Add more" at bounding box center [724, 396] width 263 height 31
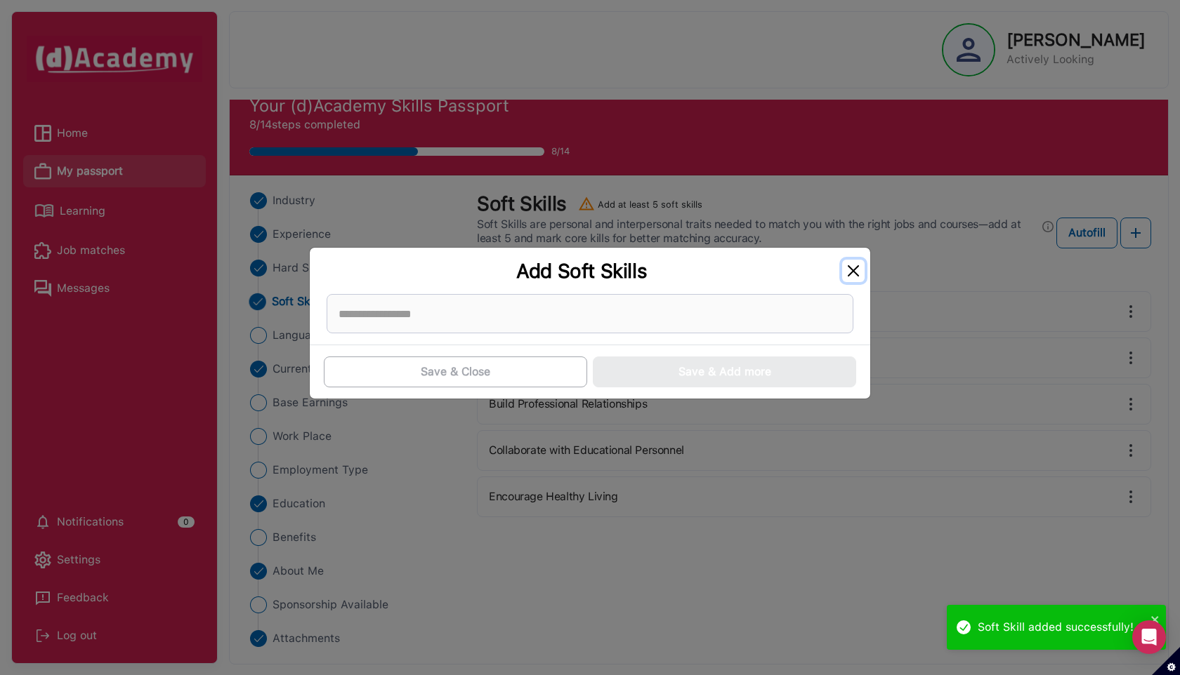
click at [852, 267] on button "Close" at bounding box center [853, 271] width 22 height 22
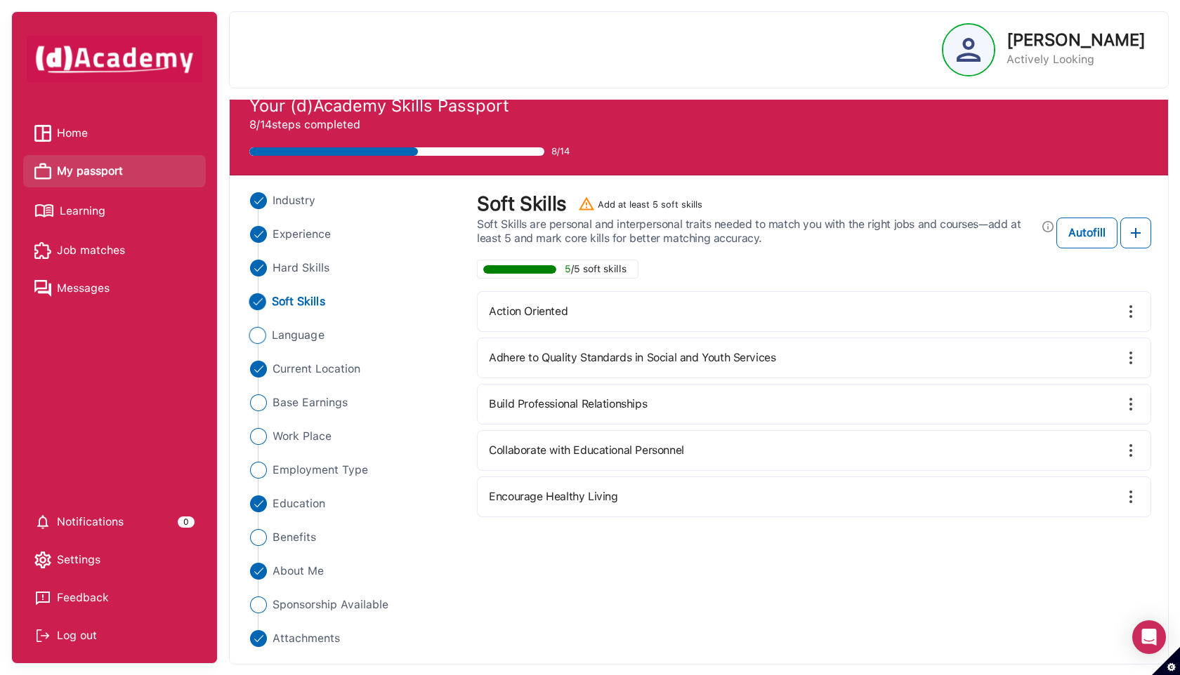
click at [317, 330] on span "Language" at bounding box center [298, 335] width 53 height 17
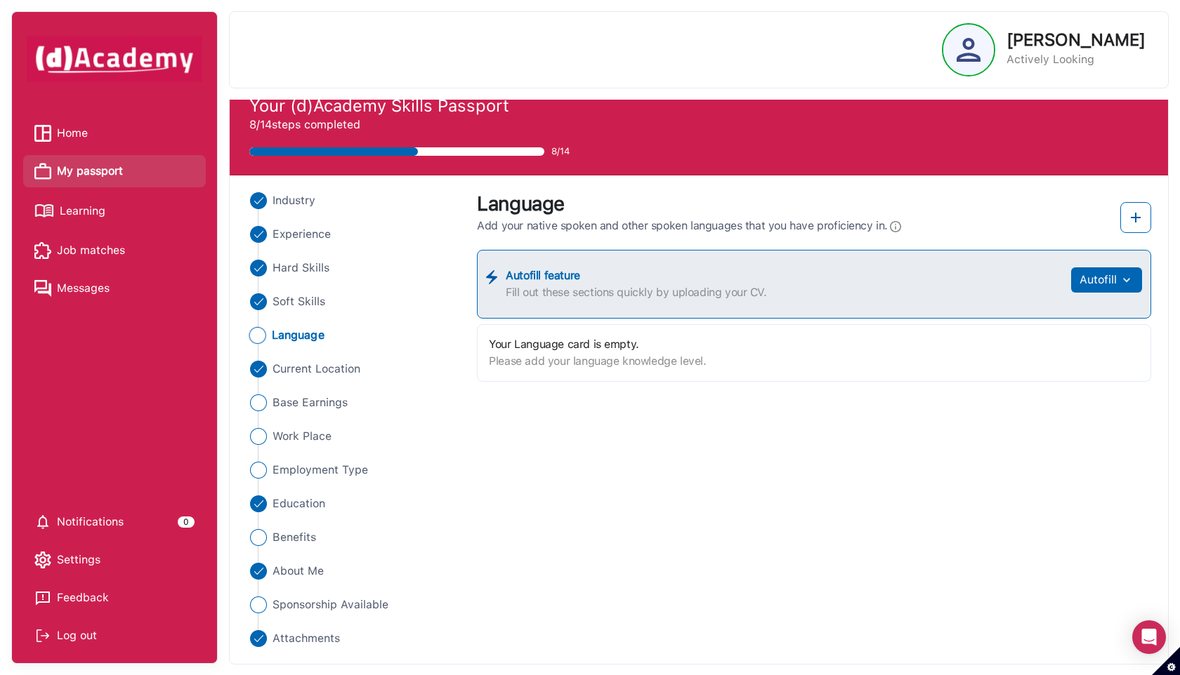
click at [614, 351] on label "Your Language card is empty." at bounding box center [597, 344] width 217 height 17
click at [1129, 212] on img at bounding box center [1135, 217] width 17 height 17
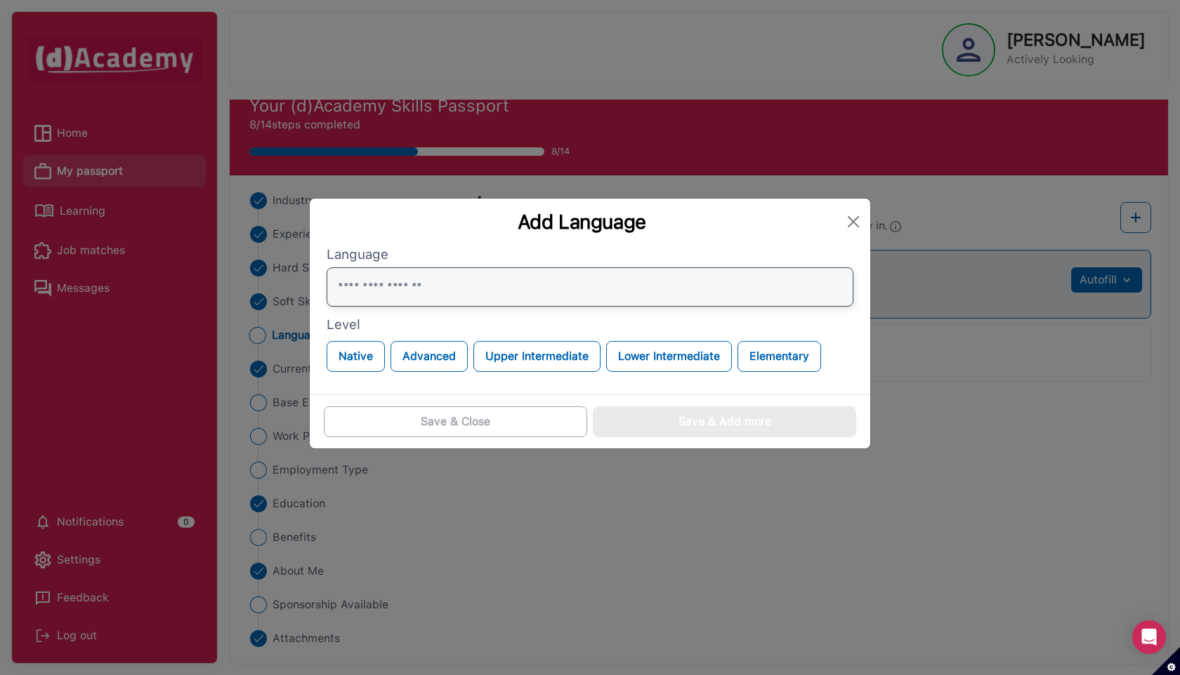
click at [433, 292] on input "text" at bounding box center [590, 287] width 527 height 39
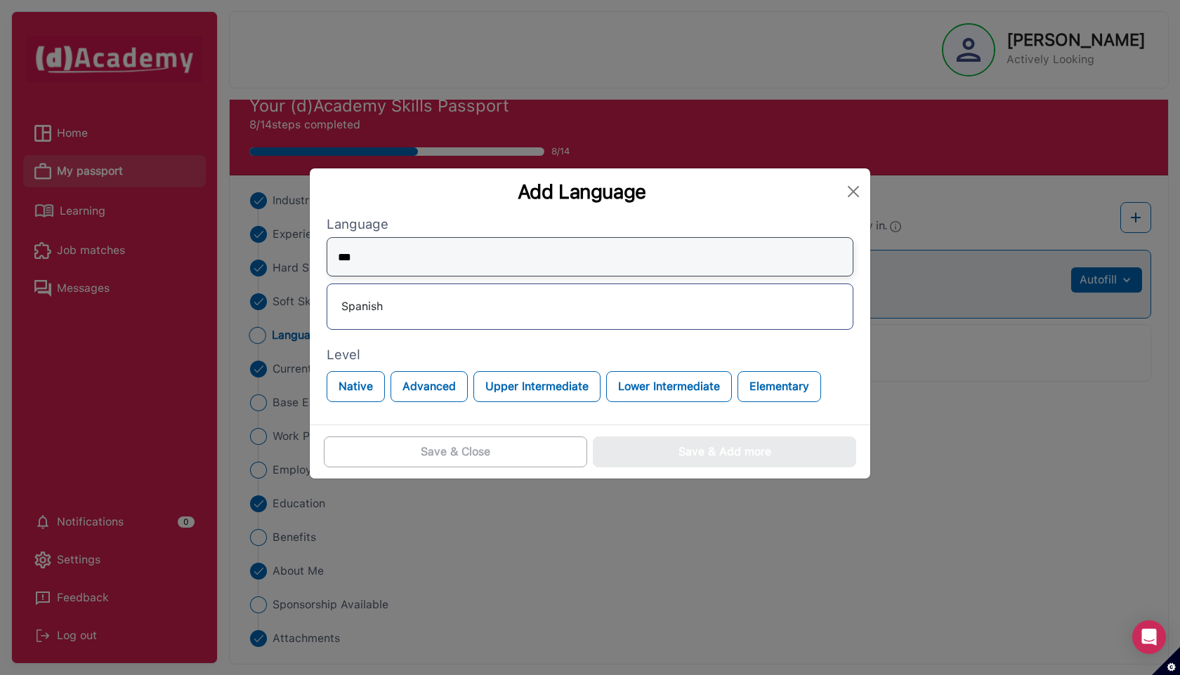
type input "***"
click at [395, 317] on div "Spanish" at bounding box center [589, 307] width 503 height 22
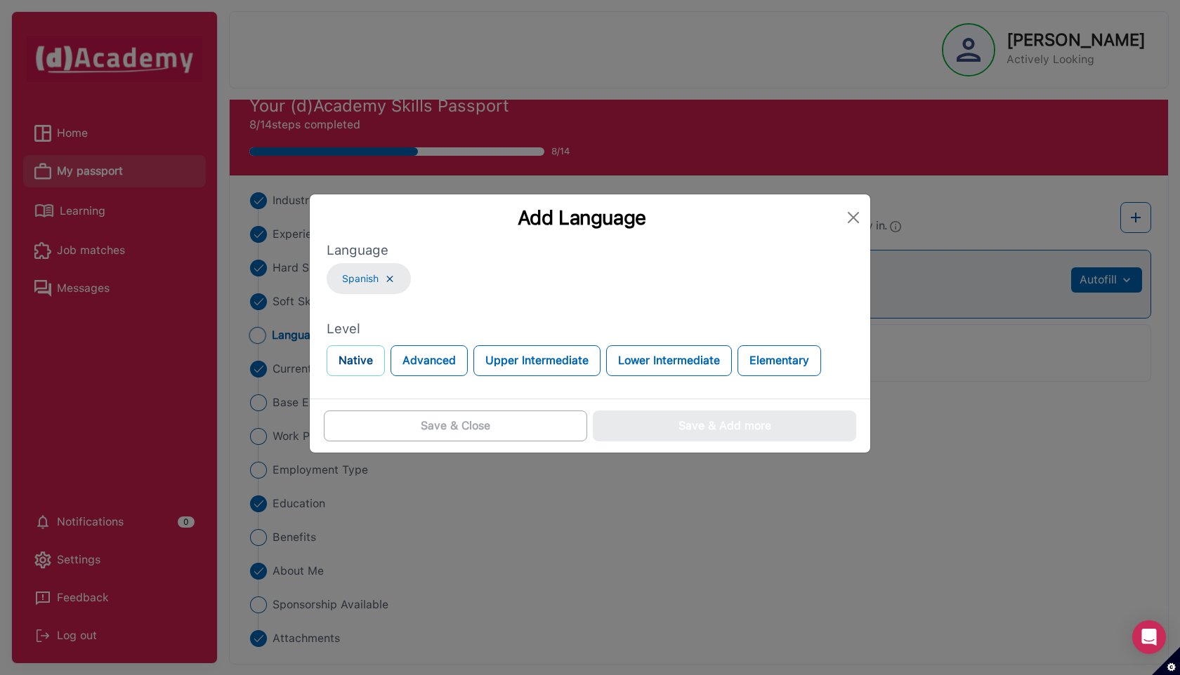
click at [362, 357] on button "Native" at bounding box center [356, 360] width 58 height 31
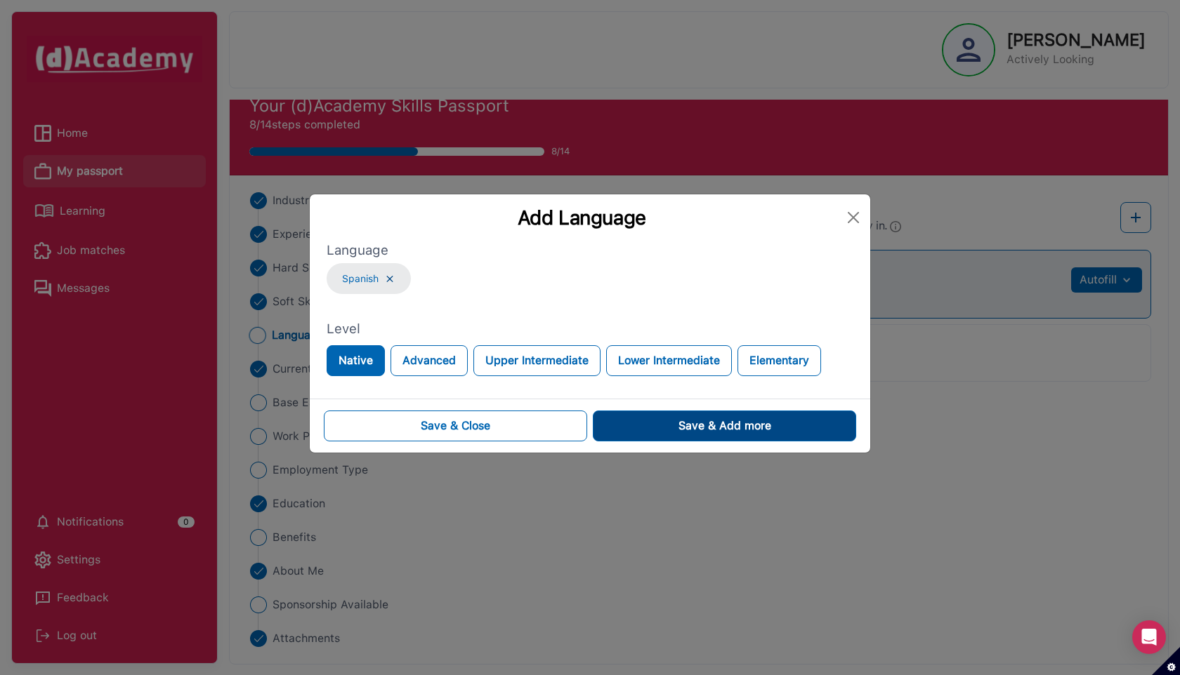
click at [706, 428] on div "Save & Add more" at bounding box center [724, 426] width 93 height 17
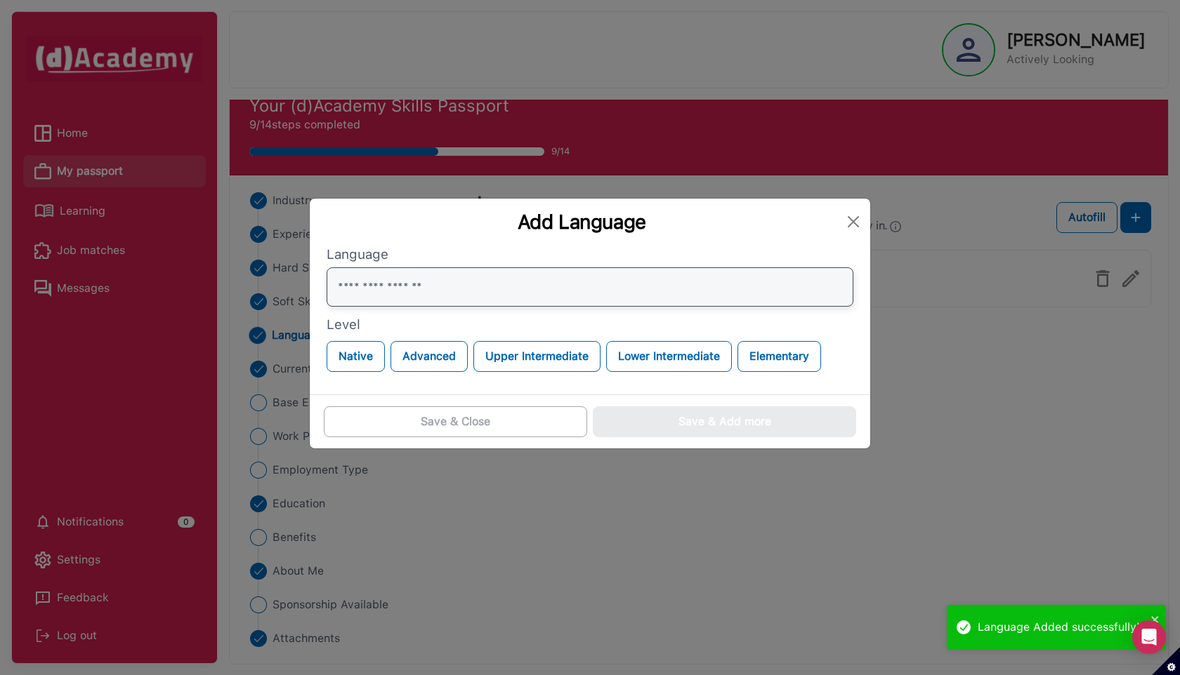
click at [467, 284] on input "text" at bounding box center [590, 287] width 527 height 39
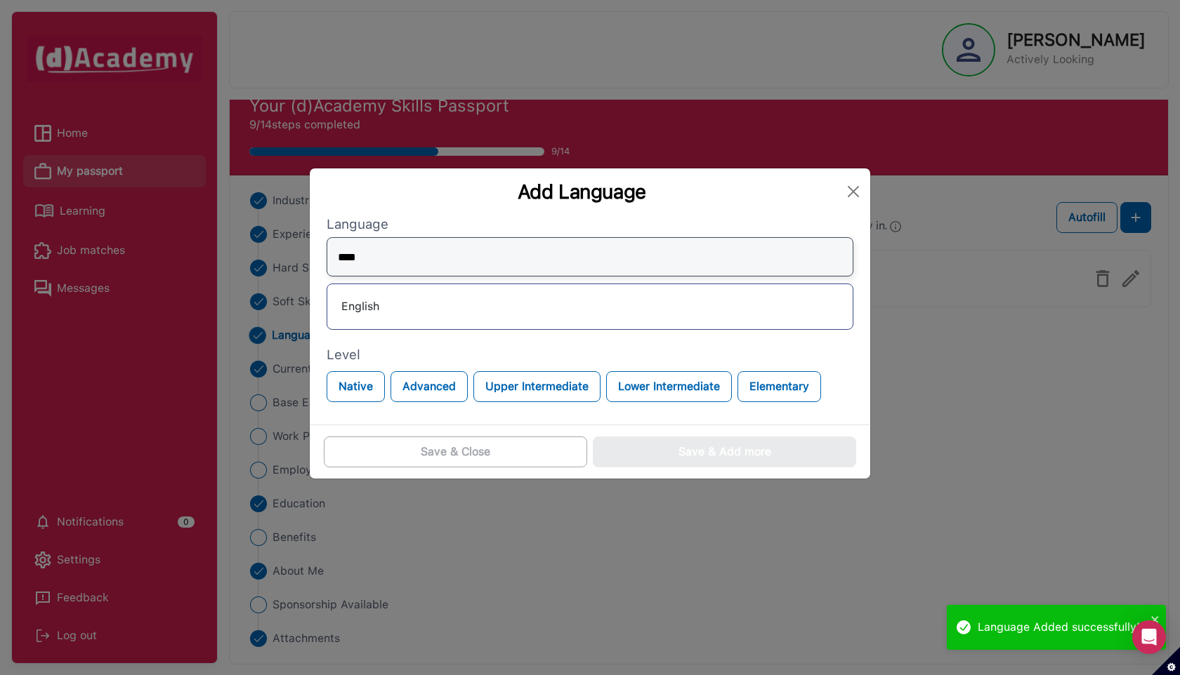
type input "****"
click at [449, 319] on div "English" at bounding box center [590, 307] width 527 height 46
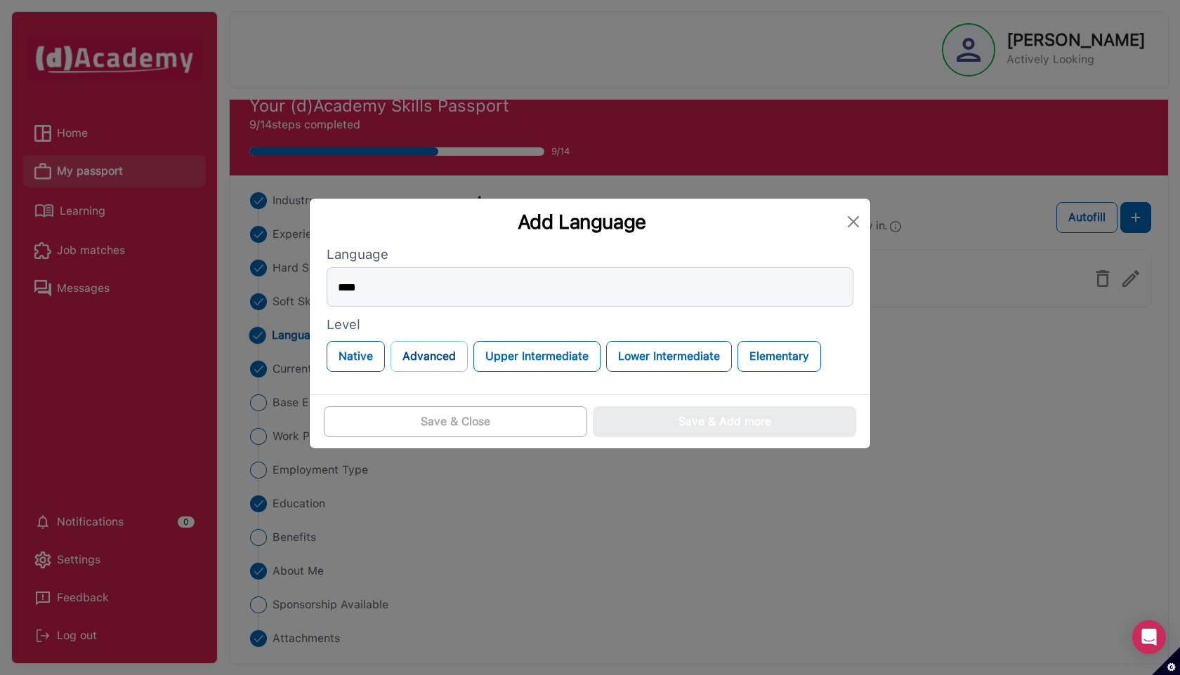
click at [411, 358] on button "Advanced" at bounding box center [428, 356] width 77 height 31
click at [527, 296] on input "****" at bounding box center [590, 287] width 527 height 39
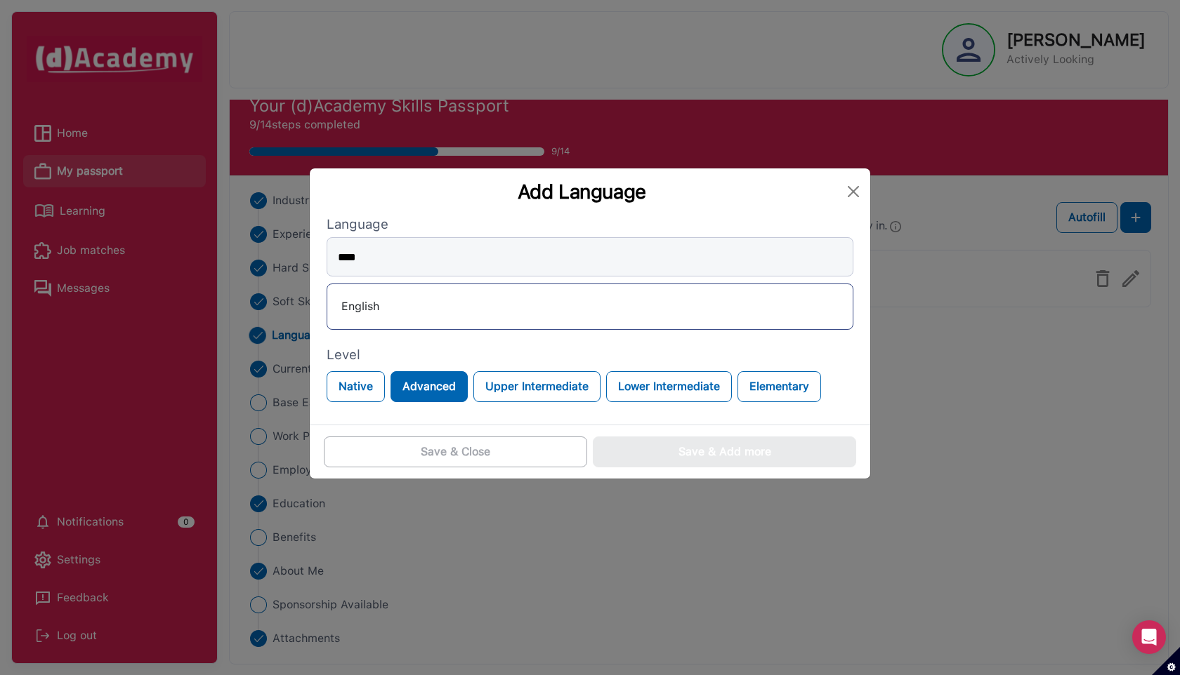
click at [453, 310] on div "English" at bounding box center [589, 307] width 503 height 22
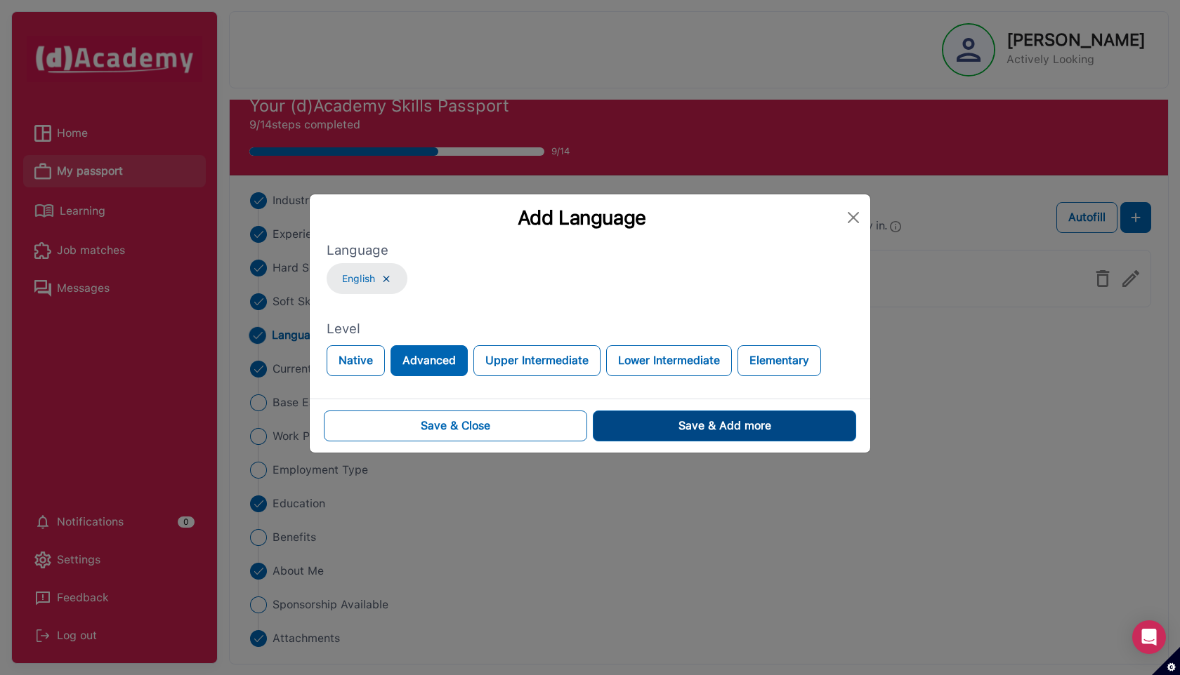
click at [634, 417] on button "Save & Add more" at bounding box center [724, 426] width 263 height 31
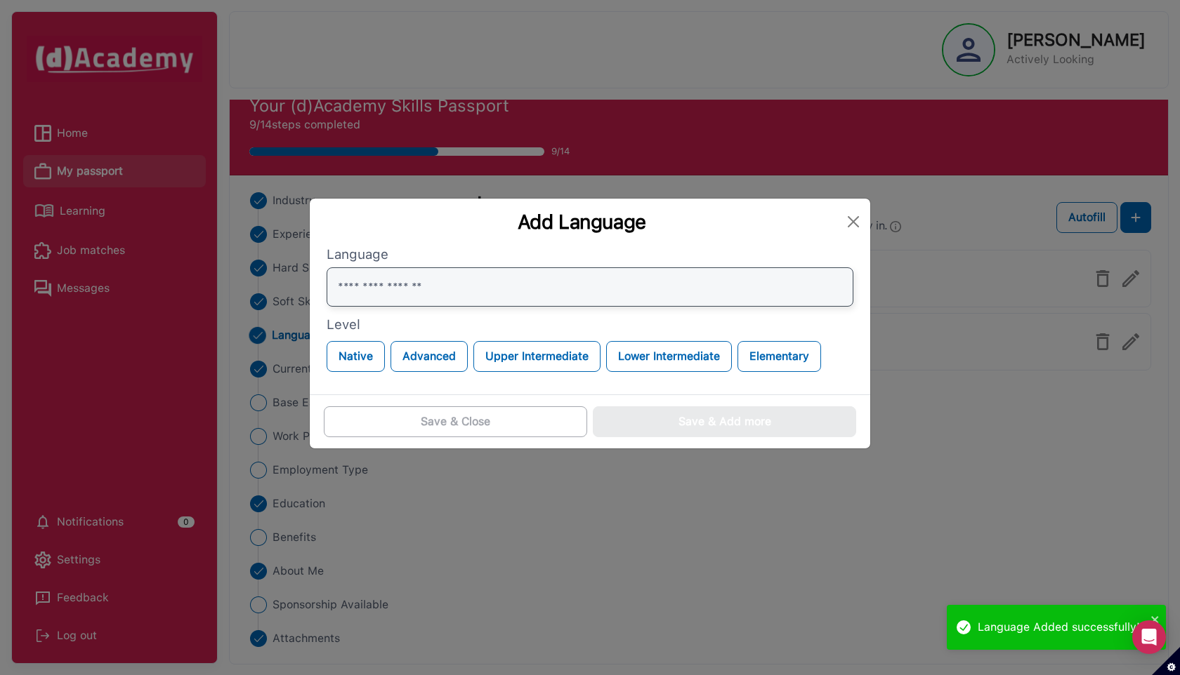
click at [453, 284] on input "text" at bounding box center [590, 287] width 527 height 39
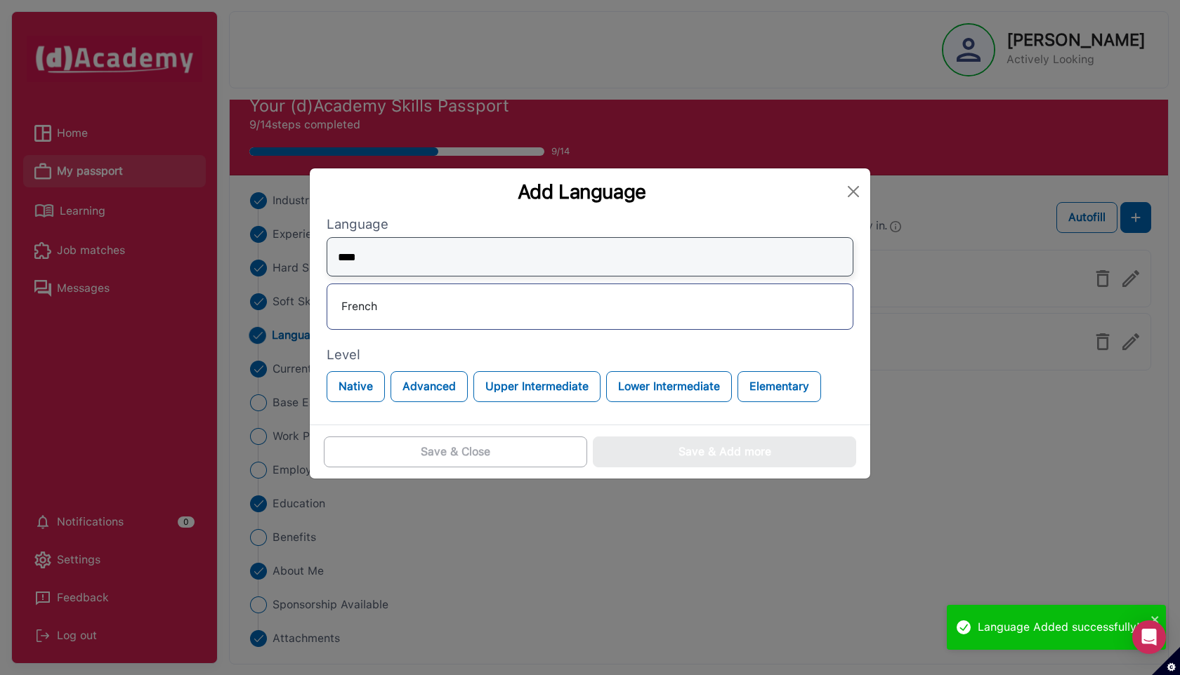
type input "****"
click at [426, 308] on div "French" at bounding box center [589, 307] width 503 height 22
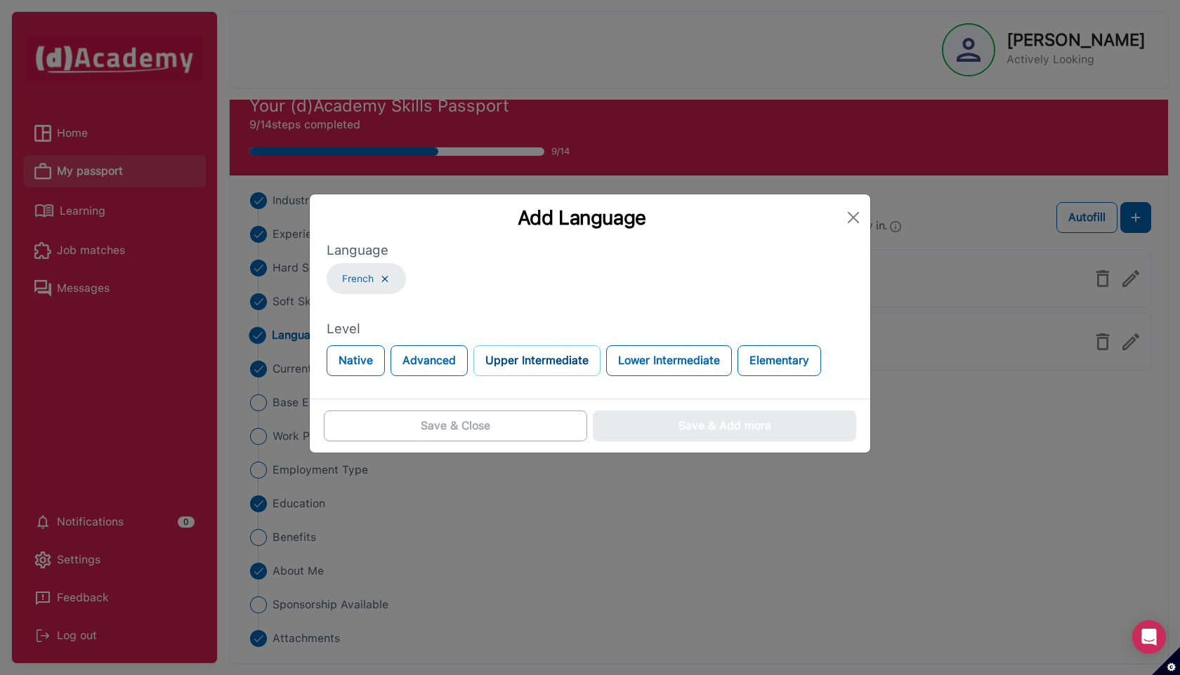
click at [536, 362] on button "Upper Intermediate" at bounding box center [536, 360] width 127 height 31
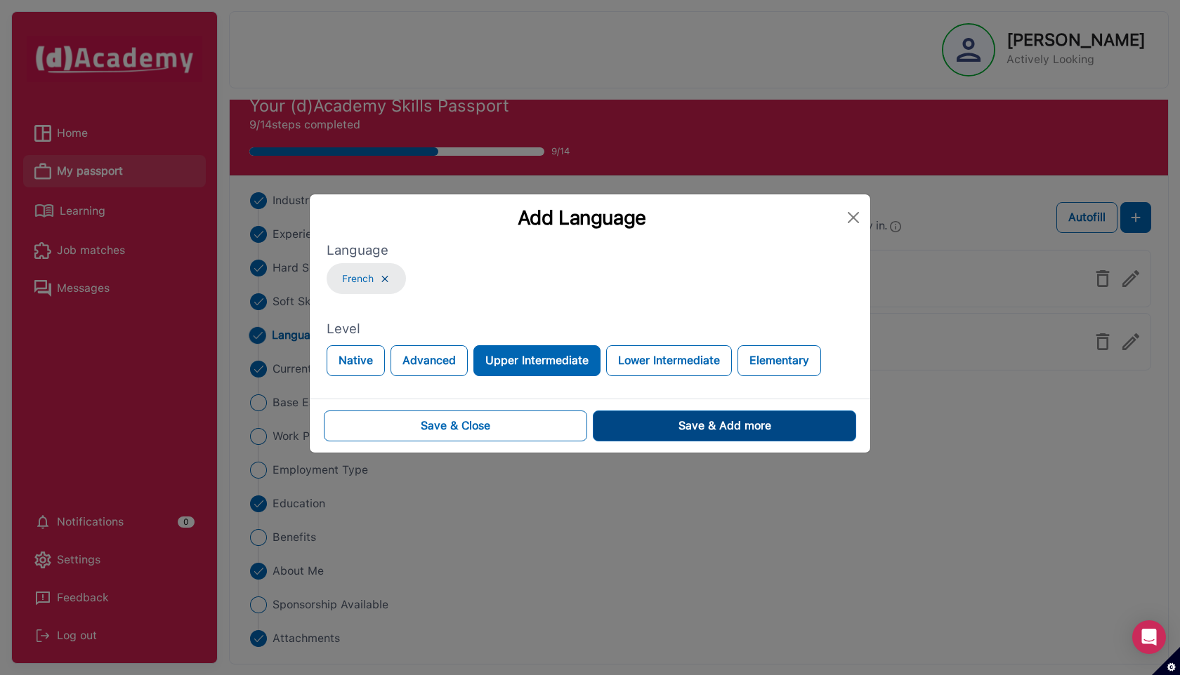
click at [649, 424] on button "Save & Add more" at bounding box center [724, 426] width 263 height 31
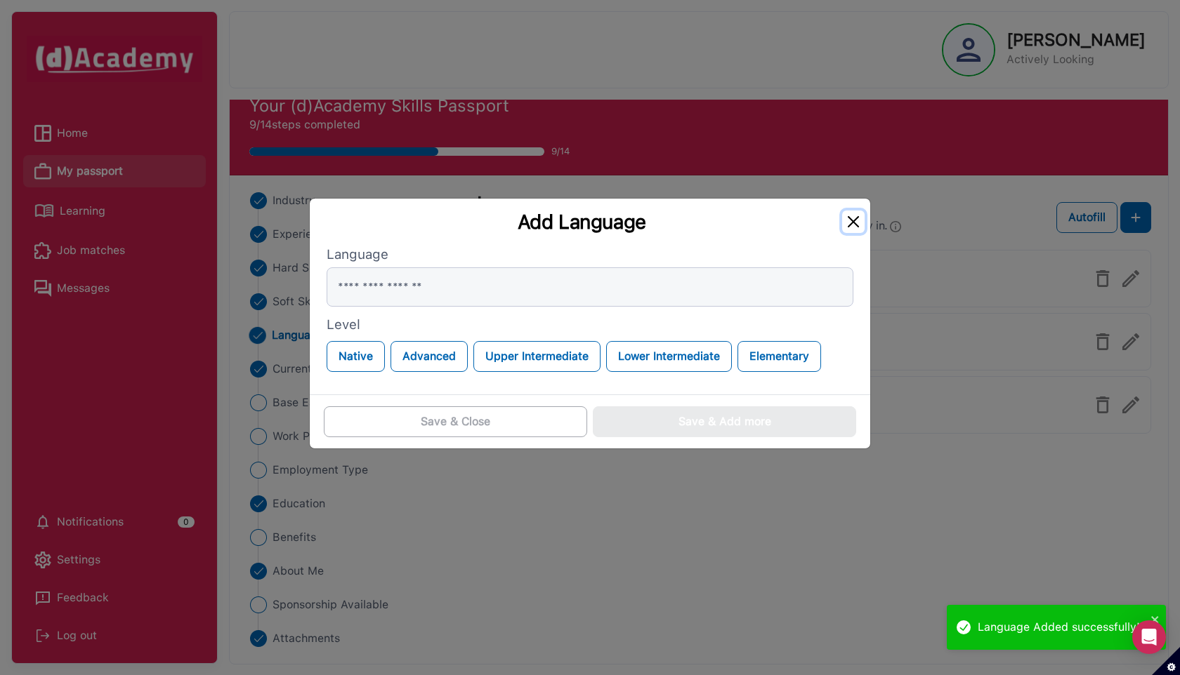
click at [854, 219] on button "Close" at bounding box center [853, 222] width 22 height 22
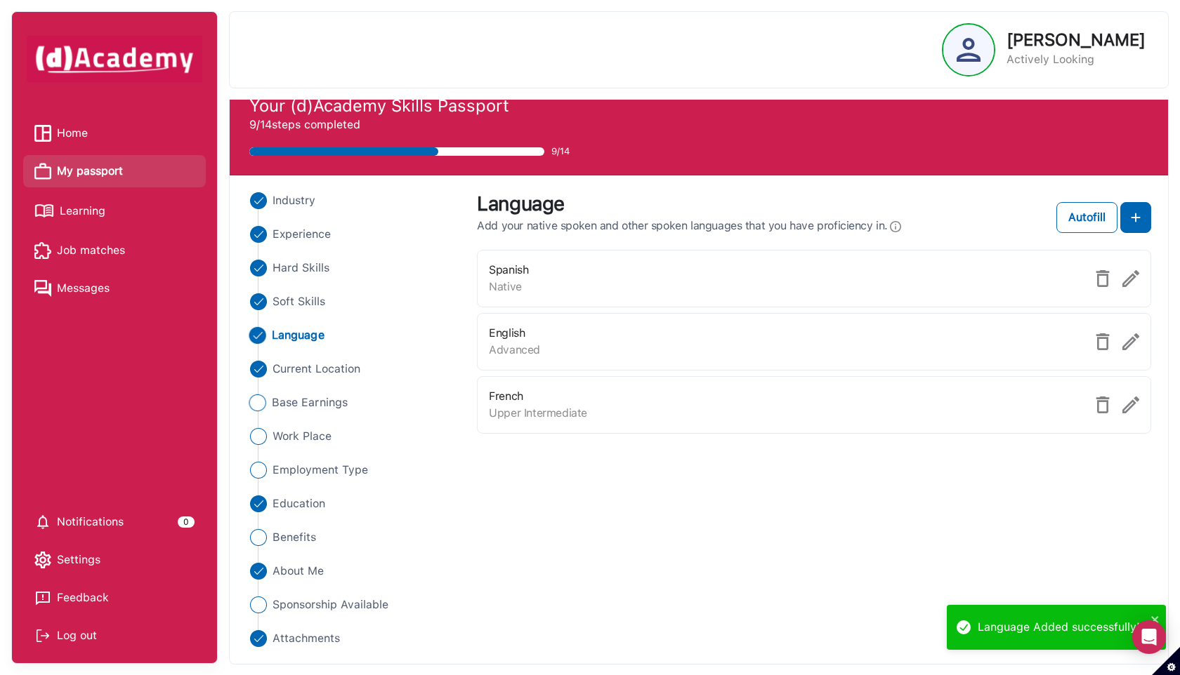
click at [323, 403] on span "Base Earnings" at bounding box center [310, 403] width 76 height 17
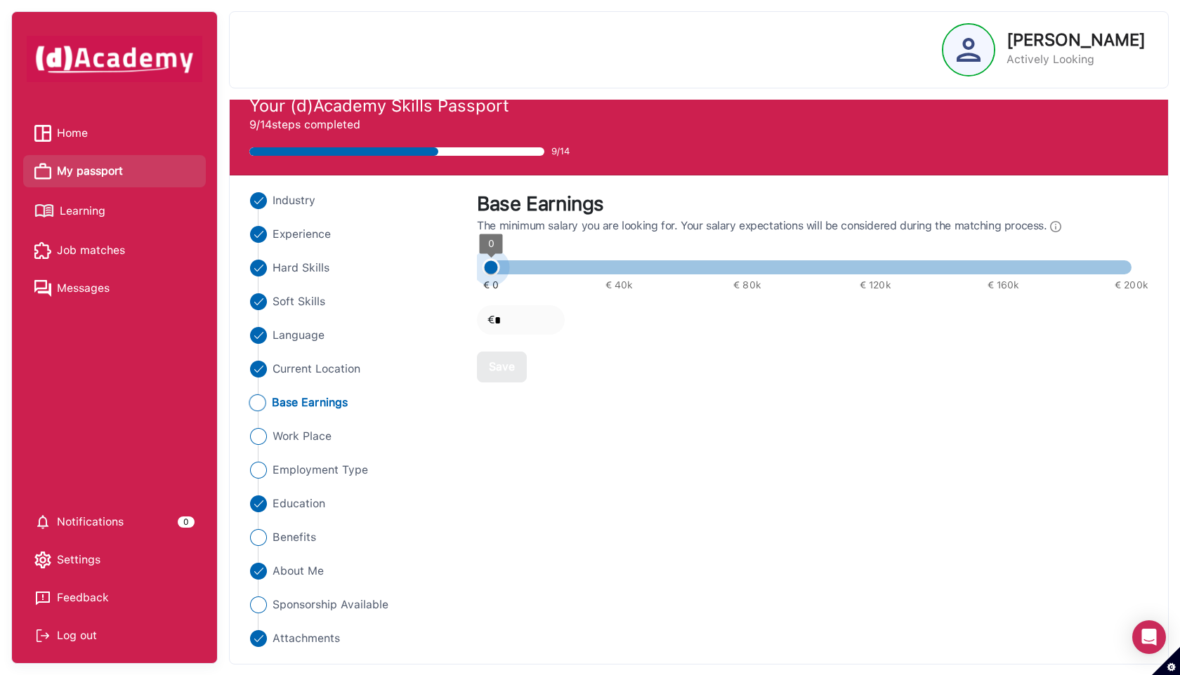
type input "****"
type input "*****"
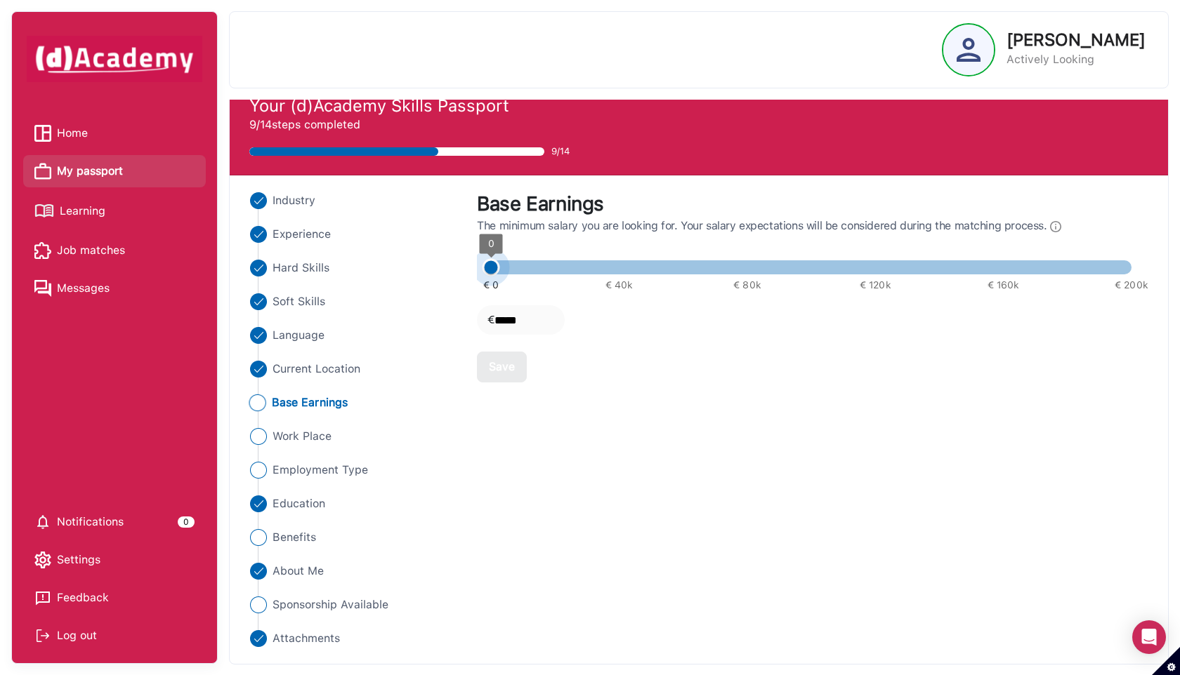
type input "*****"
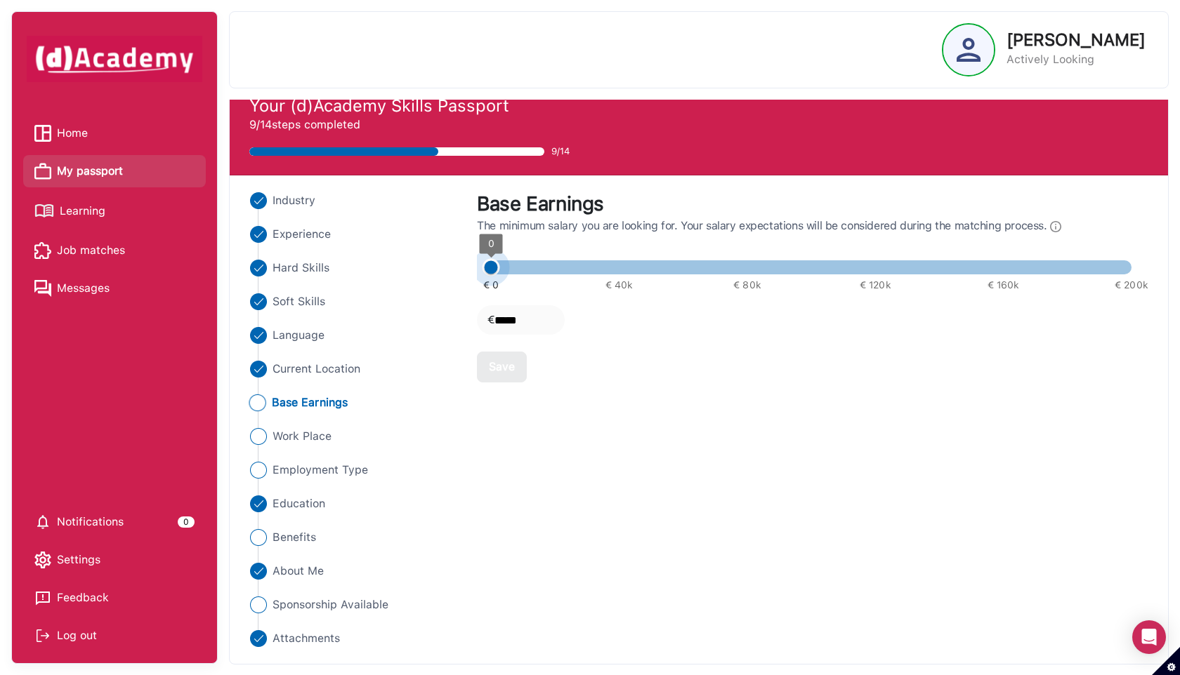
type input "*****"
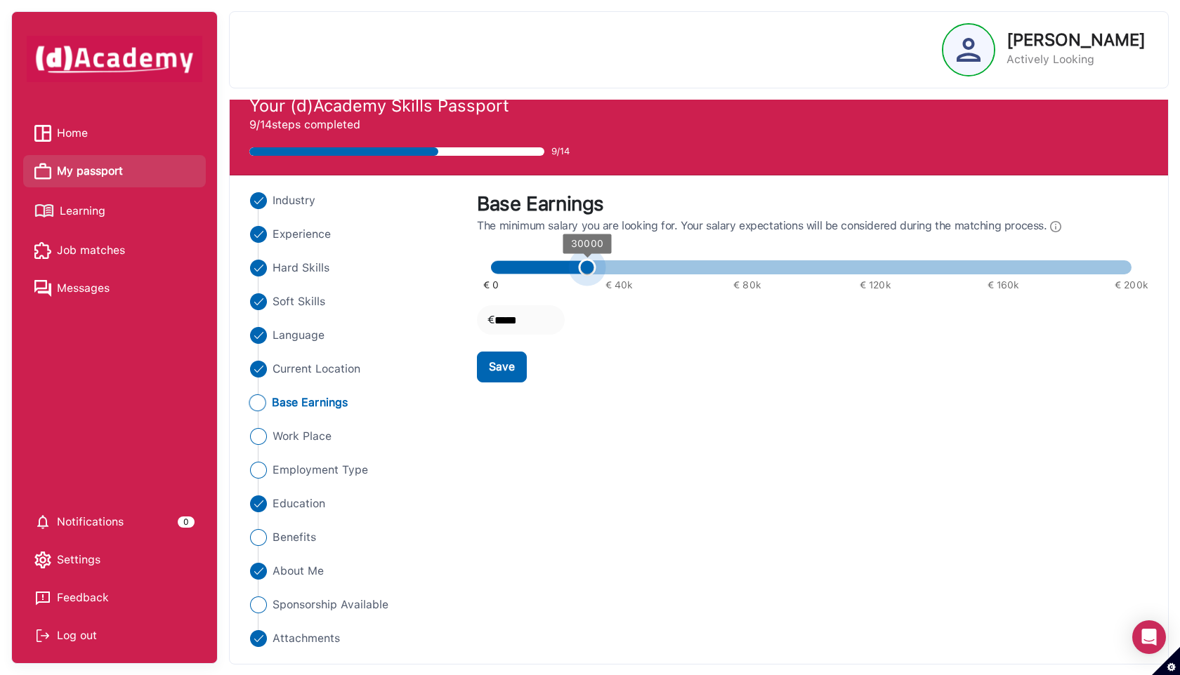
type input "*****"
drag, startPoint x: 489, startPoint y: 267, endPoint x: 642, endPoint y: 270, distance: 153.1
click at [642, 270] on span "45000" at bounding box center [635, 268] width 18 height 18
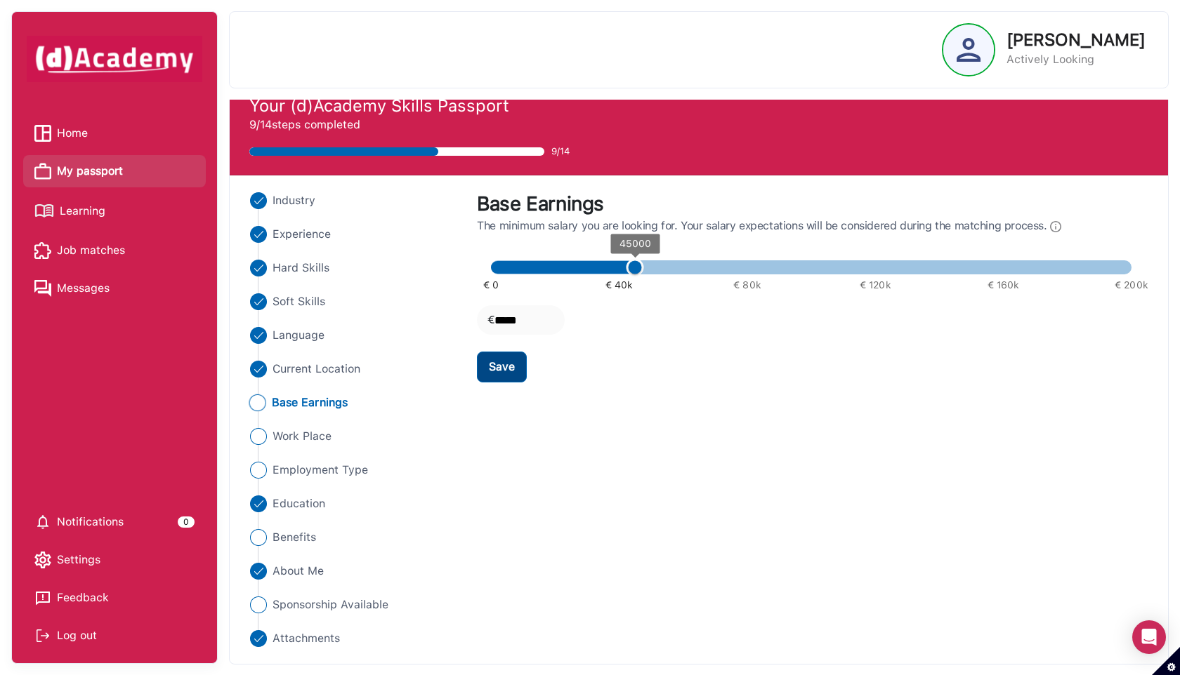
click at [515, 367] on button "Save" at bounding box center [502, 367] width 50 height 31
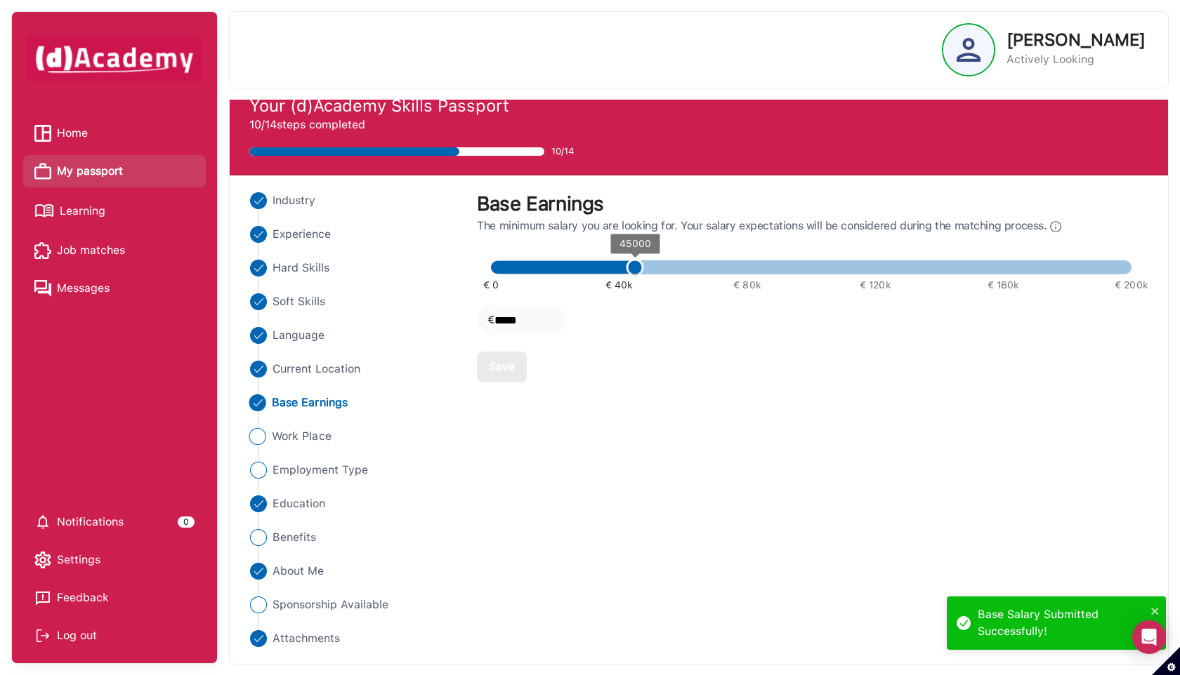
click at [313, 433] on span "Work Place" at bounding box center [302, 436] width 60 height 17
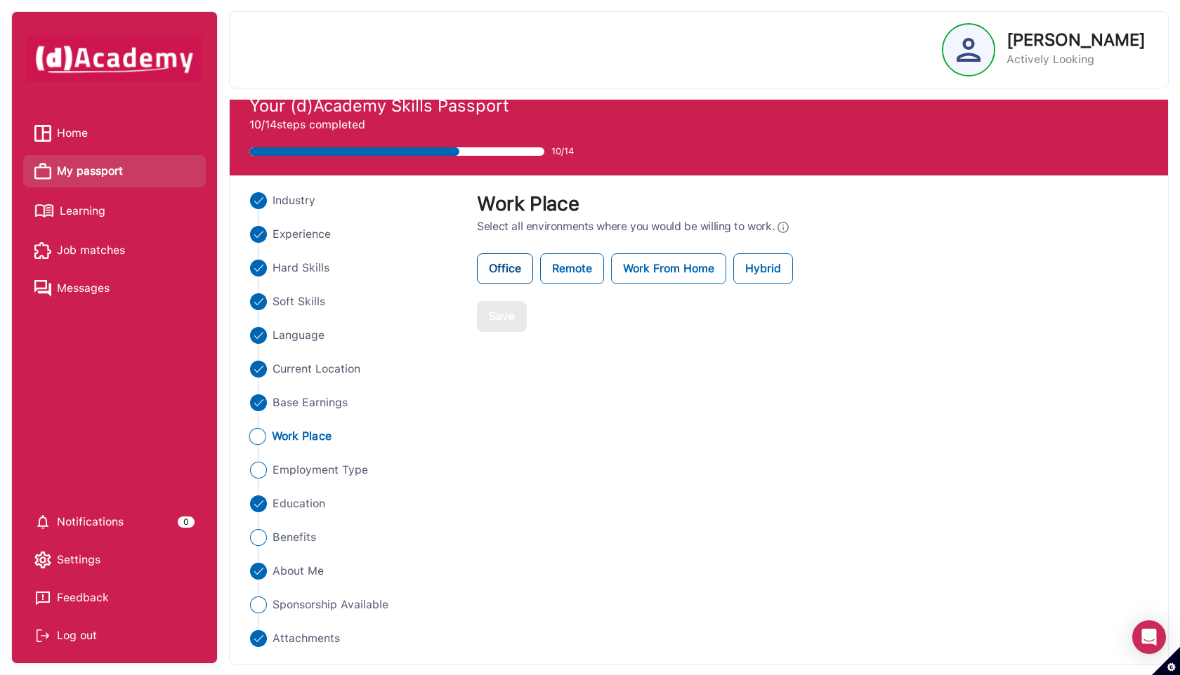
click at [506, 273] on label "Office" at bounding box center [505, 268] width 56 height 31
click at [563, 273] on label "Remote" at bounding box center [572, 268] width 64 height 31
click at [632, 273] on label "Work From Home" at bounding box center [668, 268] width 115 height 31
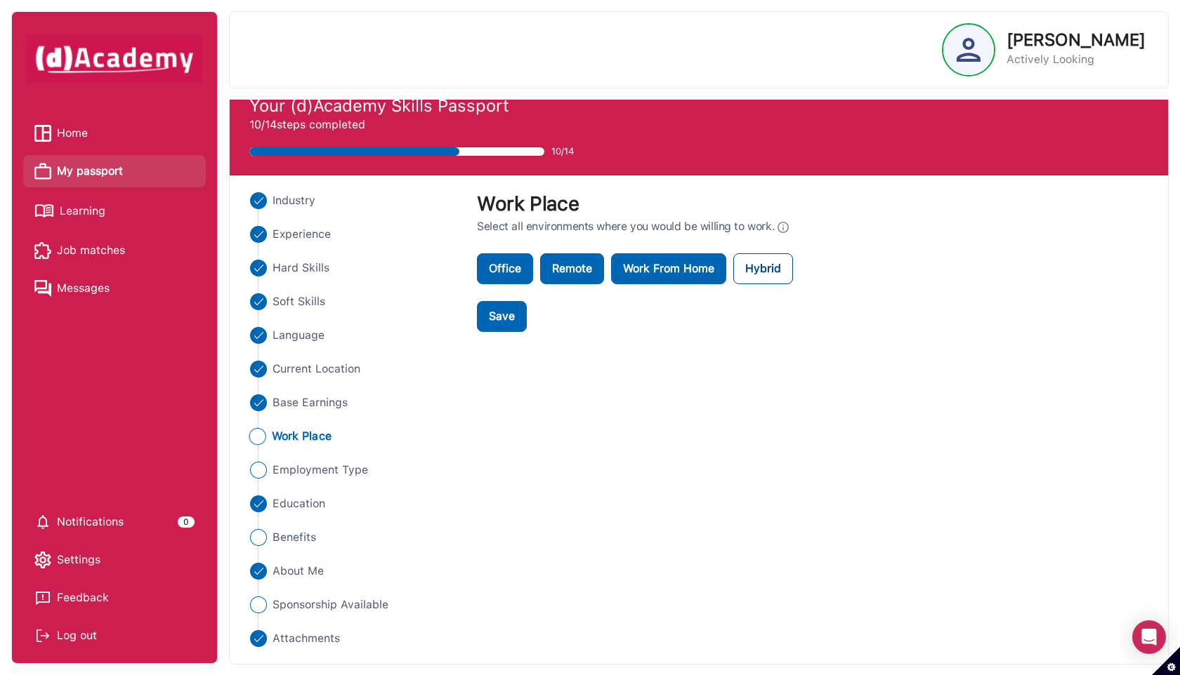
click at [766, 268] on label "Hybrid" at bounding box center [763, 268] width 60 height 31
click at [513, 324] on div "Save" at bounding box center [502, 316] width 26 height 17
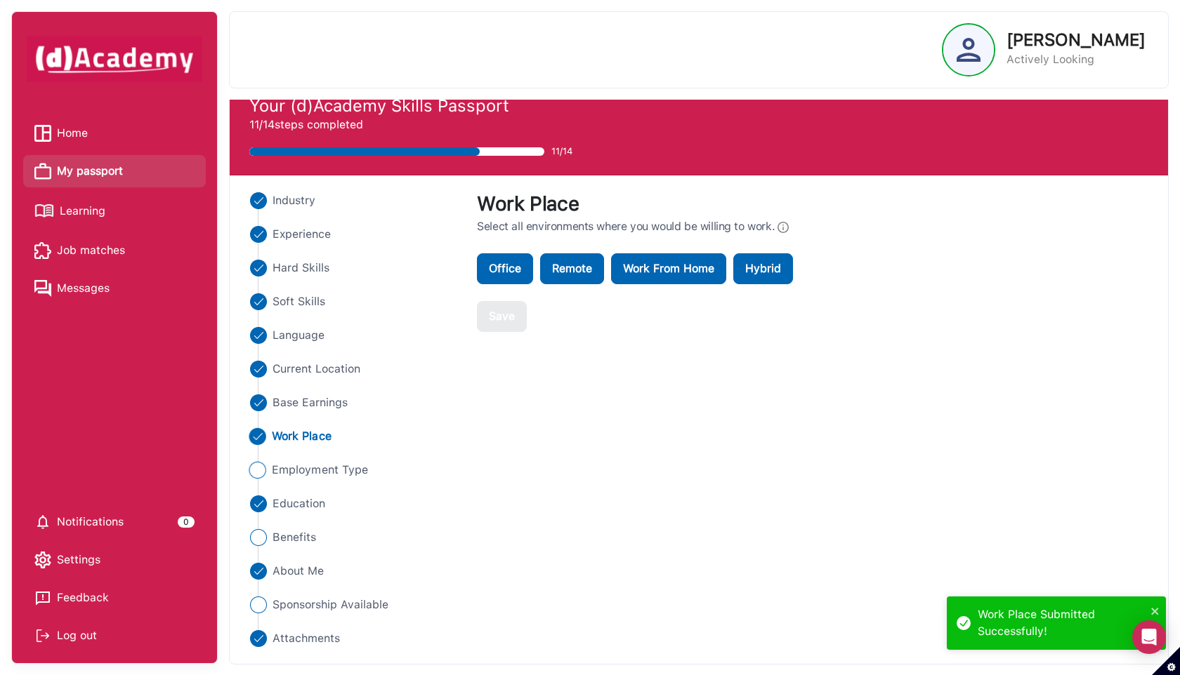
click at [341, 470] on span "Employment Type" at bounding box center [320, 470] width 96 height 17
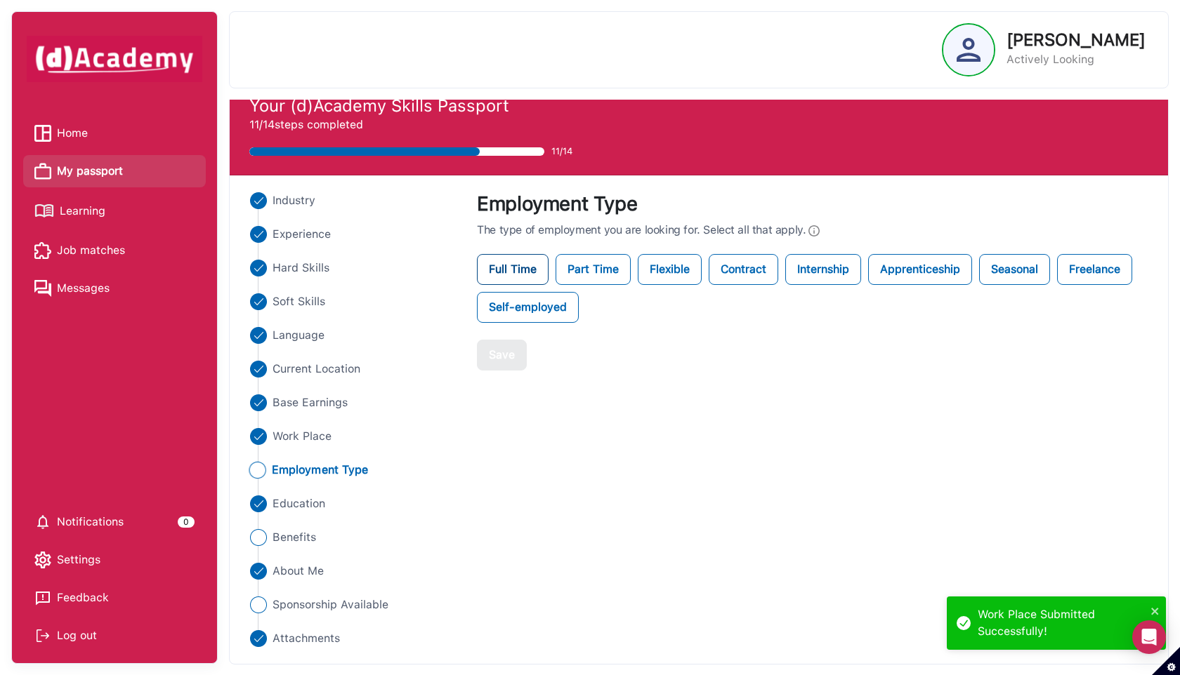
click at [524, 272] on label "Full Time" at bounding box center [513, 269] width 72 height 31
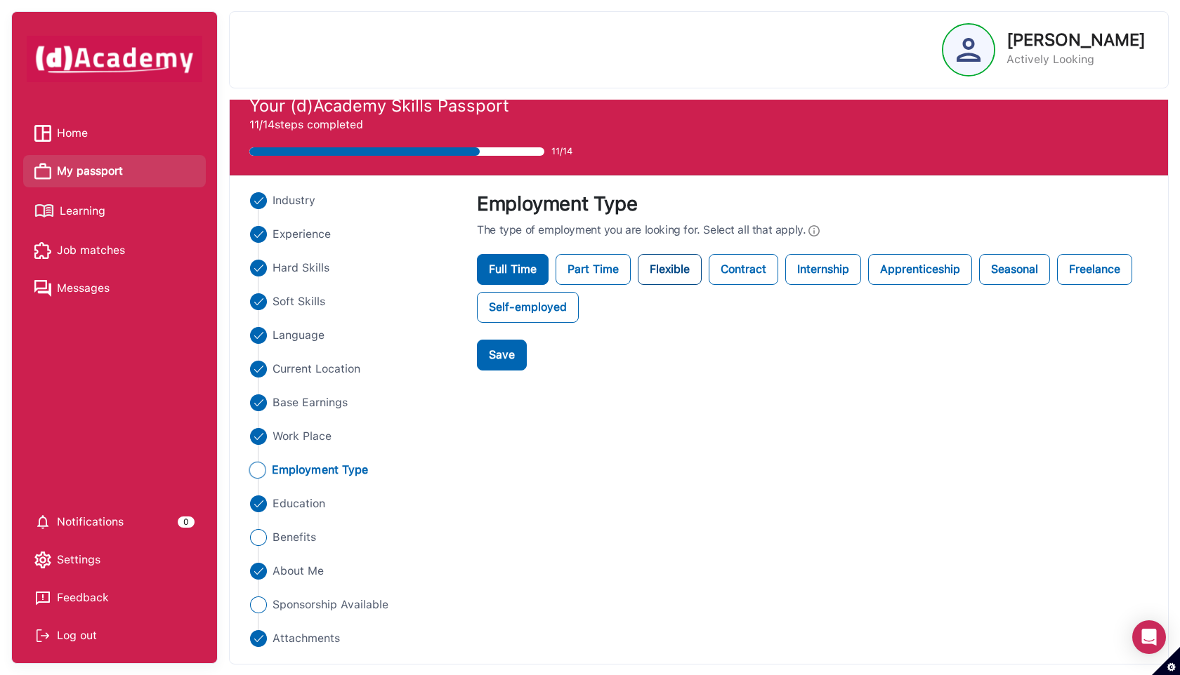
click at [678, 270] on label "Flexible" at bounding box center [670, 269] width 64 height 31
click at [753, 271] on label "Contract" at bounding box center [743, 269] width 70 height 31
click at [944, 272] on label "Apprenticeship" at bounding box center [920, 269] width 104 height 31
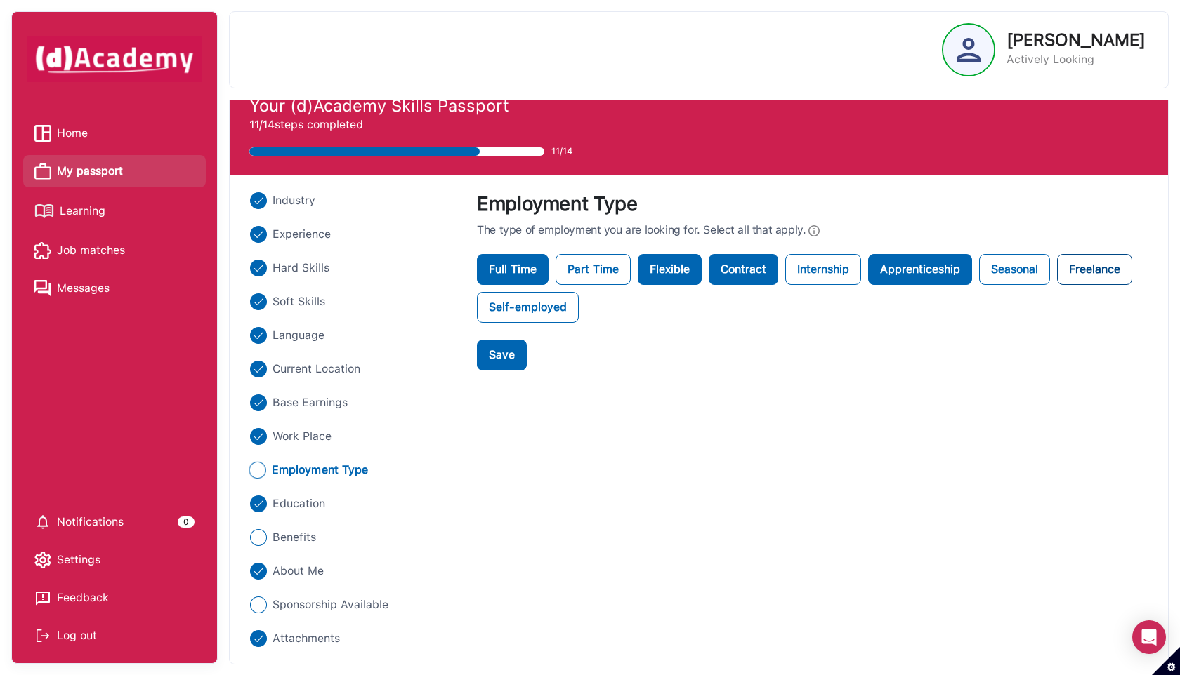
click at [1086, 270] on label "Freelance" at bounding box center [1094, 269] width 75 height 31
click at [516, 355] on button "Save" at bounding box center [502, 355] width 50 height 31
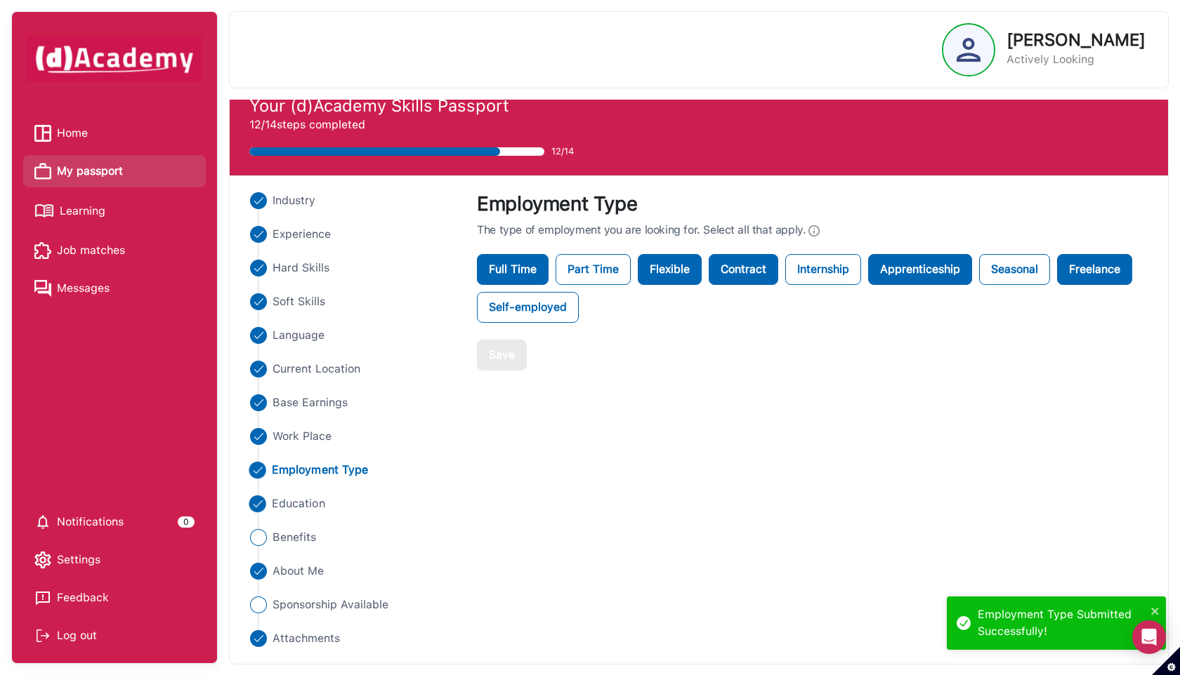
click at [315, 503] on span "Education" at bounding box center [298, 504] width 53 height 17
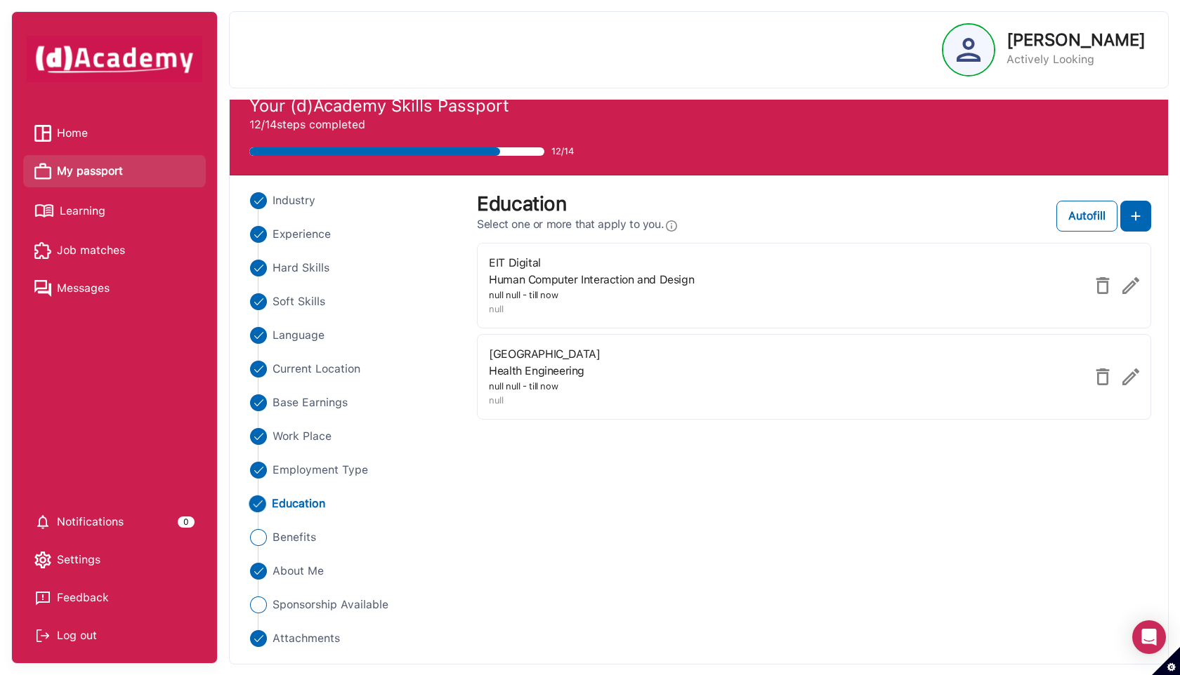
click at [1132, 279] on img at bounding box center [1130, 285] width 17 height 17
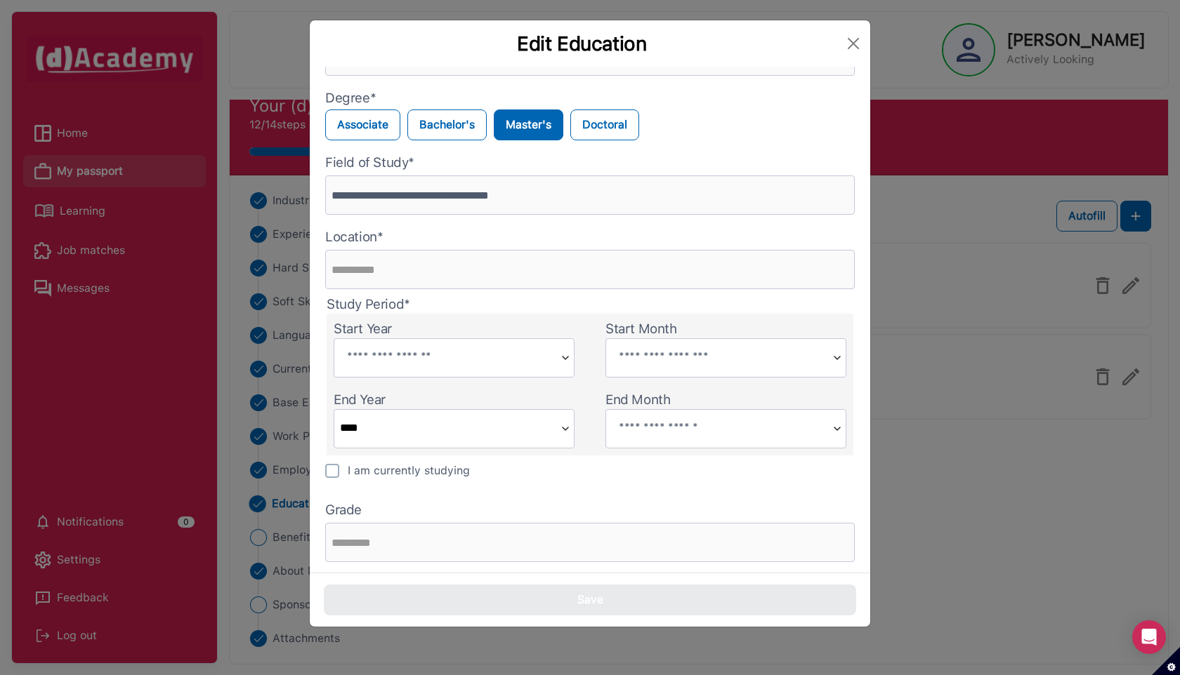
scroll to position [59, 0]
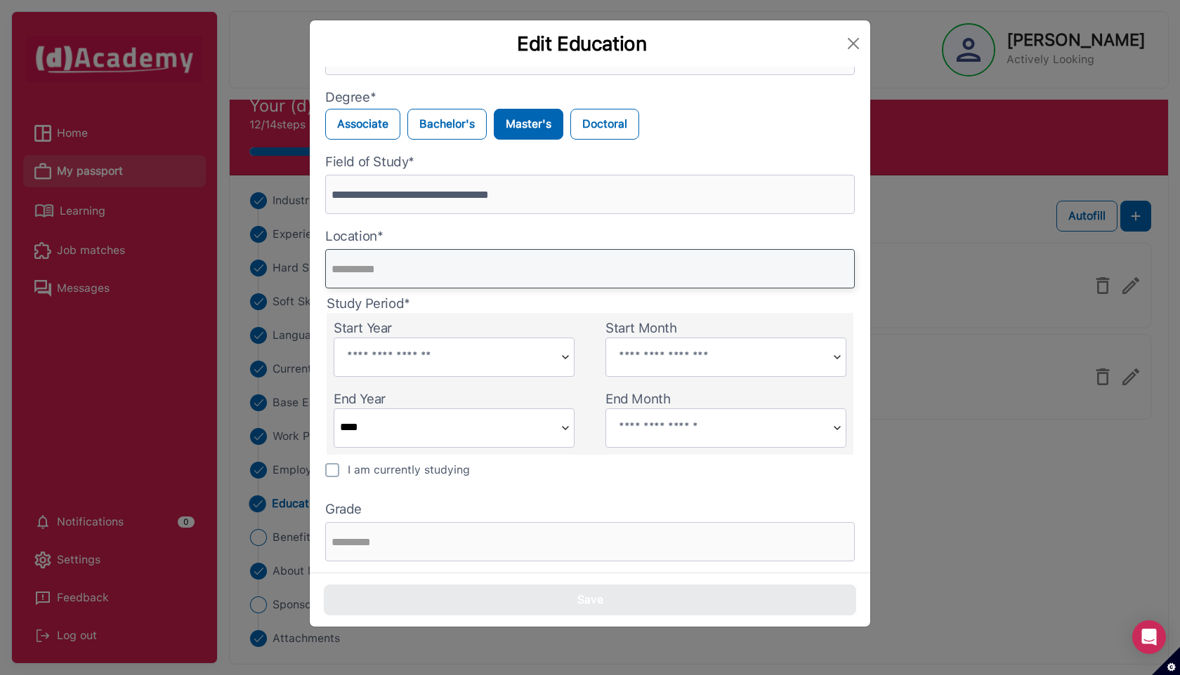
click at [493, 270] on input "text" at bounding box center [589, 268] width 529 height 39
type input "*********"
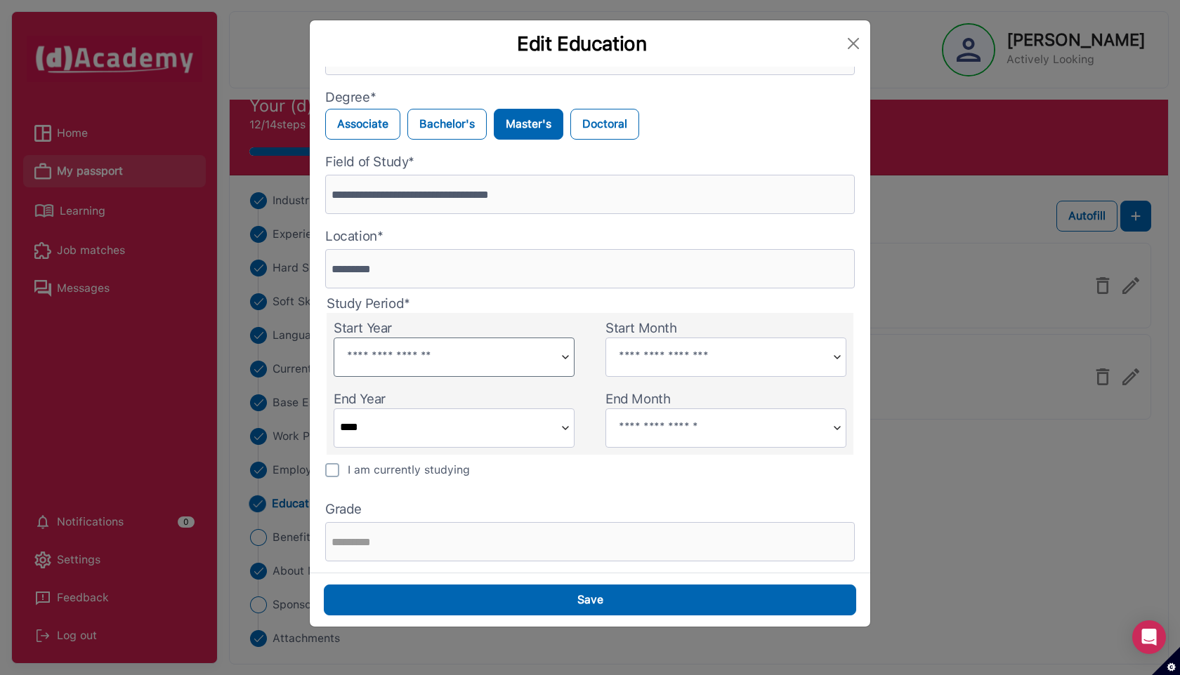
click at [468, 355] on input "text" at bounding box center [444, 355] width 220 height 35
type input "****"
click at [643, 354] on input "text" at bounding box center [716, 355] width 220 height 35
type input "*********"
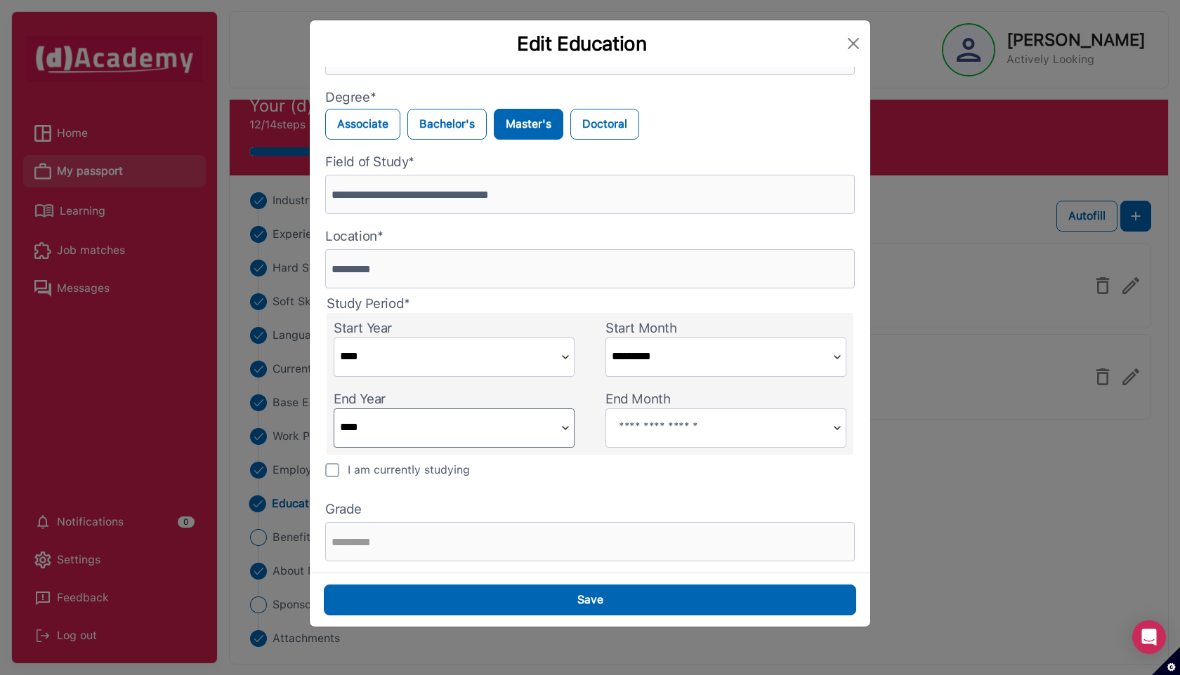
click at [516, 426] on input "****" at bounding box center [444, 426] width 220 height 35
click at [520, 346] on input "****" at bounding box center [444, 355] width 220 height 35
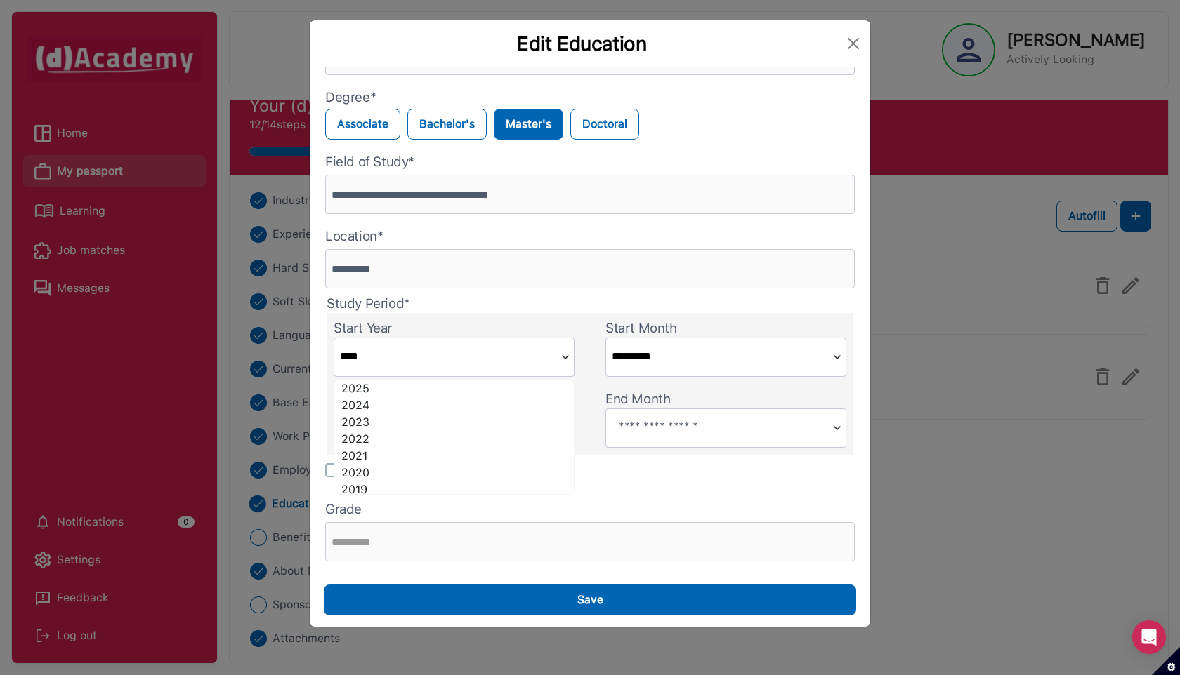
type input "****"
click at [649, 430] on input "text" at bounding box center [716, 426] width 220 height 35
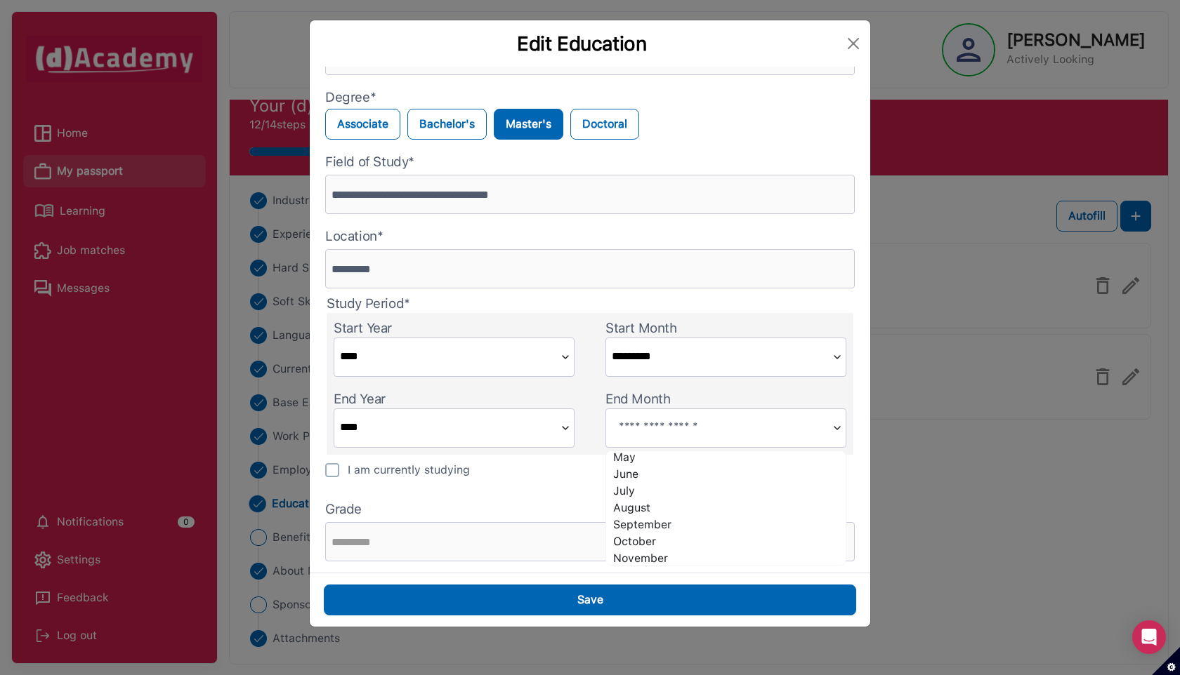
scroll to position [88, 0]
type input "*********"
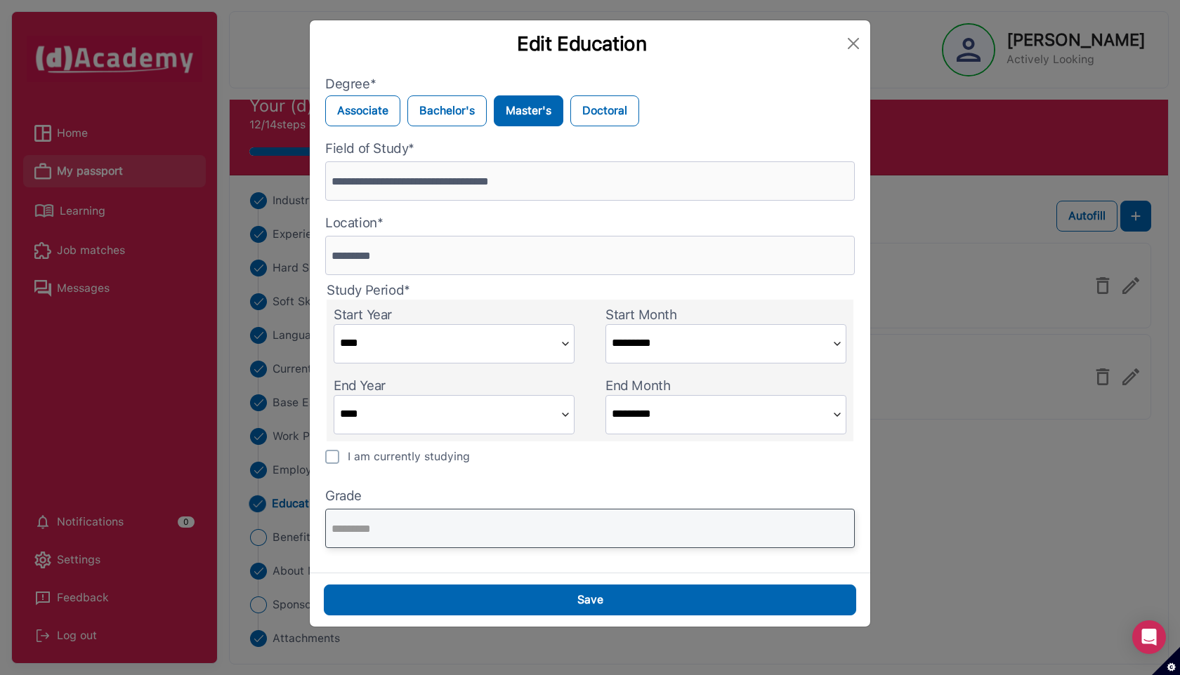
click at [445, 528] on input "text" at bounding box center [589, 528] width 529 height 39
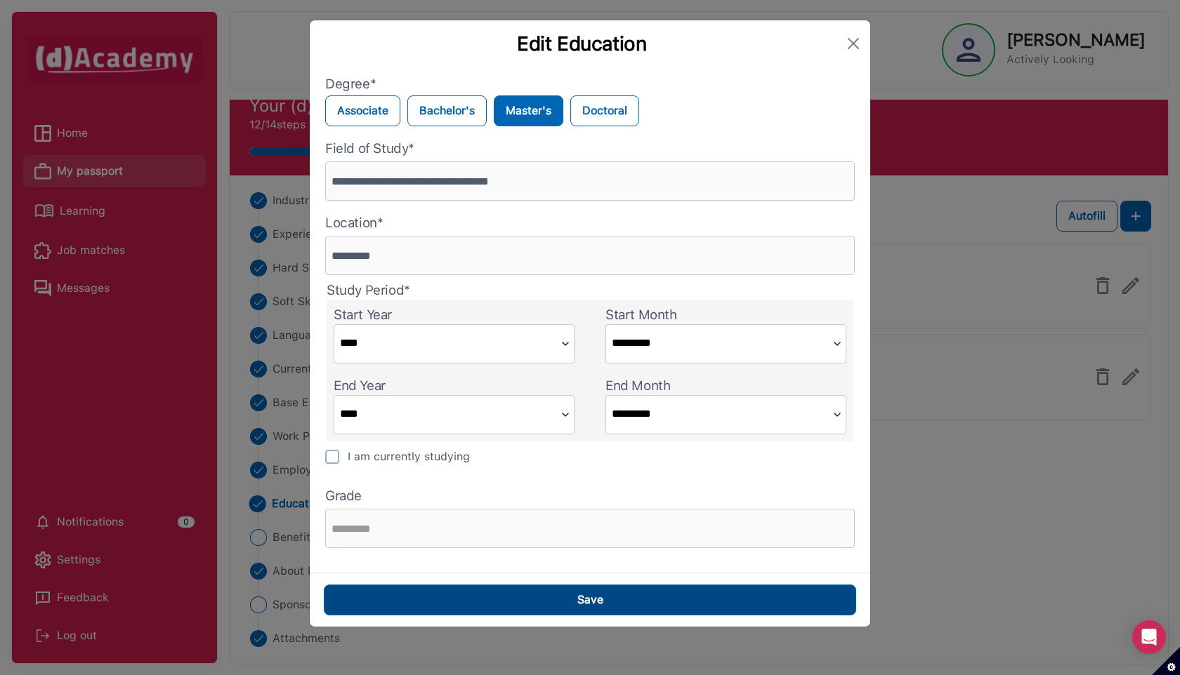
click at [500, 600] on button "Save" at bounding box center [590, 600] width 532 height 31
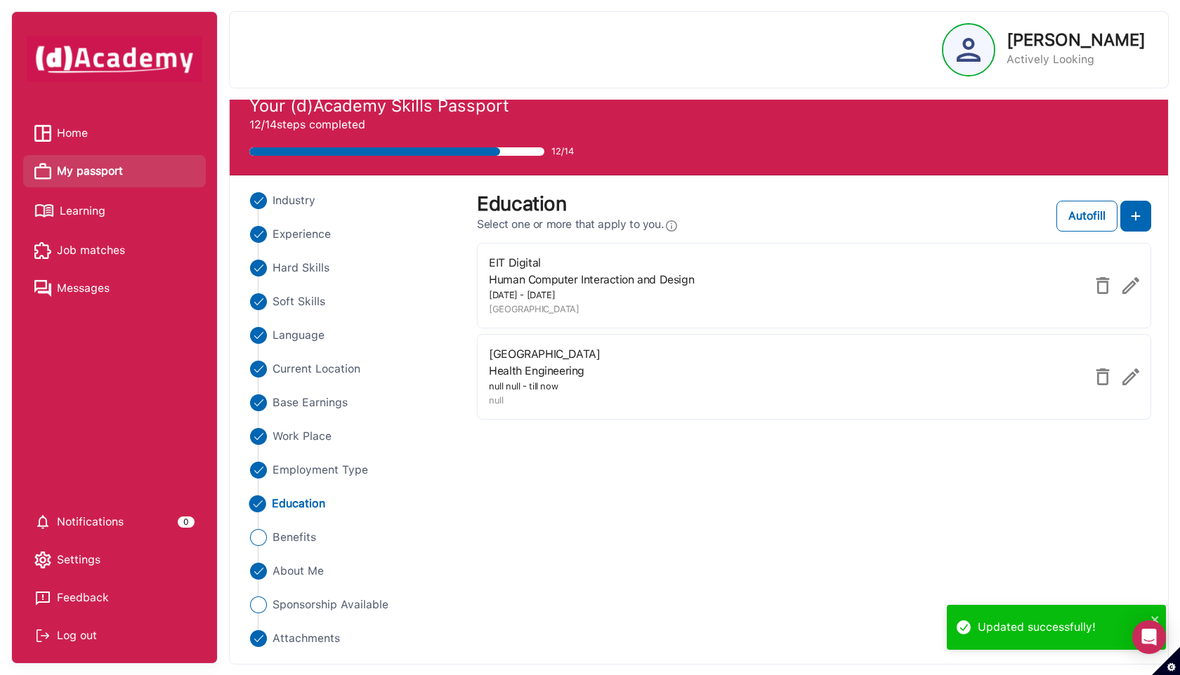
click at [1128, 378] on img at bounding box center [1130, 377] width 17 height 17
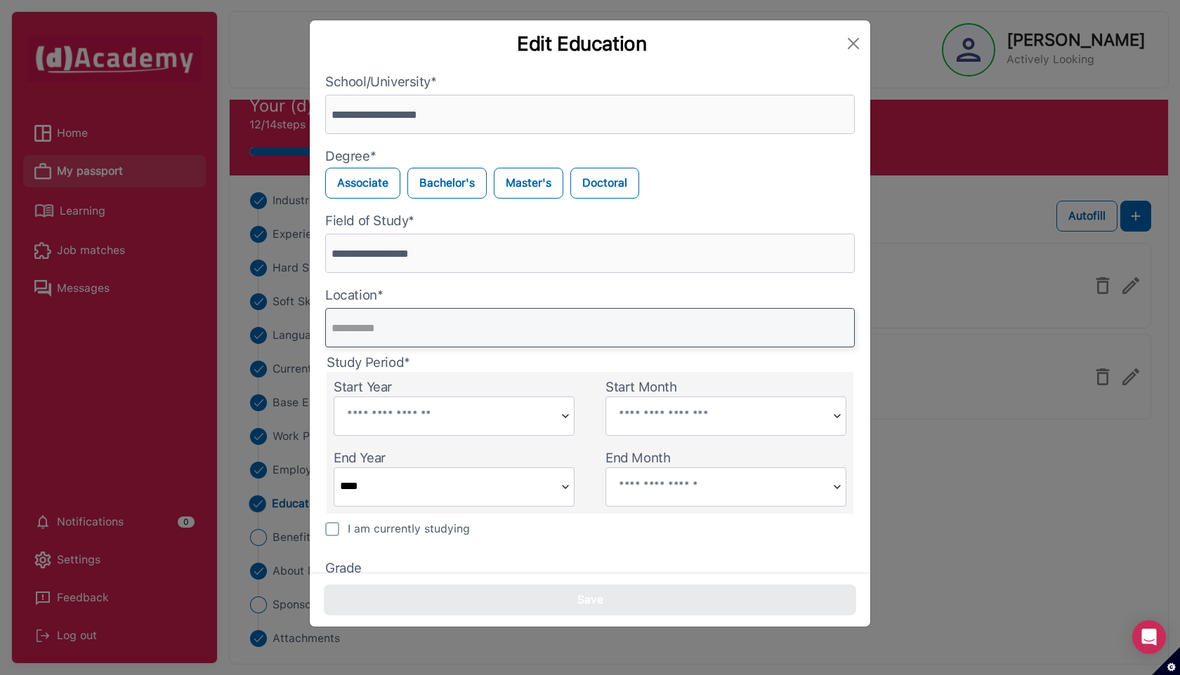
click at [442, 324] on input "text" at bounding box center [589, 327] width 529 height 39
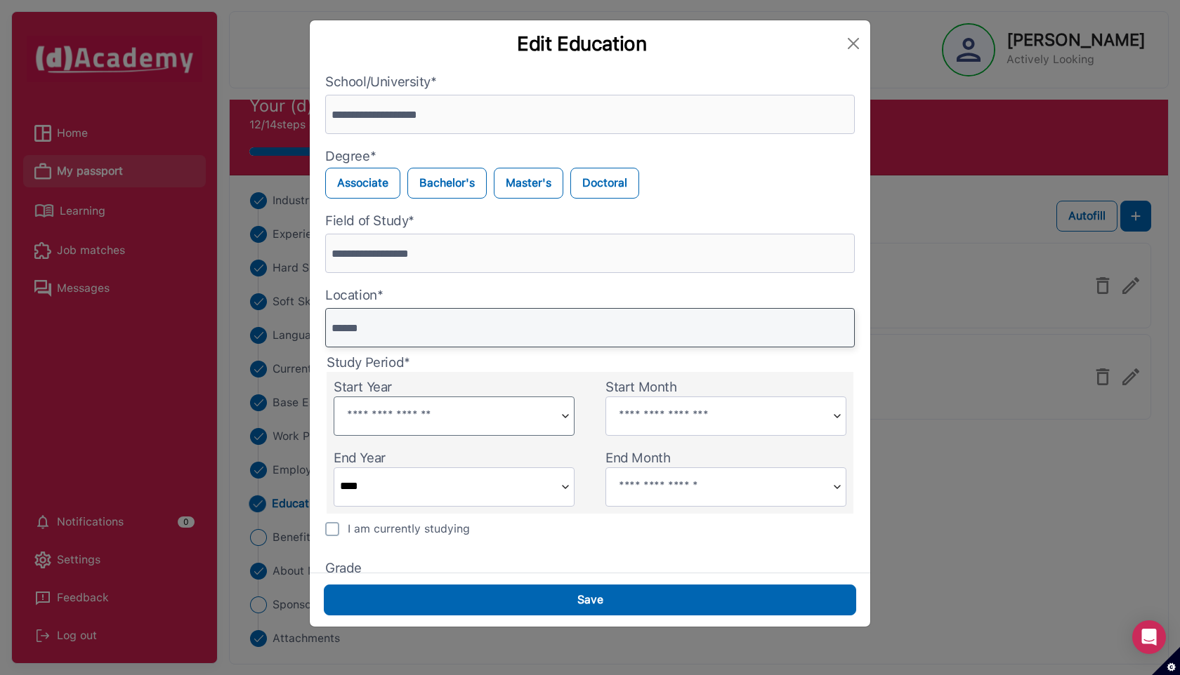
type input "******"
click at [442, 416] on input "text" at bounding box center [444, 414] width 220 height 35
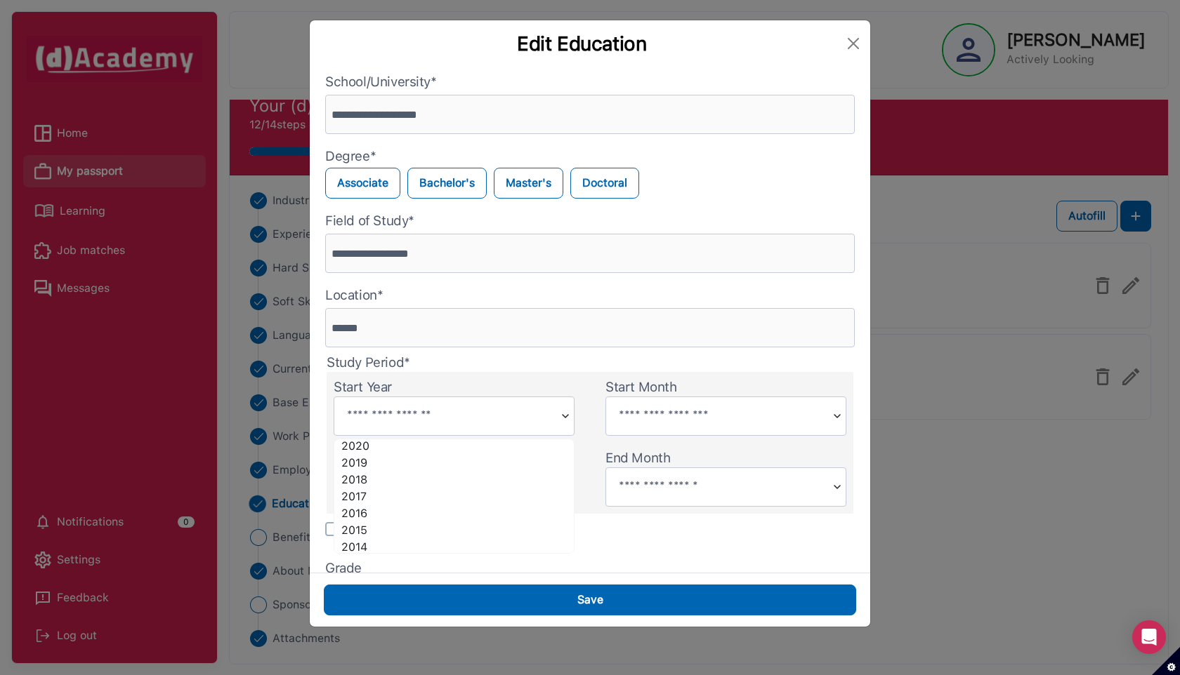
scroll to position [94, 0]
type input "****"
click at [654, 411] on input "text" at bounding box center [716, 414] width 220 height 35
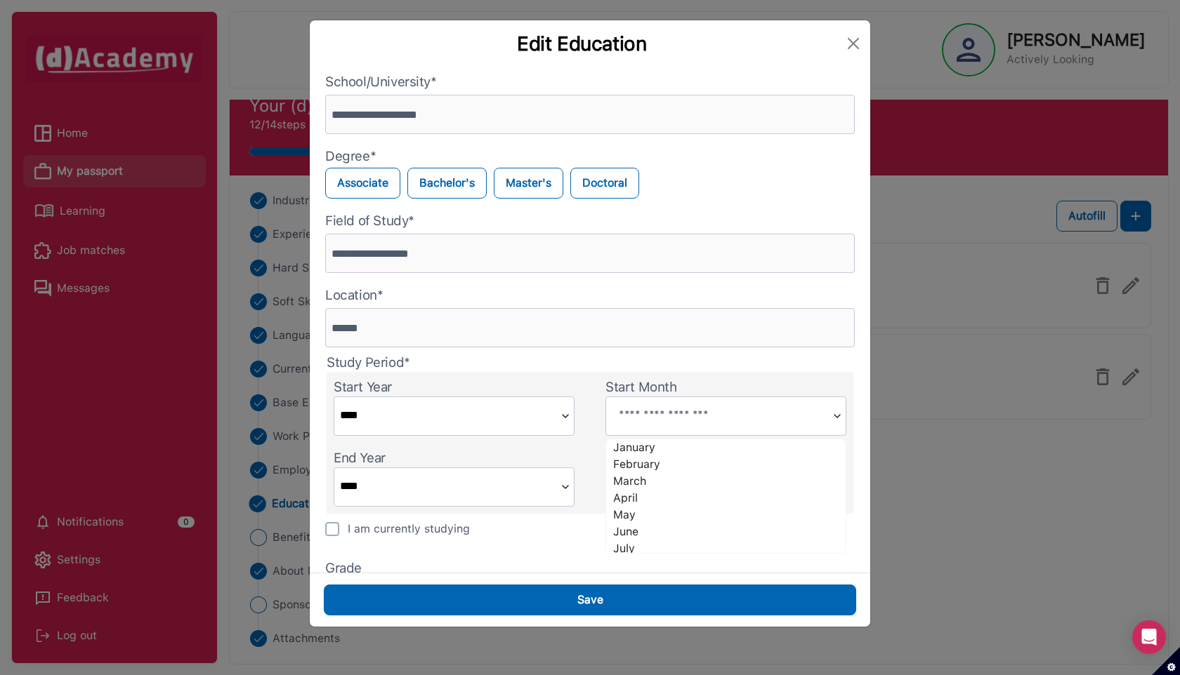
scroll to position [88, 0]
type input "*********"
click at [506, 489] on input "****" at bounding box center [444, 485] width 220 height 35
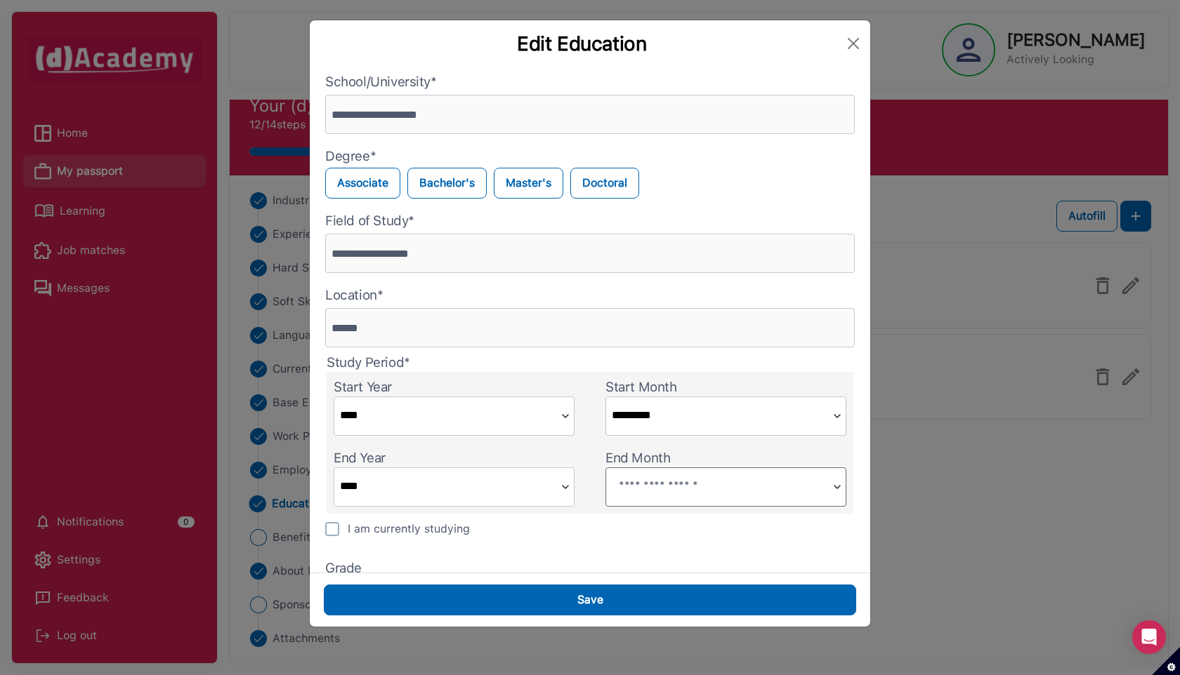
click at [654, 483] on input "text" at bounding box center [716, 485] width 220 height 35
type input "*********"
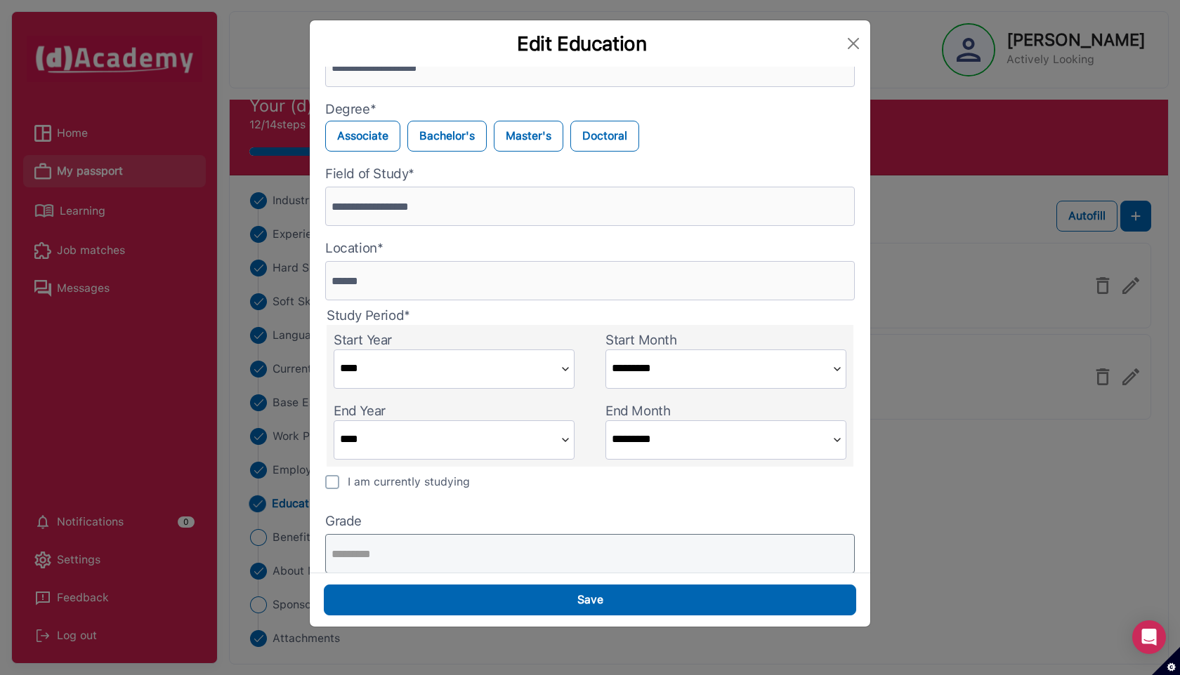
scroll to position [72, 0]
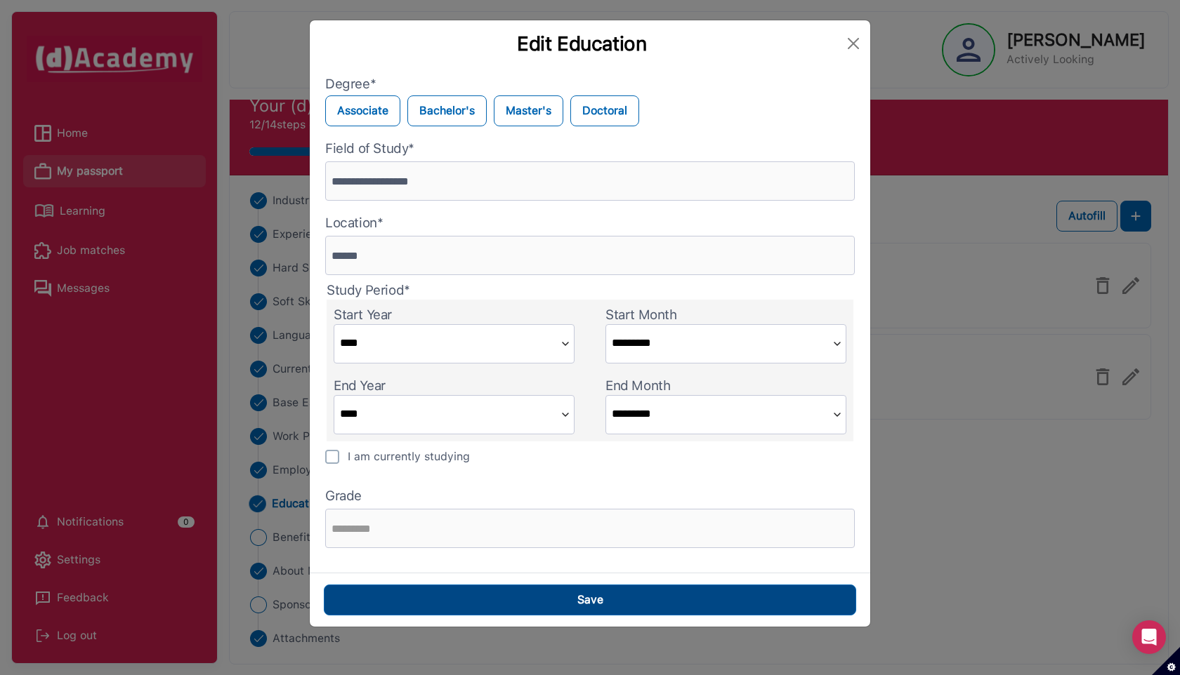
click at [513, 598] on button "Save" at bounding box center [590, 600] width 532 height 31
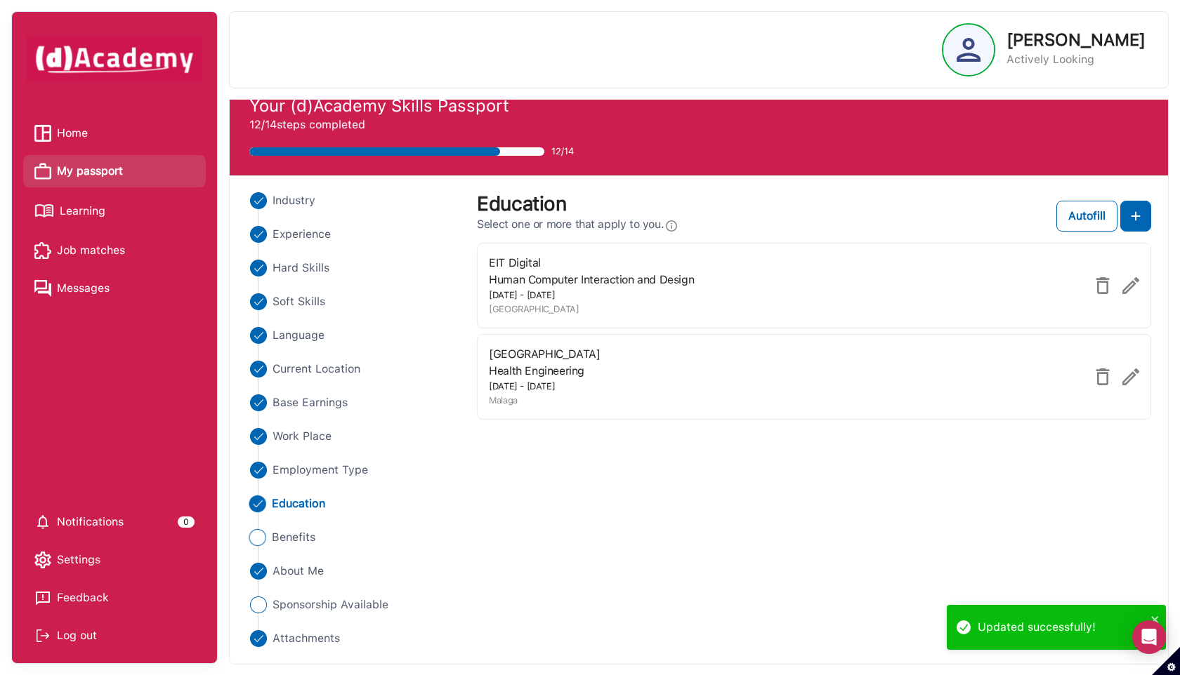
click at [296, 541] on span "Benefits" at bounding box center [294, 537] width 44 height 17
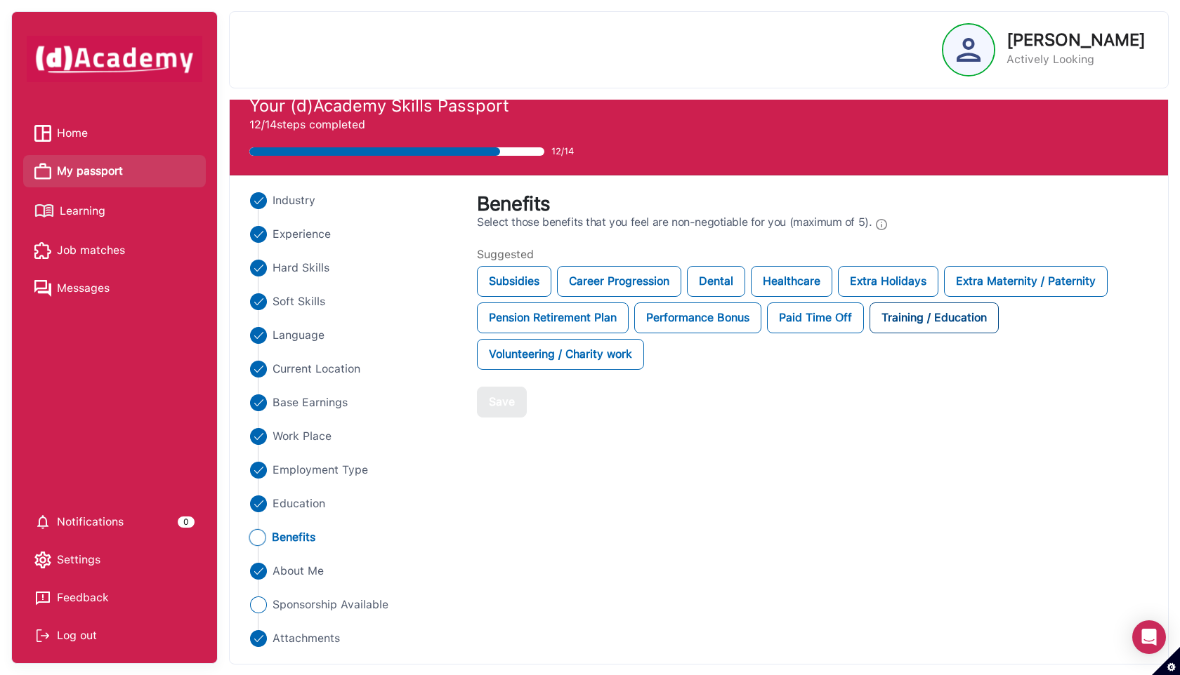
click at [901, 312] on div "Training / Education" at bounding box center [933, 318] width 129 height 31
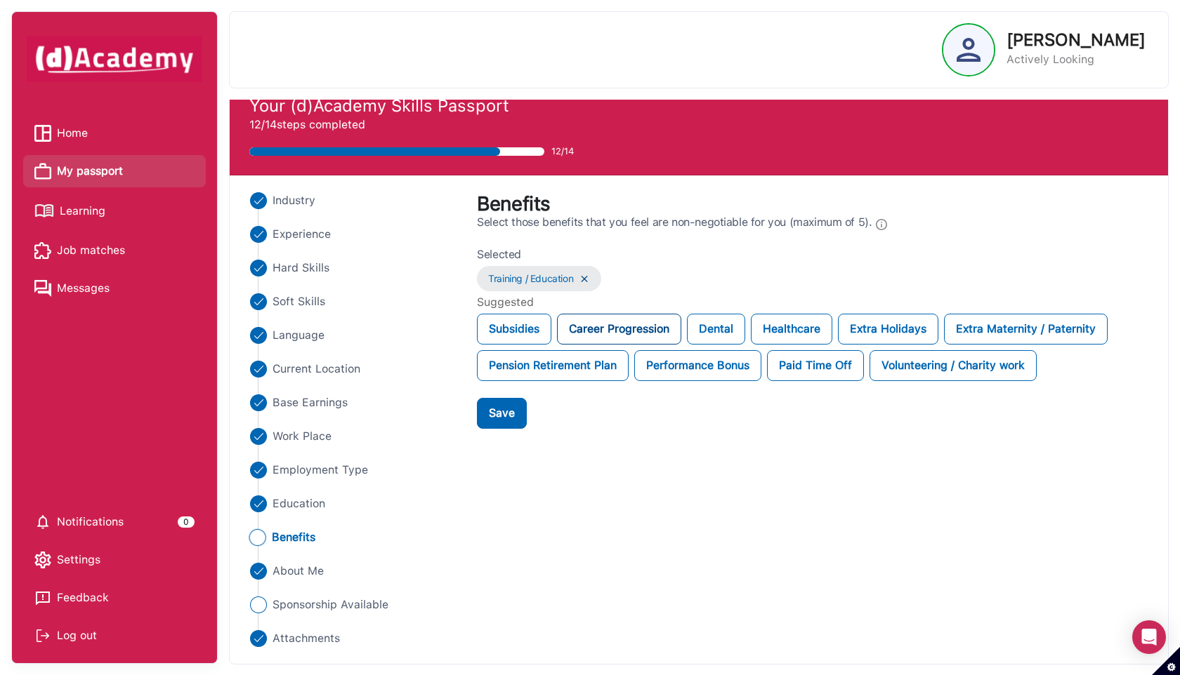
click at [611, 336] on div "Career Progression" at bounding box center [619, 329] width 124 height 31
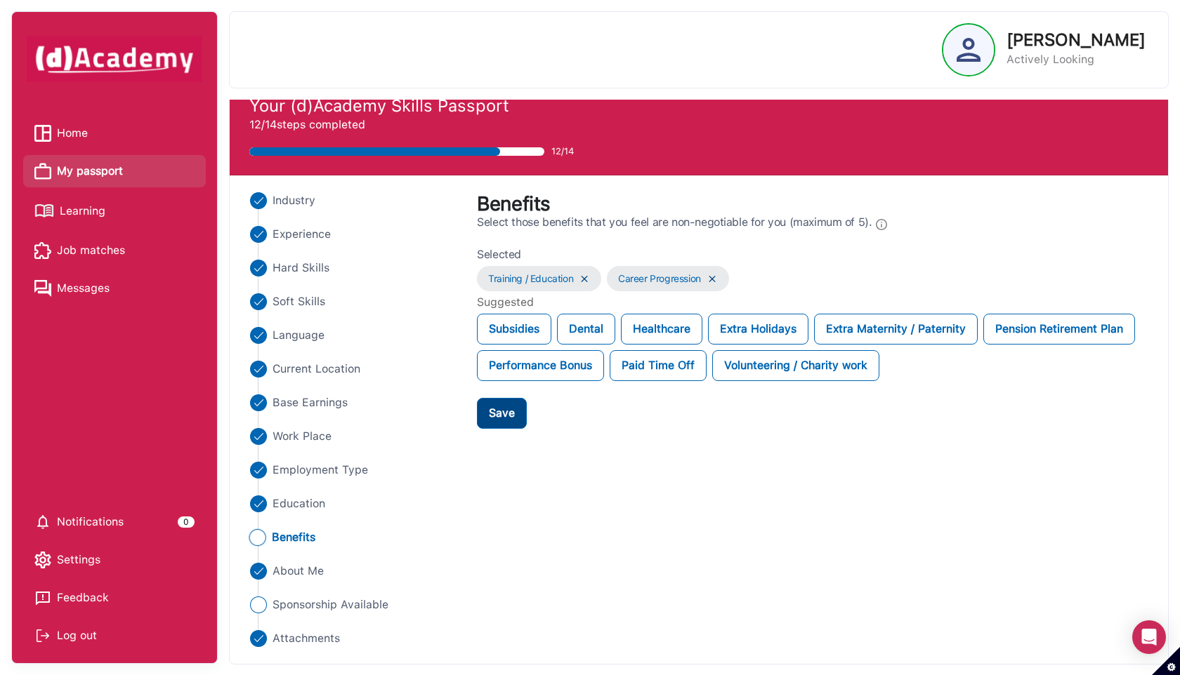
click at [518, 408] on button "Save" at bounding box center [502, 413] width 50 height 31
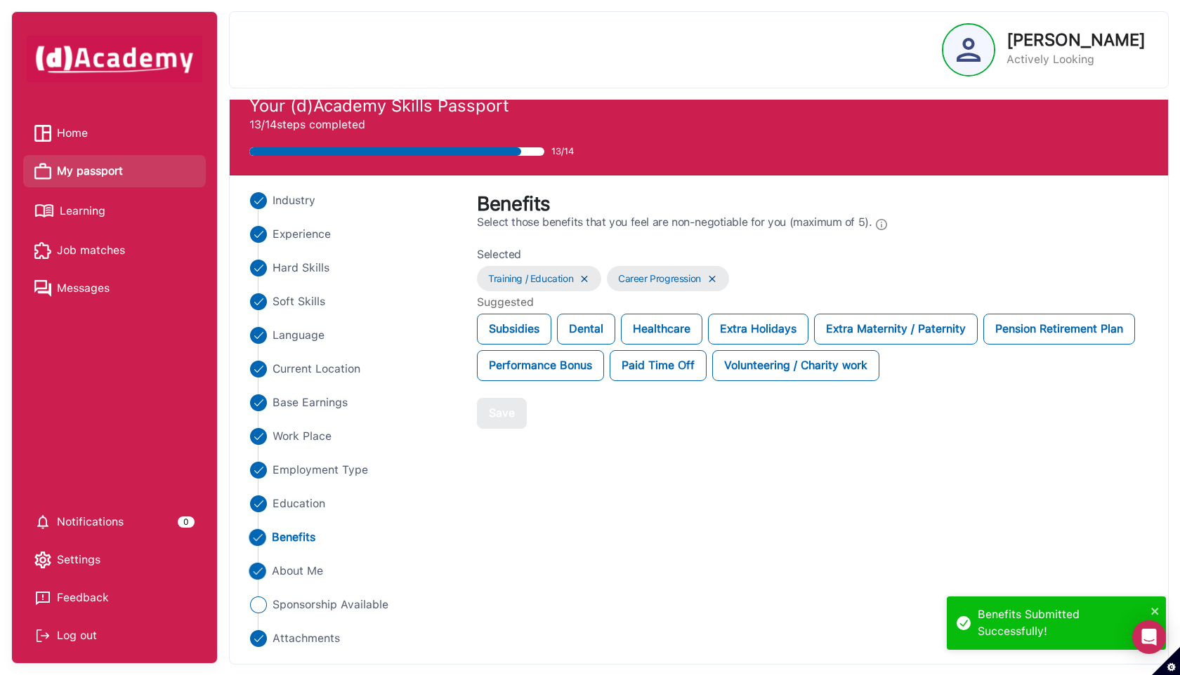
click at [317, 570] on span "About Me" at bounding box center [298, 571] width 52 height 17
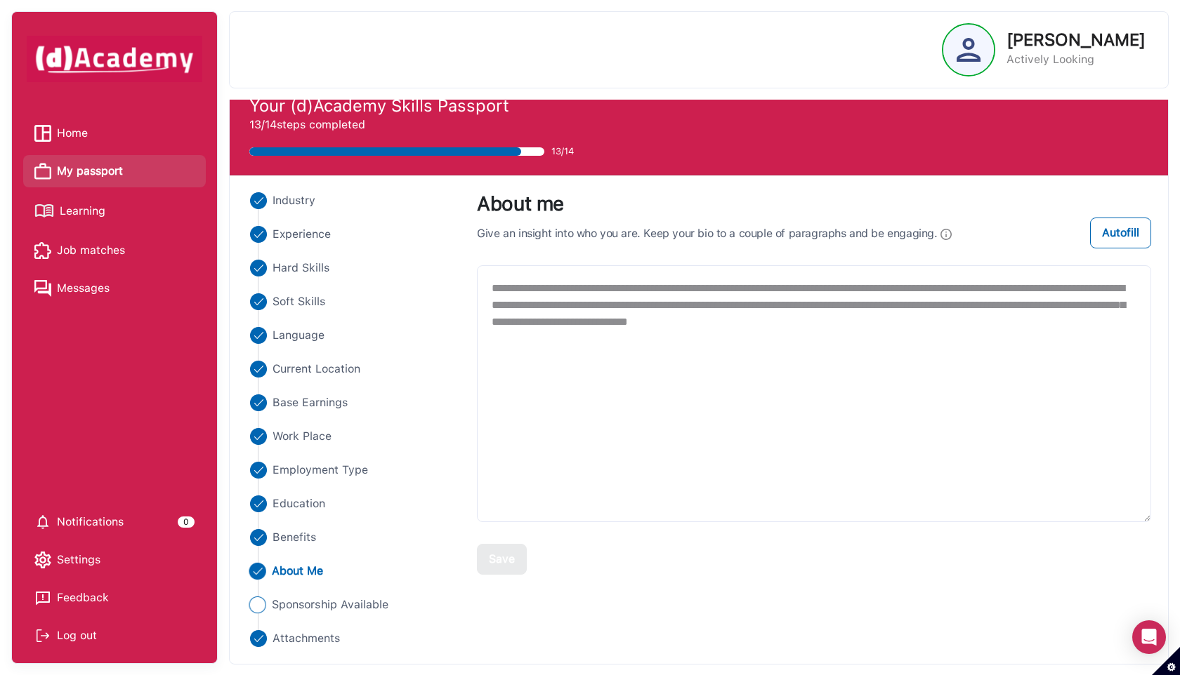
click at [361, 605] on span "Sponsorship Available" at bounding box center [330, 605] width 117 height 17
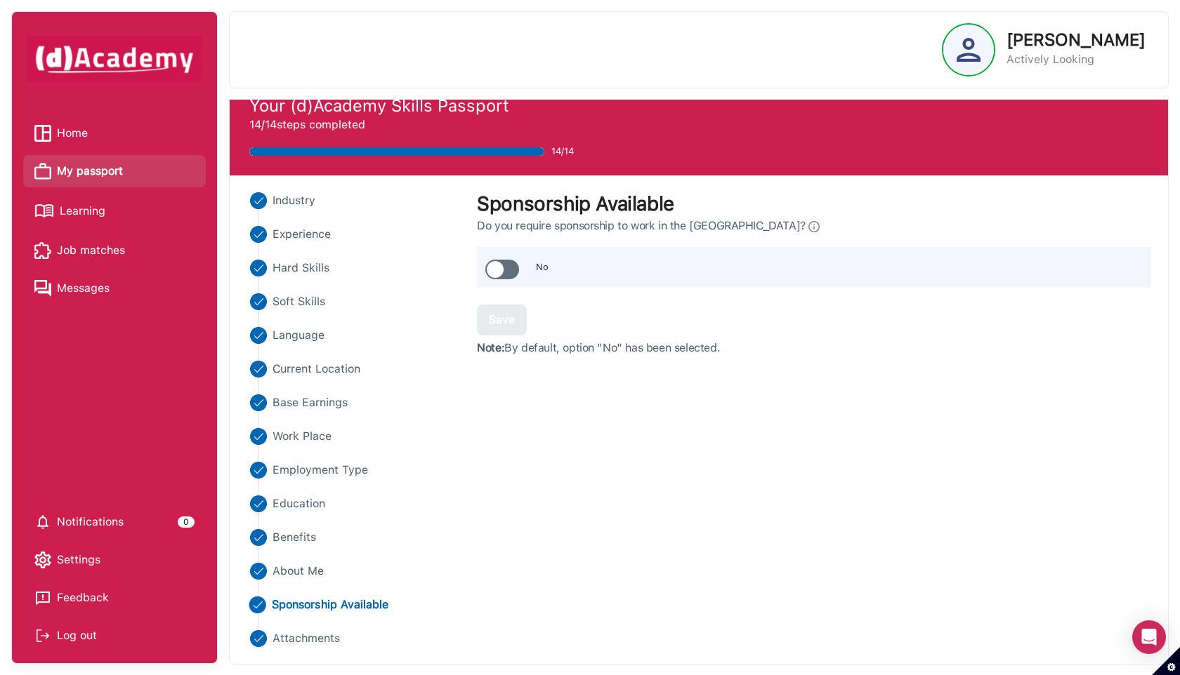
click at [504, 268] on span at bounding box center [502, 270] width 34 height 20
click at [498, 327] on div "Save" at bounding box center [502, 320] width 26 height 17
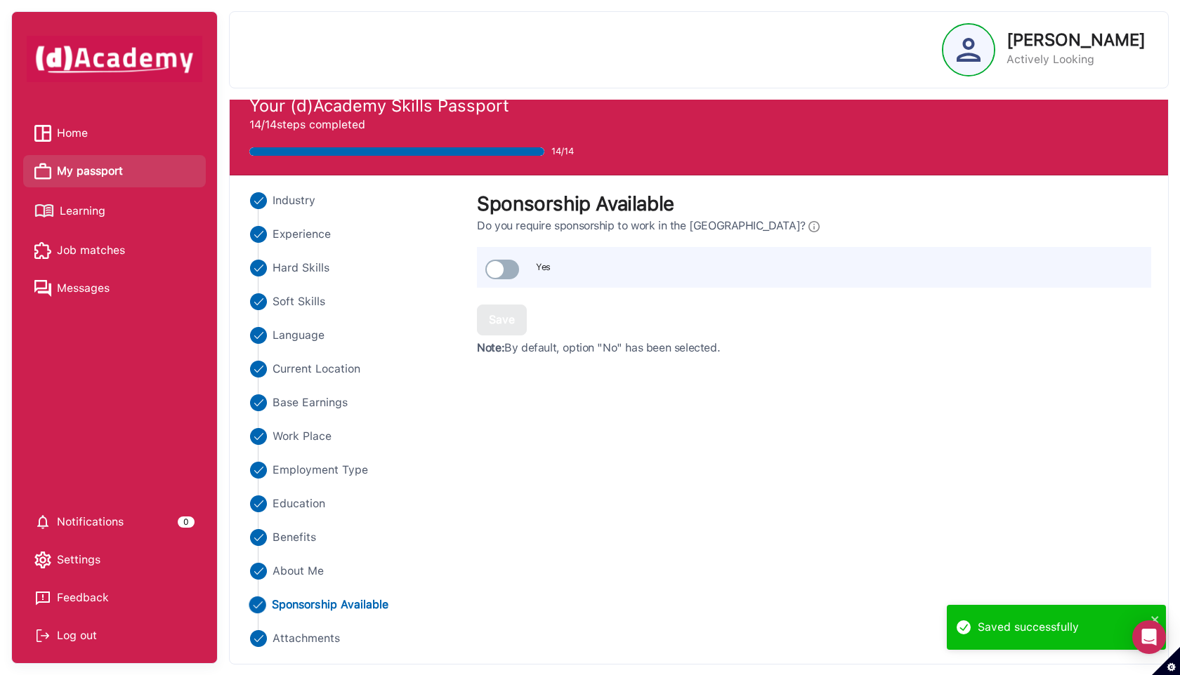
click at [317, 647] on div "Industry Experience Hard Skills Soft Skills Language Current Location Base Earn…" at bounding box center [699, 420] width 938 height 489
click at [319, 636] on span "Attachments" at bounding box center [306, 639] width 68 height 17
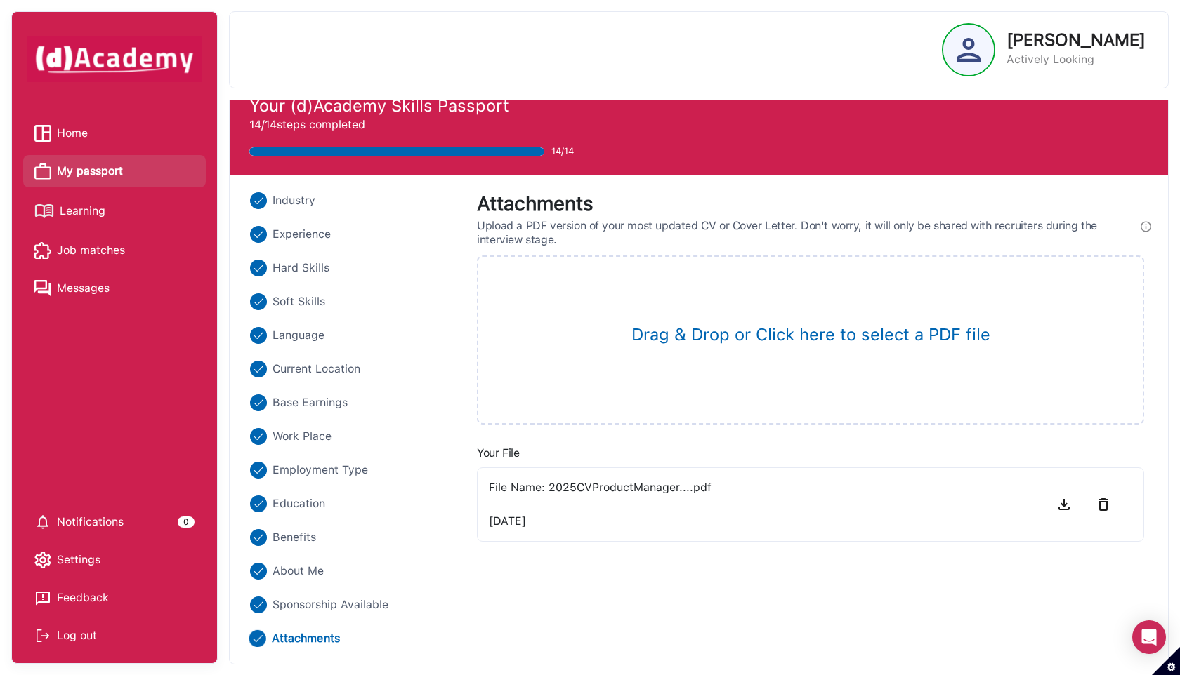
scroll to position [0, 0]
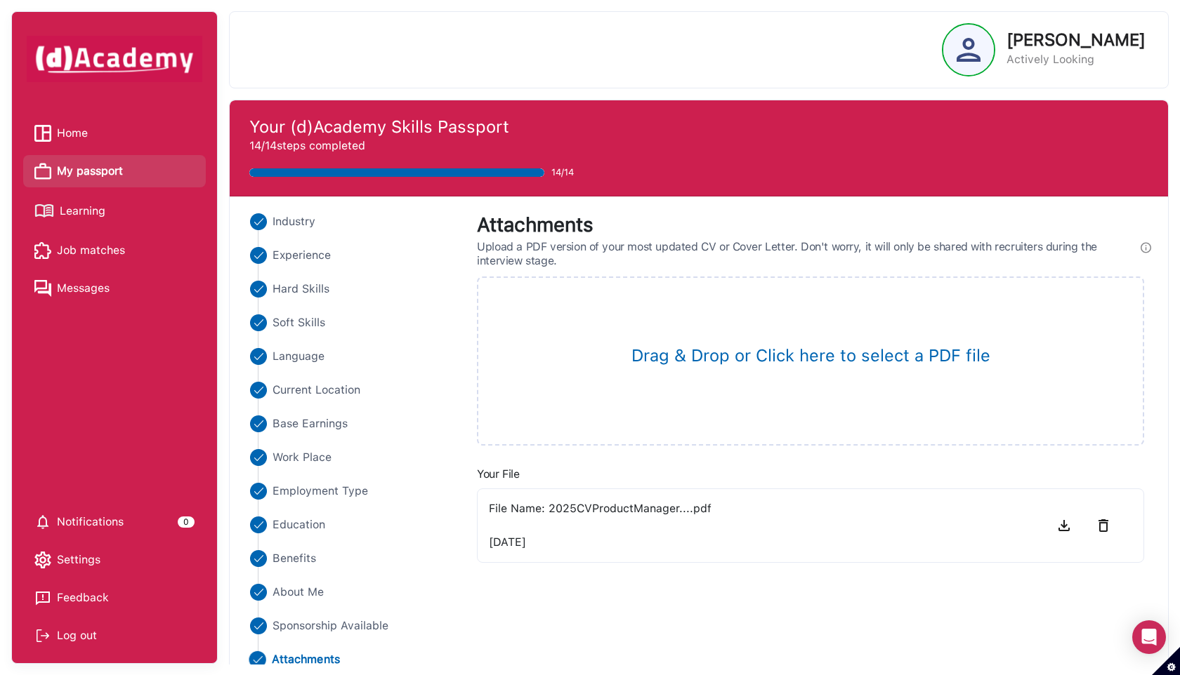
click at [103, 204] on span "Learning" at bounding box center [83, 211] width 46 height 21
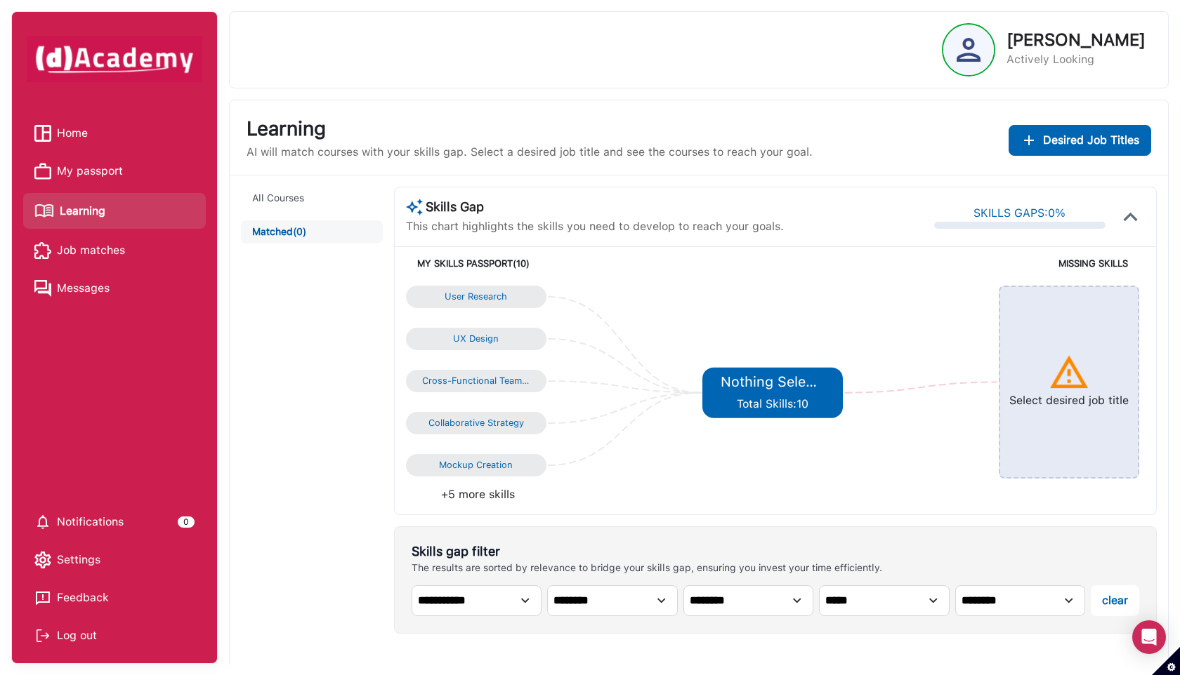
click at [112, 253] on span "Job matches" at bounding box center [91, 250] width 68 height 21
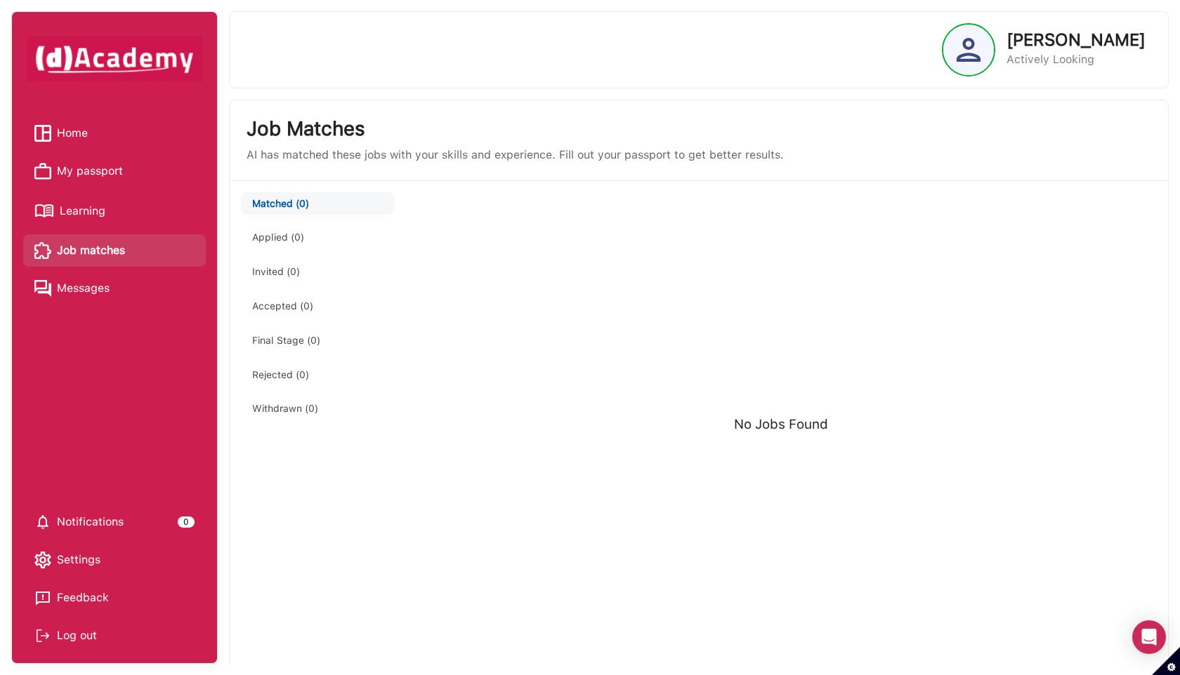
click at [130, 205] on link "Learning" at bounding box center [114, 211] width 160 height 25
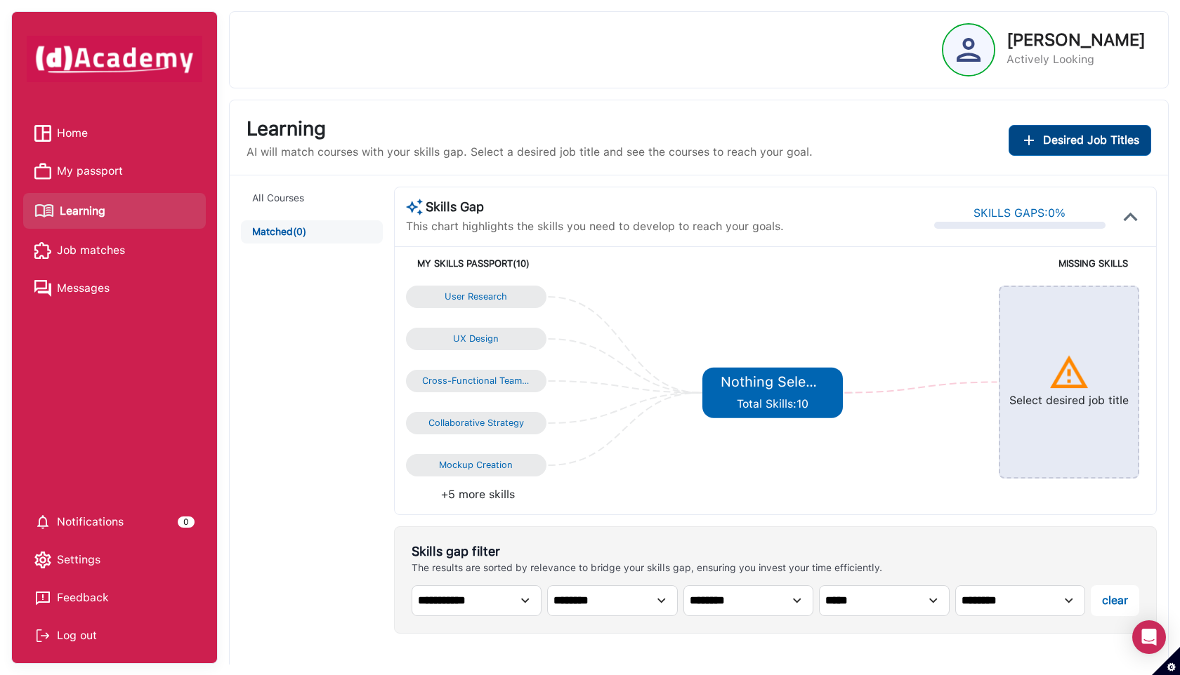
click at [1048, 139] on span "Desired Job Titles" at bounding box center [1091, 140] width 96 height 17
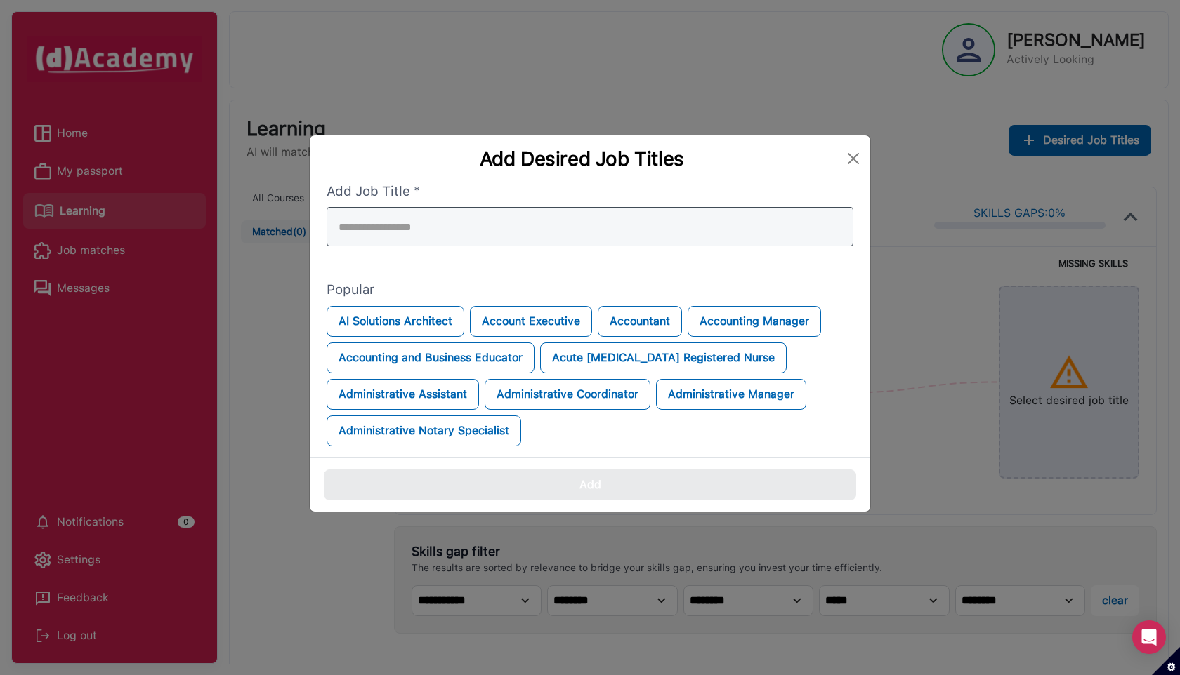
click at [609, 232] on div at bounding box center [590, 226] width 527 height 39
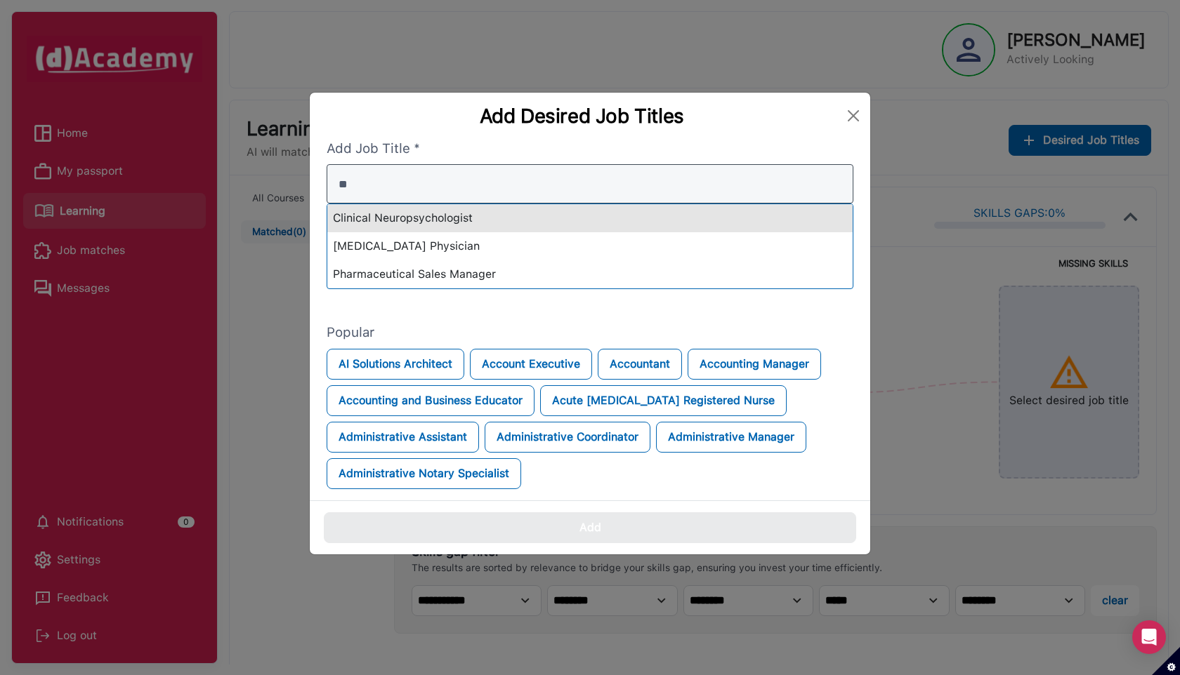
type input "*"
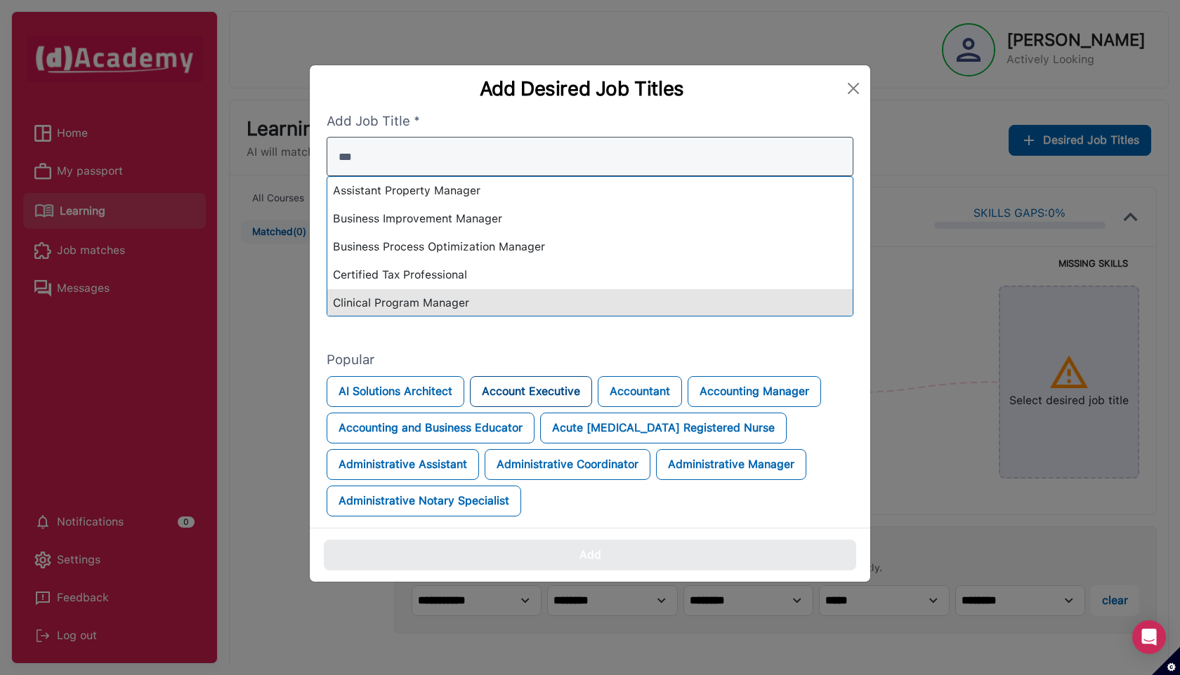
type input "***"
click at [542, 400] on div "AI Solutions Architect Account Executive Accountant Accounting Manager Accounti…" at bounding box center [590, 446] width 527 height 140
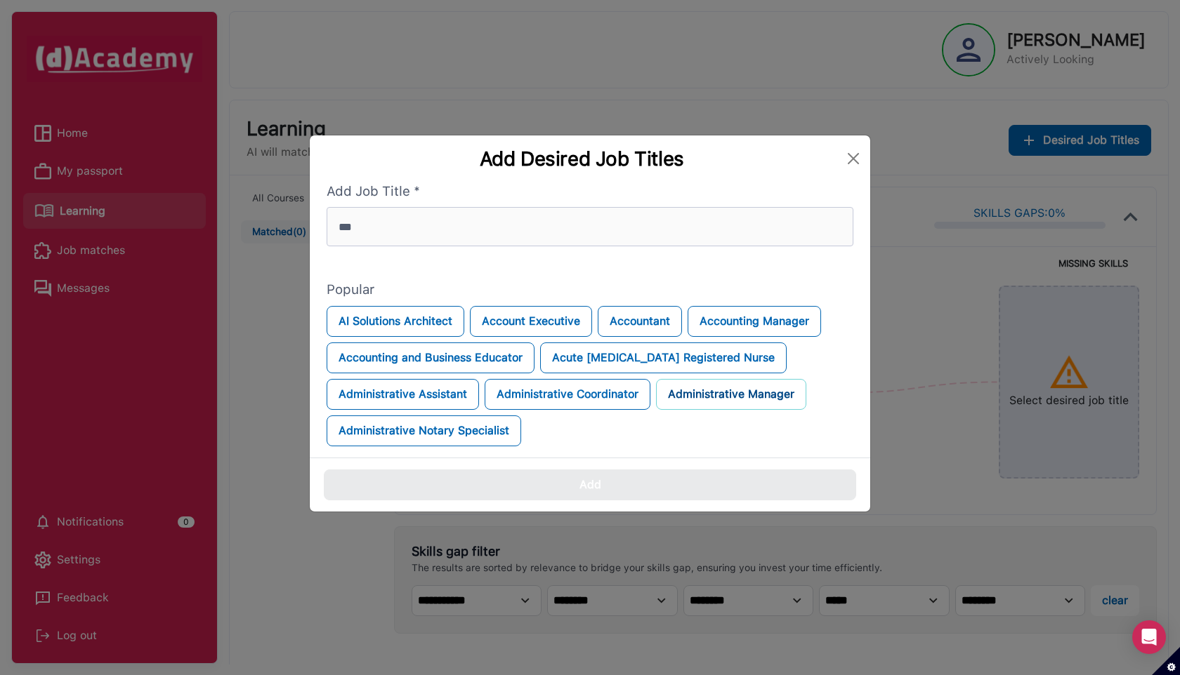
click at [694, 392] on button "Administrative Manager" at bounding box center [731, 394] width 150 height 31
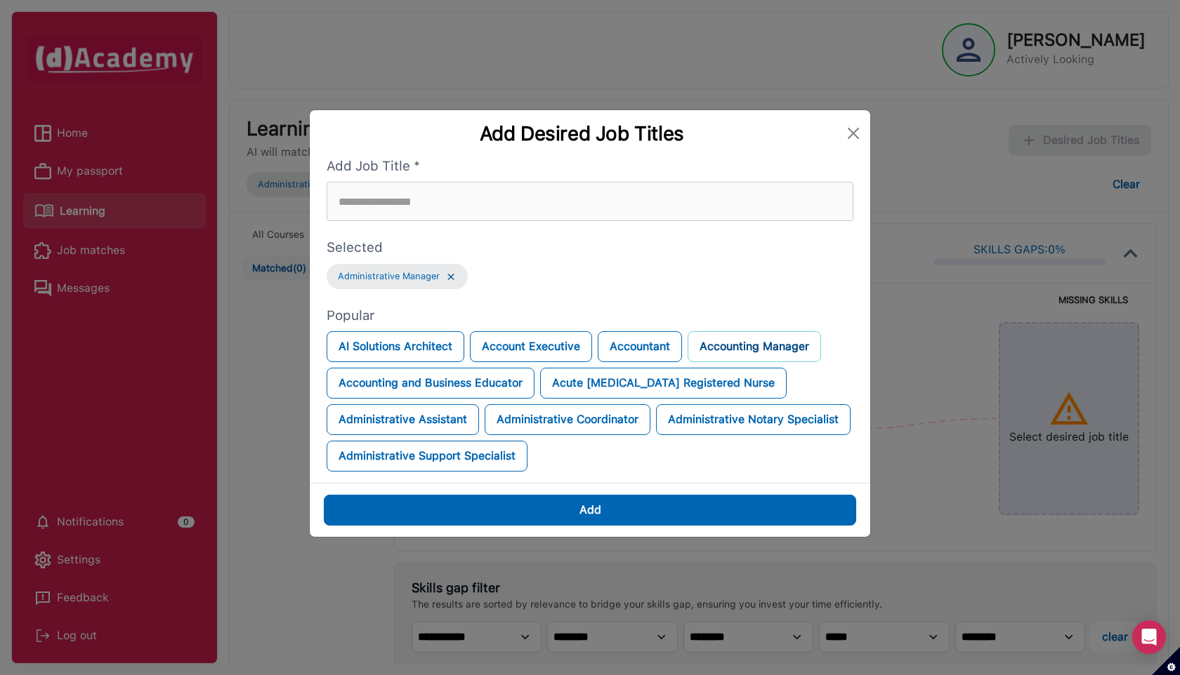
click at [757, 346] on button "Accounting Manager" at bounding box center [753, 346] width 133 height 31
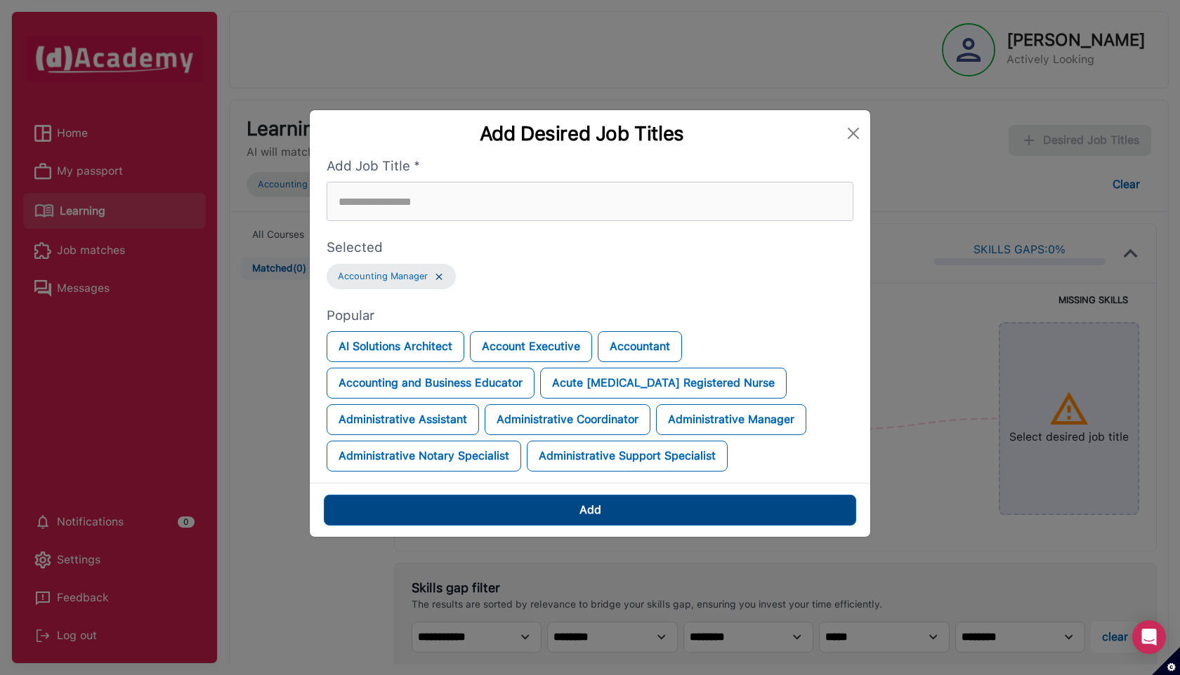
click at [520, 510] on button "Add" at bounding box center [590, 510] width 532 height 31
